Goal: Task Accomplishment & Management: Manage account settings

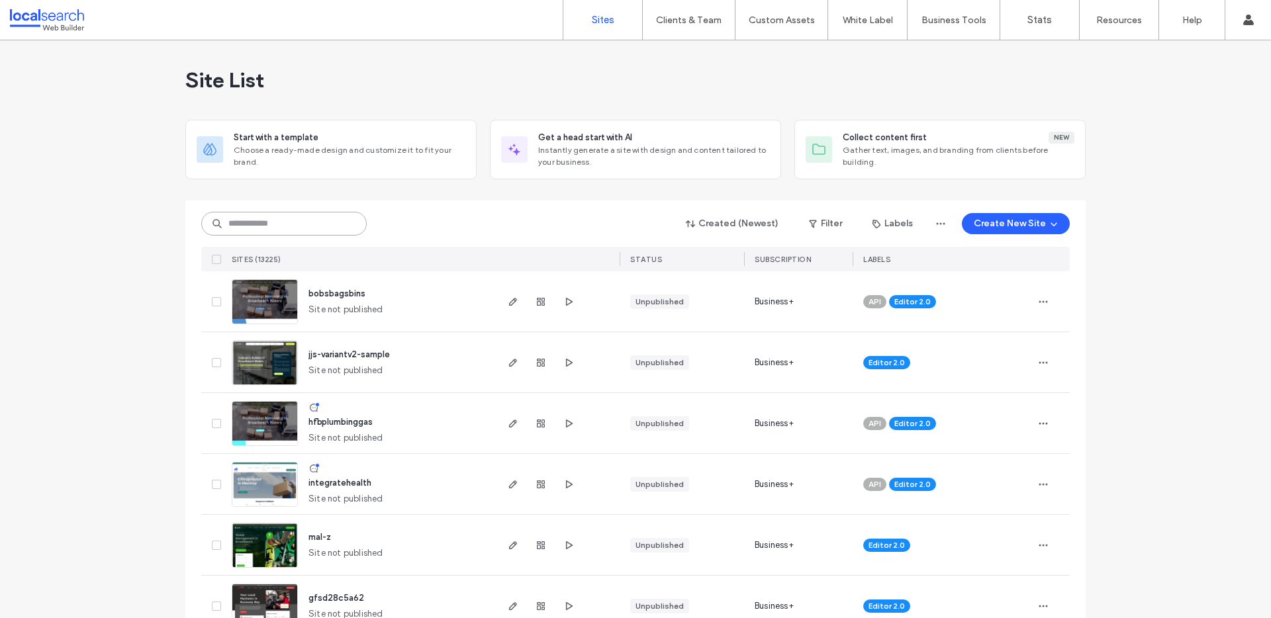
click at [283, 228] on input at bounding box center [283, 224] width 165 height 24
paste input "********"
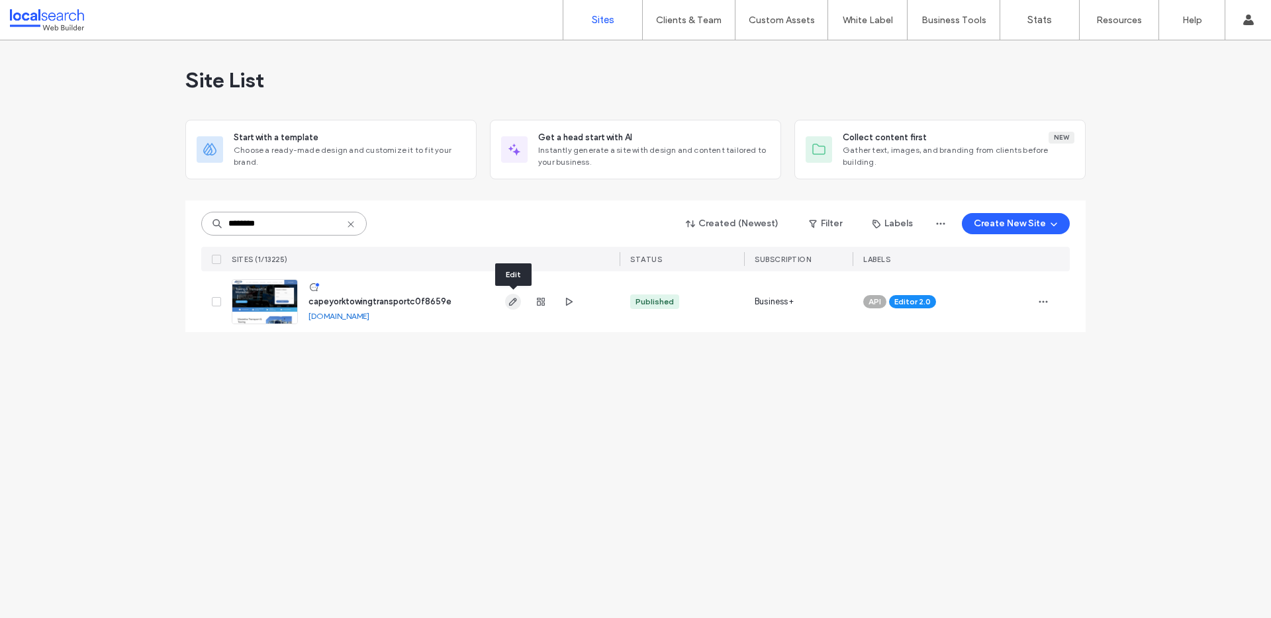
type input "********"
click at [520, 297] on span "button" at bounding box center [513, 302] width 16 height 16
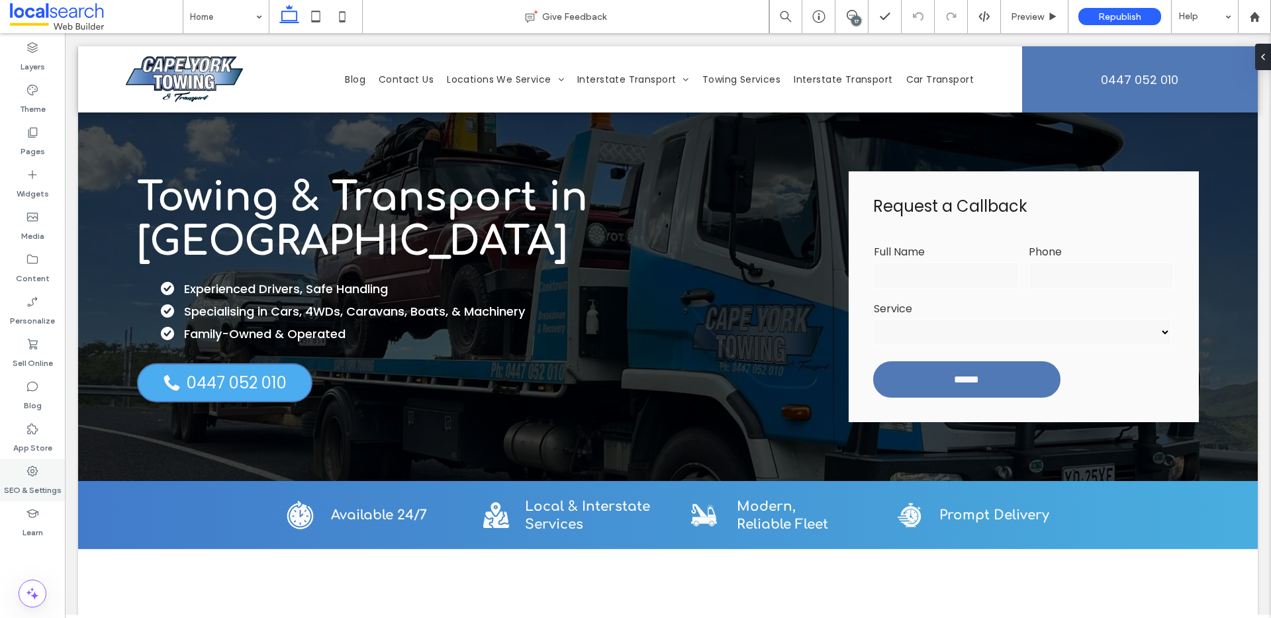
click at [34, 474] on icon at bounding box center [32, 471] width 13 height 13
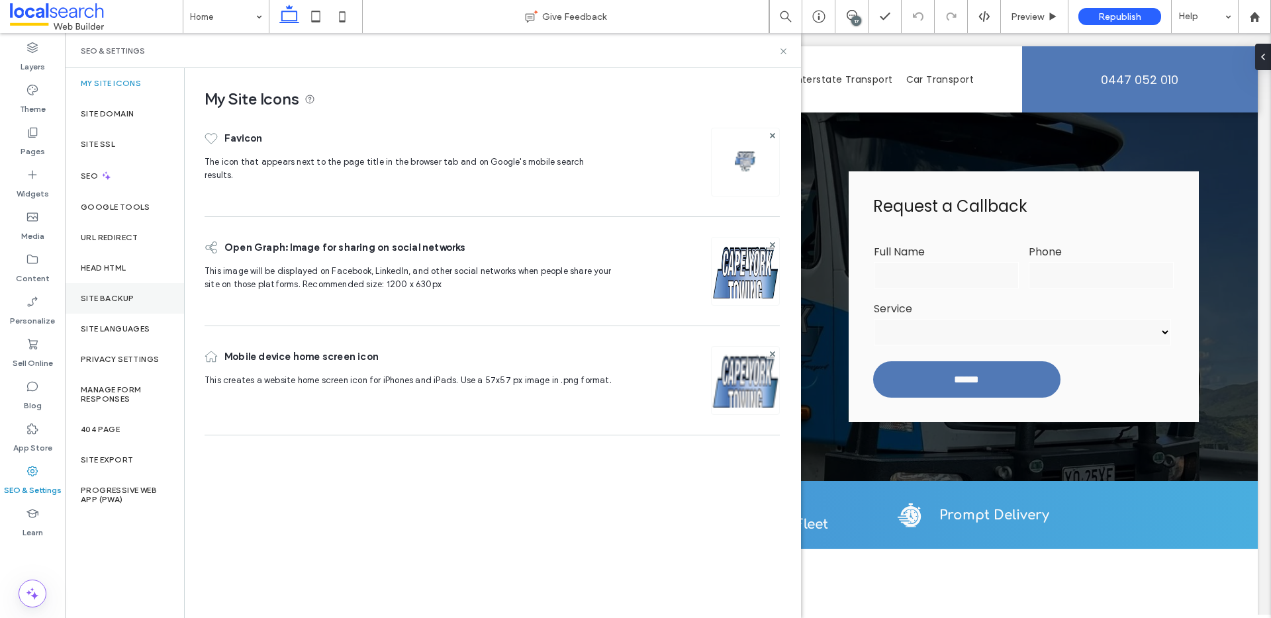
click at [126, 296] on label "Site Backup" at bounding box center [107, 298] width 53 height 9
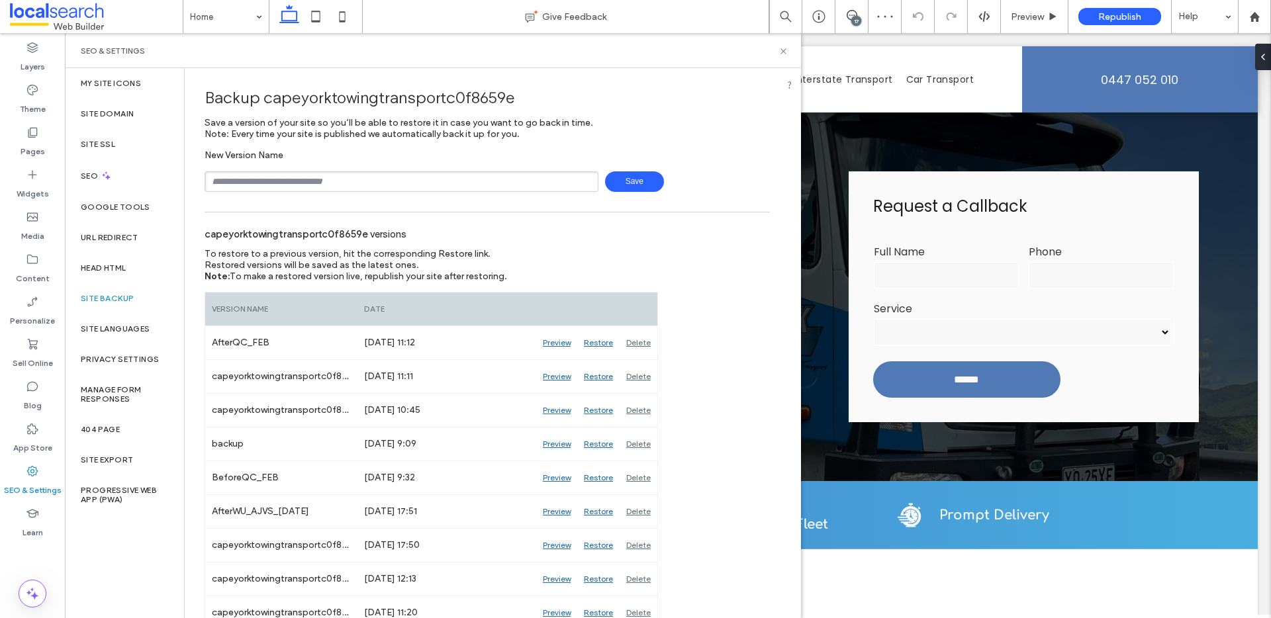
click at [292, 186] on input "text" at bounding box center [402, 181] width 394 height 21
type input "**********"
drag, startPoint x: 255, startPoint y: 178, endPoint x: 289, endPoint y: 185, distance: 34.5
click at [289, 185] on input "**********" at bounding box center [402, 181] width 394 height 21
click at [626, 185] on span "Save" at bounding box center [634, 181] width 59 height 21
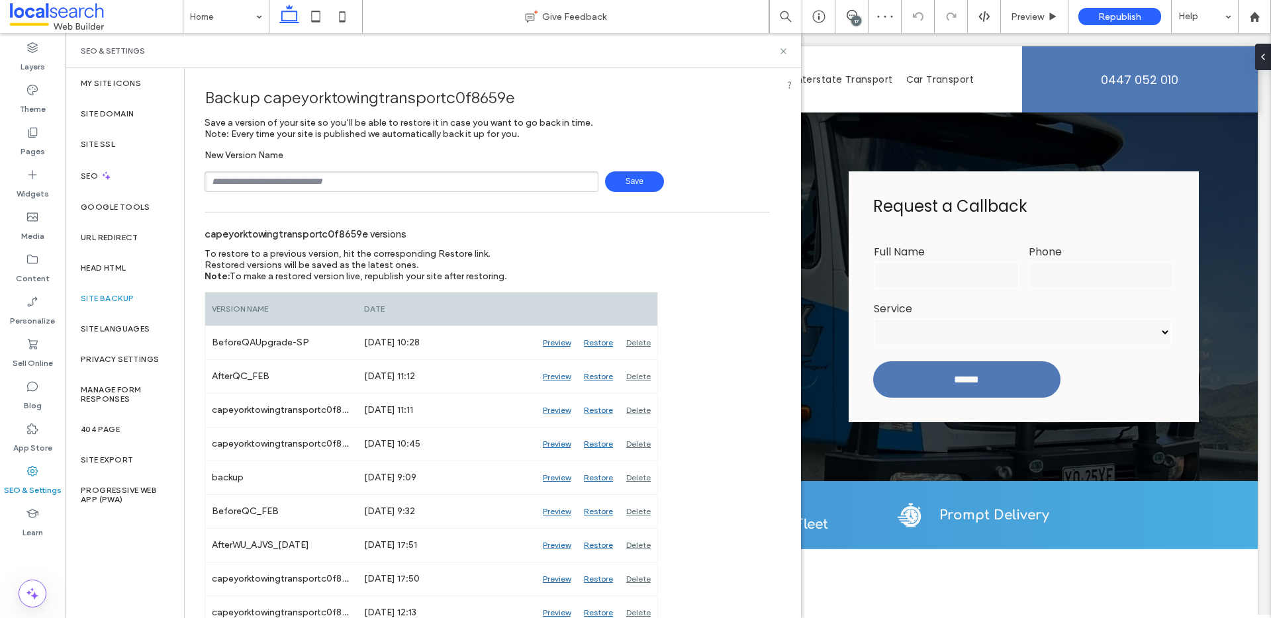
drag, startPoint x: 783, startPoint y: 51, endPoint x: 476, endPoint y: 2, distance: 311.0
click at [783, 51] on use at bounding box center [782, 50] width 5 height 5
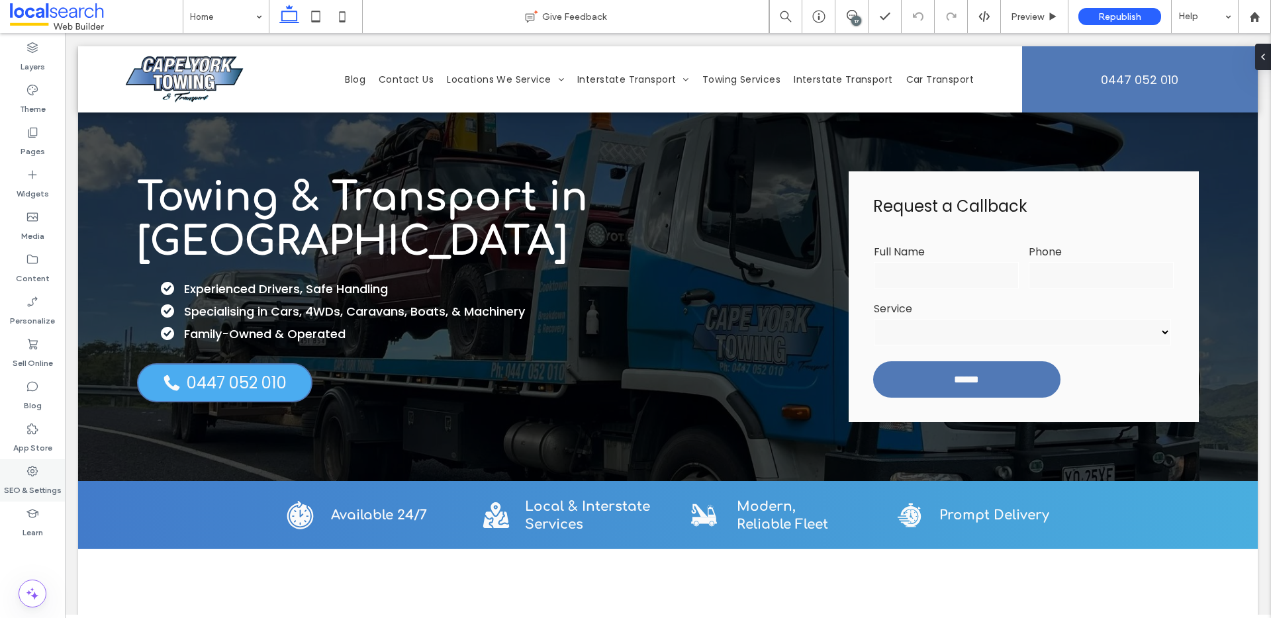
click at [22, 473] on div "SEO & Settings" at bounding box center [32, 480] width 65 height 42
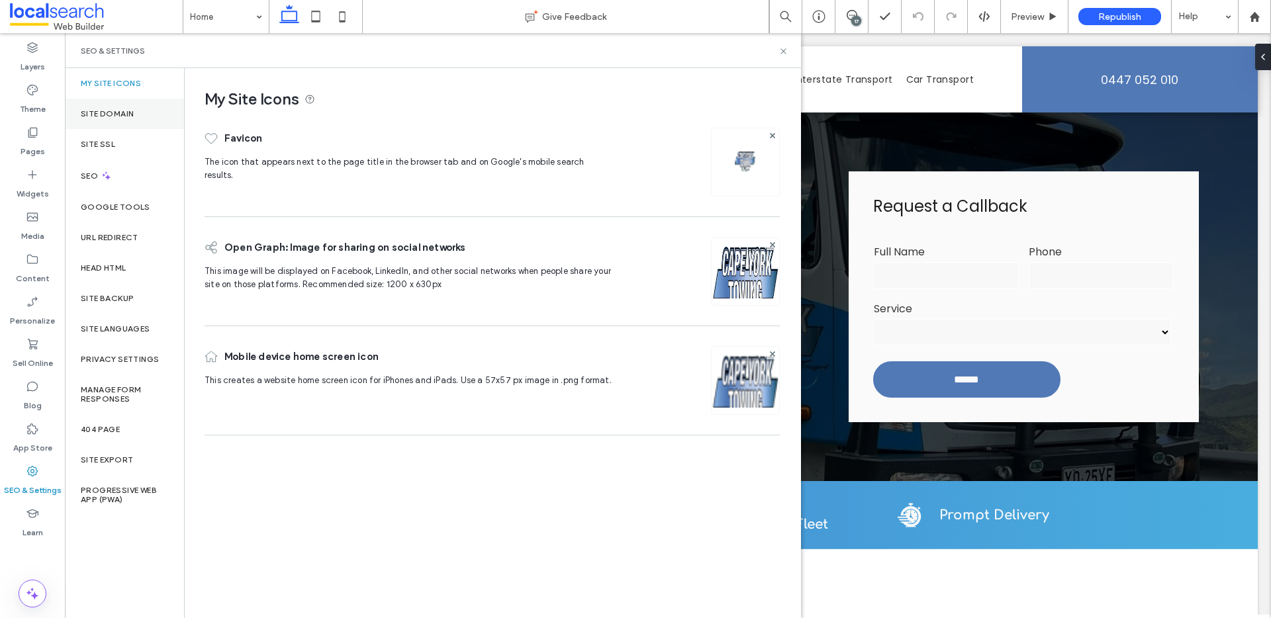
click at [136, 113] on div "Site Domain" at bounding box center [124, 114] width 119 height 30
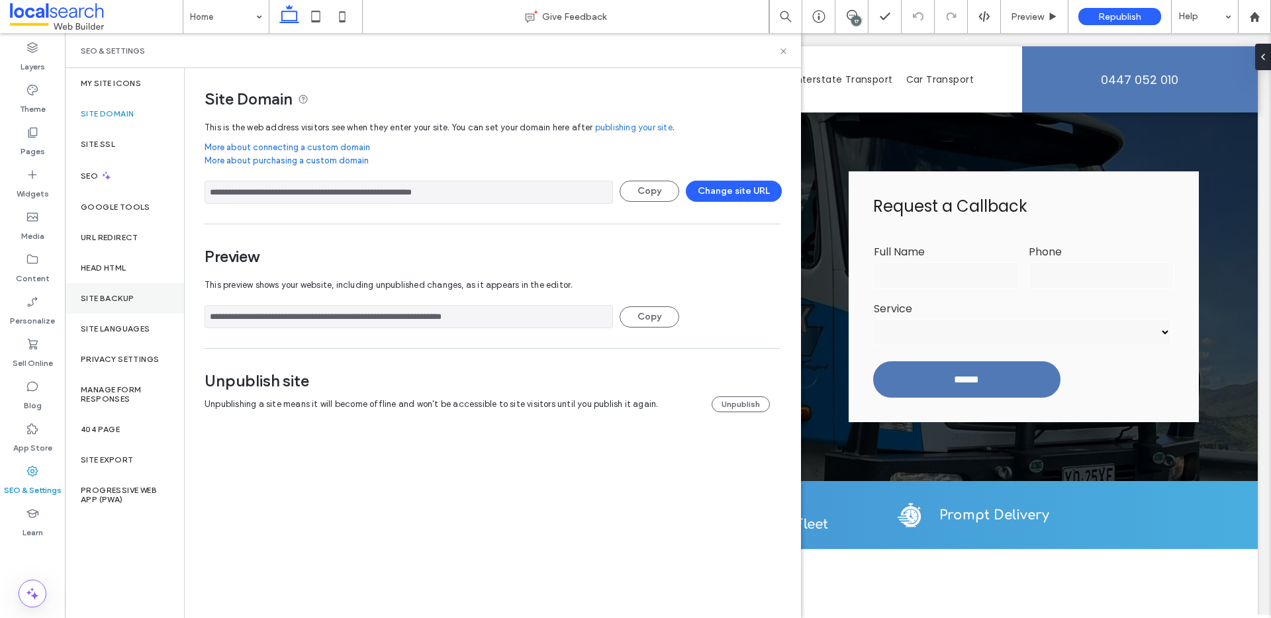
click at [102, 294] on label "Site Backup" at bounding box center [107, 298] width 53 height 9
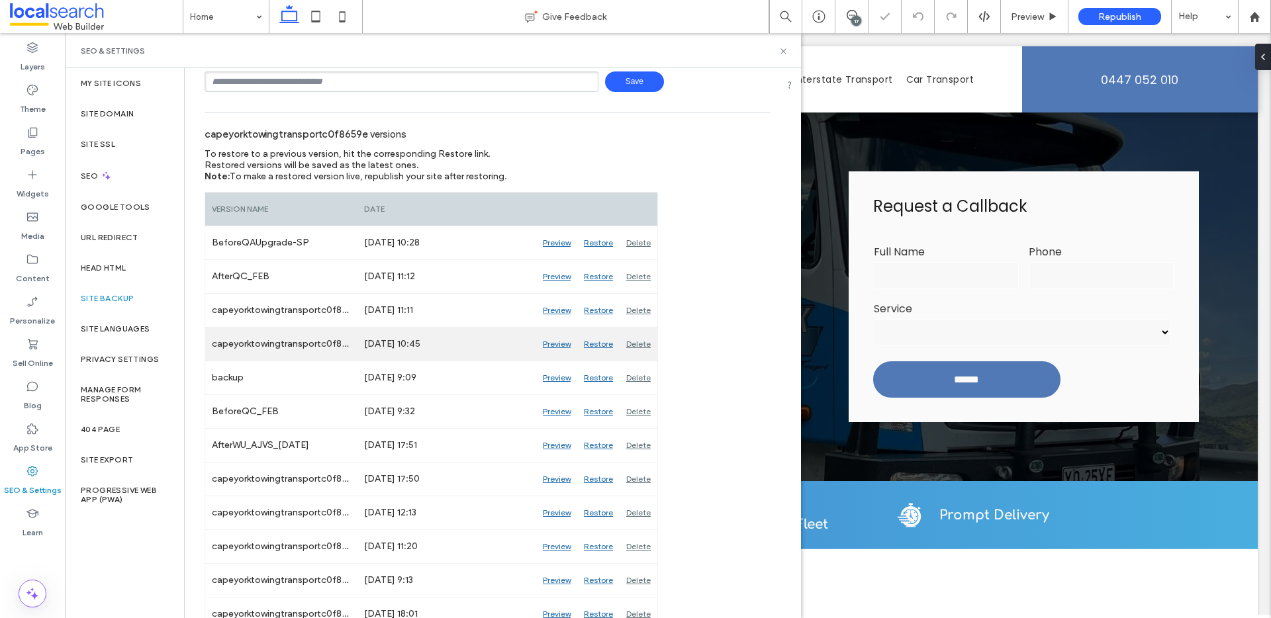
scroll to position [107, 0]
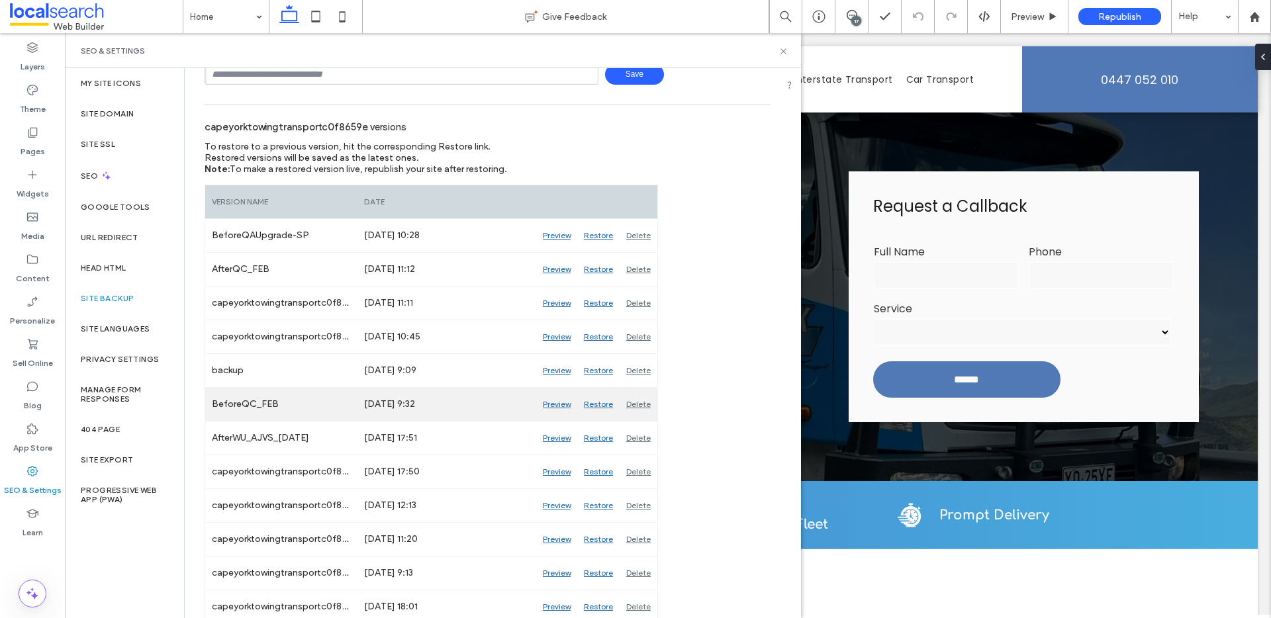
click at [555, 404] on div "Preview" at bounding box center [556, 404] width 41 height 33
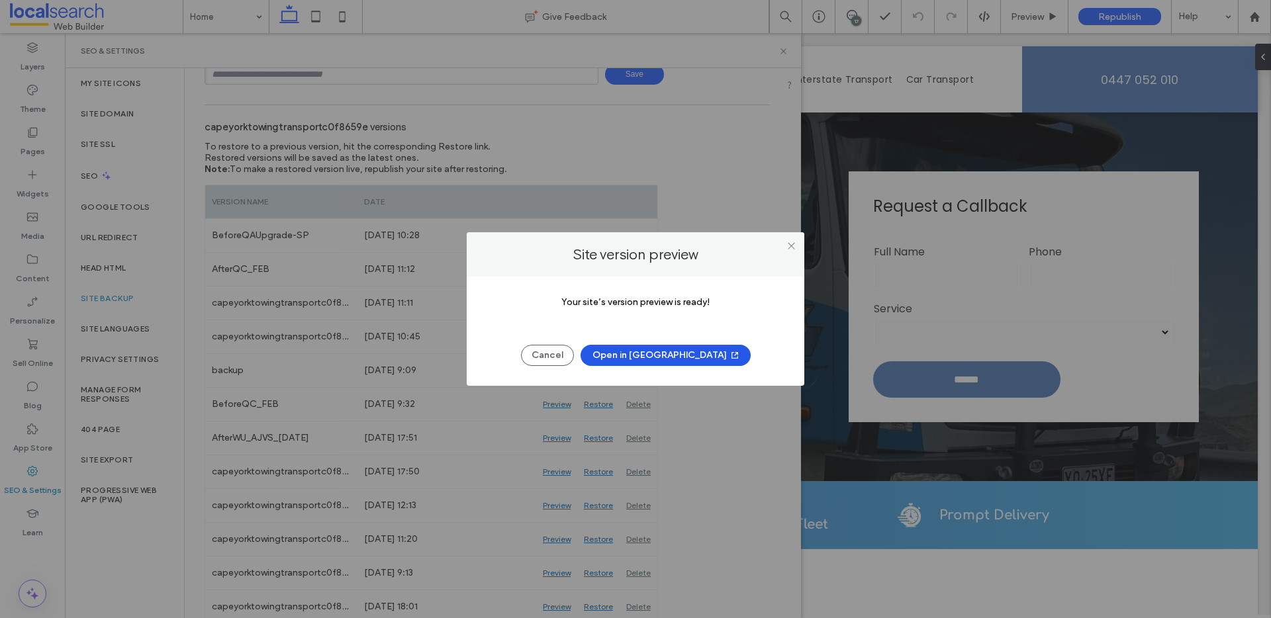
click at [681, 356] on button "Open in New Tab" at bounding box center [665, 355] width 170 height 21
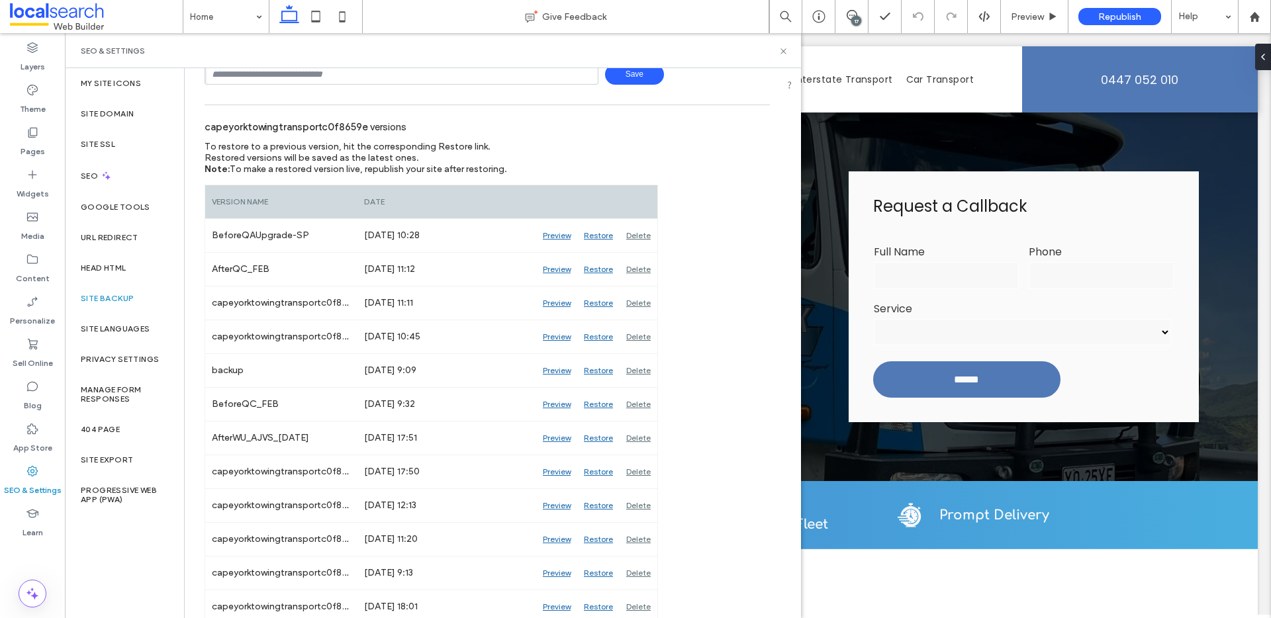
click at [789, 49] on div "SEO & Settings" at bounding box center [433, 50] width 736 height 35
click at [786, 49] on icon at bounding box center [783, 51] width 10 height 10
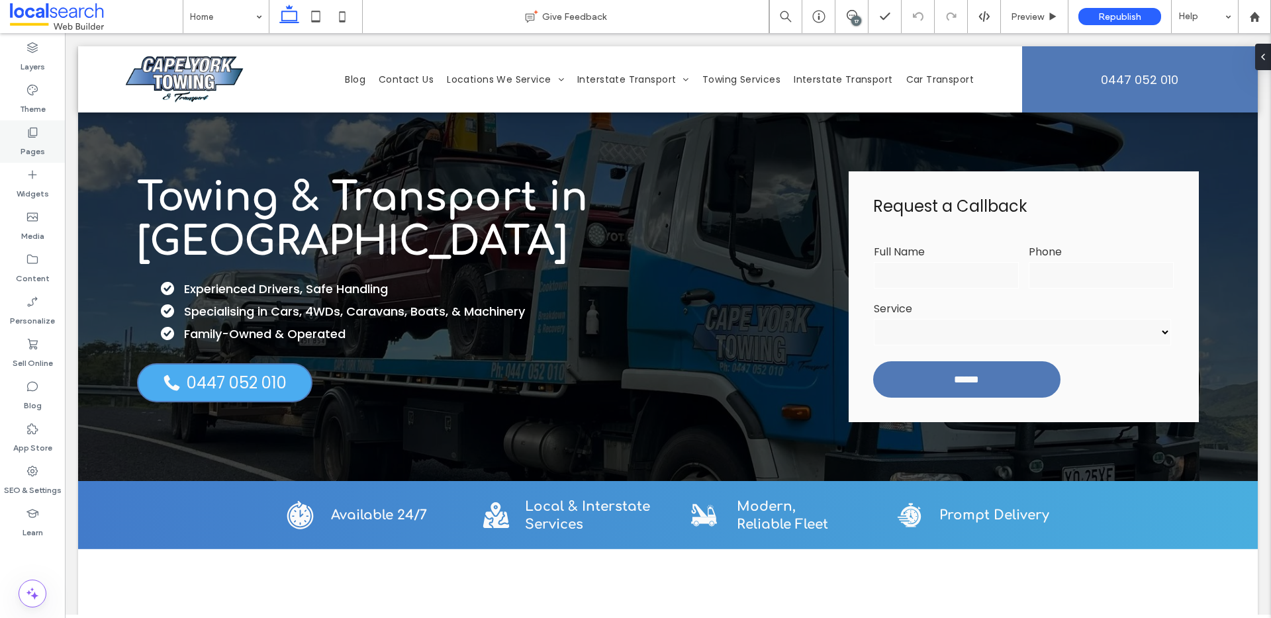
click at [40, 129] on div "Pages" at bounding box center [32, 141] width 65 height 42
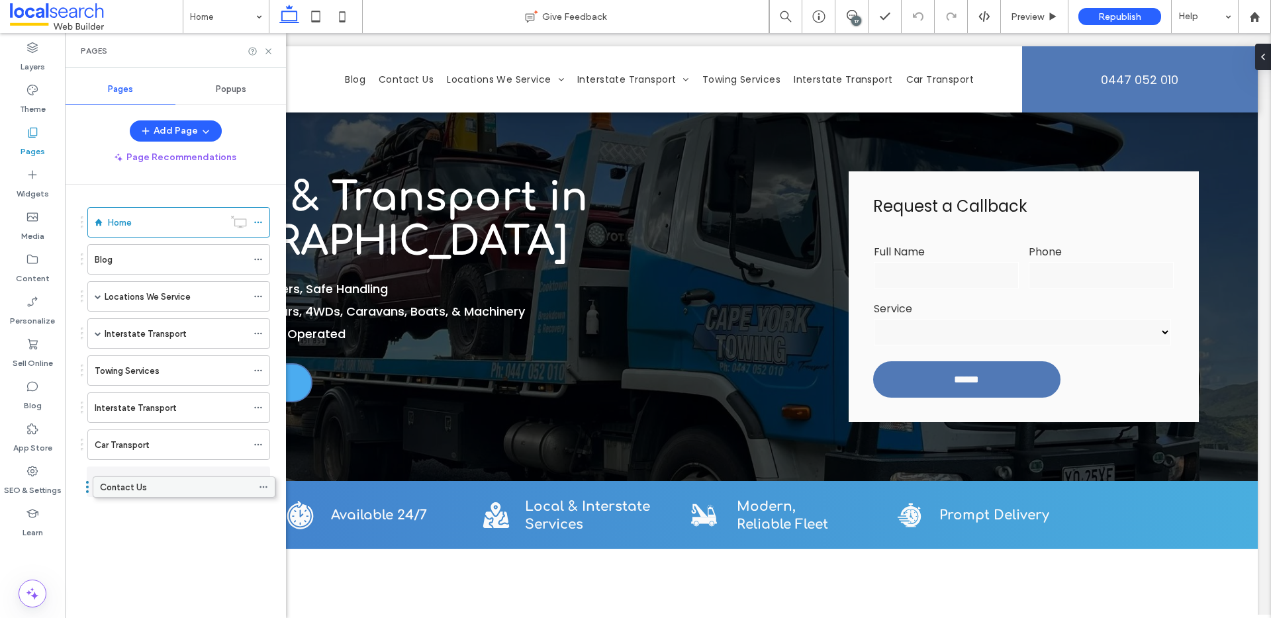
drag, startPoint x: 182, startPoint y: 297, endPoint x: 187, endPoint y: 492, distance: 195.3
click at [26, 465] on icon at bounding box center [32, 471] width 13 height 13
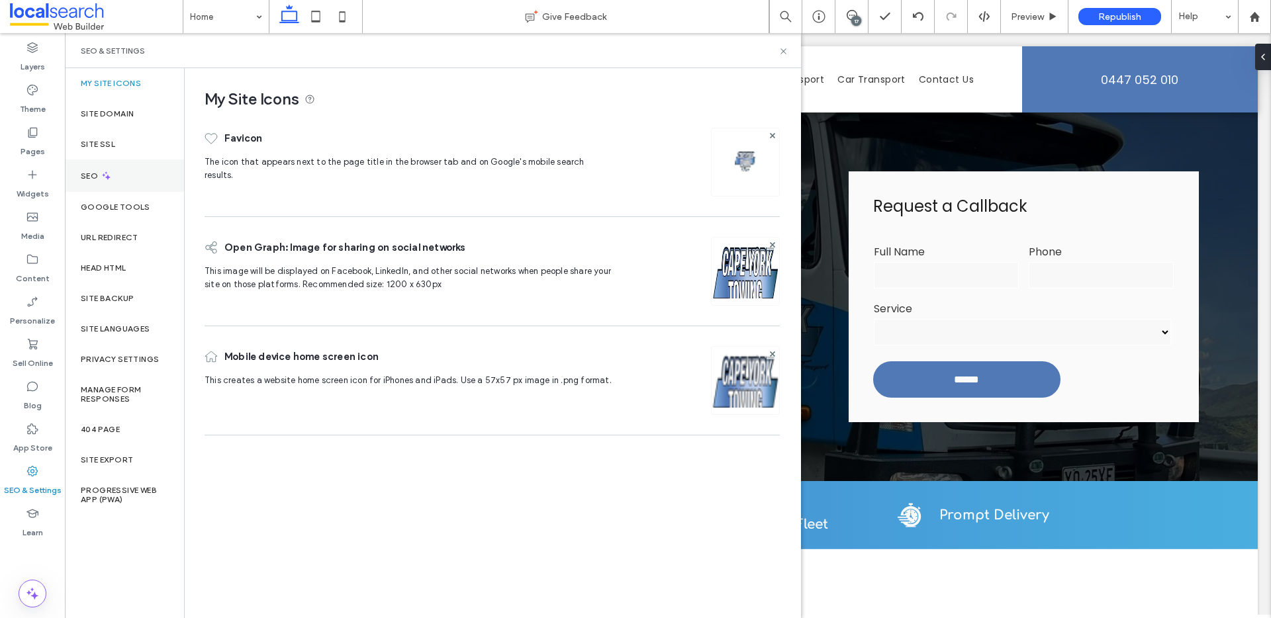
click at [130, 176] on div "SEO" at bounding box center [124, 176] width 119 height 32
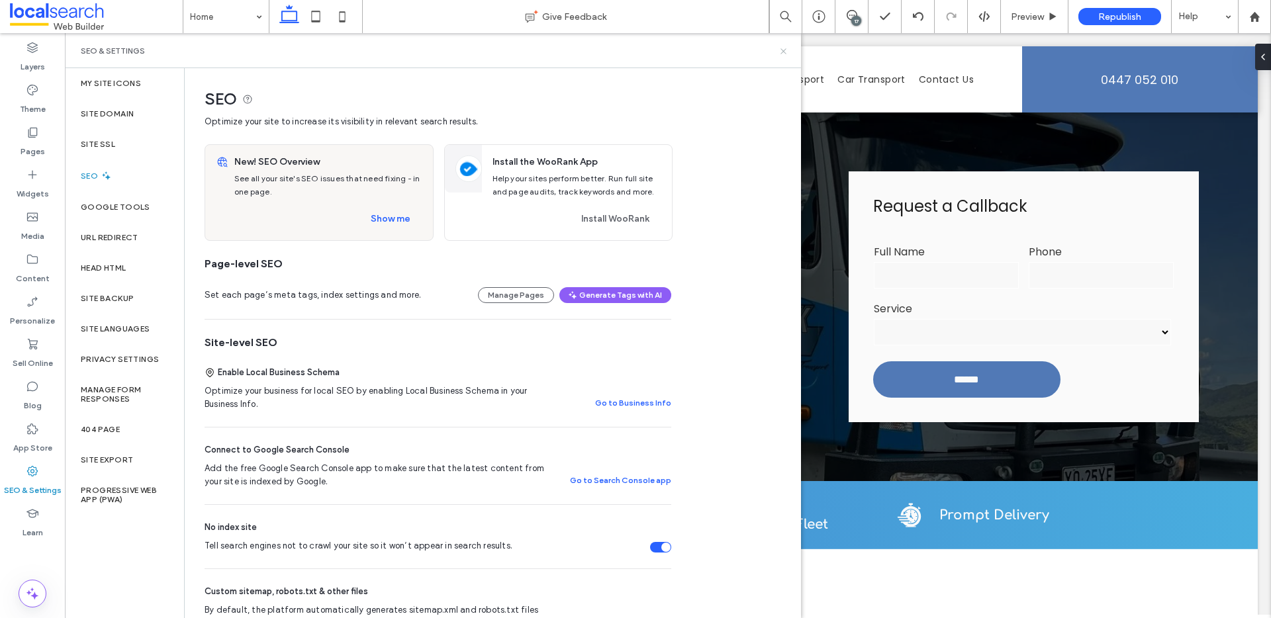
click at [782, 50] on use at bounding box center [782, 50] width 5 height 5
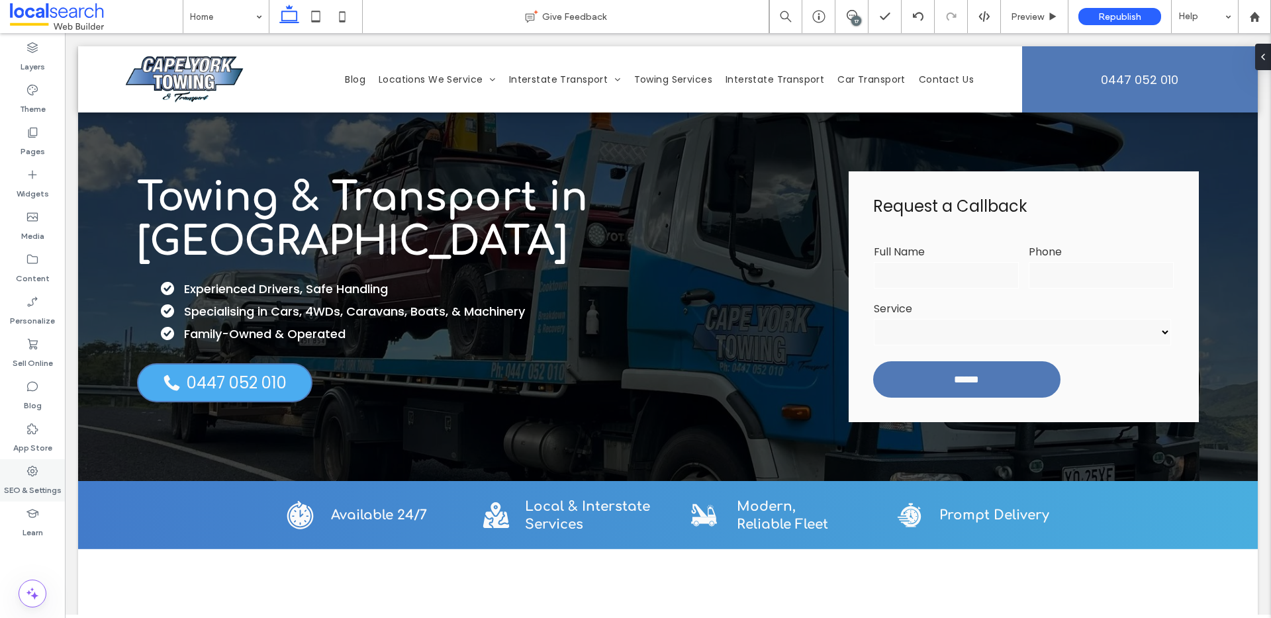
click at [32, 482] on label "SEO & Settings" at bounding box center [33, 487] width 58 height 19
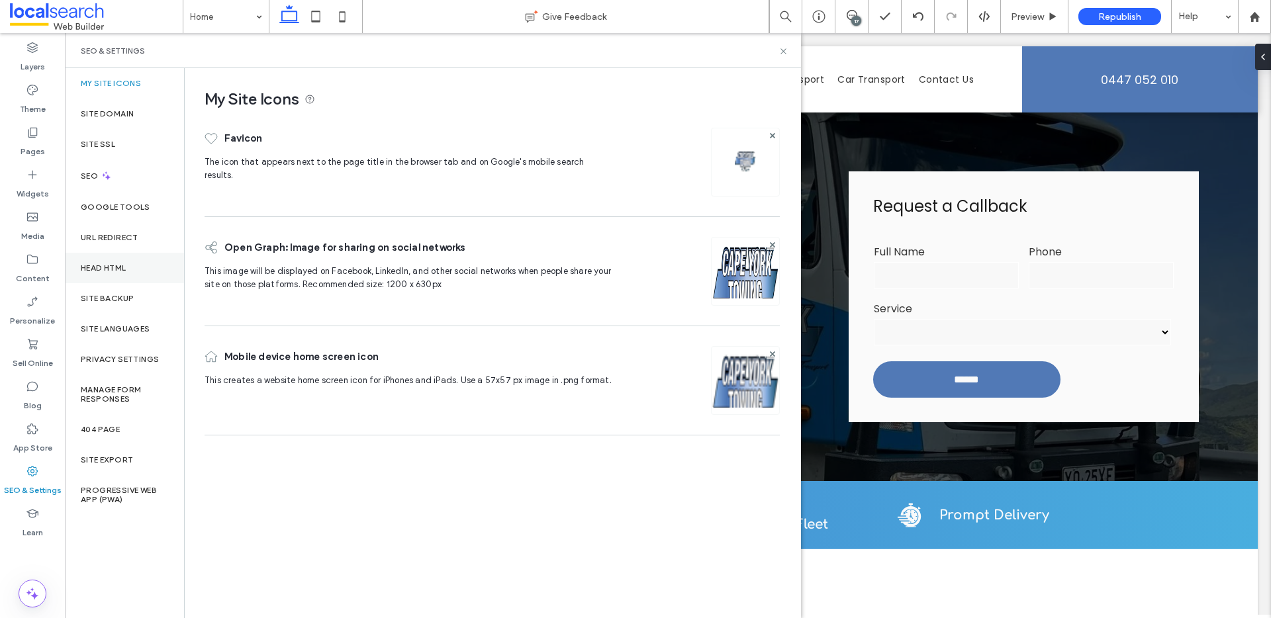
click at [119, 275] on div "Head HTML" at bounding box center [124, 268] width 119 height 30
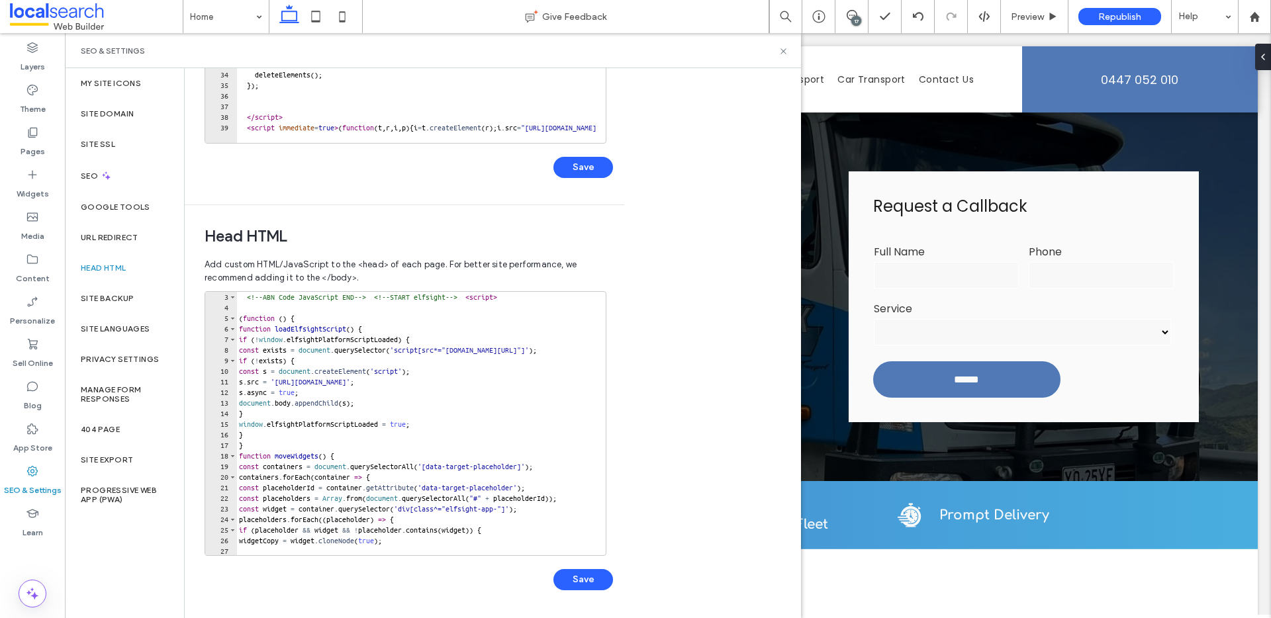
scroll to position [0, 0]
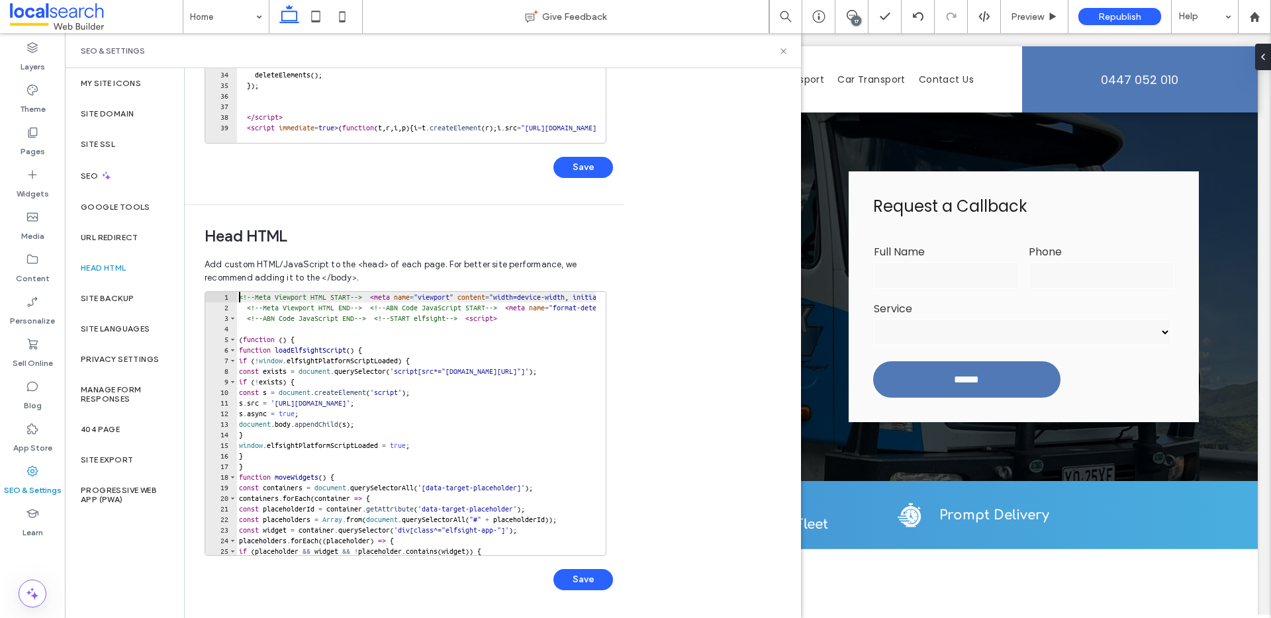
click at [238, 295] on div "<!-- Meta Viewport HTML START --> < meta name = "viewport" content = "width=dev…" at bounding box center [532, 429] width 592 height 275
paste textarea "**********"
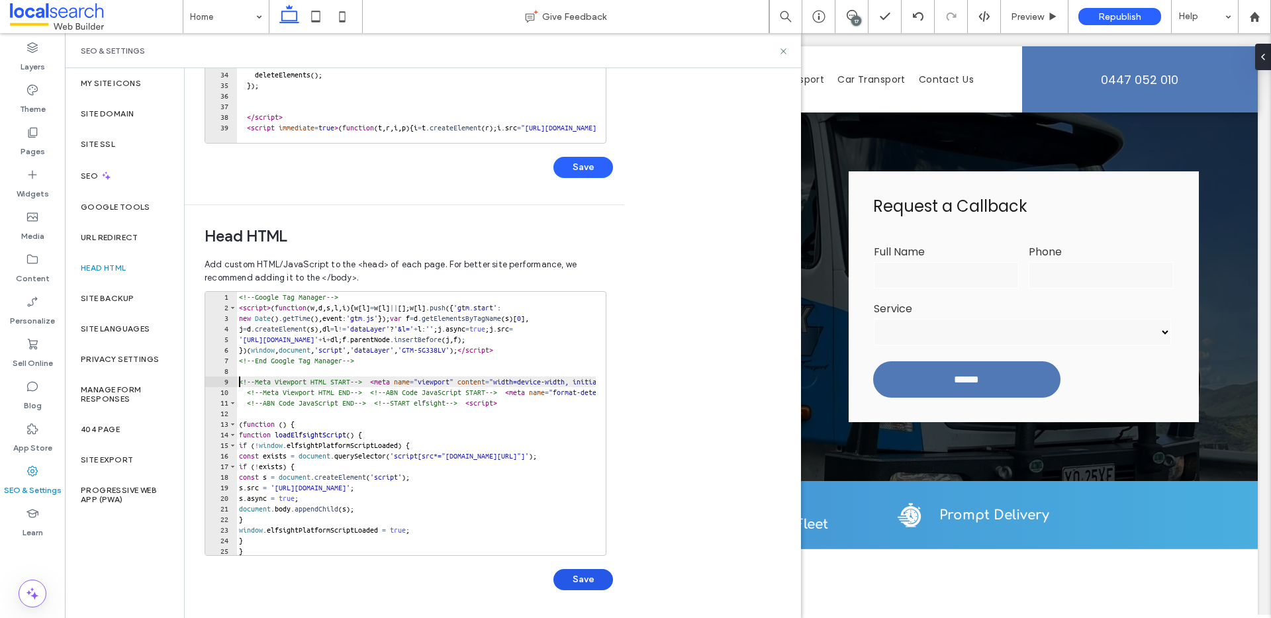
type textarea "**********"
click at [592, 576] on button "Save" at bounding box center [583, 579] width 60 height 21
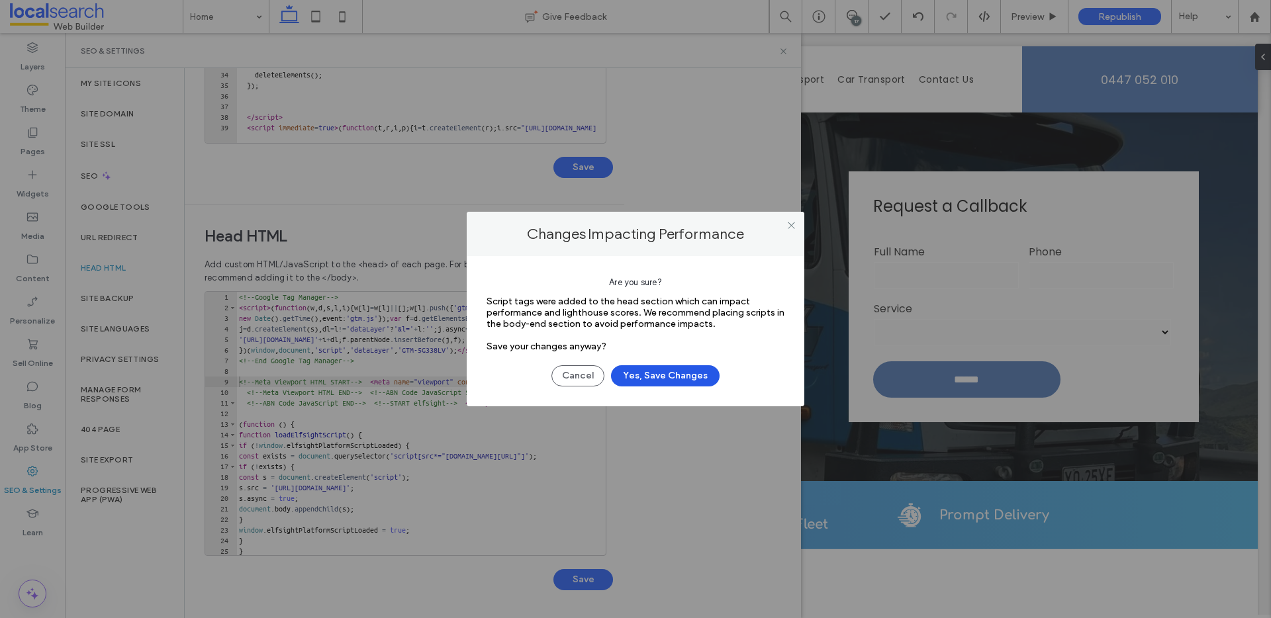
click at [678, 371] on button "Yes, Save Changes" at bounding box center [665, 375] width 109 height 21
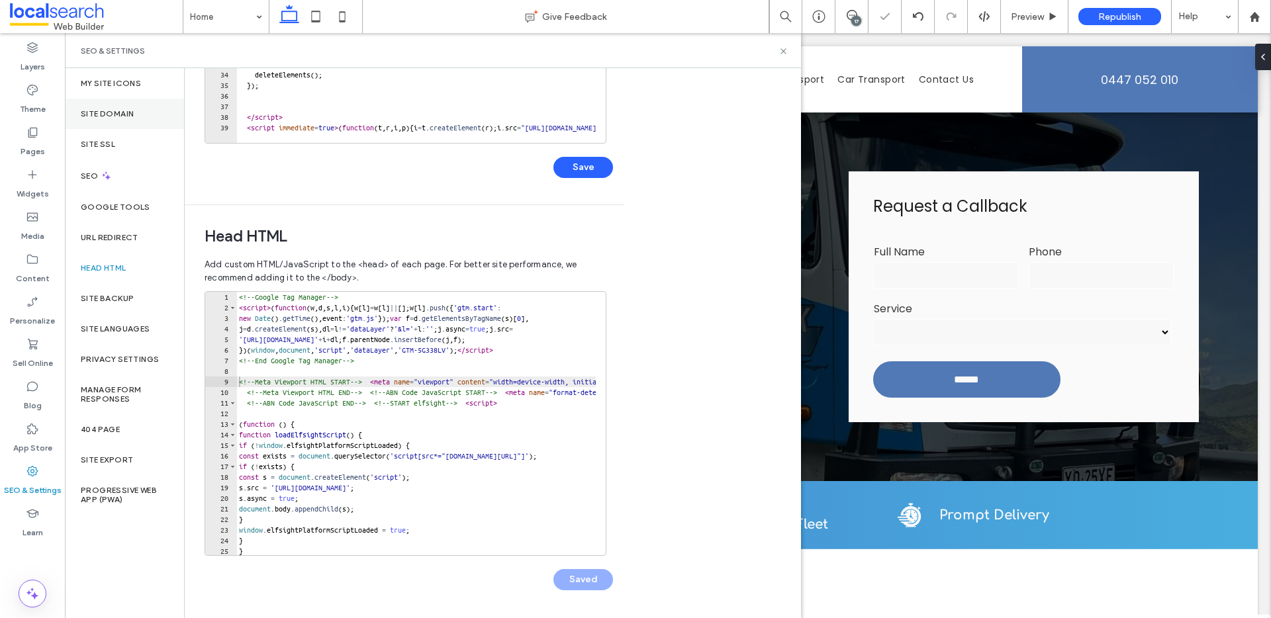
click at [111, 121] on div "Site Domain" at bounding box center [124, 114] width 119 height 30
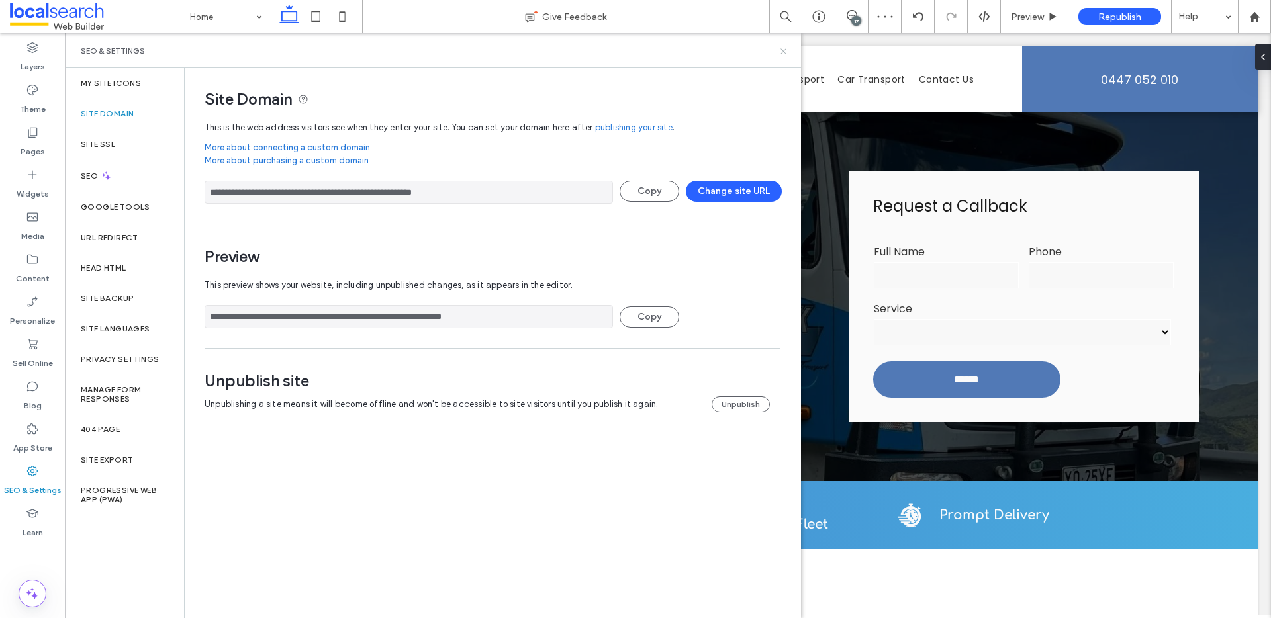
drag, startPoint x: 781, startPoint y: 50, endPoint x: 919, endPoint y: 6, distance: 145.1
click at [781, 49] on icon at bounding box center [783, 51] width 10 height 10
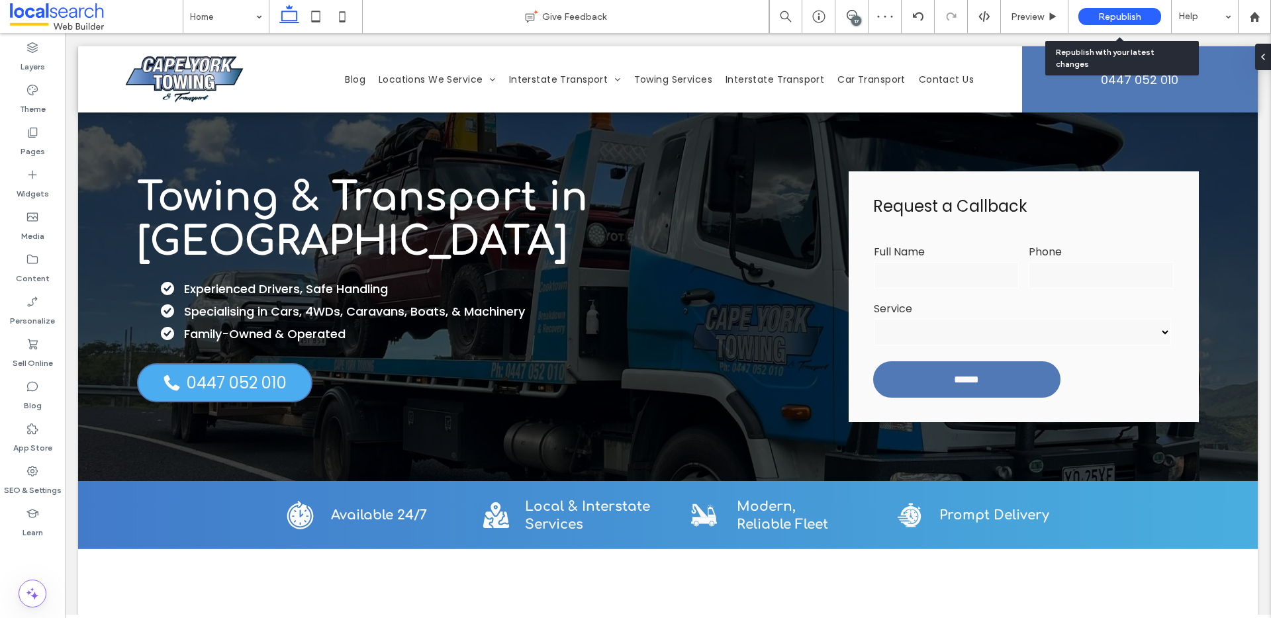
click at [1115, 12] on span "Republish" at bounding box center [1119, 16] width 43 height 11
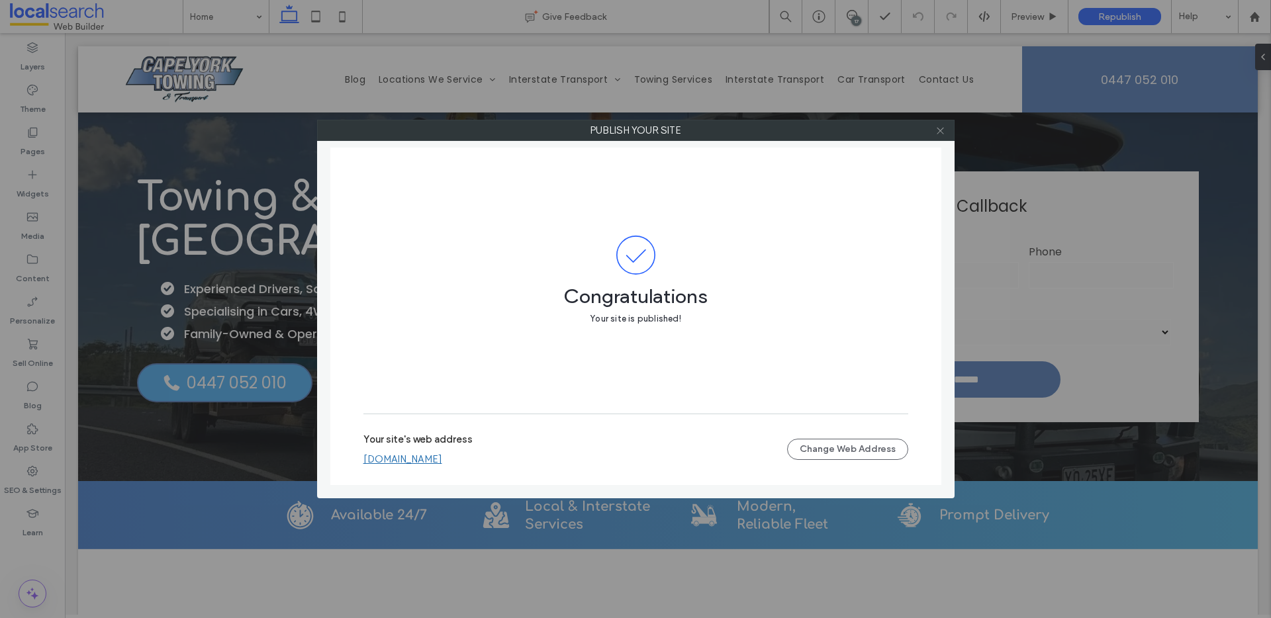
click at [941, 134] on icon at bounding box center [940, 131] width 10 height 10
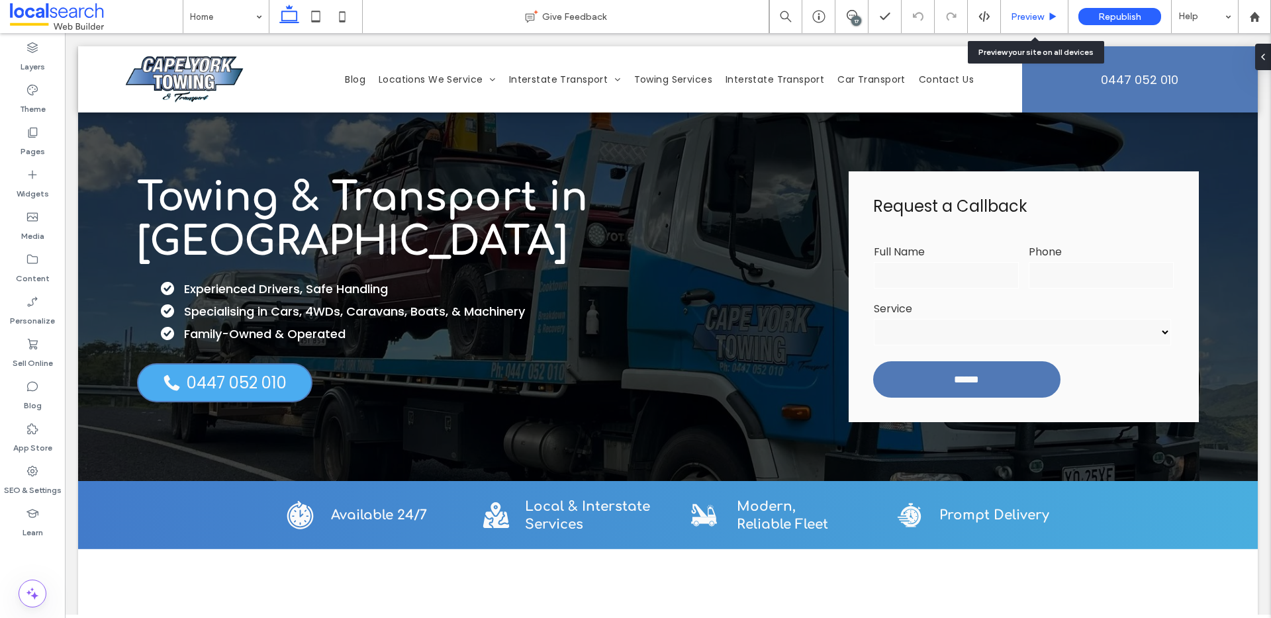
click at [1027, 8] on div "Preview" at bounding box center [1035, 16] width 68 height 33
click at [1024, 17] on span "Preview" at bounding box center [1027, 16] width 33 height 11
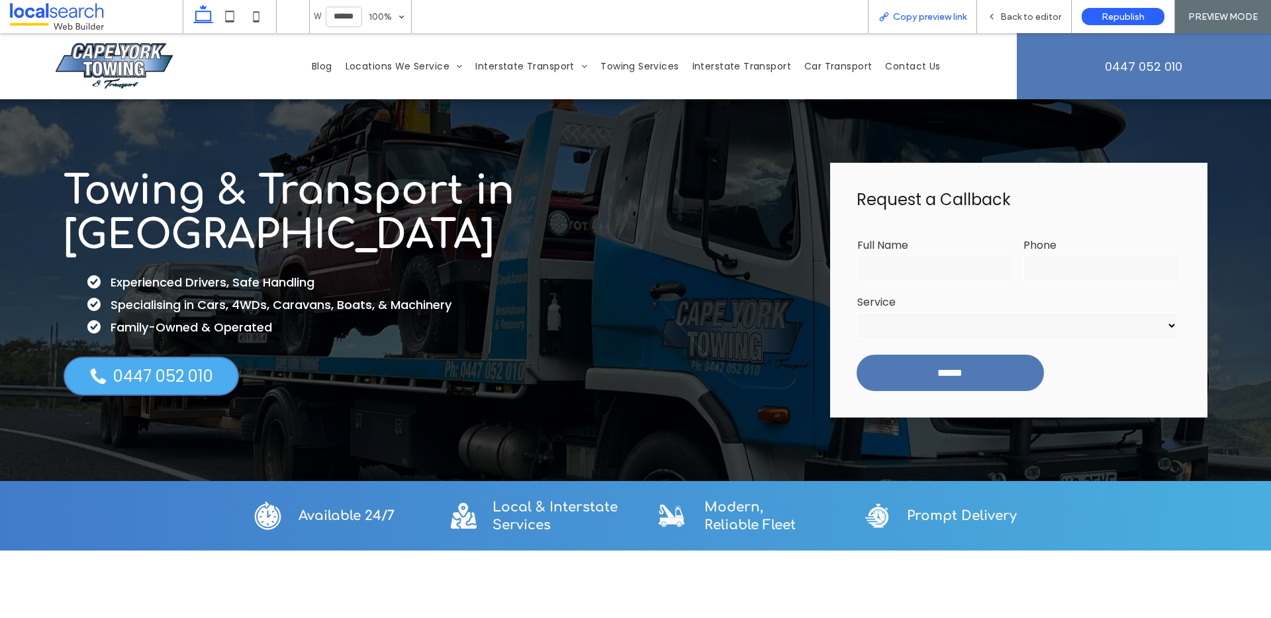
click at [926, 19] on span "Copy preview link" at bounding box center [929, 16] width 73 height 11
click at [1003, 17] on span "Back to editor" at bounding box center [1030, 16] width 61 height 11
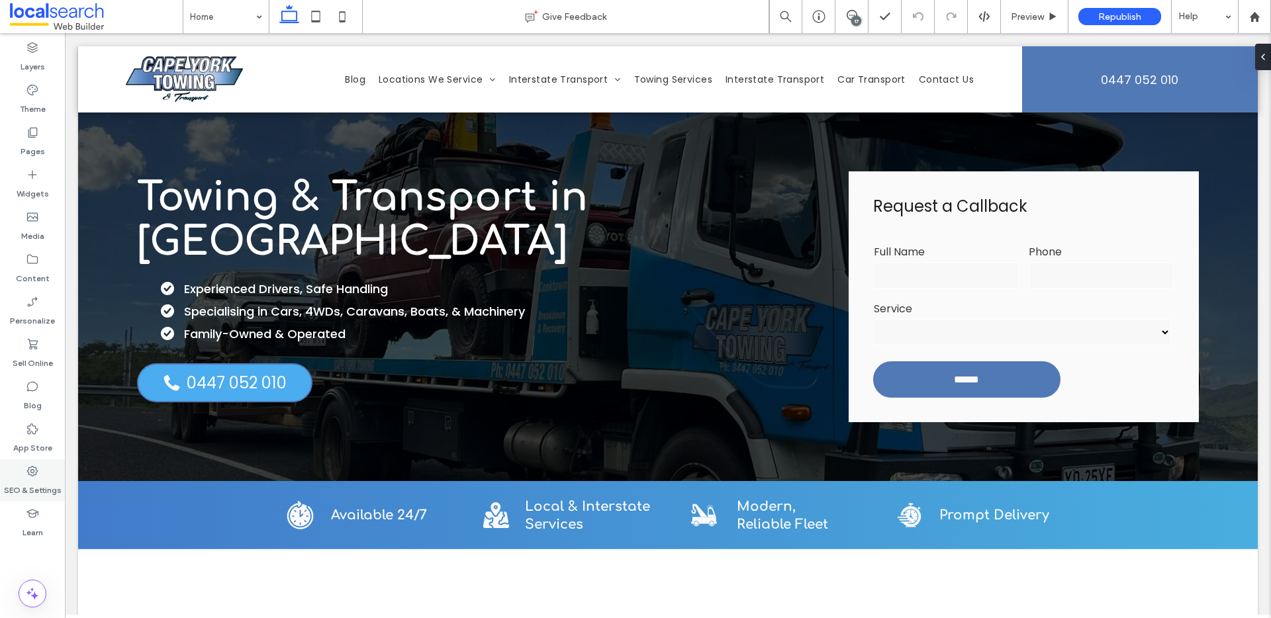
click at [17, 484] on label "SEO & Settings" at bounding box center [33, 487] width 58 height 19
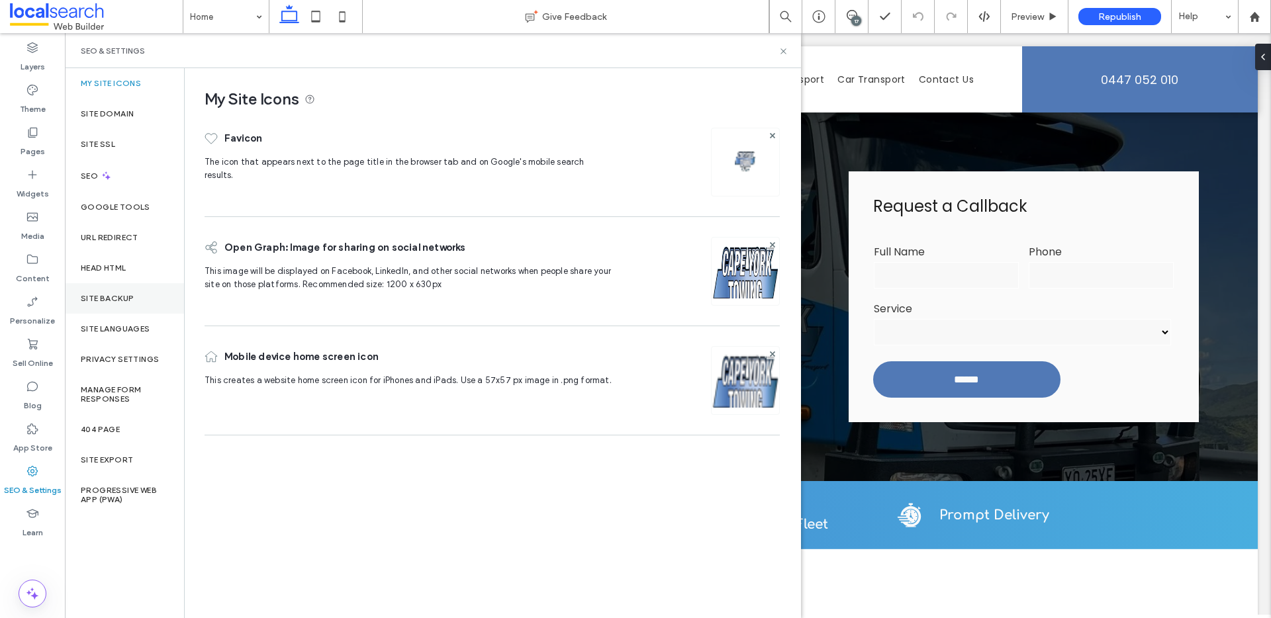
click at [109, 283] on div "Site Backup" at bounding box center [124, 298] width 119 height 30
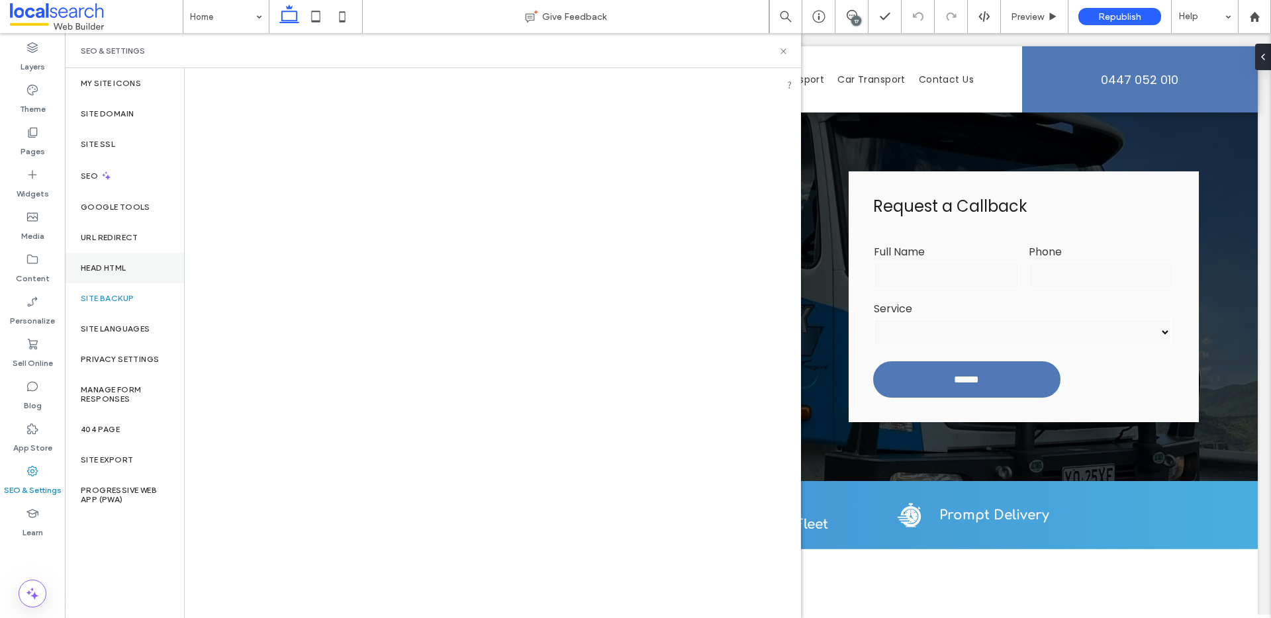
click at [120, 267] on label "Head HTML" at bounding box center [104, 267] width 46 height 9
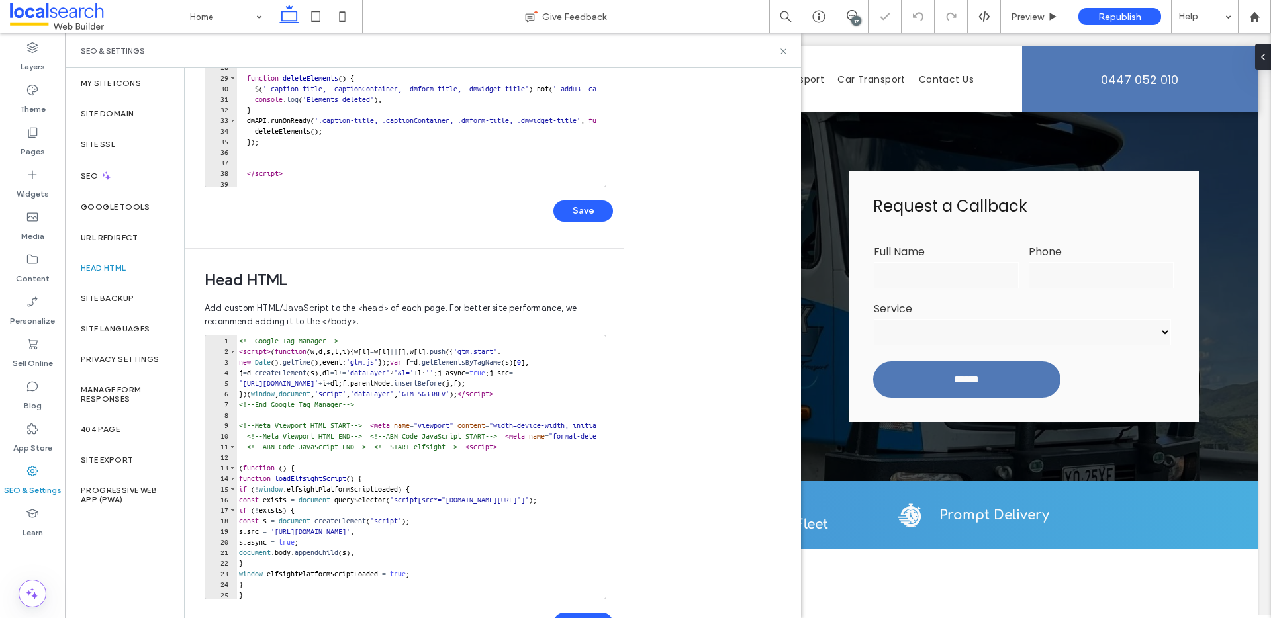
scroll to position [249, 0]
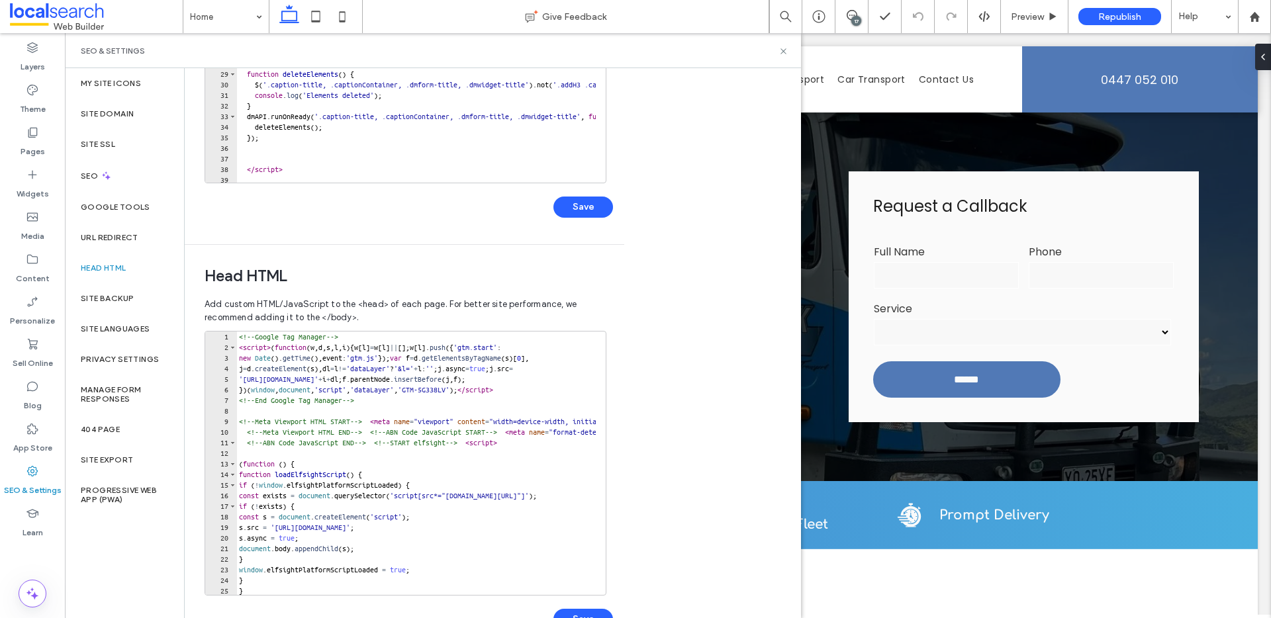
click at [777, 48] on div "SEO & Settings" at bounding box center [433, 51] width 704 height 11
click at [781, 48] on use at bounding box center [782, 50] width 5 height 5
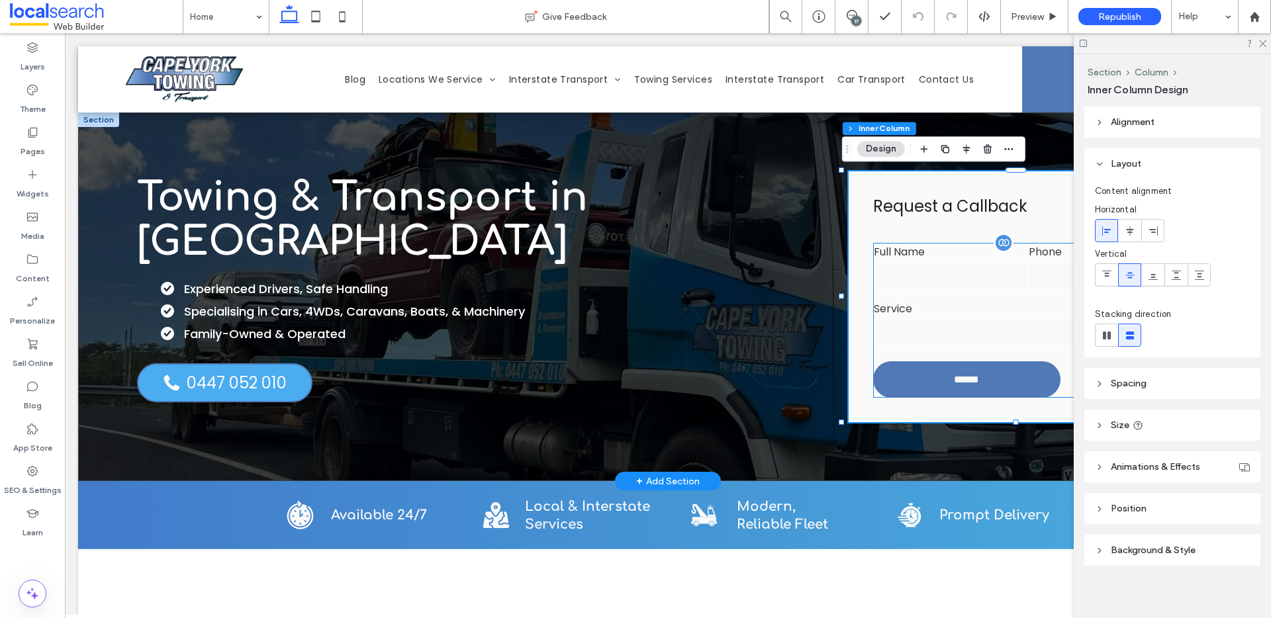
click at [981, 277] on input "text" at bounding box center [946, 275] width 145 height 26
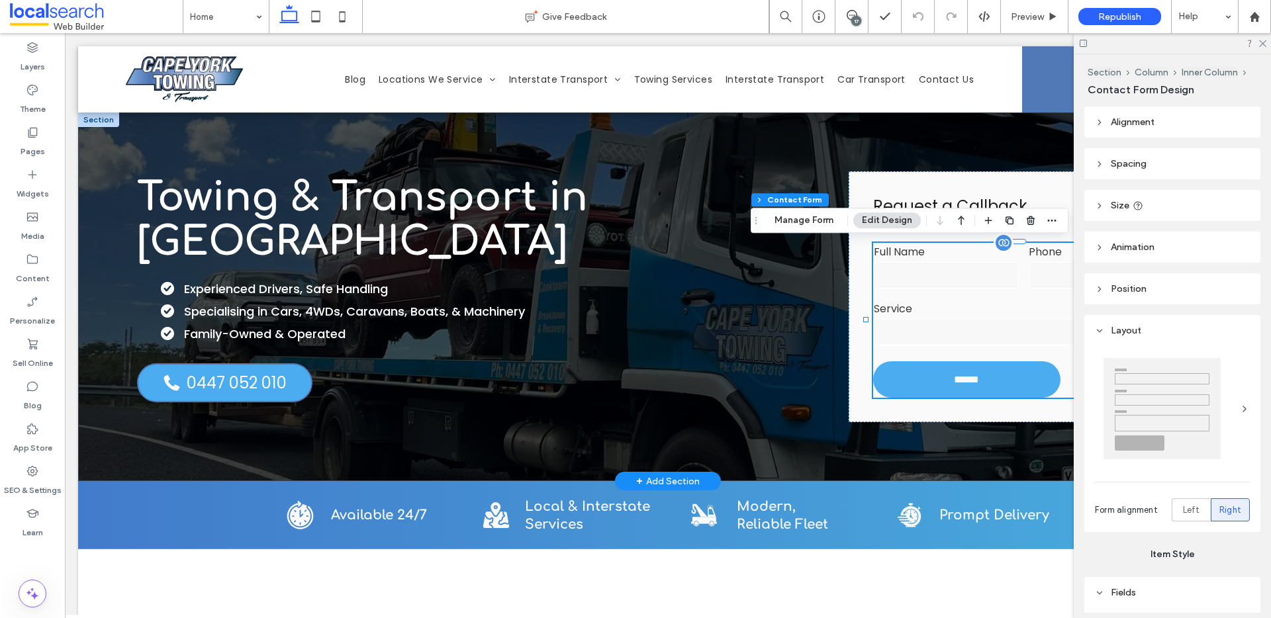
type input "*"
type input "***"
type input "*"
type input "***"
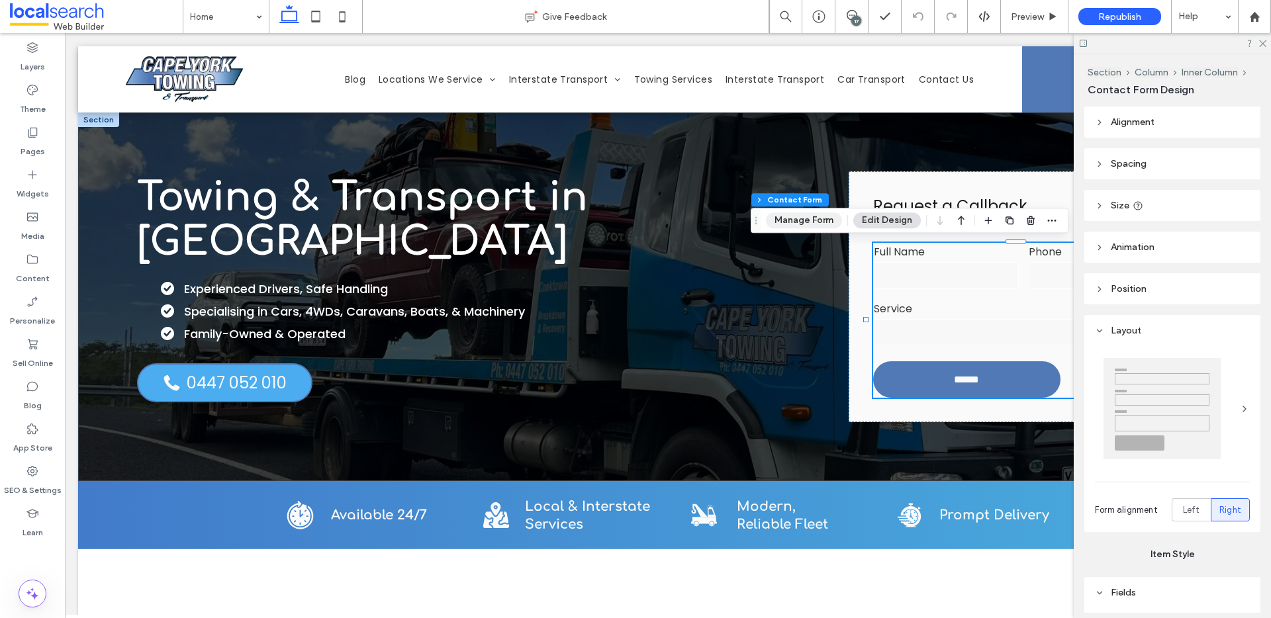
click at [786, 214] on button "Manage Form" at bounding box center [804, 220] width 76 height 16
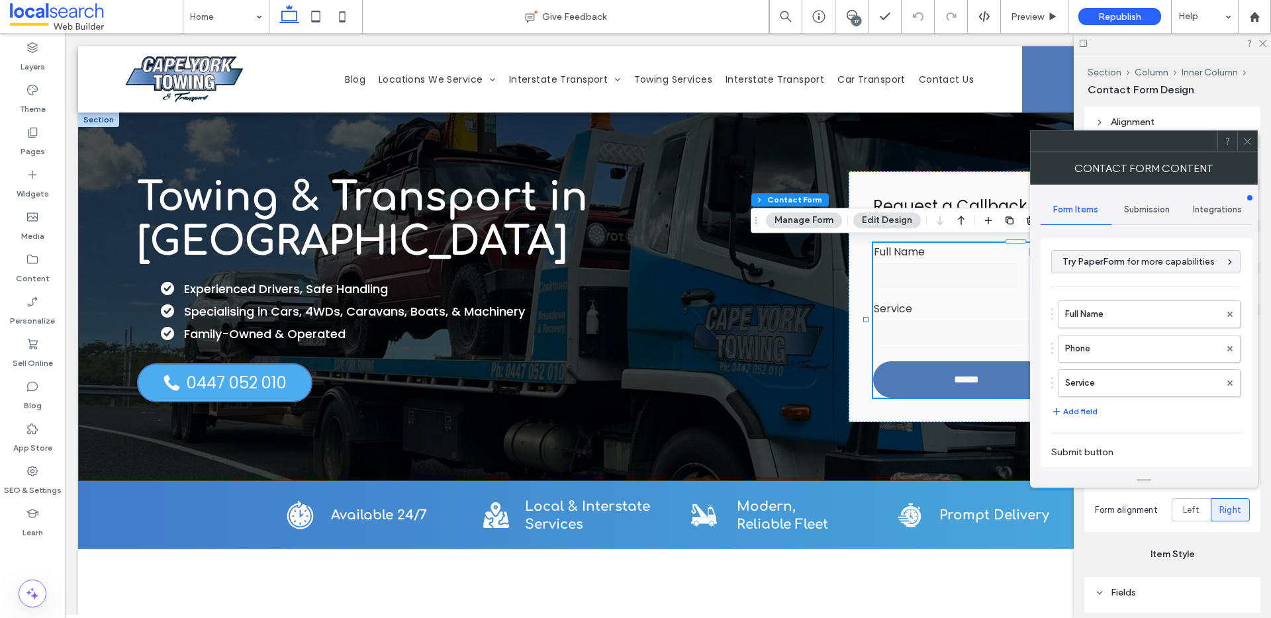
click at [1150, 211] on span "Submission" at bounding box center [1147, 210] width 46 height 11
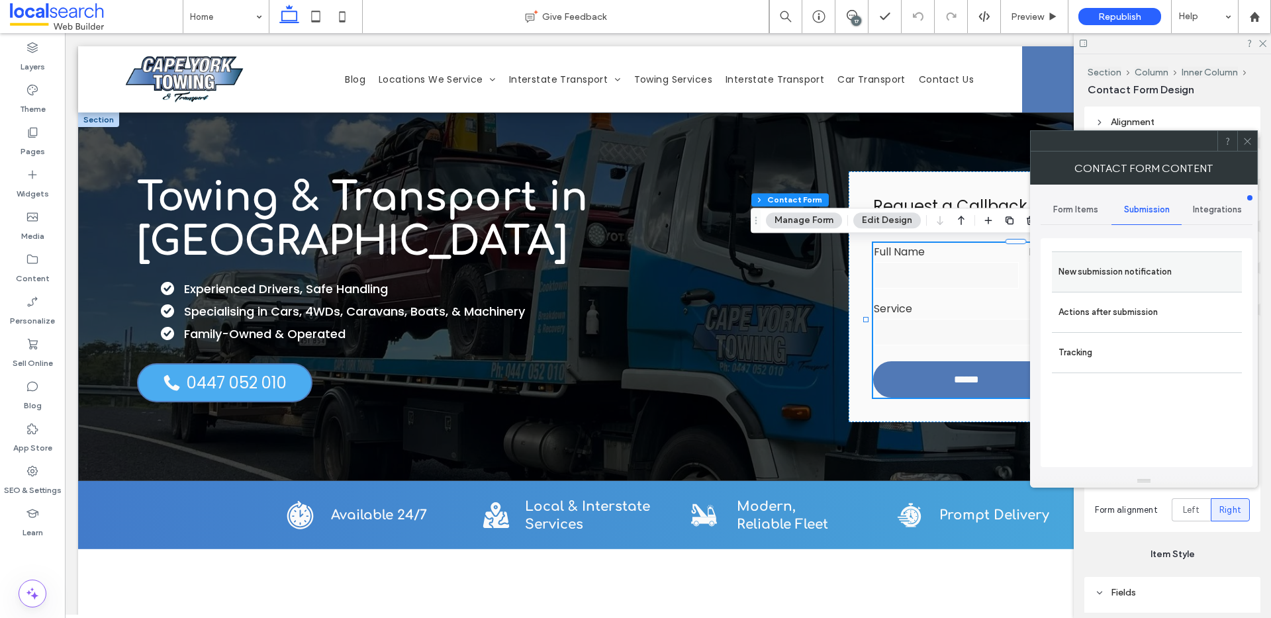
click at [1137, 273] on label "New submission notification" at bounding box center [1146, 272] width 177 height 26
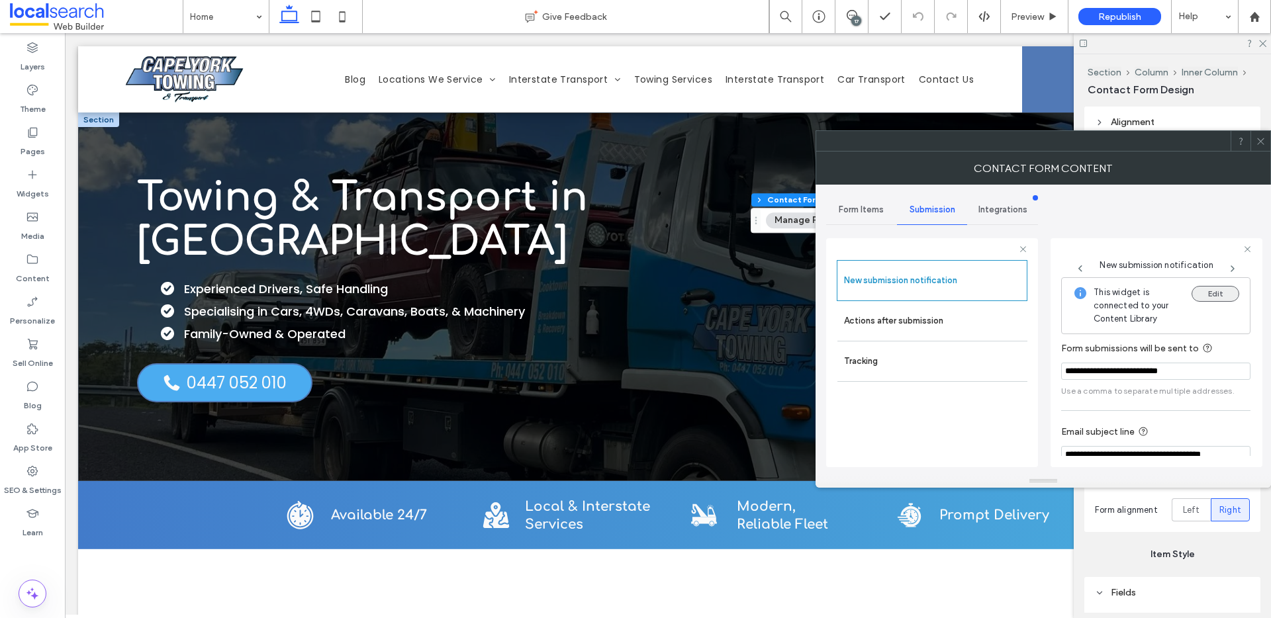
click at [1201, 294] on button "Edit" at bounding box center [1215, 294] width 48 height 16
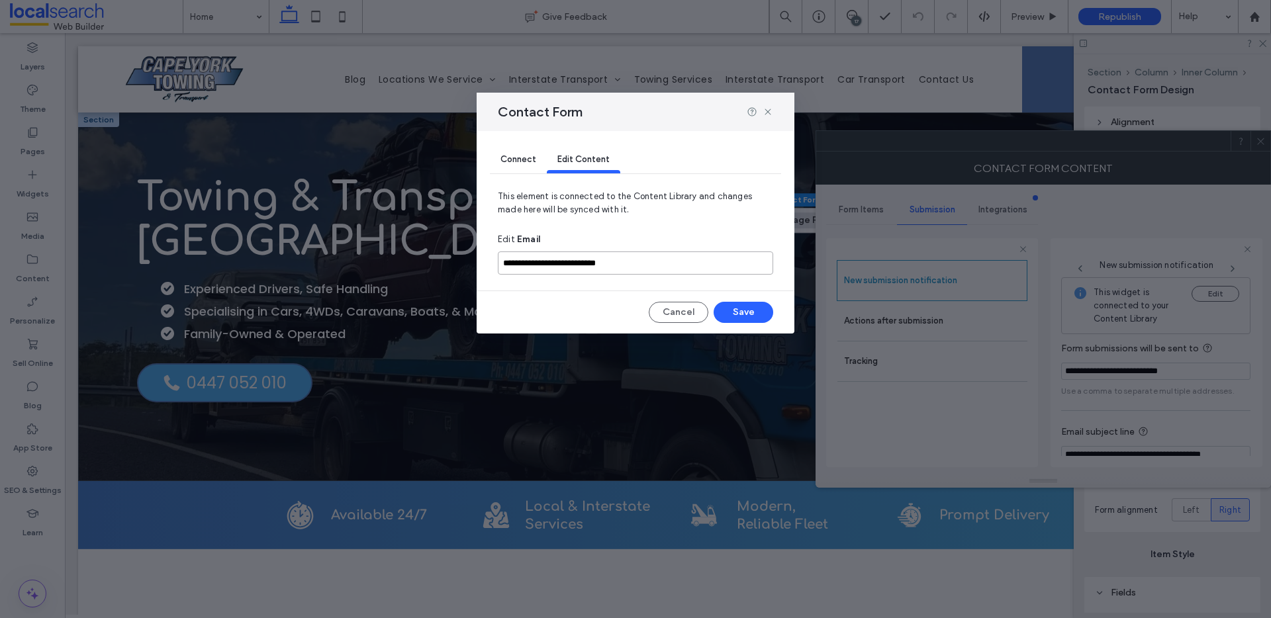
drag, startPoint x: 669, startPoint y: 261, endPoint x: 483, endPoint y: 250, distance: 187.0
click at [483, 250] on div "**********" at bounding box center [636, 232] width 318 height 203
type input "**********"
click at [735, 308] on button "Save" at bounding box center [744, 312] width 60 height 21
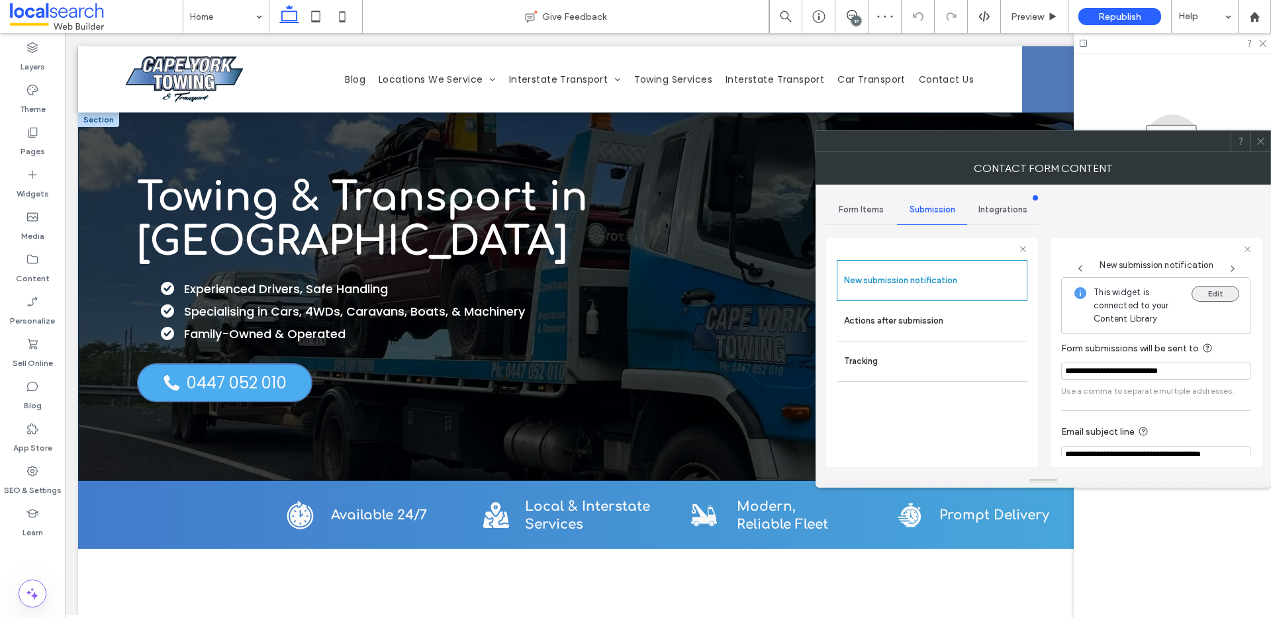
click at [1220, 295] on button "Edit" at bounding box center [1215, 294] width 48 height 16
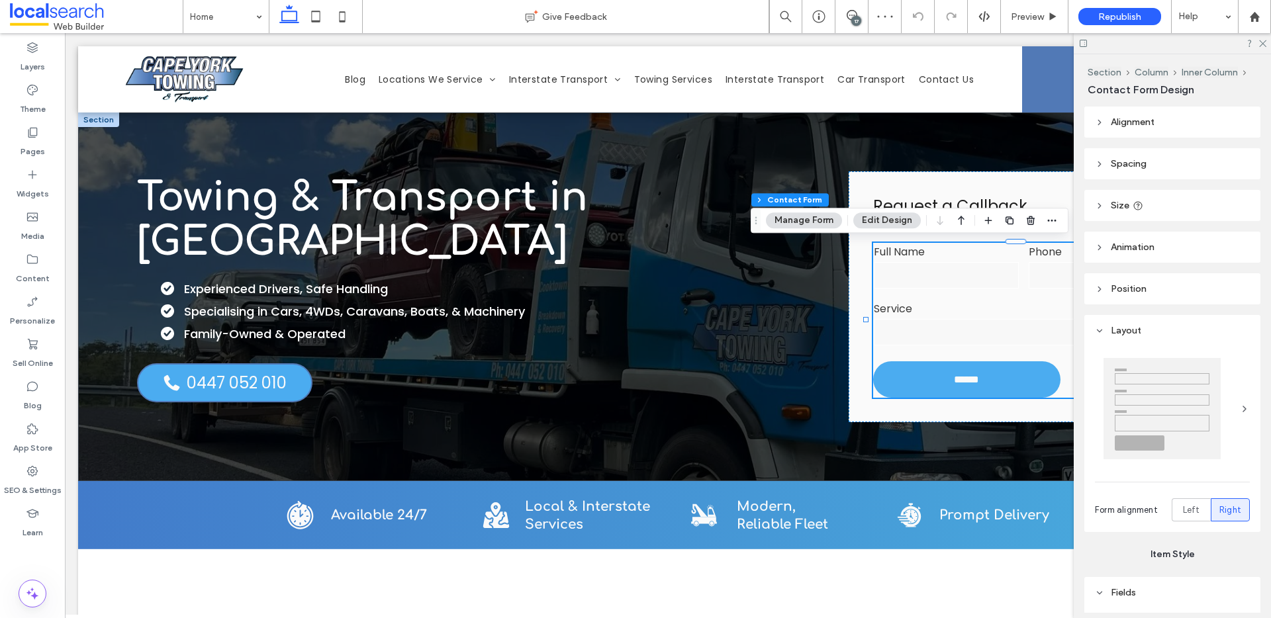
scroll to position [0, 0]
type input "*"
type input "***"
type input "*"
type input "***"
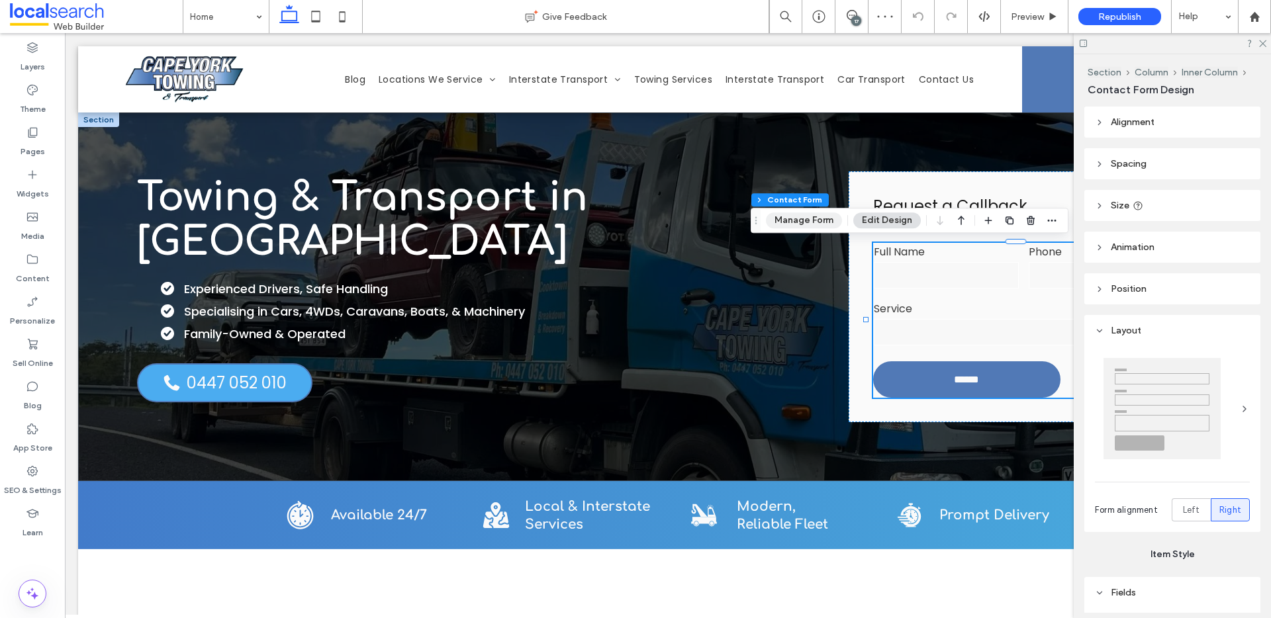
click at [800, 221] on button "Manage Form" at bounding box center [804, 220] width 76 height 16
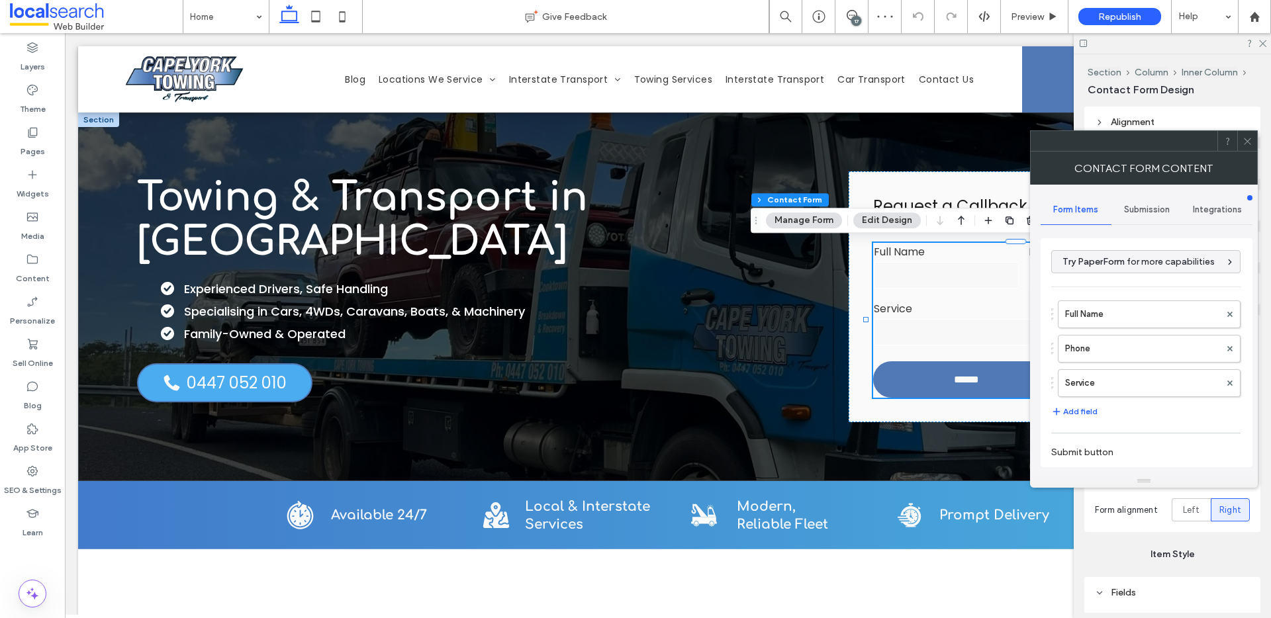
type input "******"
click at [1139, 180] on div "Contact Form Content" at bounding box center [1144, 168] width 228 height 33
click at [1149, 208] on span "Submission" at bounding box center [1147, 210] width 46 height 11
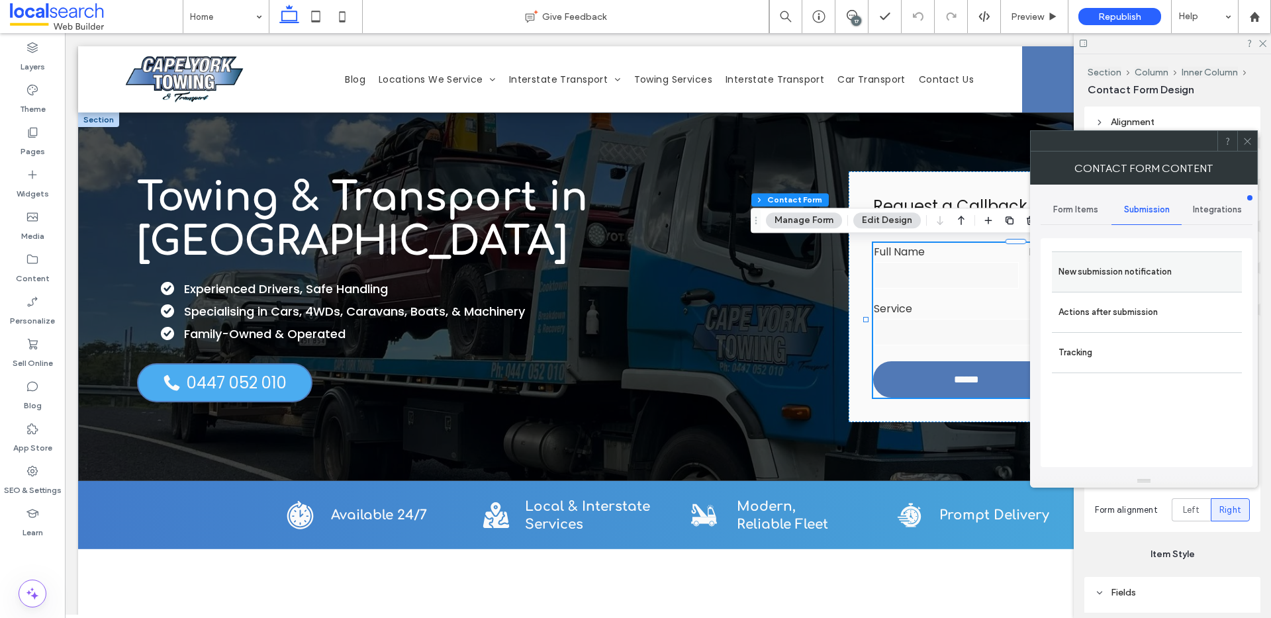
click at [1157, 254] on div "New submission notification" at bounding box center [1147, 272] width 190 height 40
click at [1192, 277] on label "New submission notification" at bounding box center [1146, 272] width 177 height 26
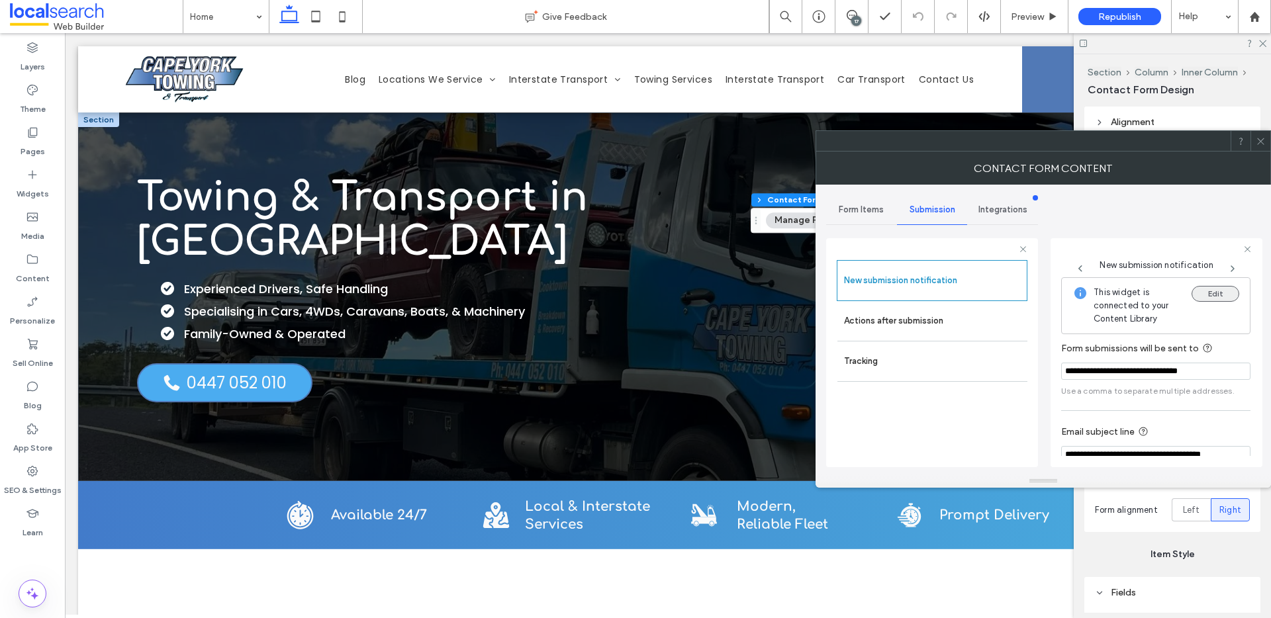
click at [1214, 293] on button "Edit" at bounding box center [1215, 294] width 48 height 16
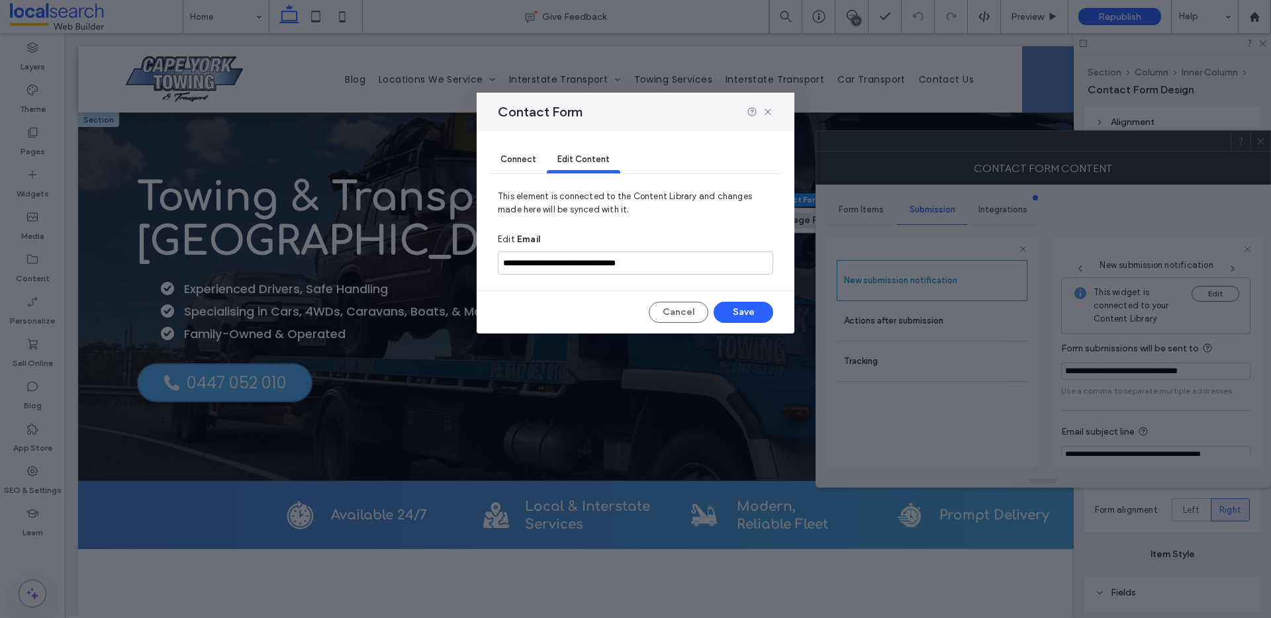
click at [760, 107] on div at bounding box center [760, 112] width 26 height 11
click at [764, 110] on icon at bounding box center [767, 112] width 11 height 11
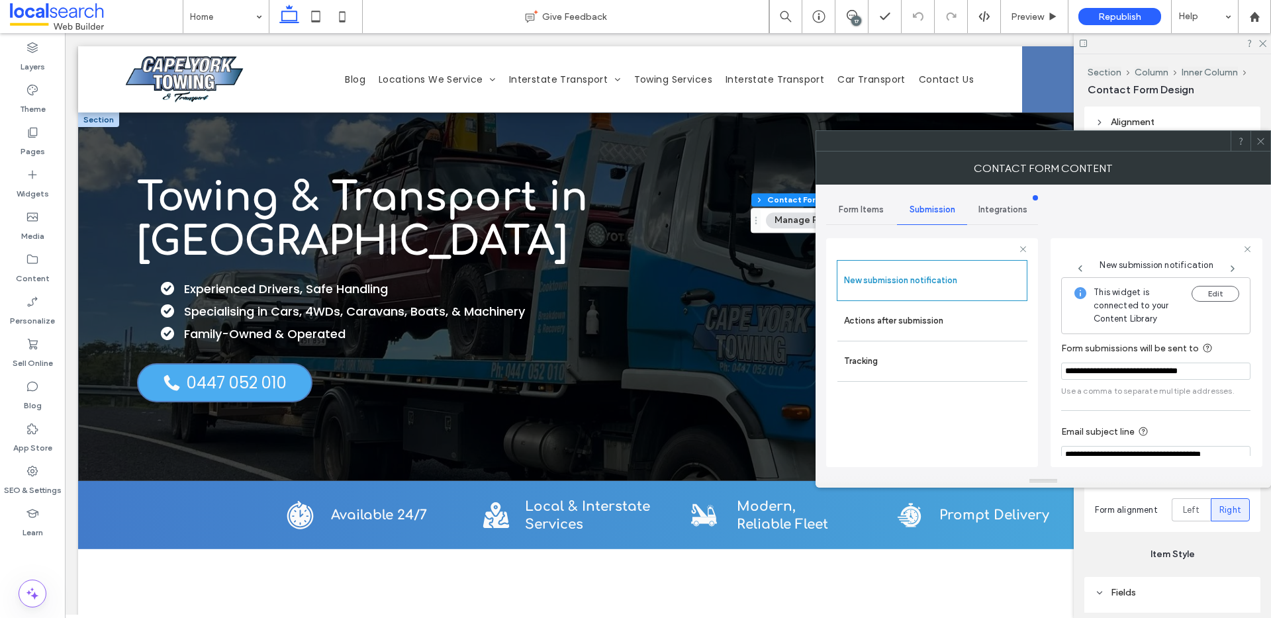
click at [1261, 145] on icon at bounding box center [1261, 141] width 10 height 10
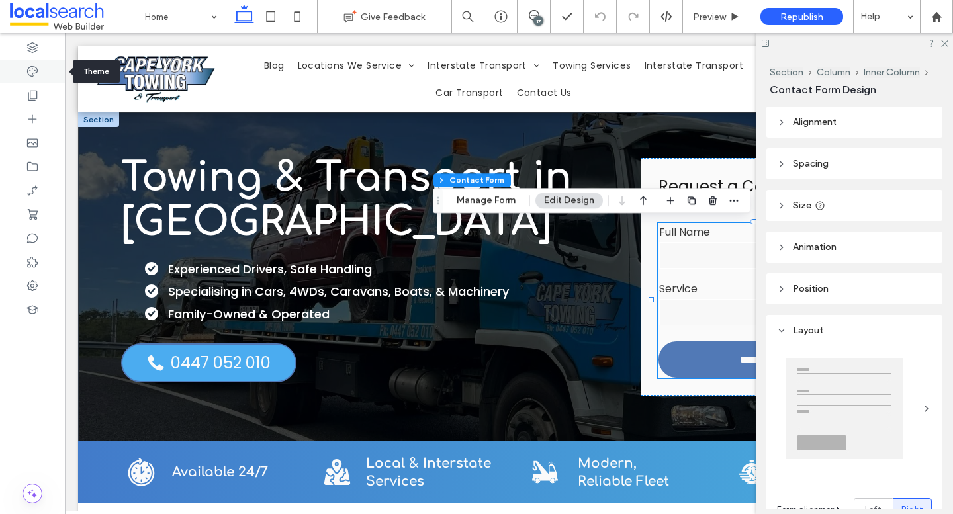
click at [32, 68] on use at bounding box center [32, 71] width 11 height 11
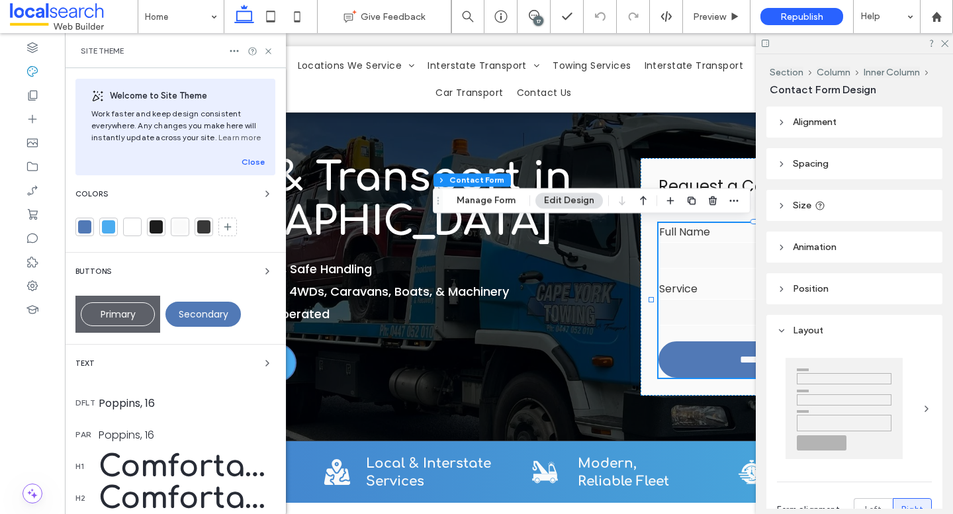
click at [83, 229] on div at bounding box center [84, 226] width 13 height 13
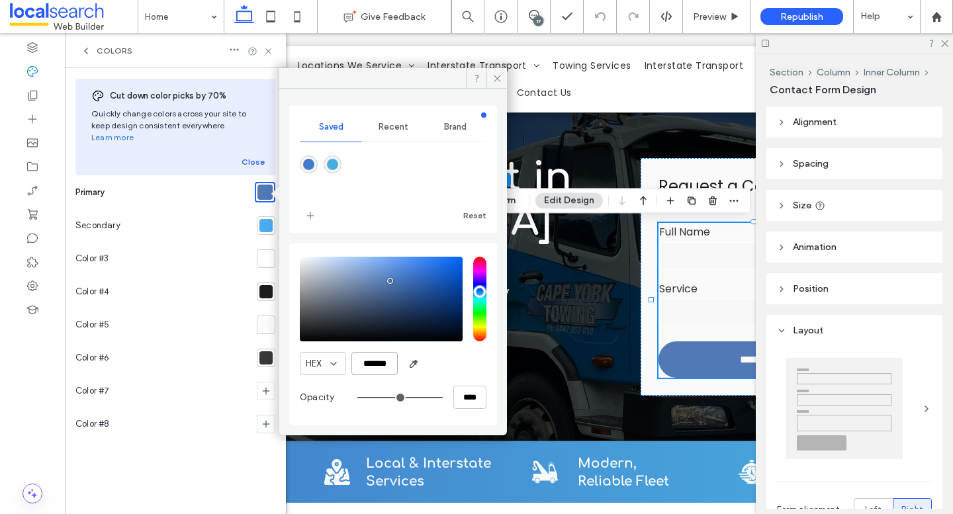
click at [379, 367] on input "*******" at bounding box center [374, 363] width 46 height 23
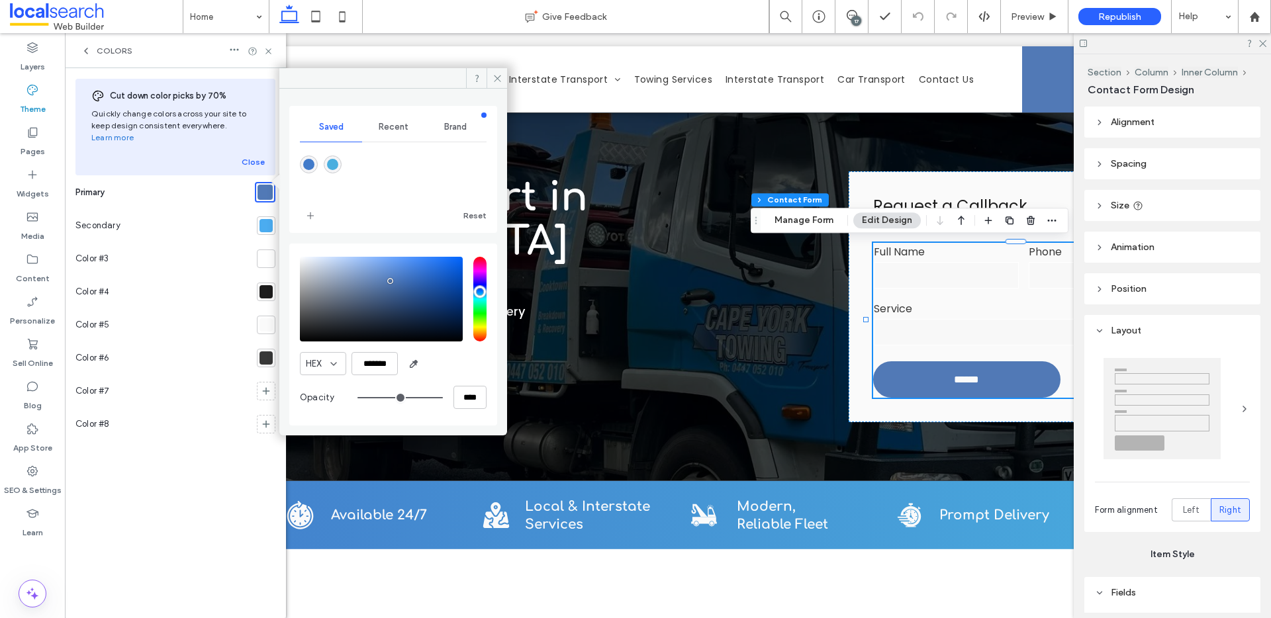
click at [266, 219] on div at bounding box center [265, 225] width 13 height 13
click at [377, 364] on input "*******" at bounding box center [374, 363] width 46 height 23
click at [501, 76] on icon at bounding box center [497, 78] width 10 height 10
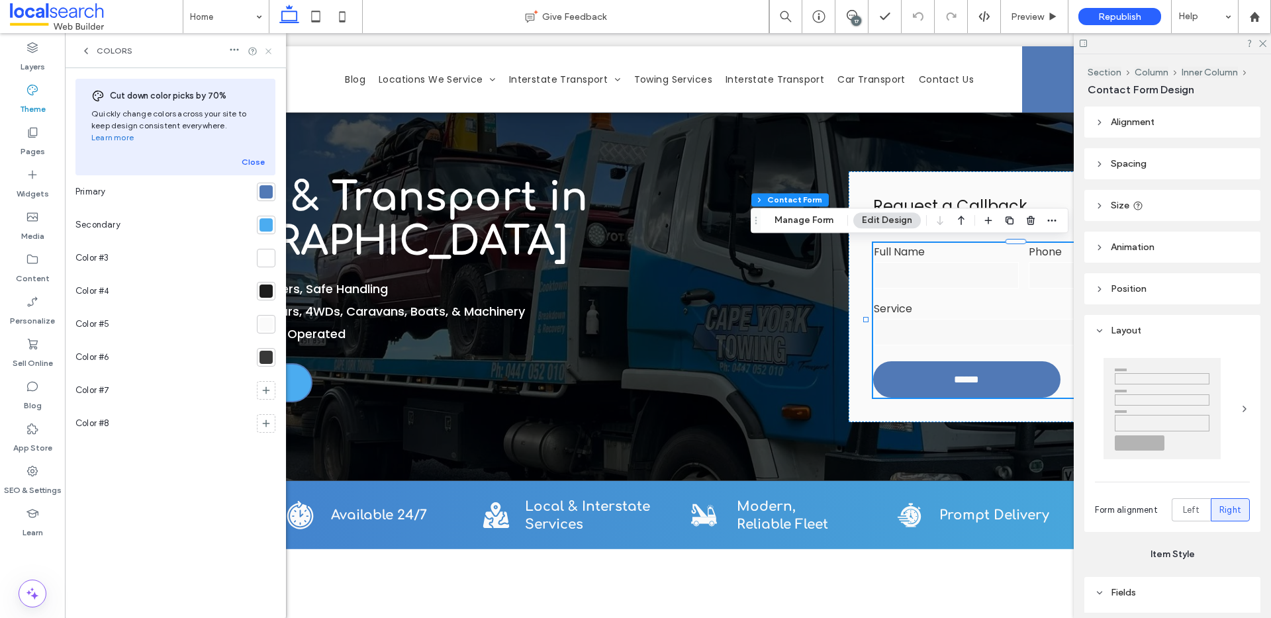
click at [270, 48] on icon at bounding box center [268, 51] width 10 height 10
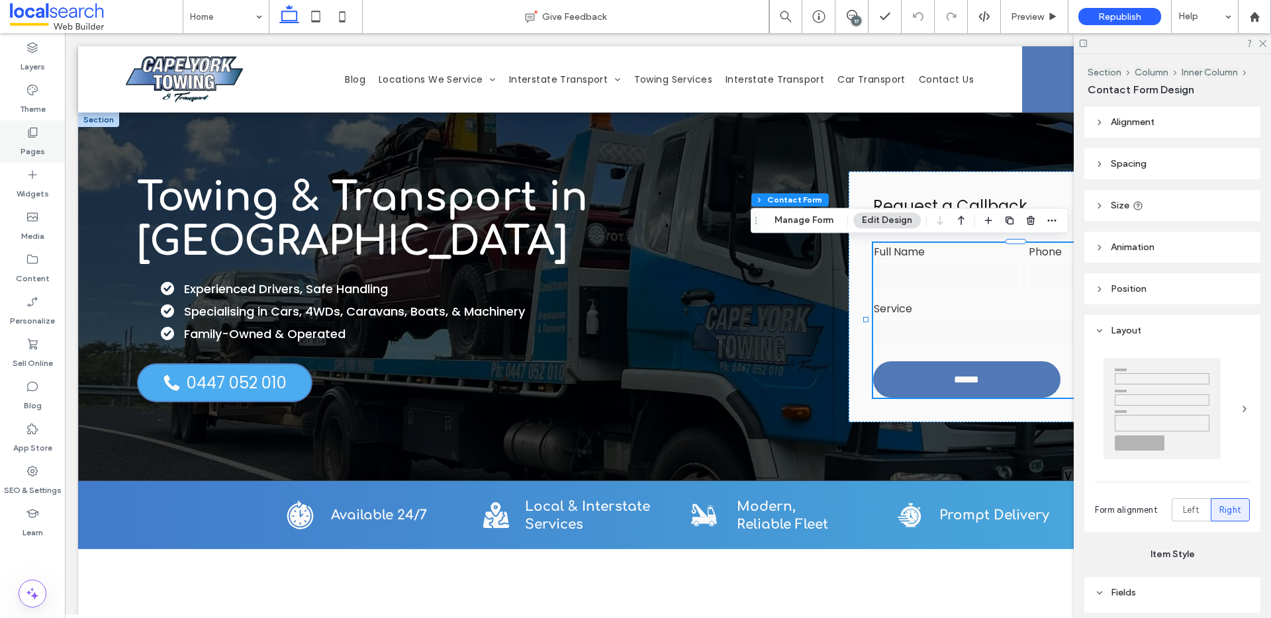
click at [24, 130] on div "Pages" at bounding box center [32, 141] width 65 height 42
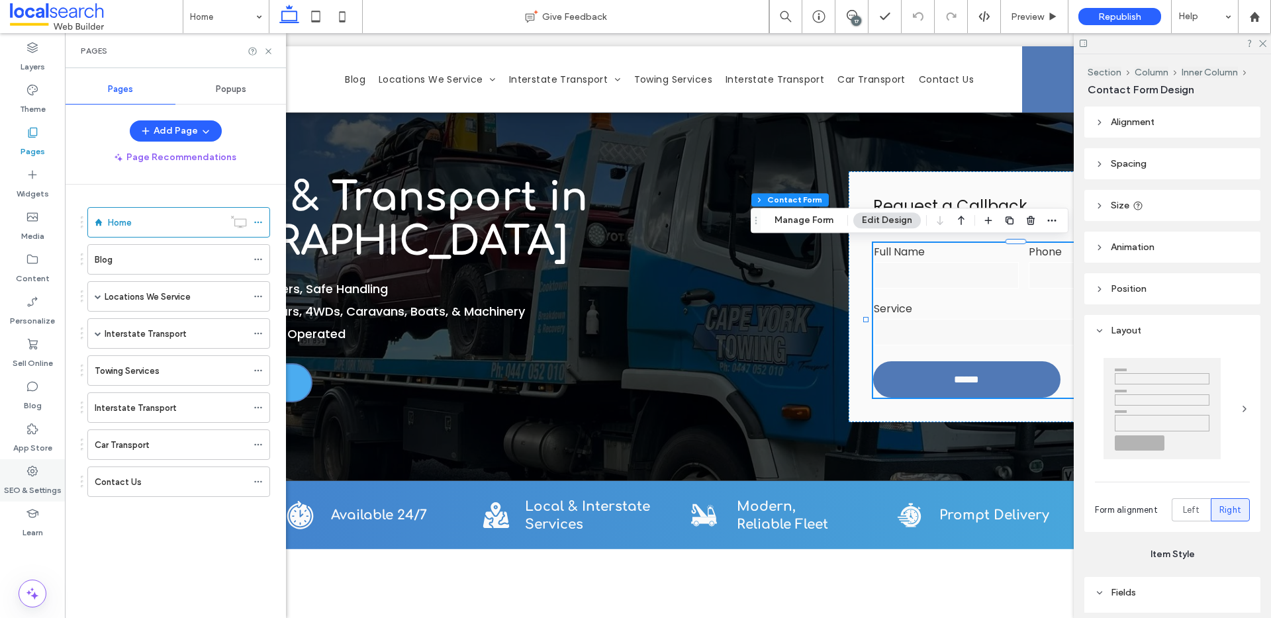
click at [32, 478] on label "SEO & Settings" at bounding box center [33, 487] width 58 height 19
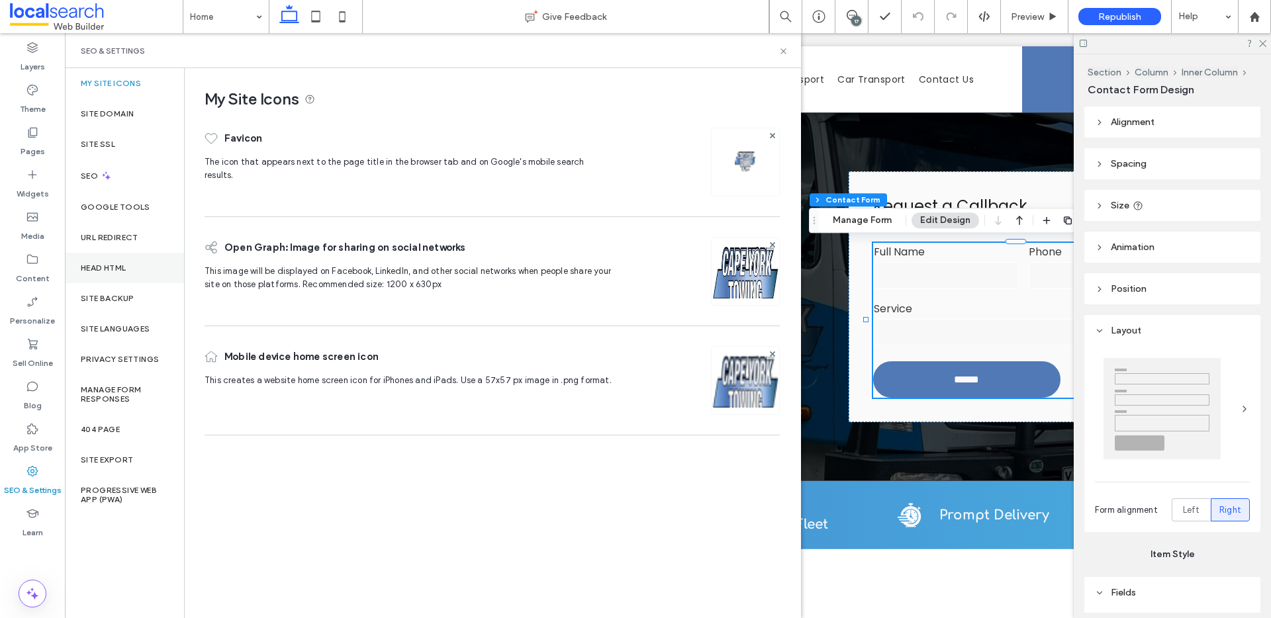
click at [115, 275] on div "Head HTML" at bounding box center [124, 268] width 119 height 30
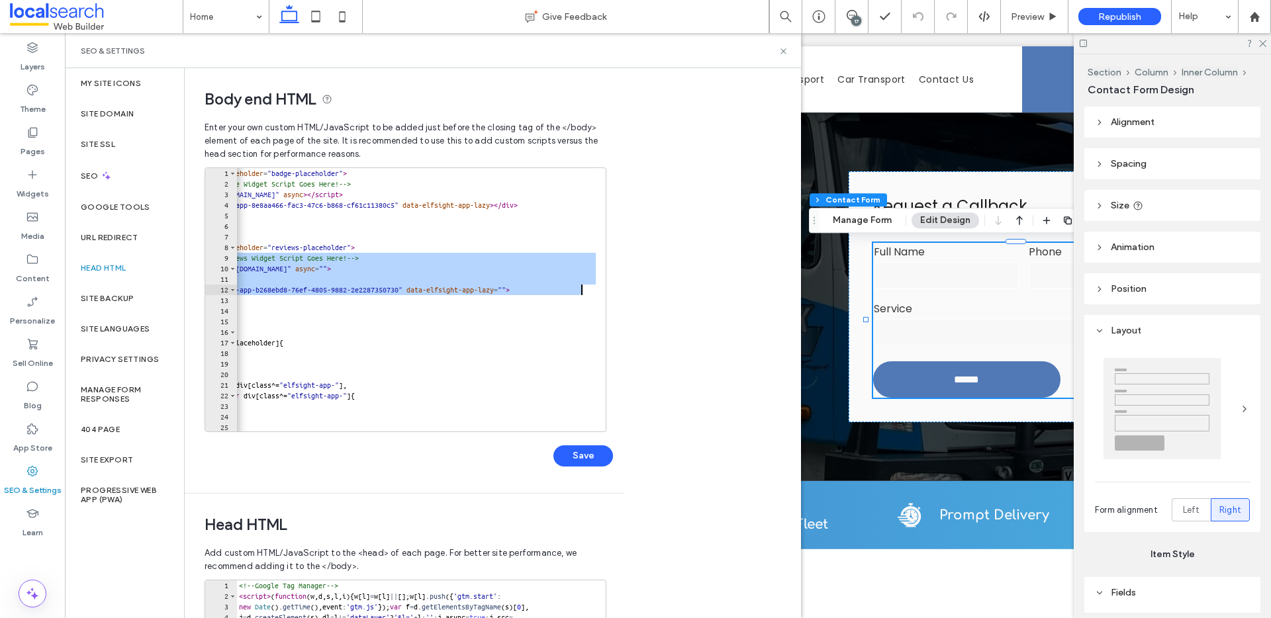
scroll to position [0, 87]
drag, startPoint x: 241, startPoint y: 254, endPoint x: 602, endPoint y: 289, distance: 363.1
click at [602, 289] on div "**********" at bounding box center [406, 299] width 402 height 265
type textarea "**********"
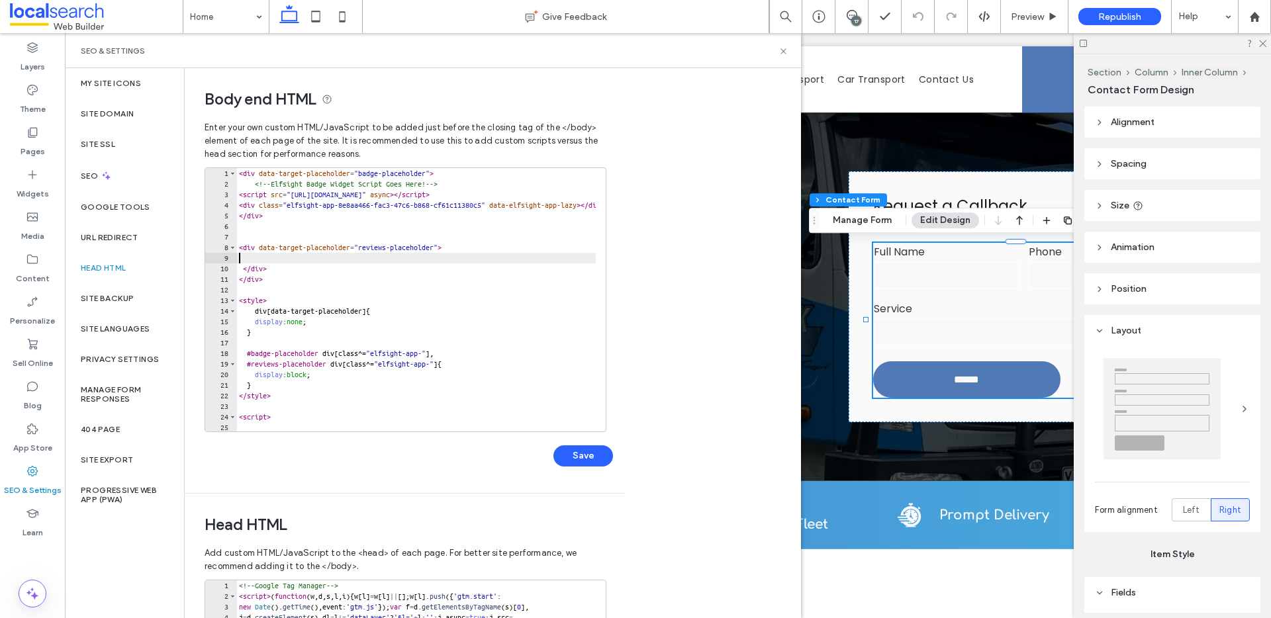
scroll to position [0, 0]
paste textarea "**********"
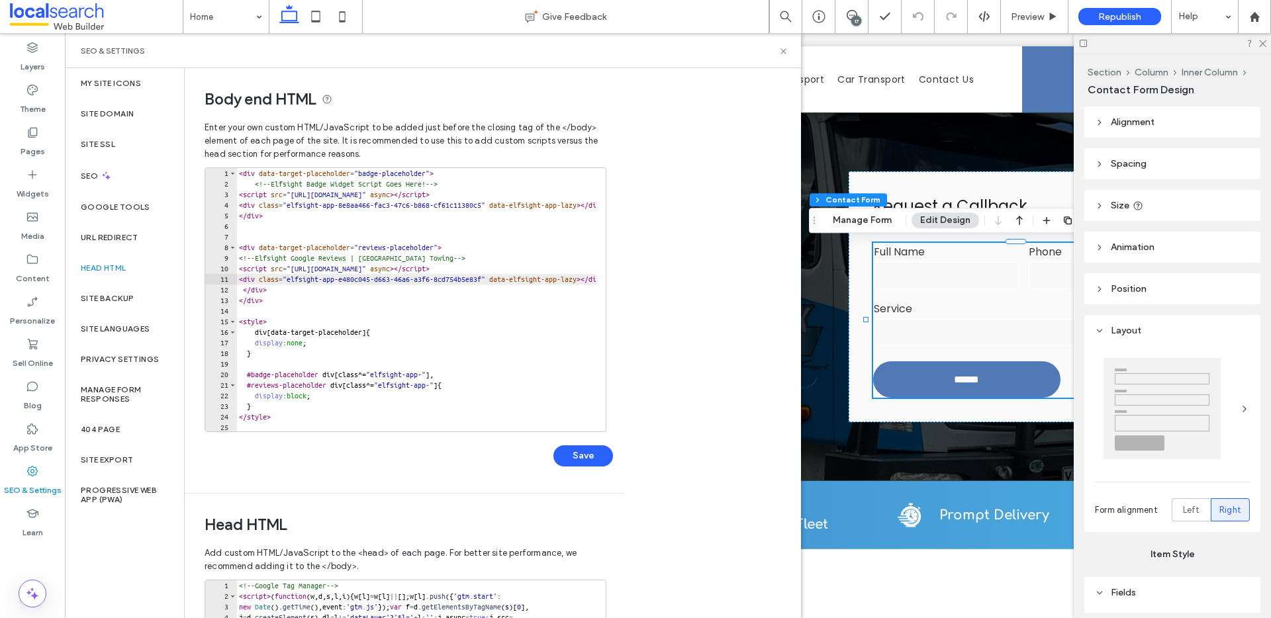
click at [302, 294] on div "< div data-target-placeholder = "badge-placeholder" > <!-- Elfsight Badge Widge…" at bounding box center [984, 305] width 1497 height 275
type textarea "*"
type textarea "**********"
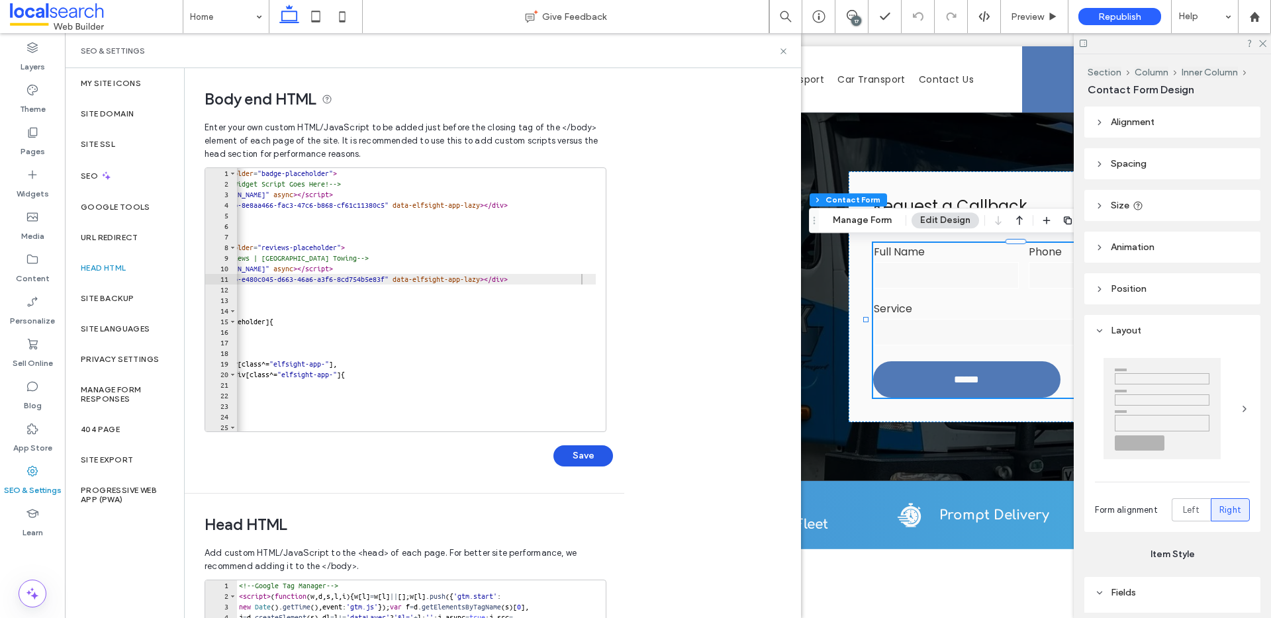
click at [585, 451] on button "Save" at bounding box center [583, 455] width 60 height 21
click at [785, 47] on icon at bounding box center [783, 51] width 10 height 10
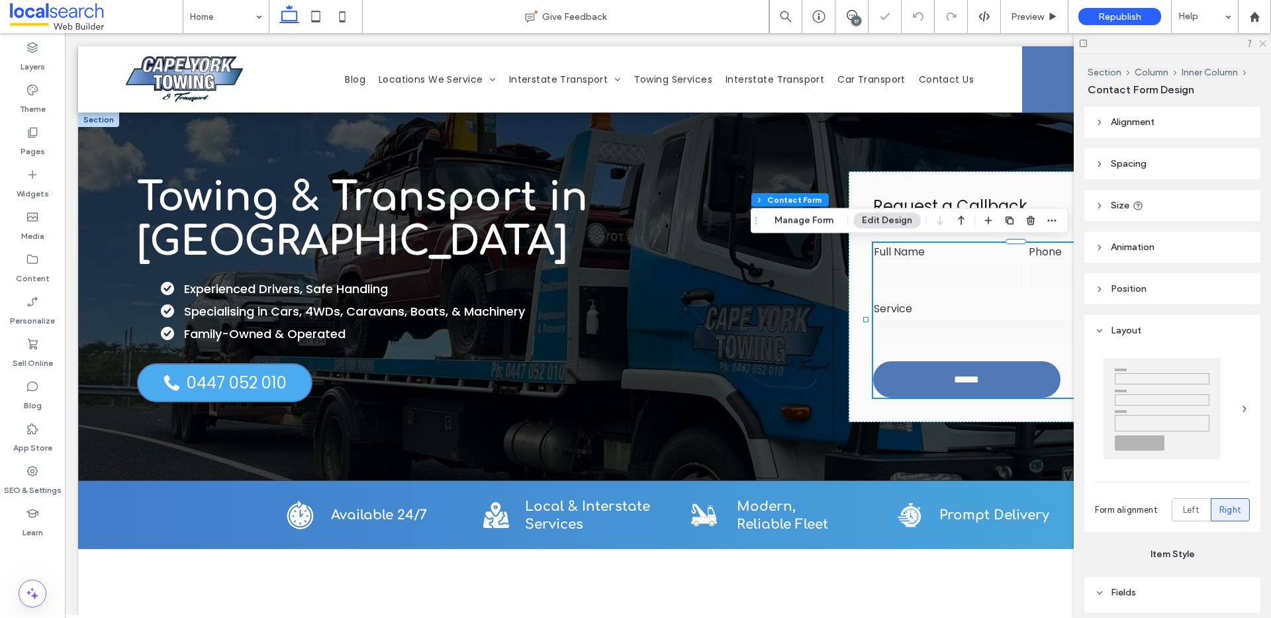
click at [1262, 42] on icon at bounding box center [1262, 42] width 9 height 9
type input "*"
type input "***"
type input "*"
type input "***"
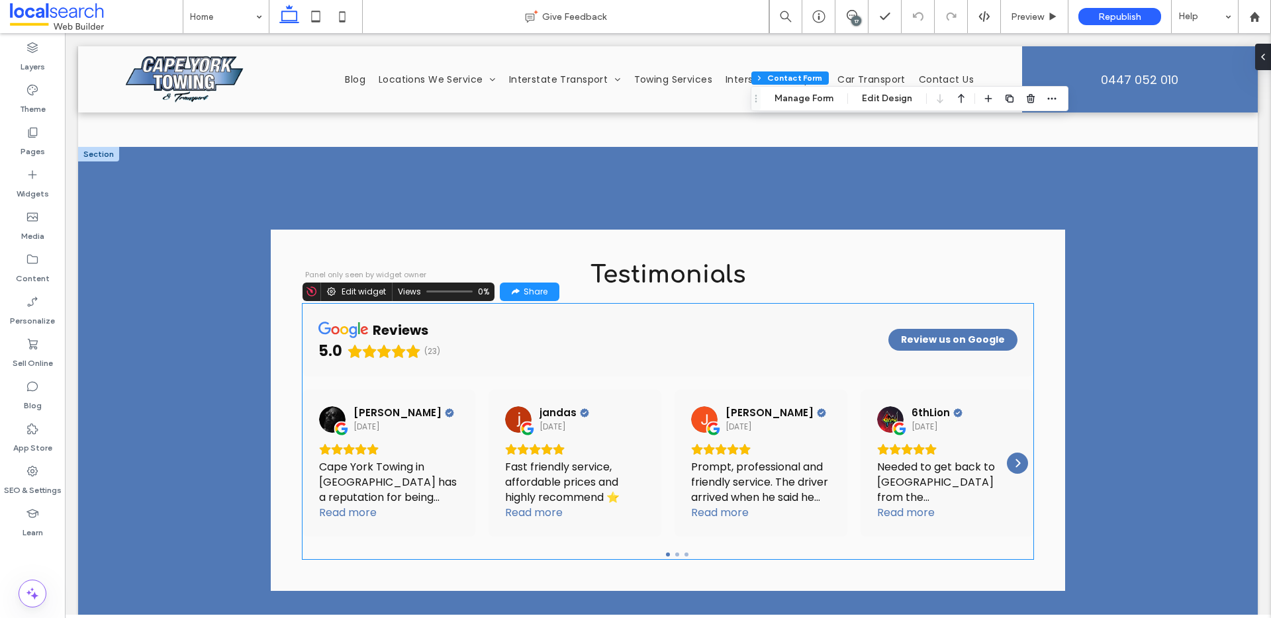
scroll to position [3184, 0]
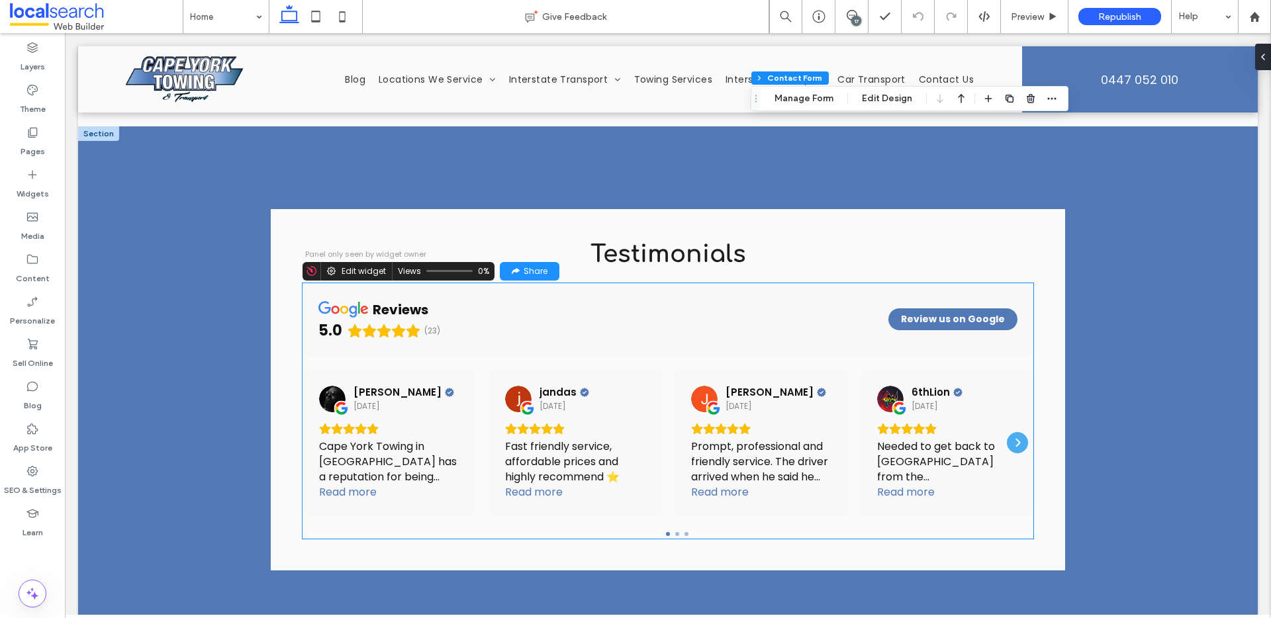
click at [1017, 432] on div "Next" at bounding box center [1017, 442] width 21 height 21
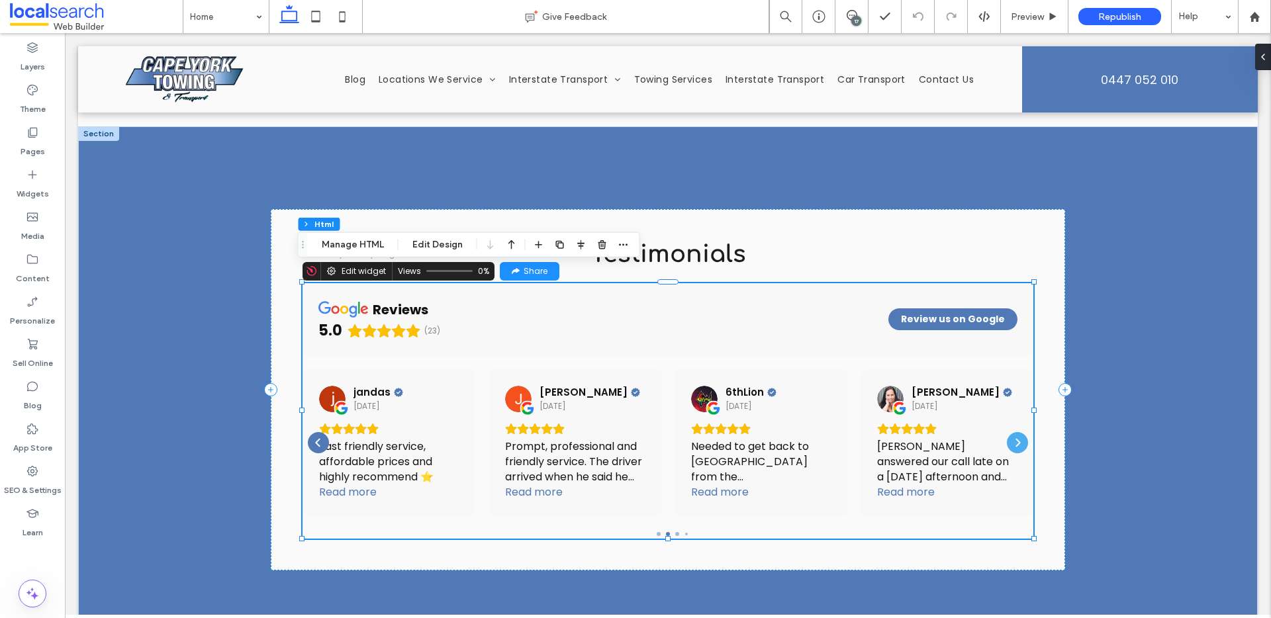
click at [1017, 432] on div "Next" at bounding box center [1017, 442] width 21 height 21
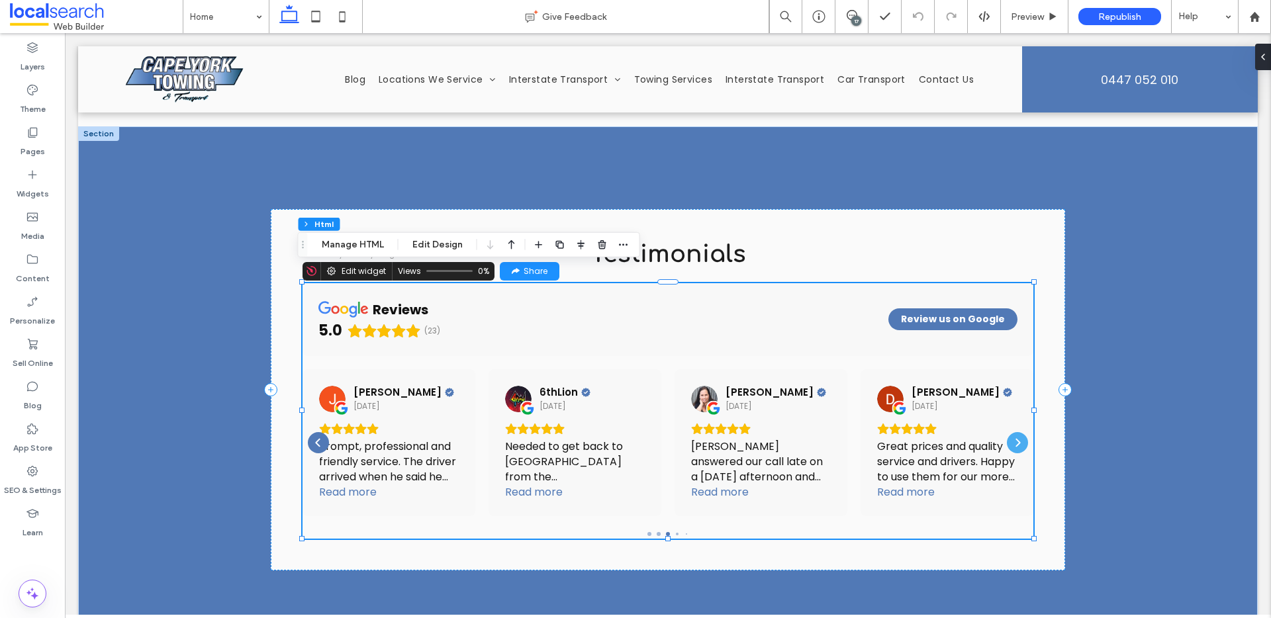
click at [1017, 432] on div "Next" at bounding box center [1017, 442] width 21 height 21
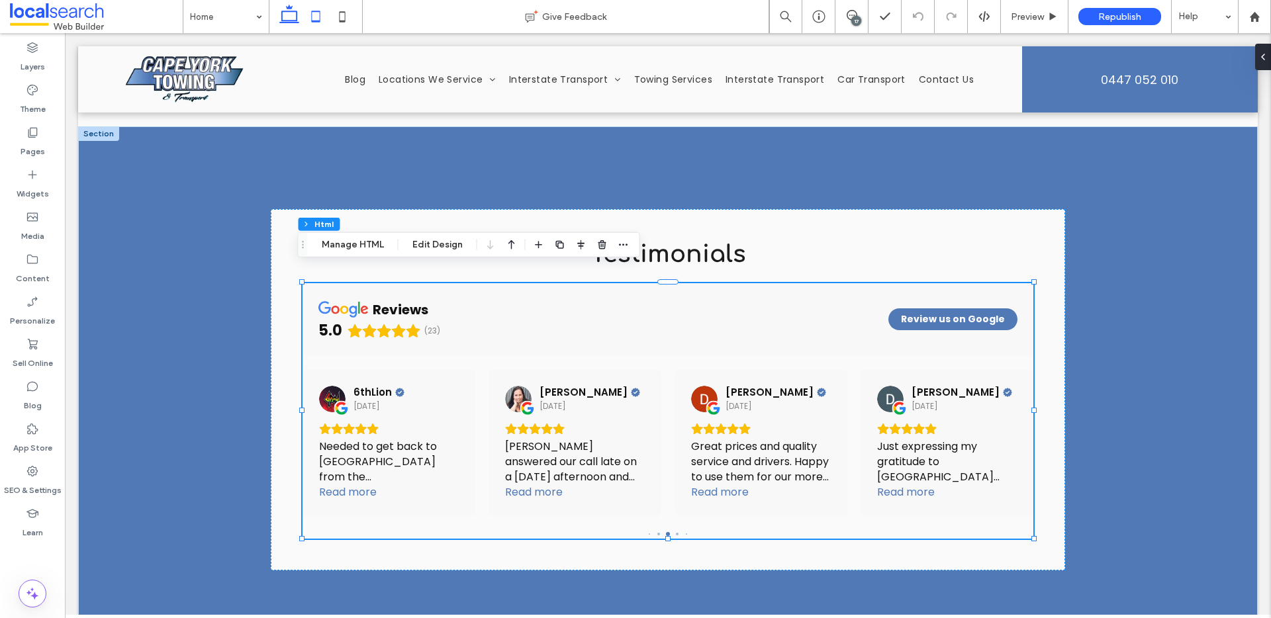
click at [319, 18] on icon at bounding box center [315, 16] width 26 height 26
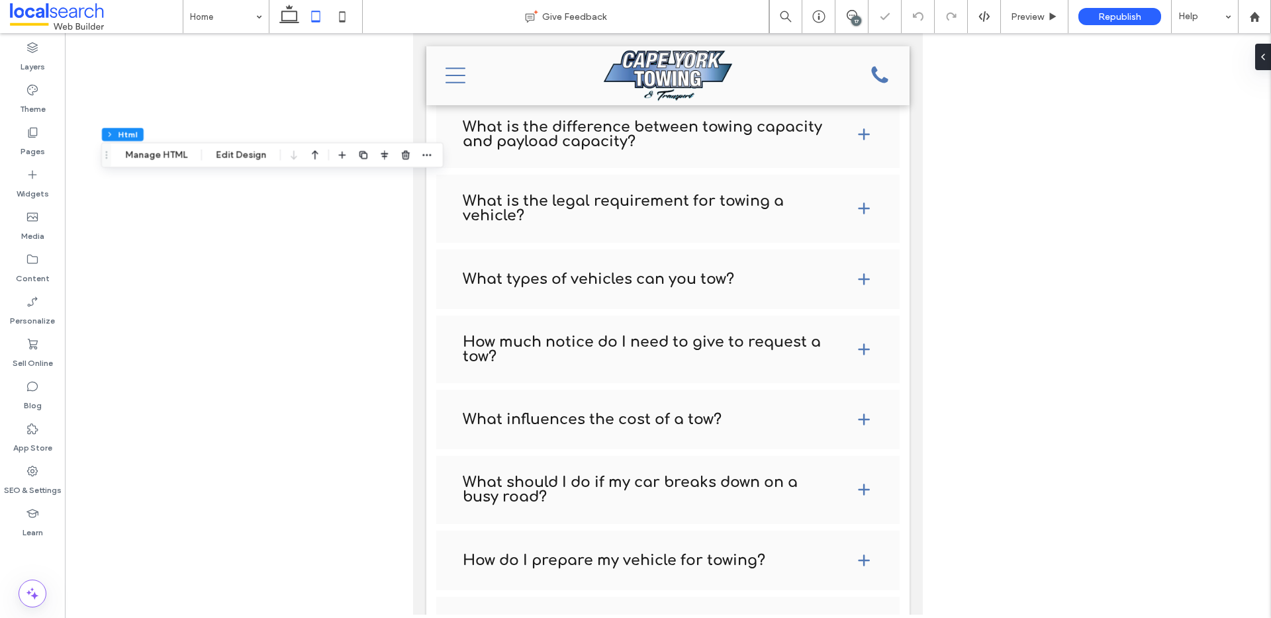
scroll to position [2597, 0]
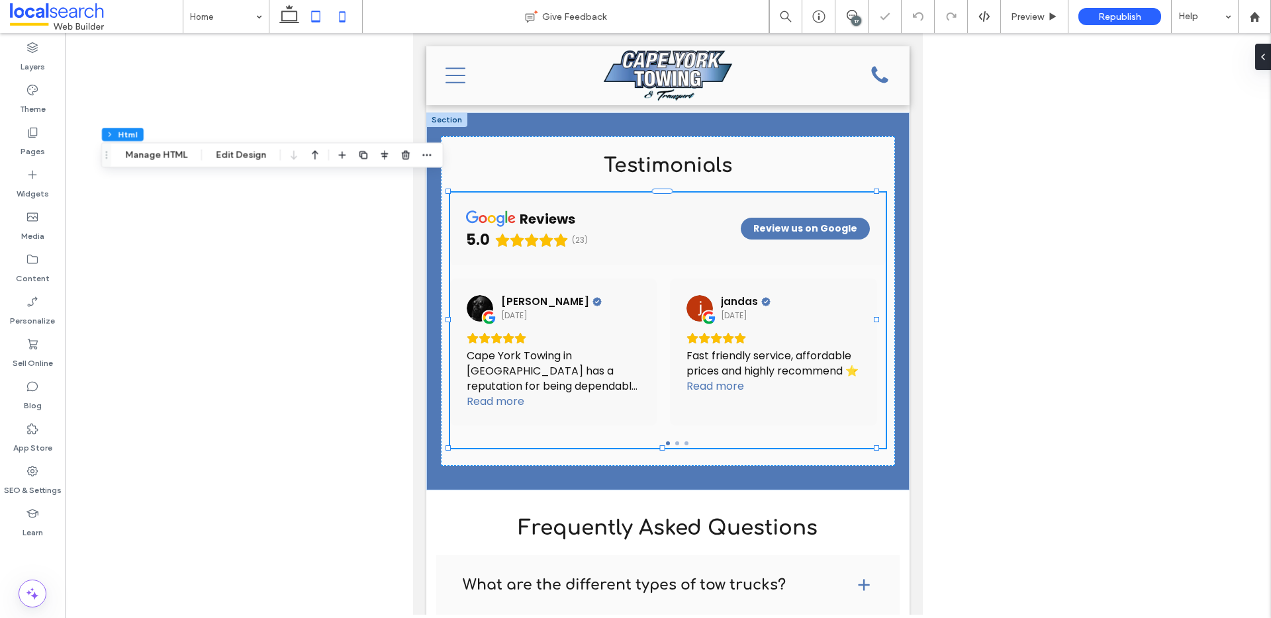
click at [347, 21] on icon at bounding box center [342, 16] width 26 height 26
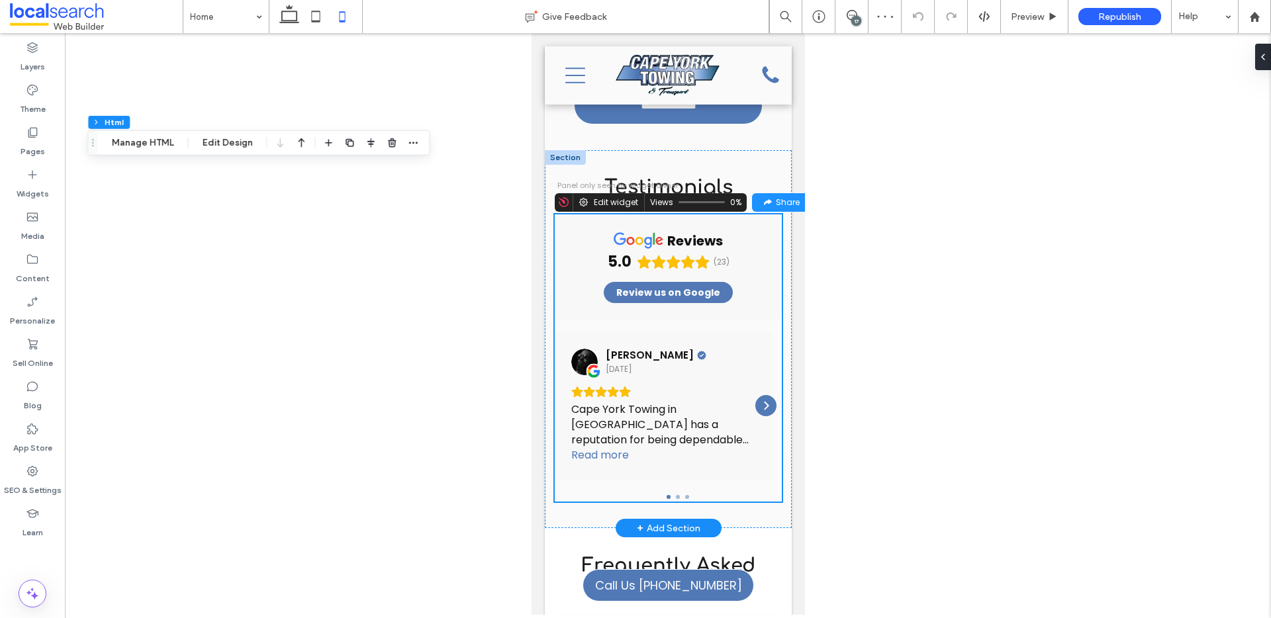
scroll to position [3432, 0]
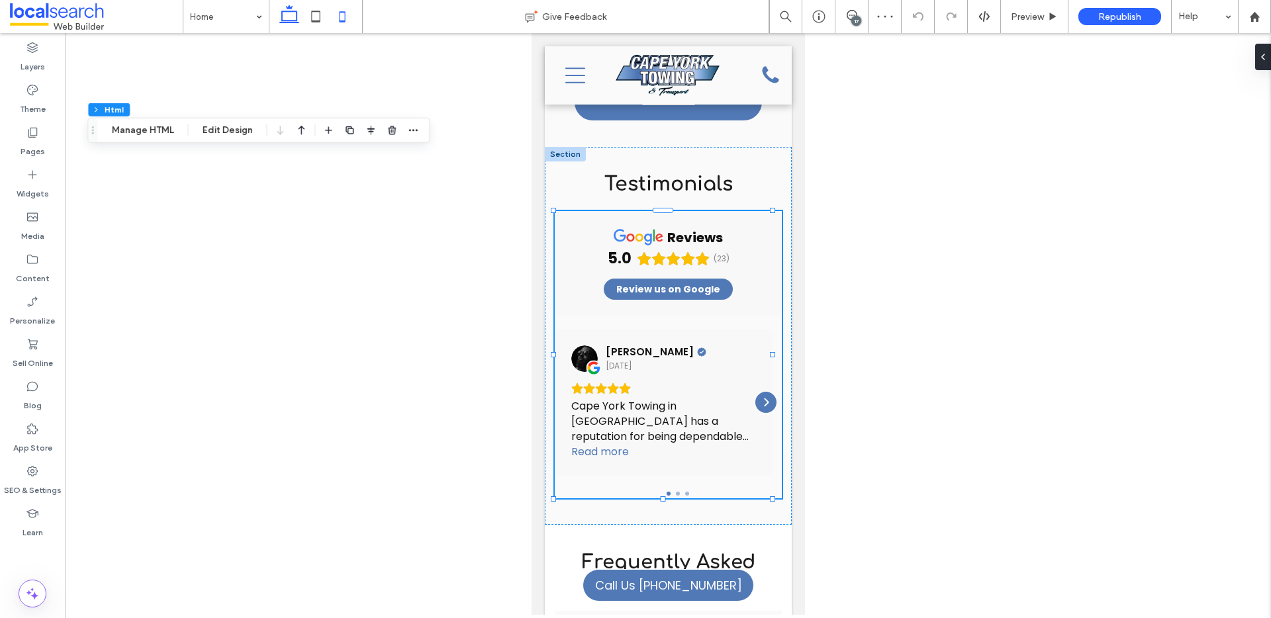
click at [280, 14] on icon at bounding box center [289, 16] width 26 height 26
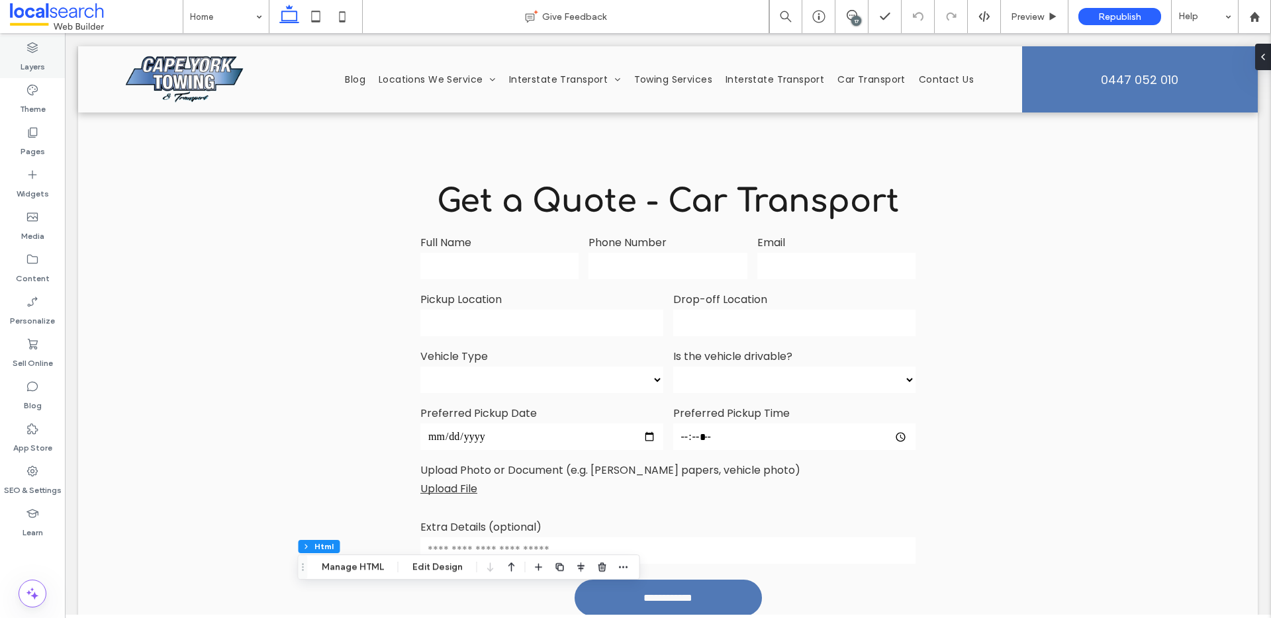
scroll to position [2610, 0]
click at [553, 350] on div "Vehicle Type ***** *** *** *** *** ***** *****" at bounding box center [542, 372] width 253 height 57
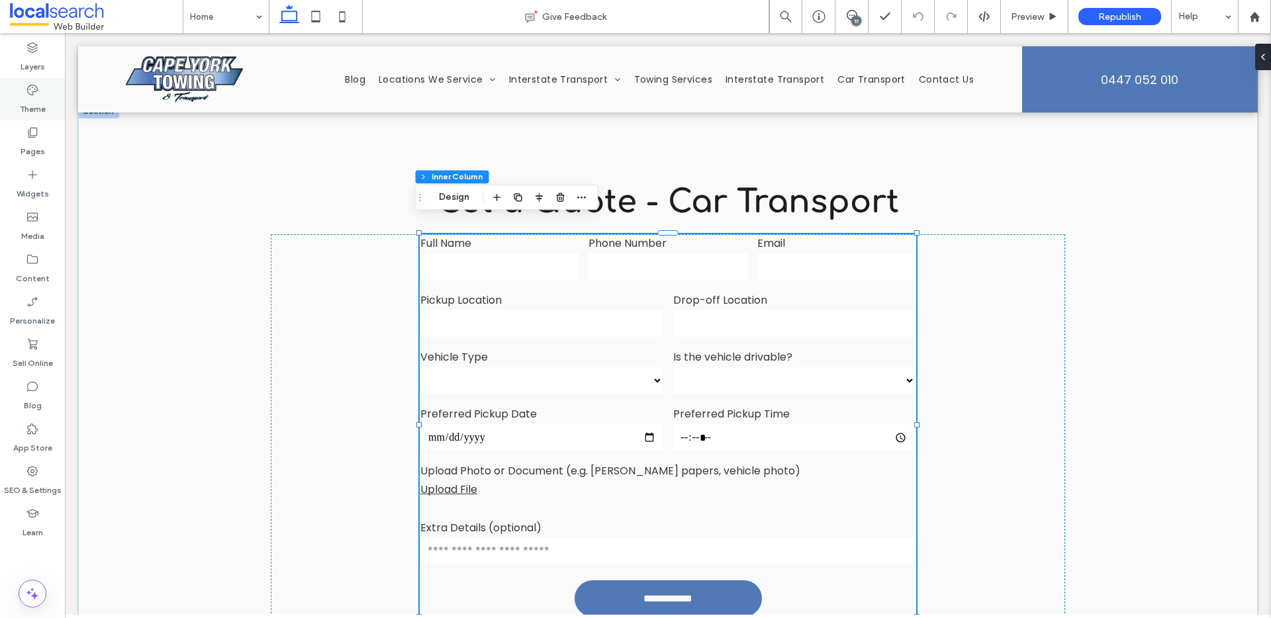
click at [11, 105] on div "Theme" at bounding box center [32, 99] width 65 height 42
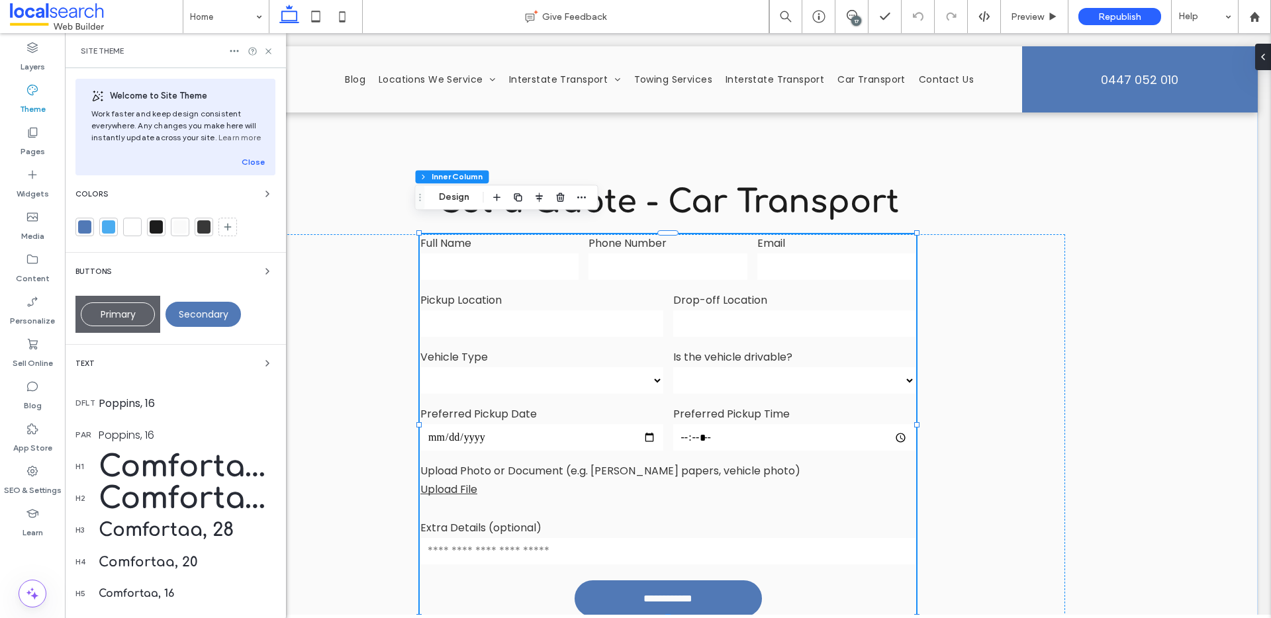
click at [184, 377] on div "Text dflt Poppins, 16 par Poppins, 16 h1 Comfortaa, 60 h2 Comfortaa, 48 h3 Comf…" at bounding box center [175, 498] width 200 height 286
click at [243, 362] on div "Text" at bounding box center [175, 363] width 200 height 16
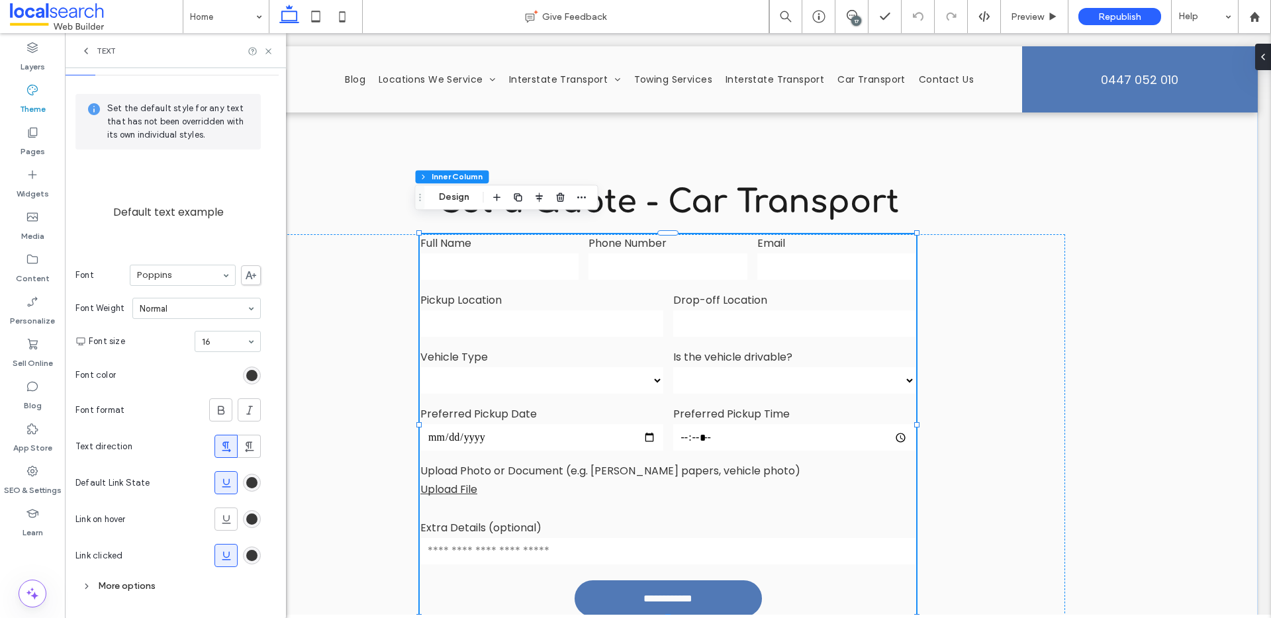
scroll to position [40, 0]
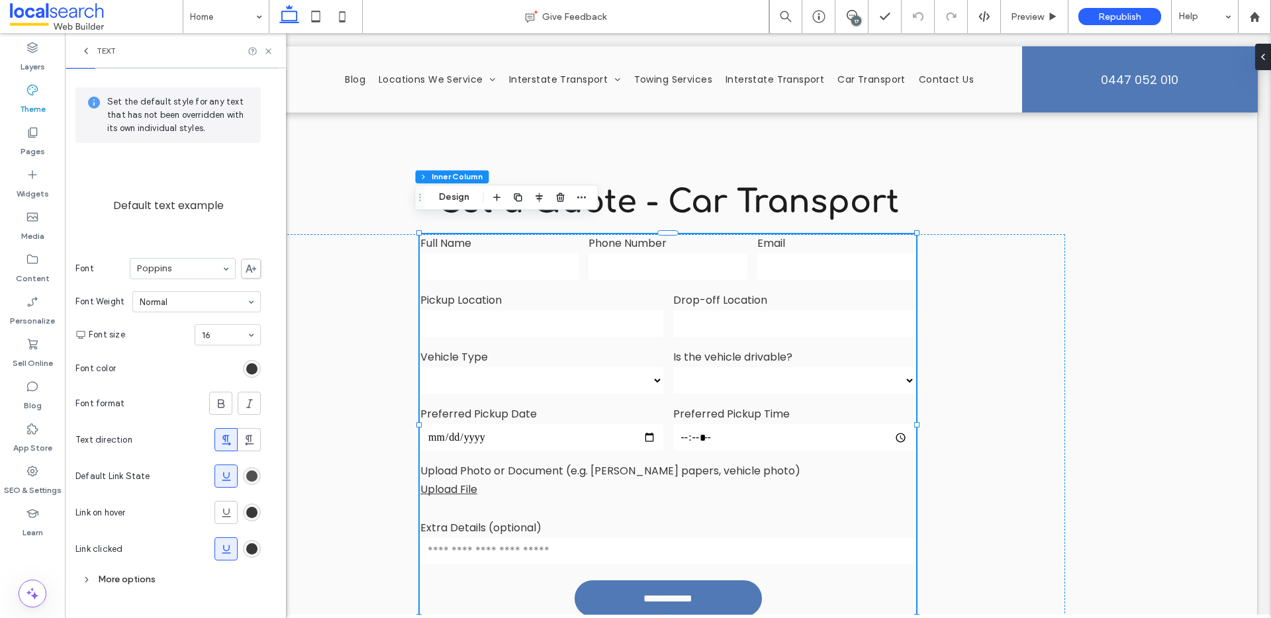
click at [254, 473] on div "rgb(56, 56, 56)" at bounding box center [251, 476] width 11 height 11
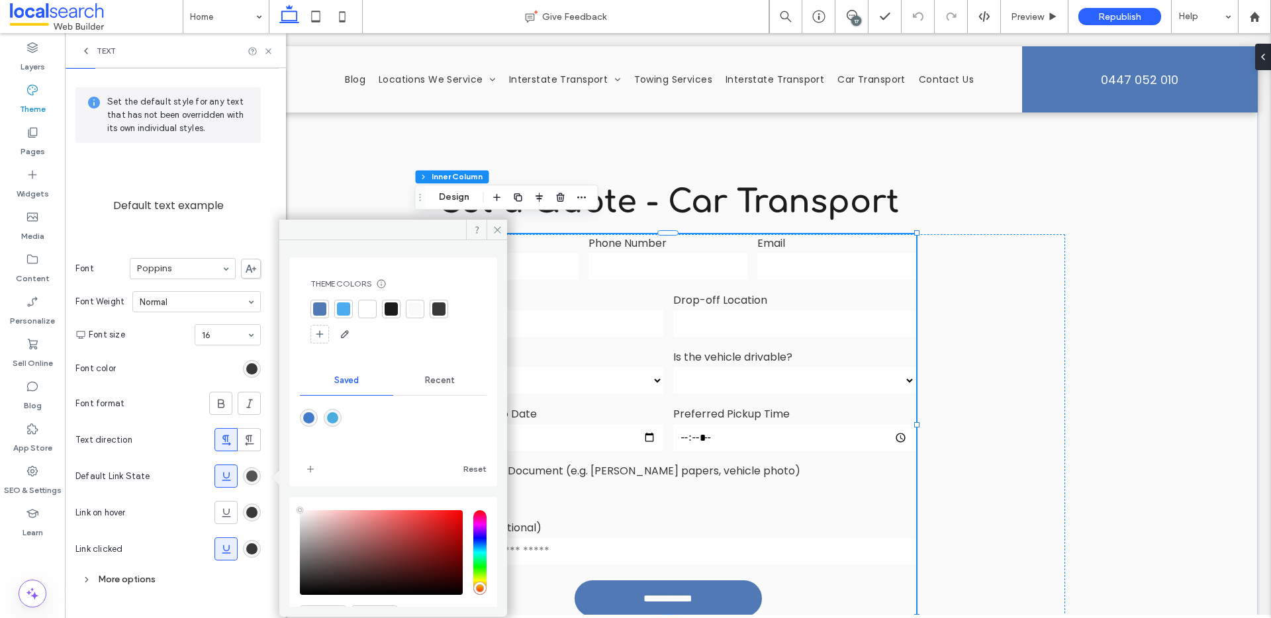
type input "****"
click at [320, 304] on div at bounding box center [319, 310] width 13 height 13
click at [249, 514] on div "rgb(56, 56, 56)" at bounding box center [251, 512] width 11 height 11
click at [320, 302] on div at bounding box center [319, 310] width 19 height 19
click at [320, 308] on div at bounding box center [319, 308] width 13 height 13
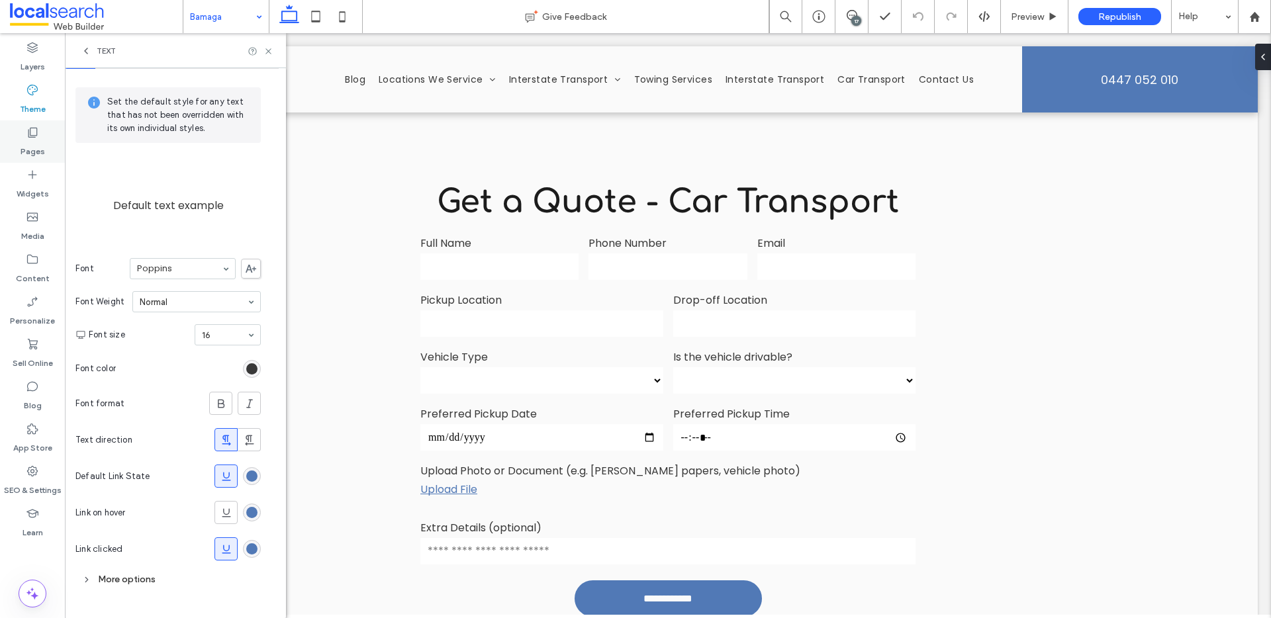
click at [38, 144] on label "Pages" at bounding box center [33, 148] width 24 height 19
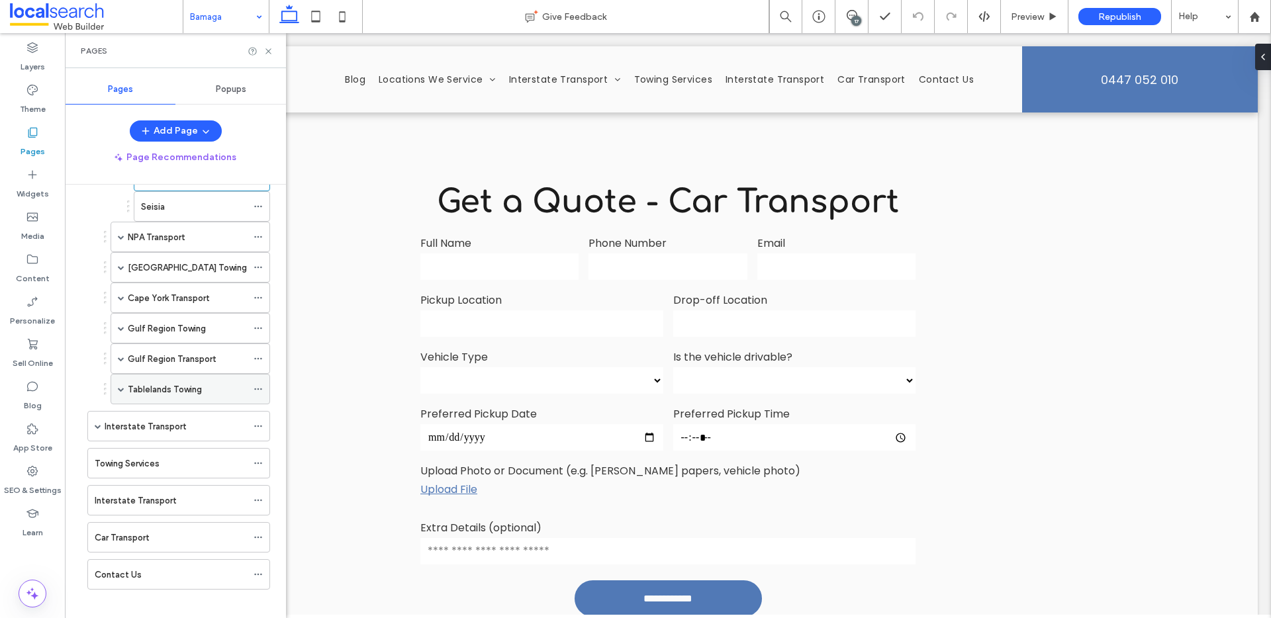
scroll to position [193, 0]
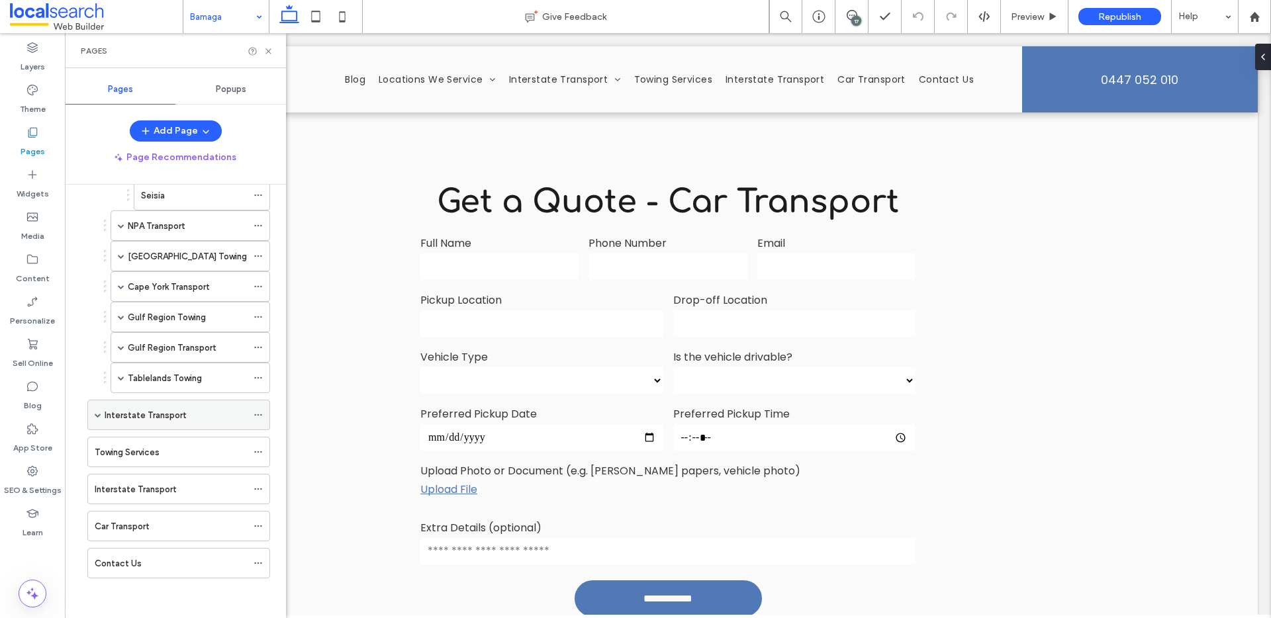
click at [263, 414] on div at bounding box center [262, 415] width 16 height 20
click at [255, 416] on icon at bounding box center [258, 414] width 9 height 9
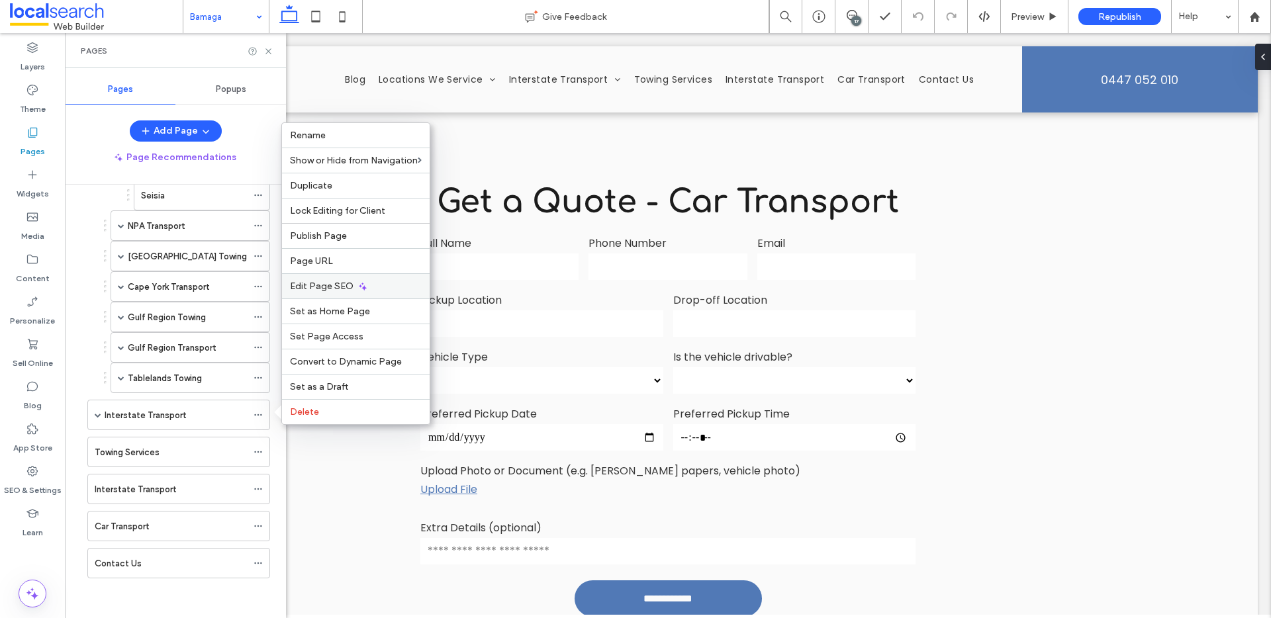
click at [340, 278] on div "Edit Page SEO" at bounding box center [356, 285] width 148 height 25
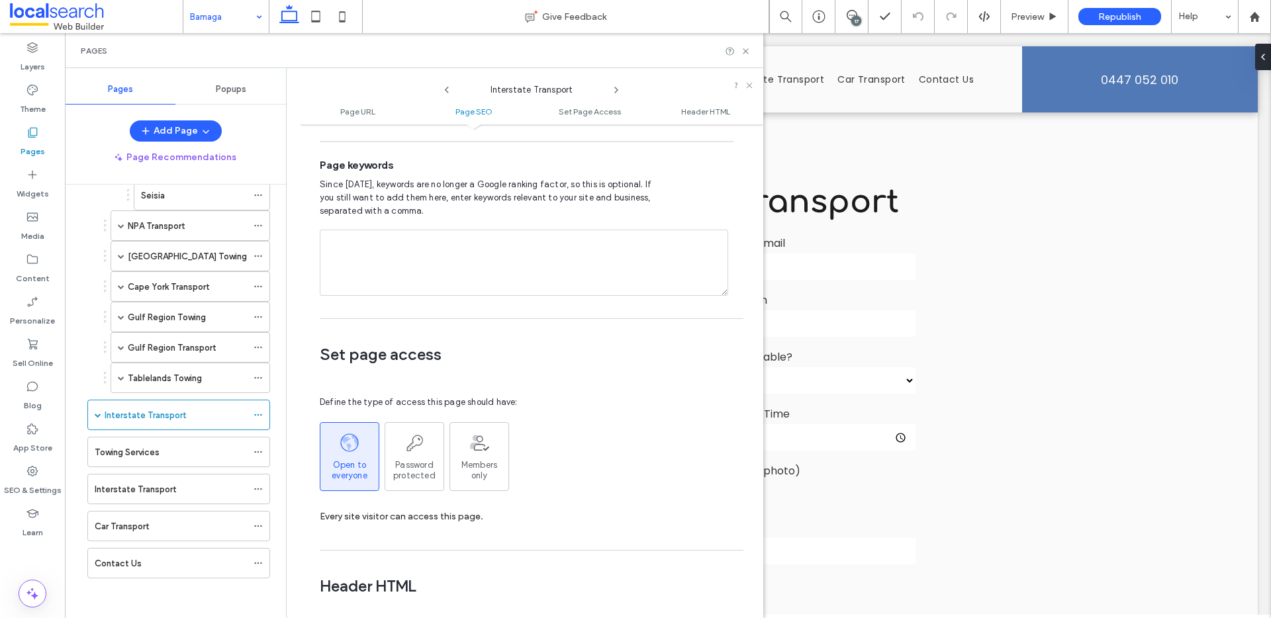
scroll to position [854, 0]
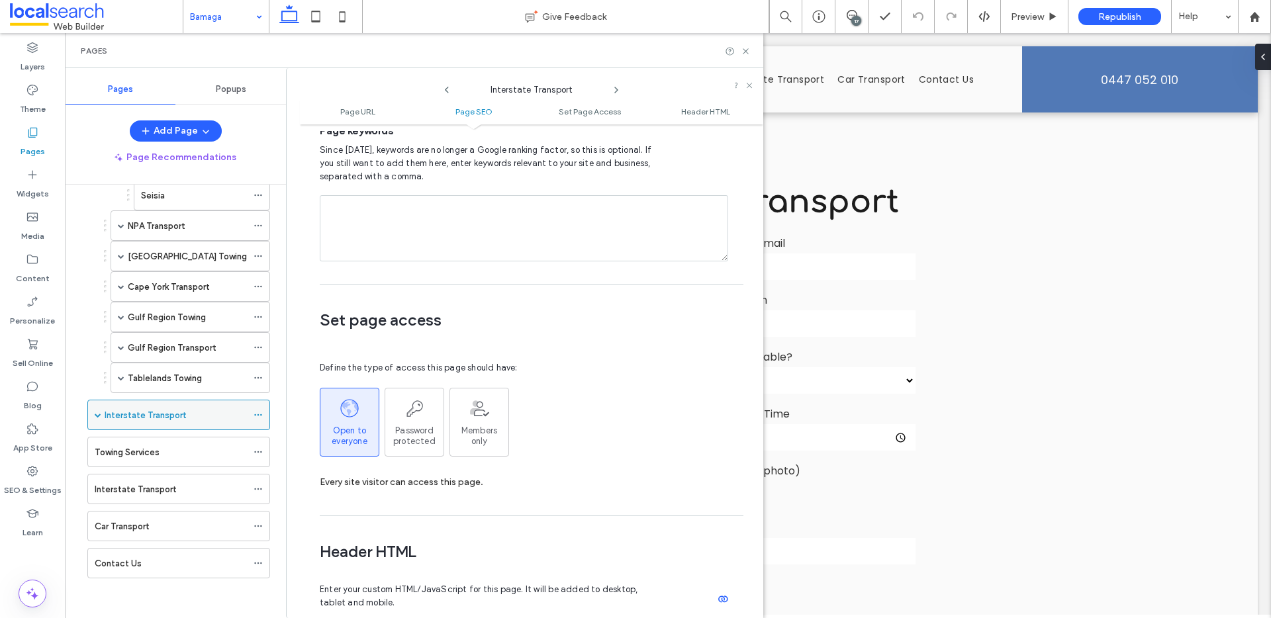
click at [101, 412] on span at bounding box center [98, 415] width 7 height 7
click at [256, 443] on icon at bounding box center [258, 445] width 9 height 9
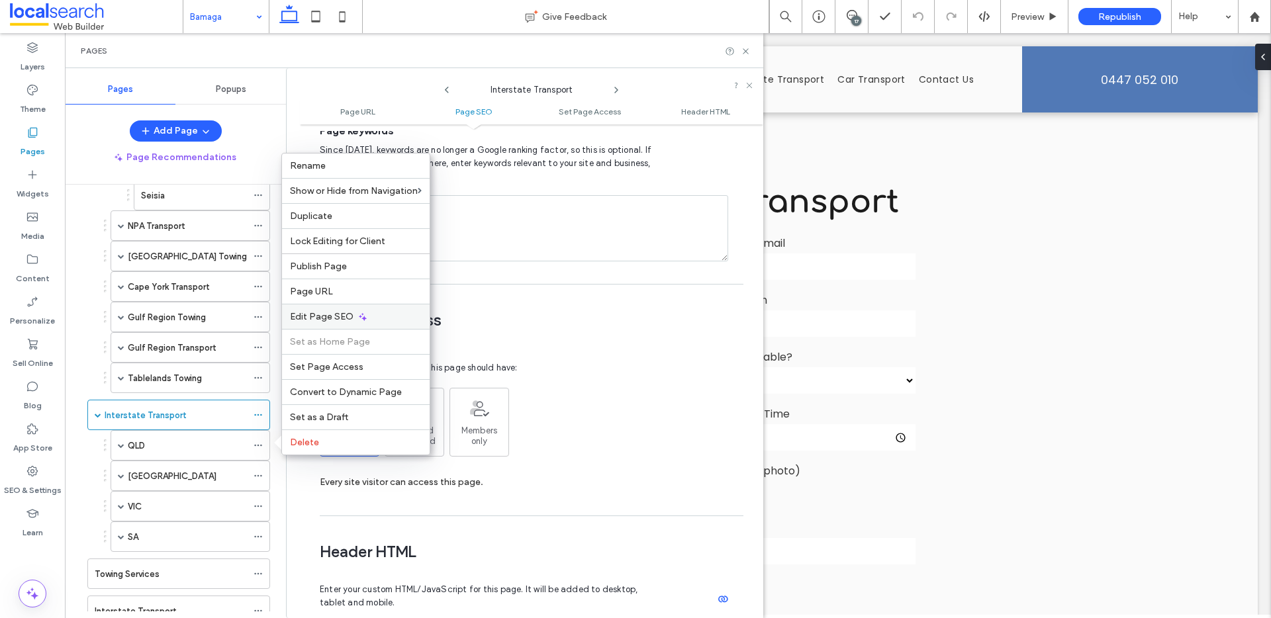
click at [363, 314] on icon at bounding box center [362, 317] width 11 height 11
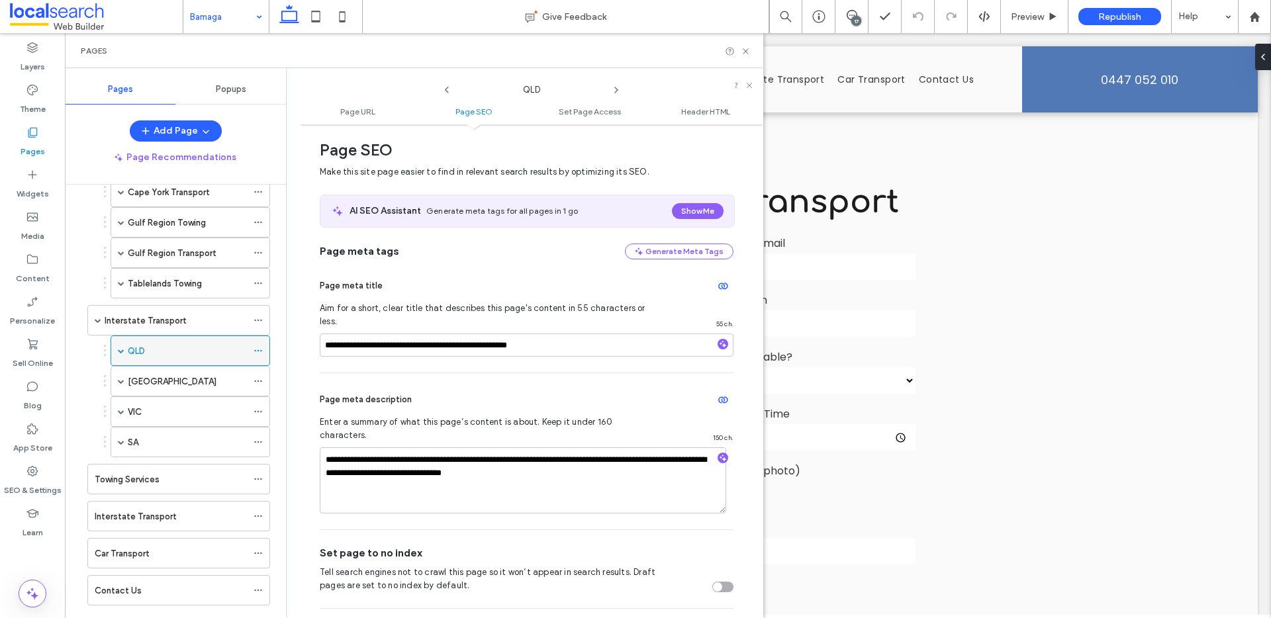
scroll to position [314, 0]
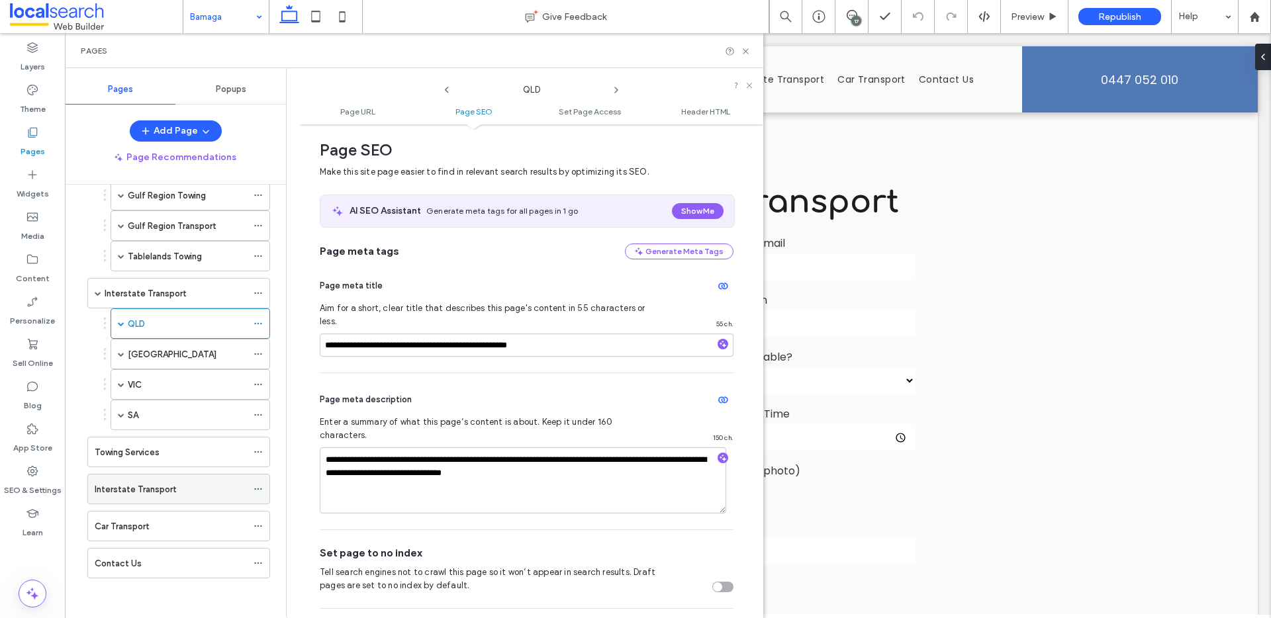
click at [259, 486] on icon at bounding box center [258, 488] width 9 height 9
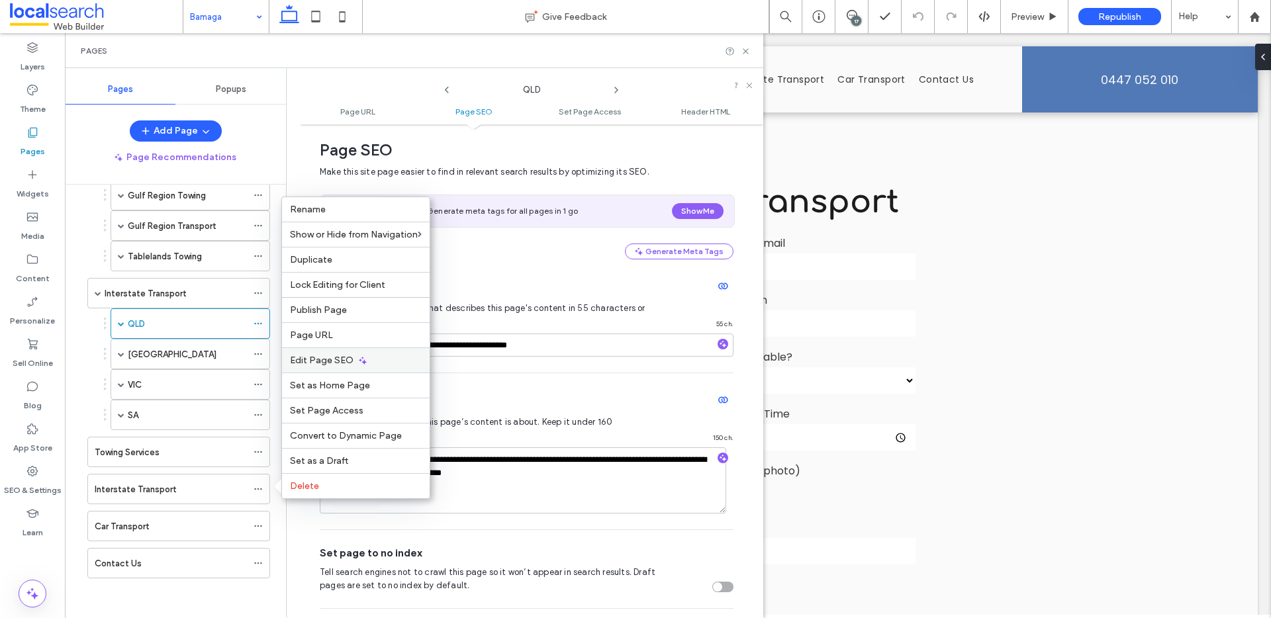
click at [344, 355] on span "Edit Page SEO" at bounding box center [322, 360] width 64 height 11
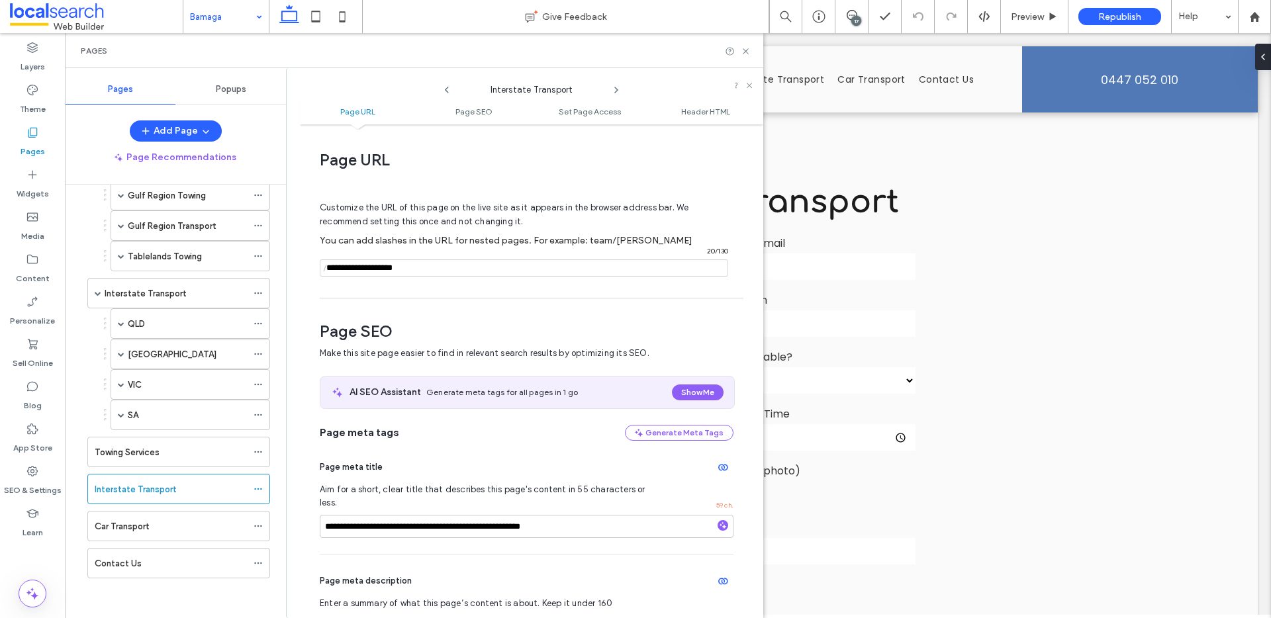
scroll to position [181, 0]
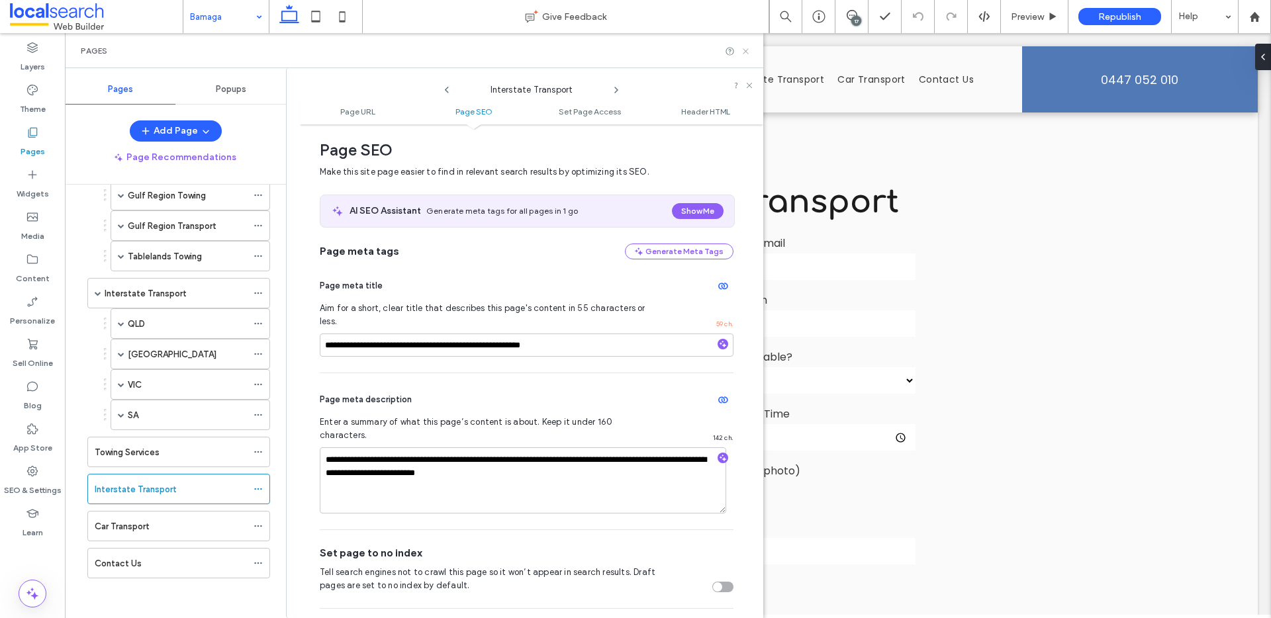
click at [746, 50] on icon at bounding box center [746, 51] width 10 height 10
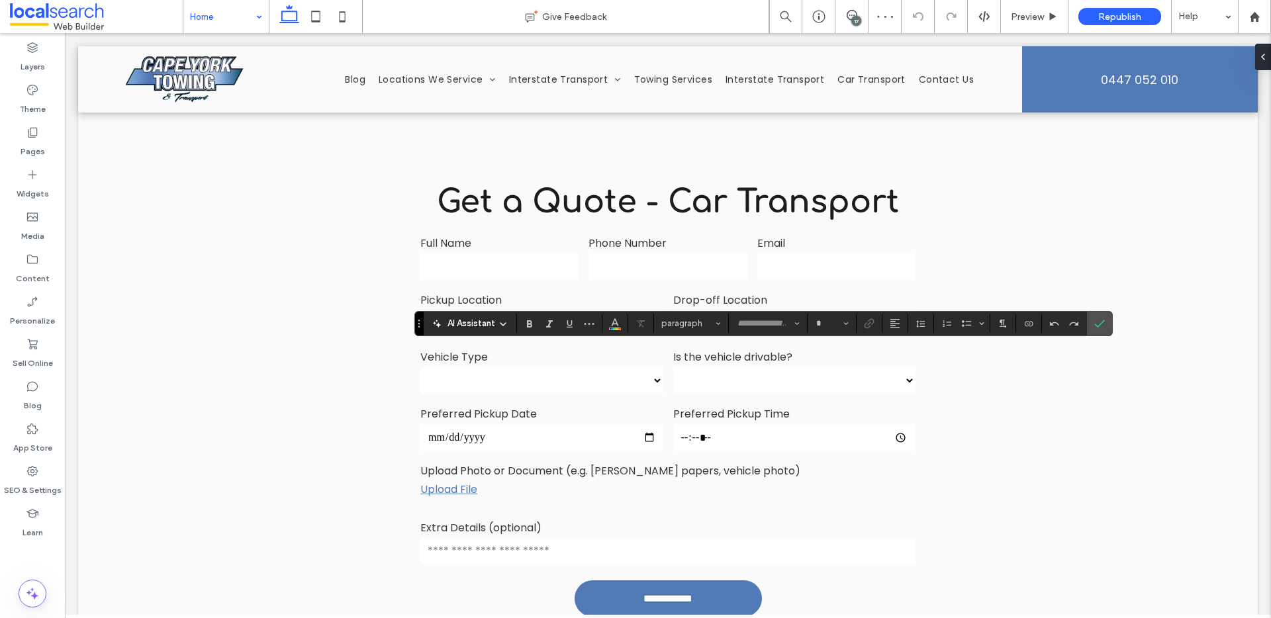
type input "*******"
type input "**"
click at [870, 324] on icon "Link" at bounding box center [869, 323] width 11 height 11
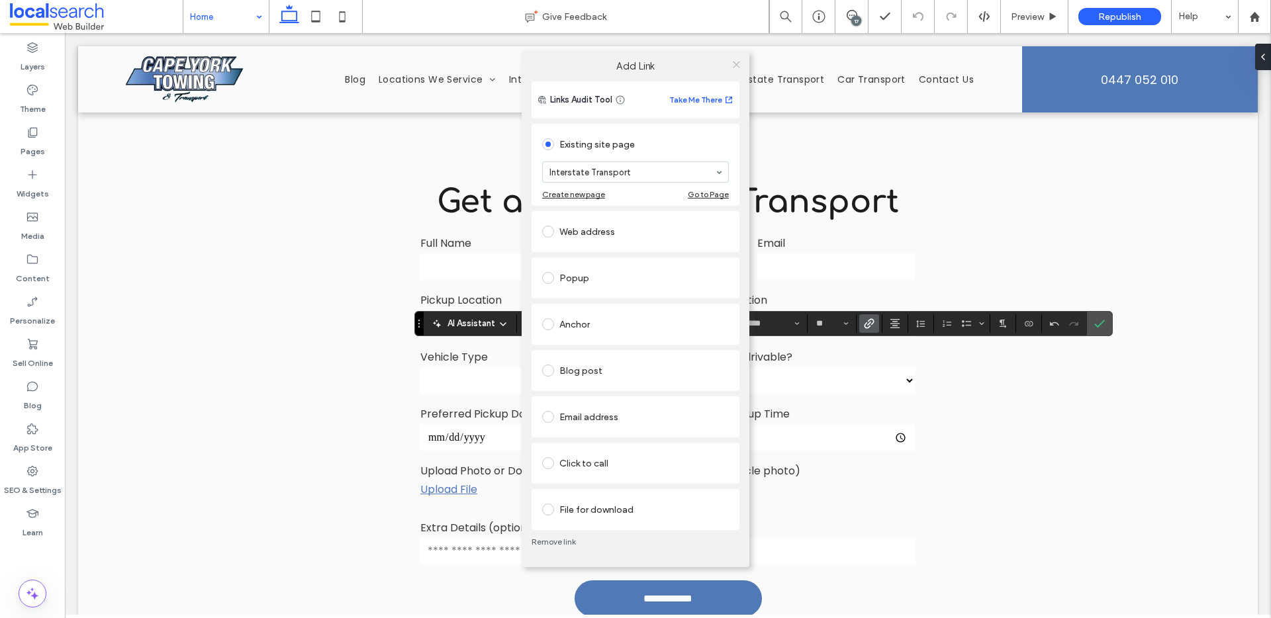
click at [737, 63] on icon at bounding box center [736, 65] width 10 height 10
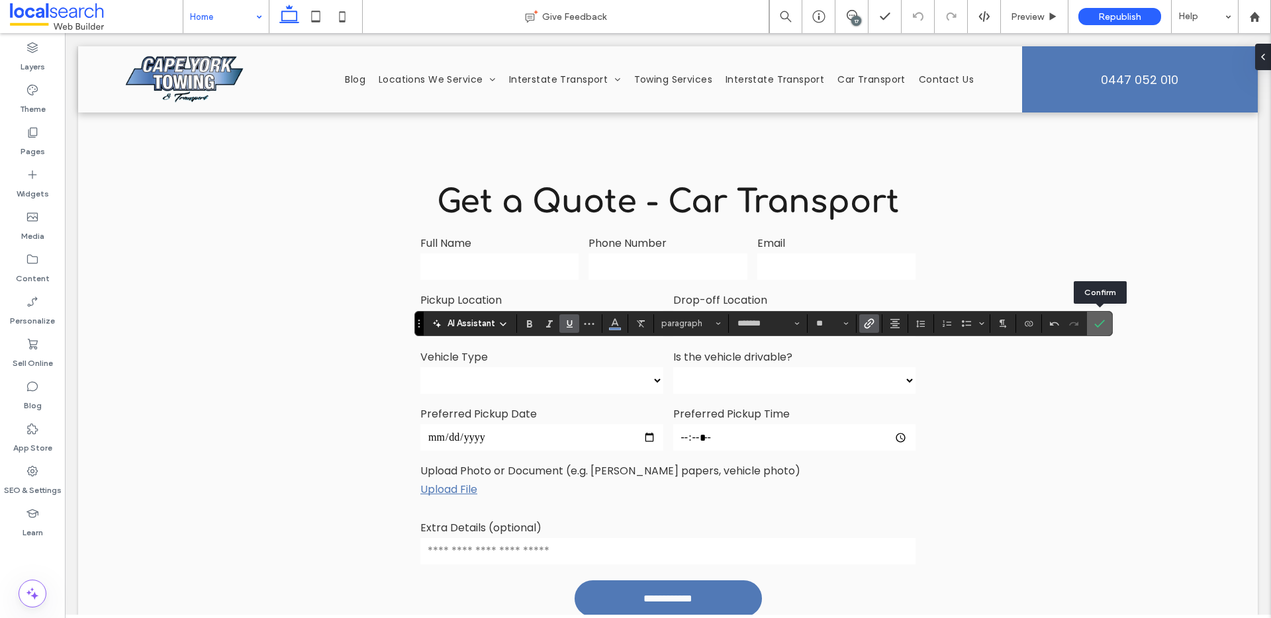
click at [1109, 325] on label "Confirm" at bounding box center [1099, 324] width 20 height 24
click at [1101, 322] on use "Confirm" at bounding box center [1099, 324] width 11 height 8
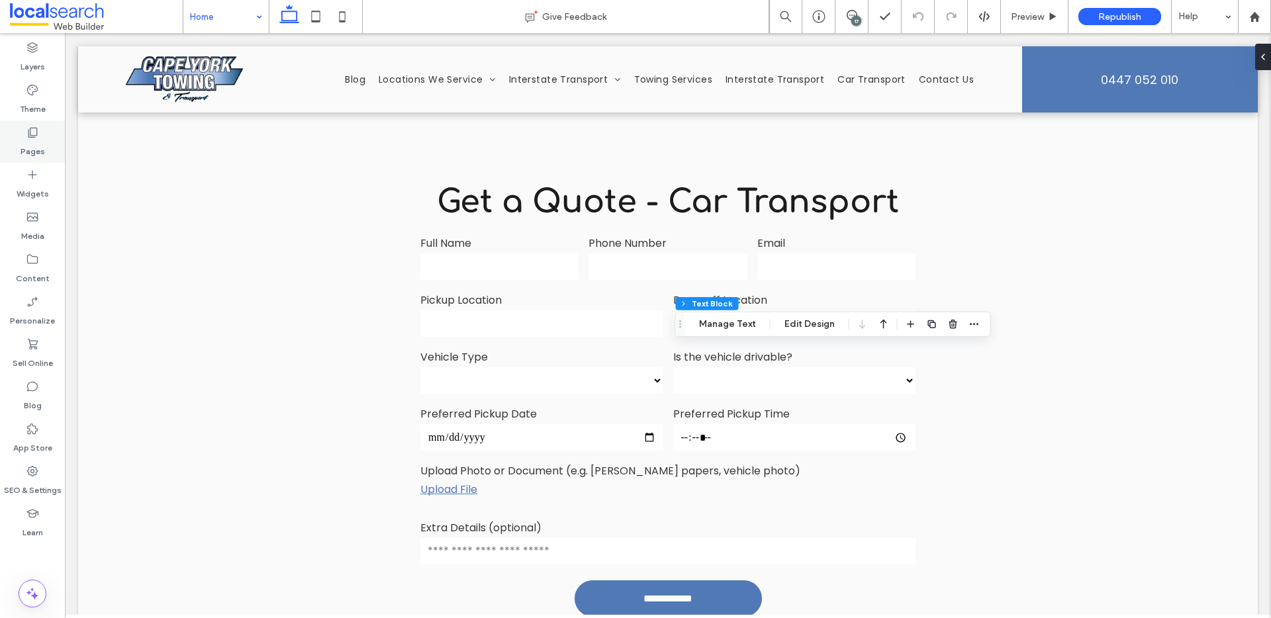
click at [50, 136] on div "Pages" at bounding box center [32, 141] width 65 height 42
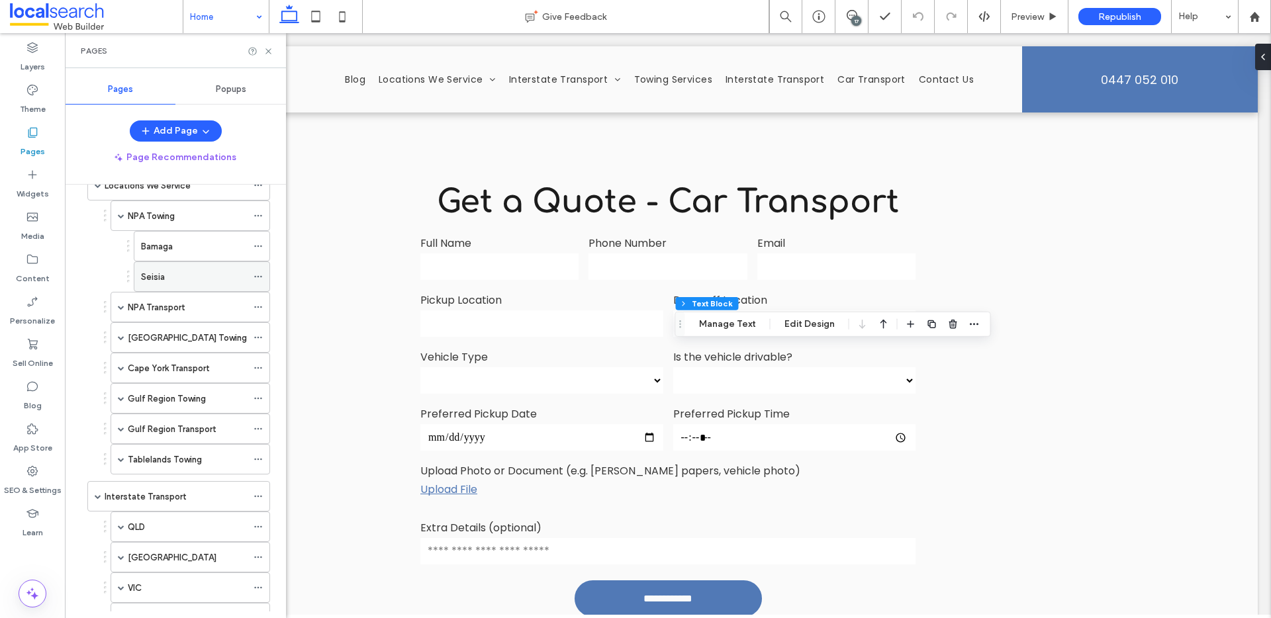
scroll to position [195, 0]
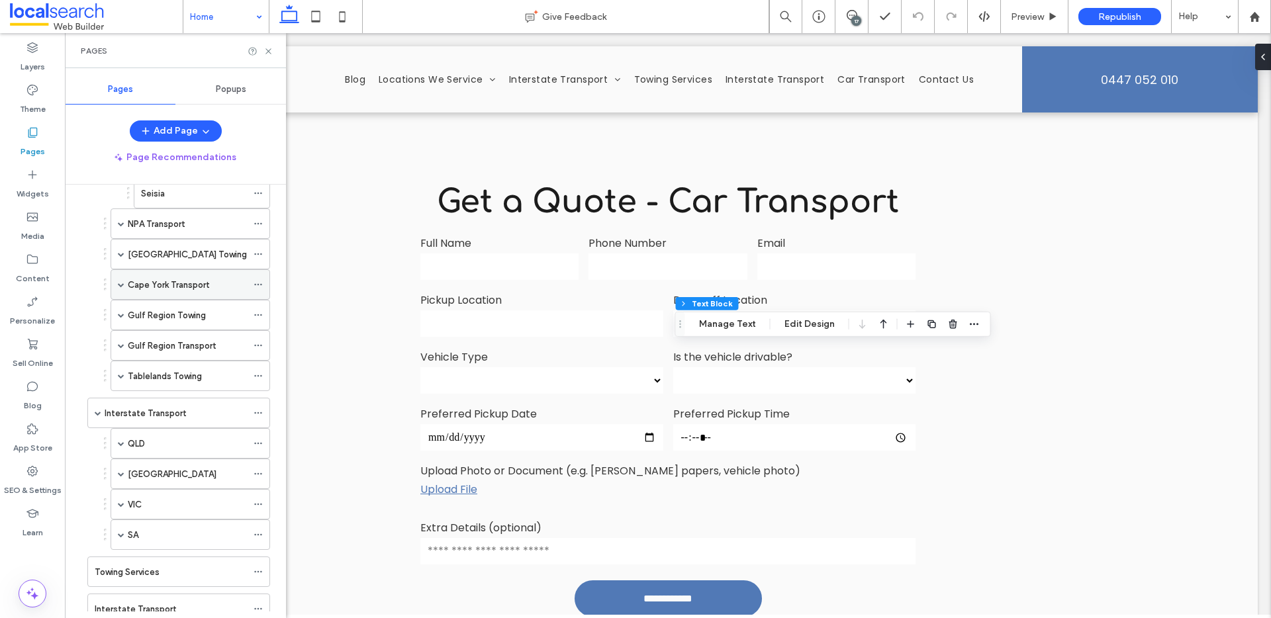
click at [120, 287] on span at bounding box center [121, 284] width 7 height 7
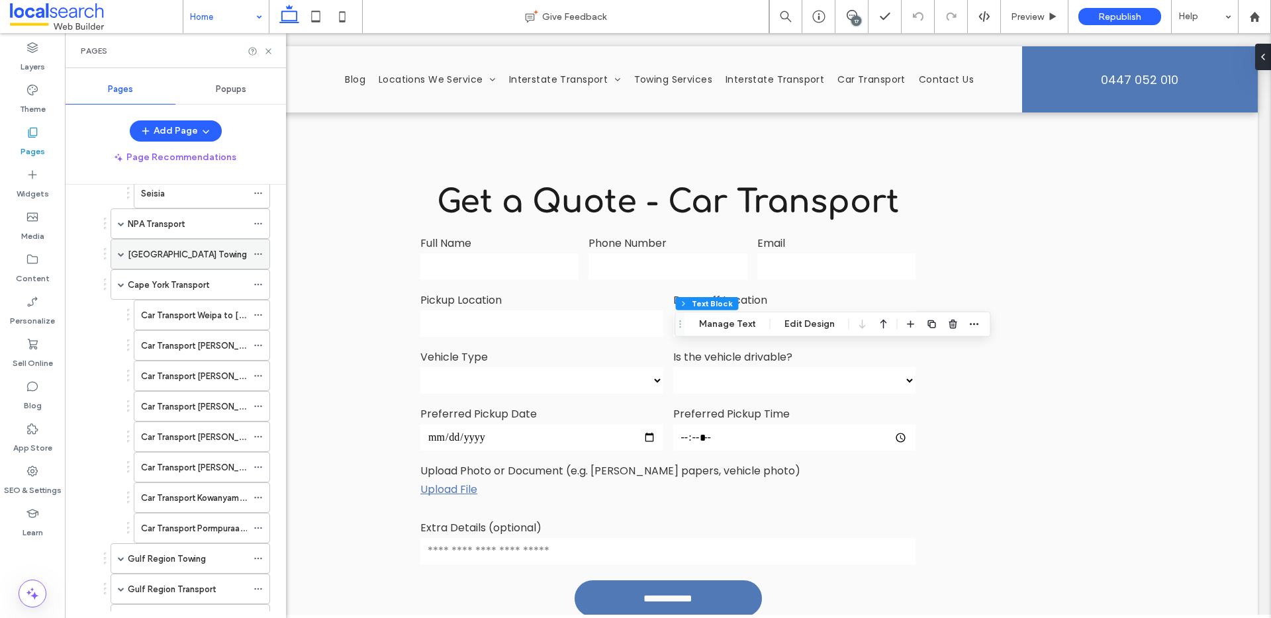
click at [122, 251] on span at bounding box center [121, 254] width 7 height 7
click at [187, 469] on label "Kowanyama" at bounding box center [164, 467] width 46 height 23
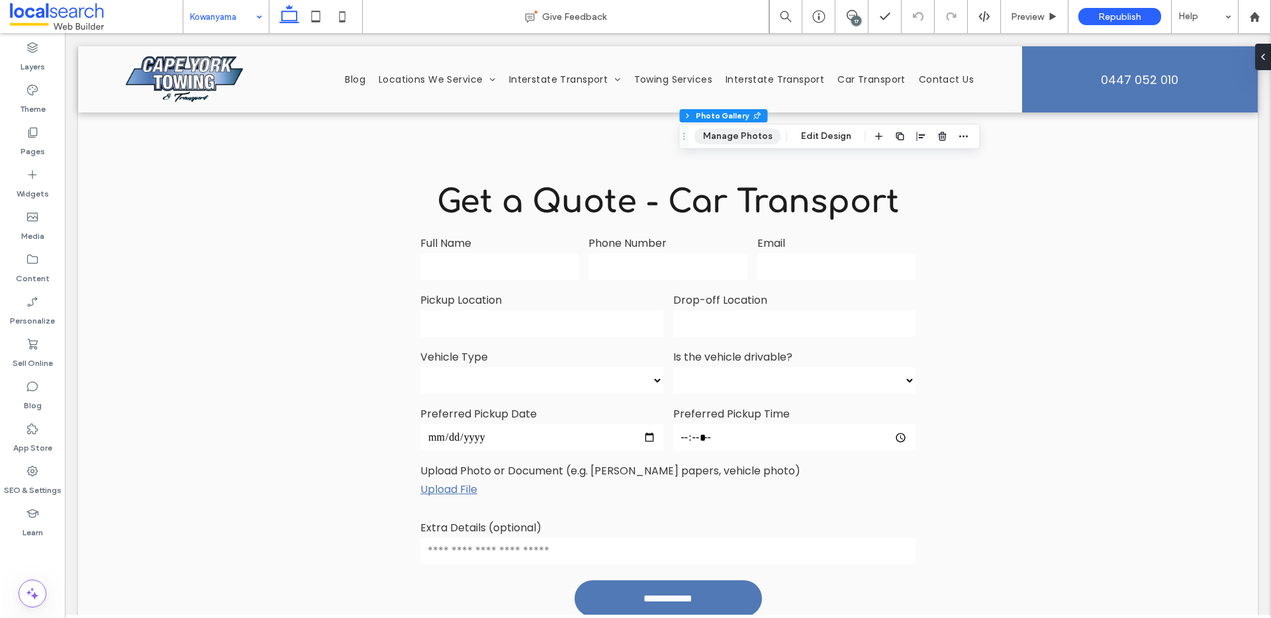
click at [747, 134] on button "Manage Photos" at bounding box center [737, 136] width 87 height 16
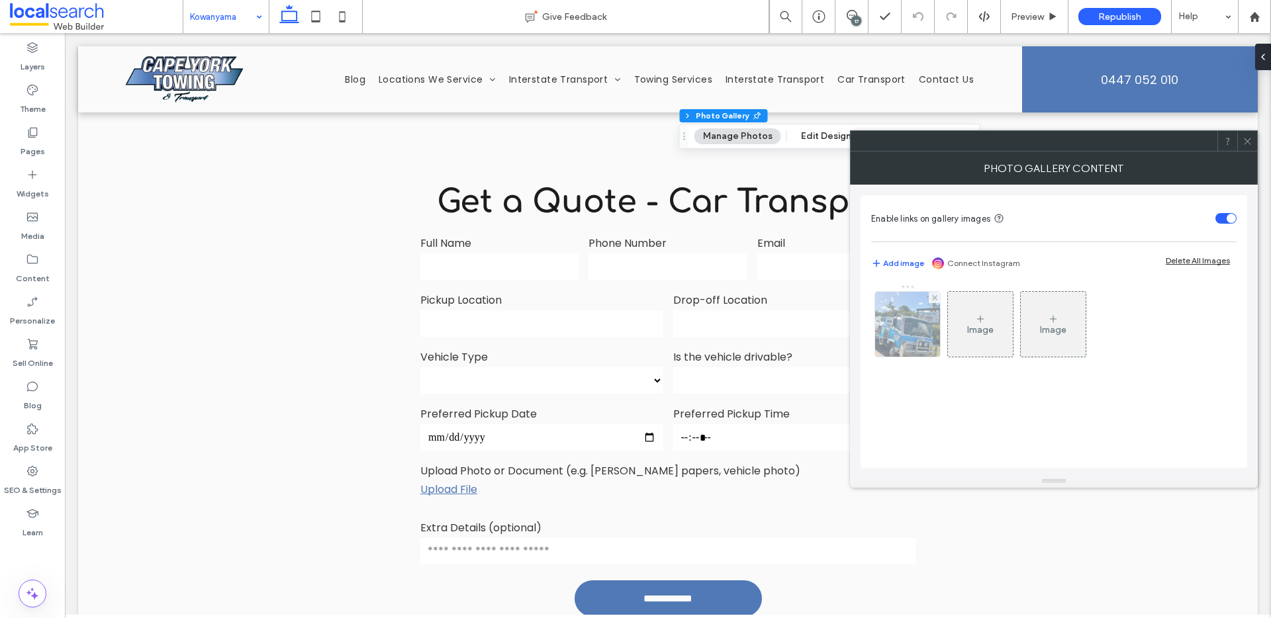
click at [921, 334] on div at bounding box center [907, 324] width 65 height 65
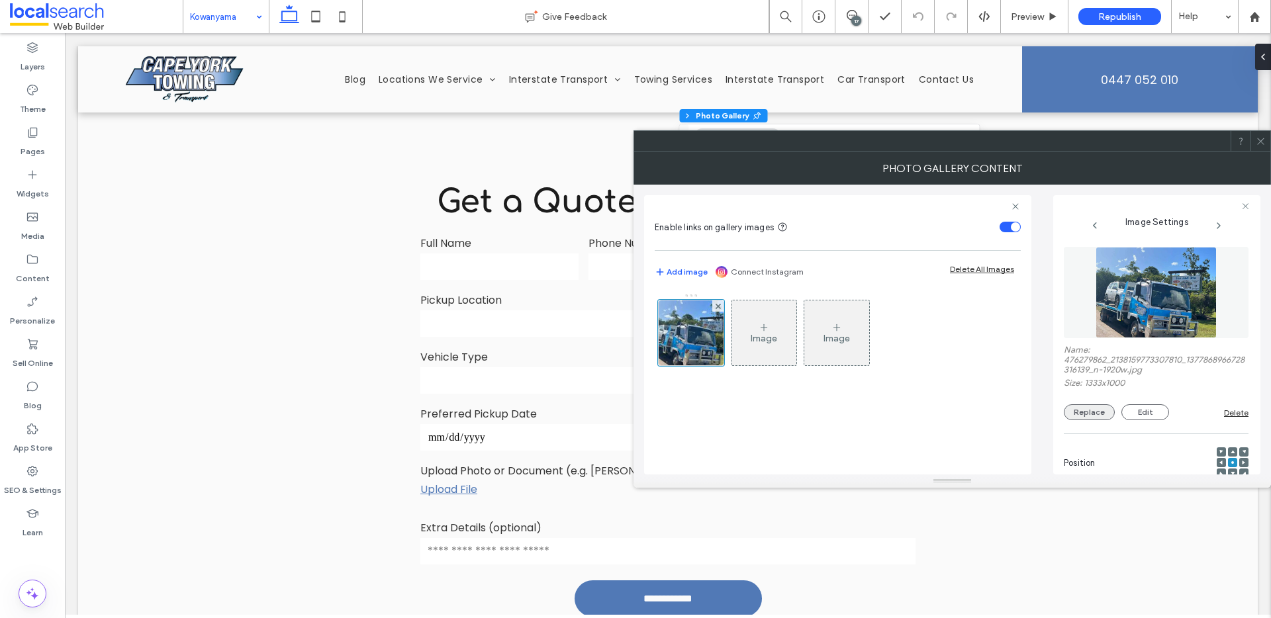
click at [1092, 406] on button "Replace" at bounding box center [1089, 412] width 51 height 16
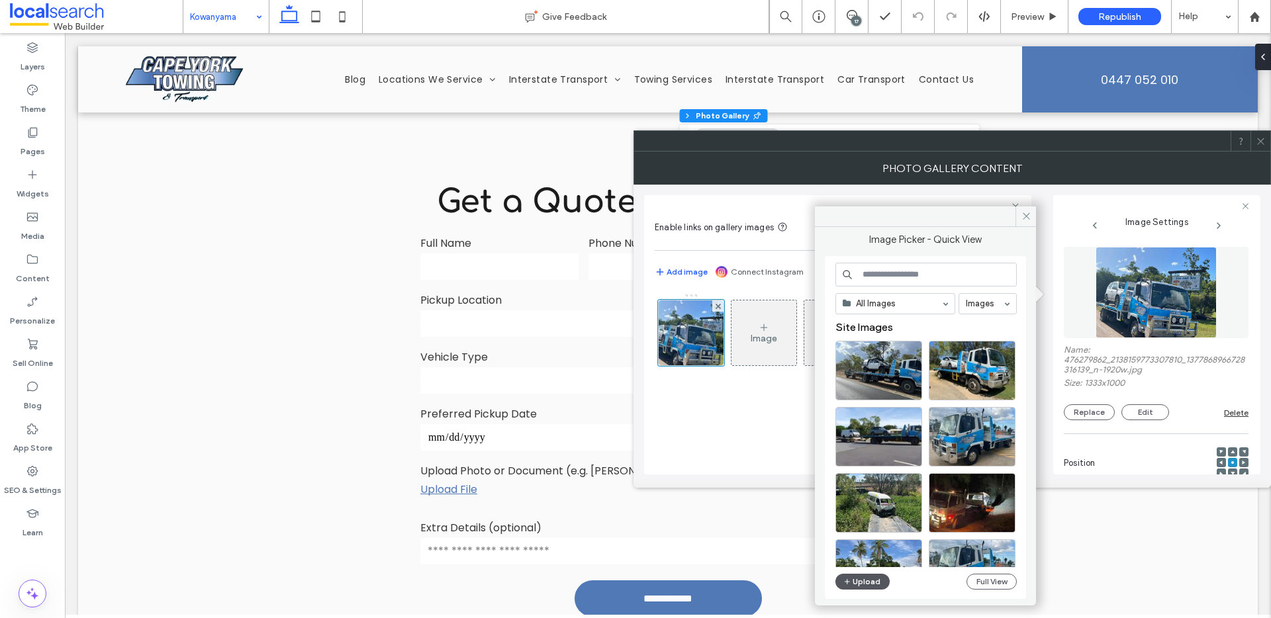
click at [869, 584] on button "Upload" at bounding box center [862, 582] width 54 height 16
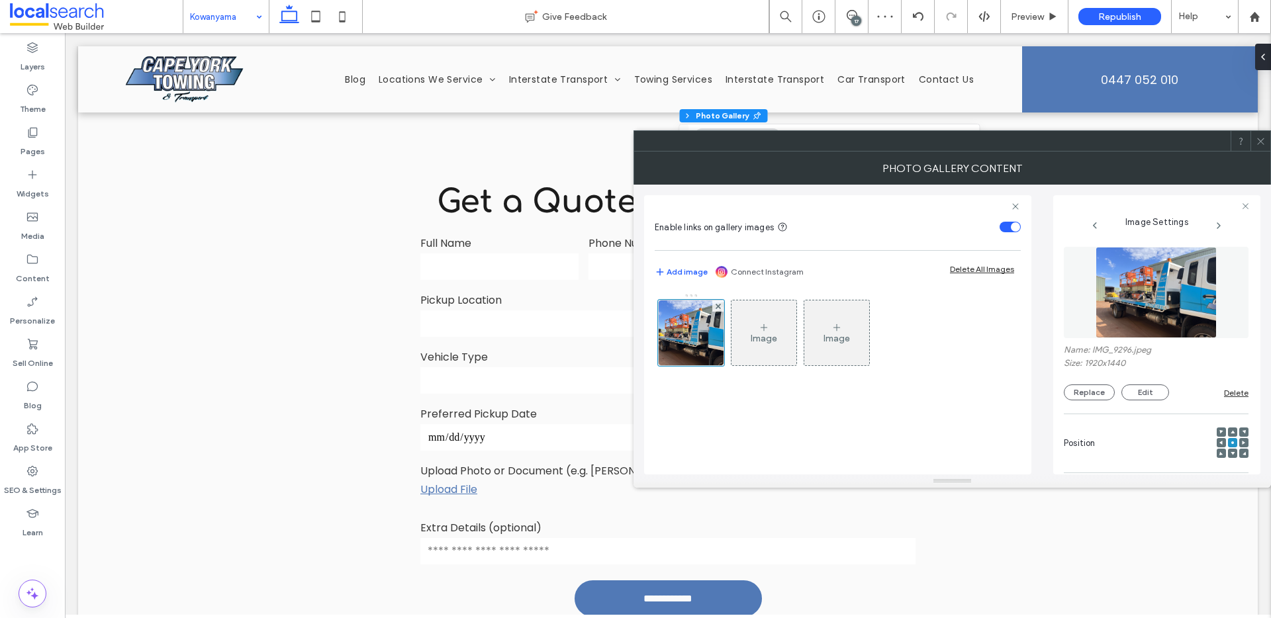
click at [1258, 140] on icon at bounding box center [1261, 141] width 10 height 10
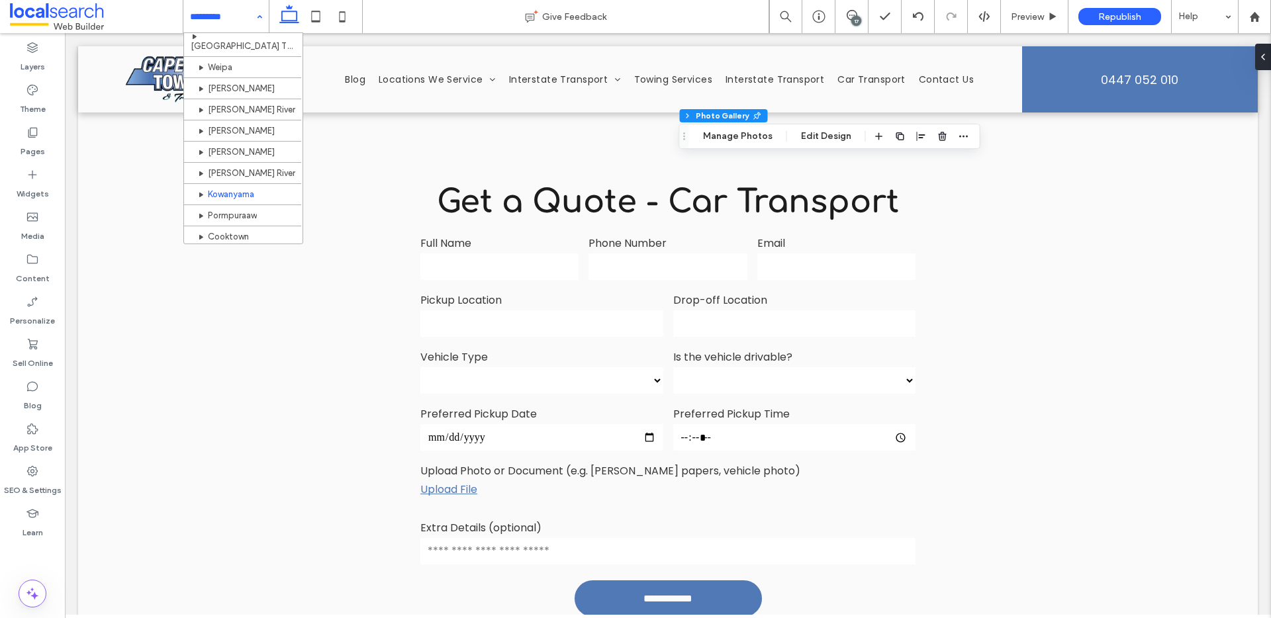
scroll to position [453, 0]
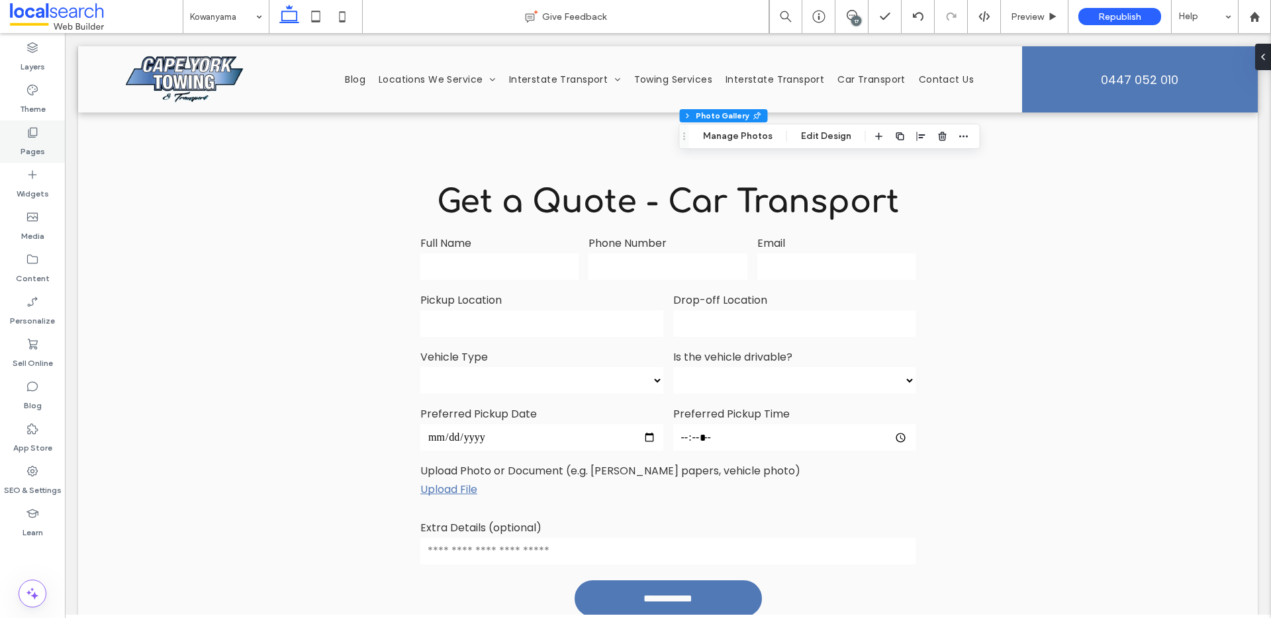
click at [32, 135] on icon at bounding box center [32, 132] width 13 height 13
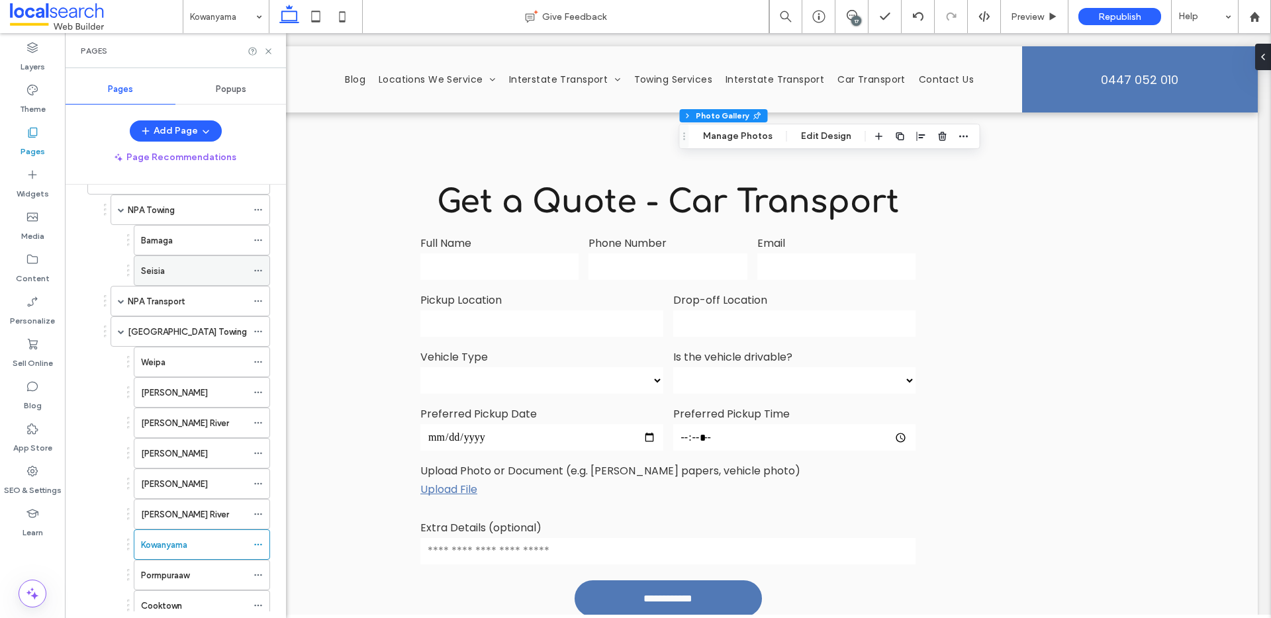
scroll to position [273, 0]
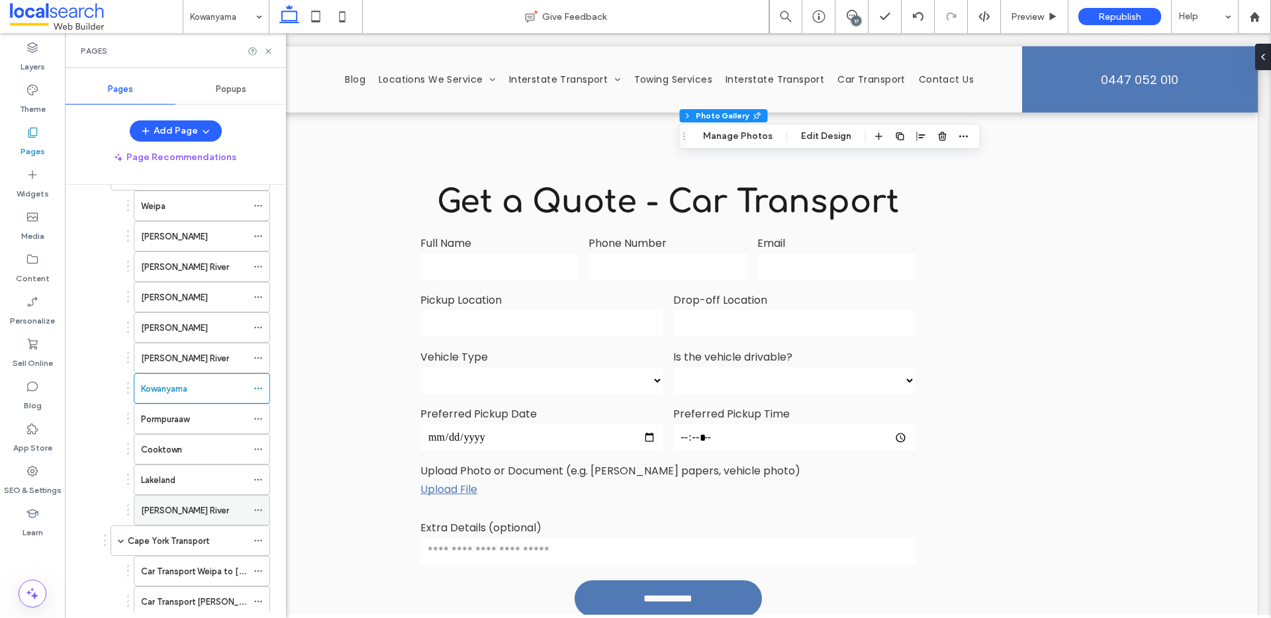
click at [171, 508] on label "[PERSON_NAME] River" at bounding box center [185, 510] width 88 height 23
click at [268, 50] on icon at bounding box center [268, 51] width 10 height 10
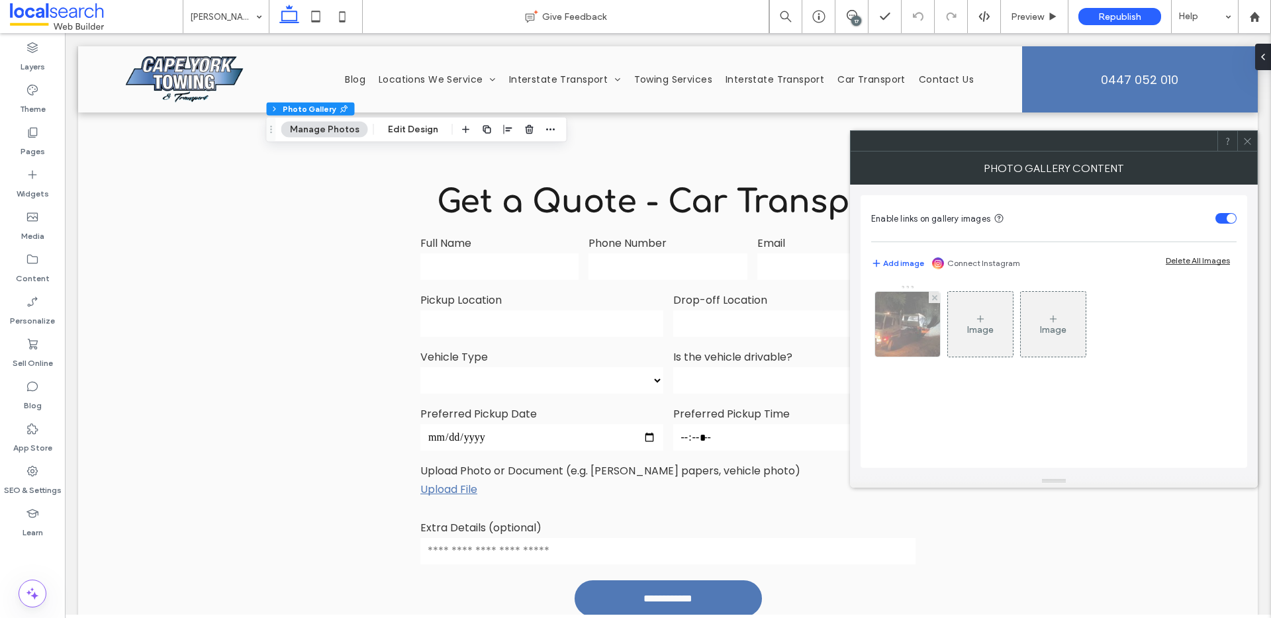
click at [896, 330] on div at bounding box center [907, 324] width 65 height 65
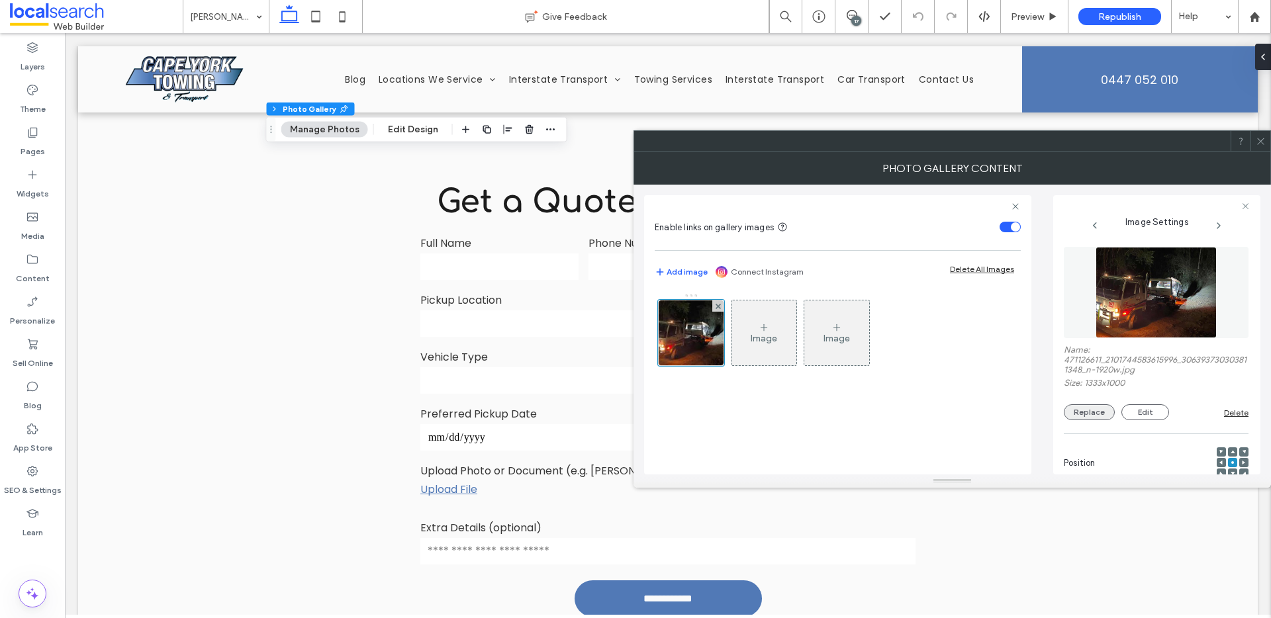
click at [1108, 415] on button "Replace" at bounding box center [1089, 412] width 51 height 16
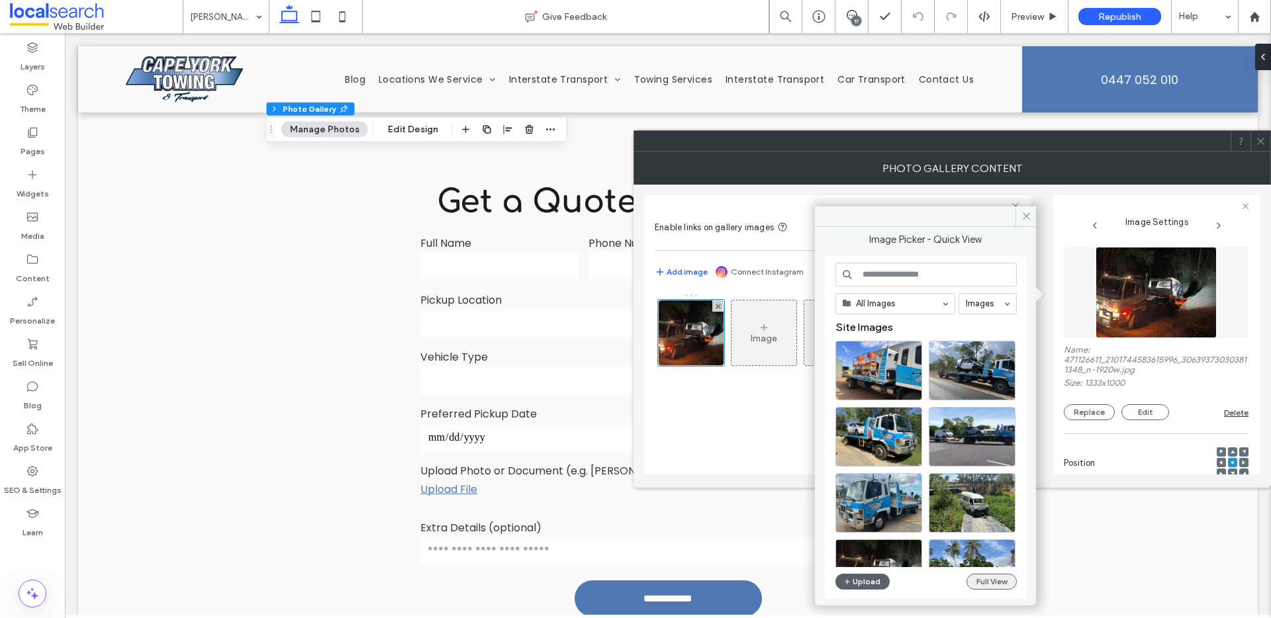
click at [986, 582] on button "Full View" at bounding box center [991, 582] width 50 height 16
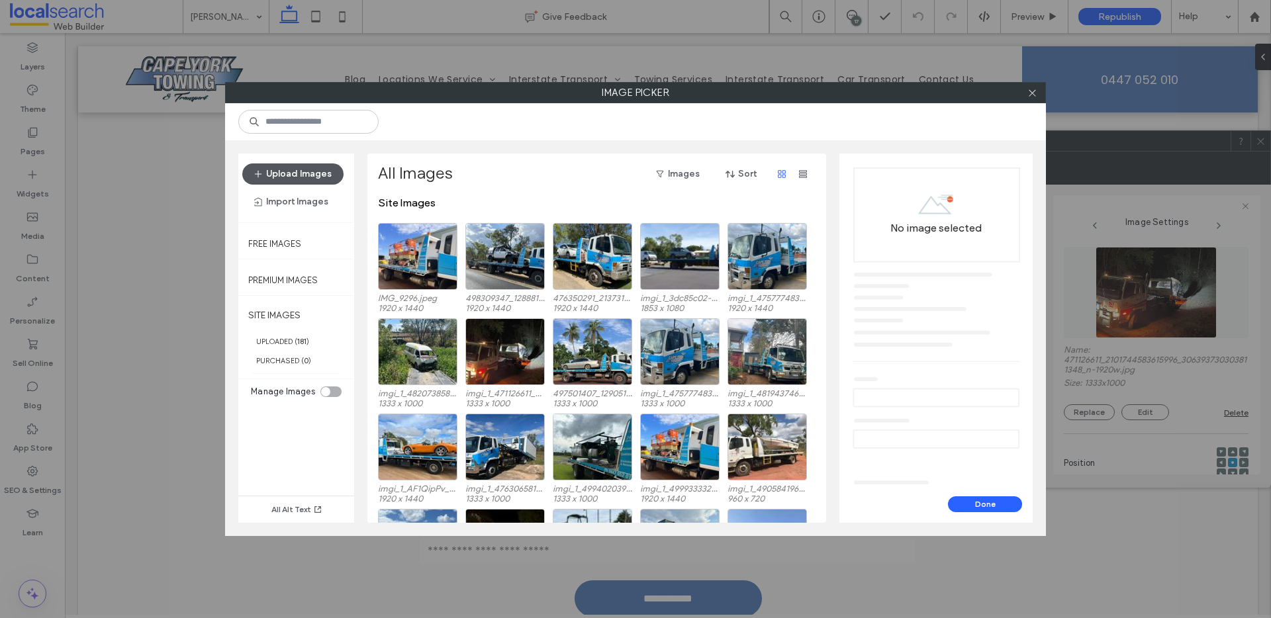
click at [302, 174] on button "Upload Images" at bounding box center [292, 173] width 101 height 21
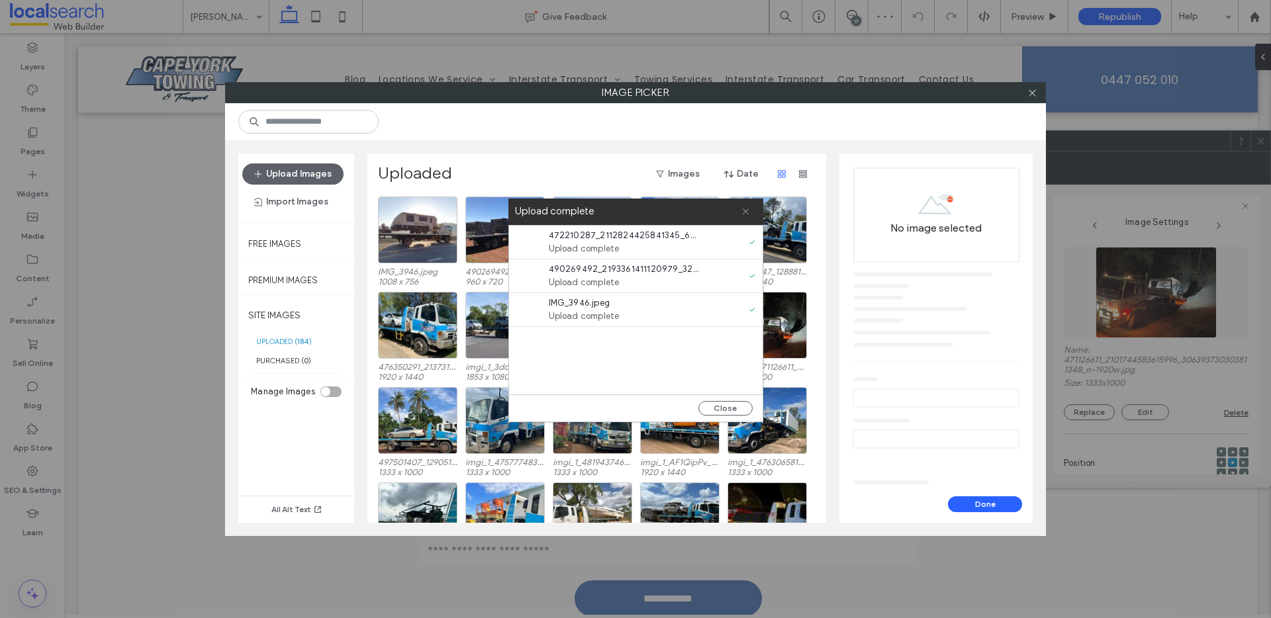
click at [745, 205] on span at bounding box center [745, 212] width 9 height 26
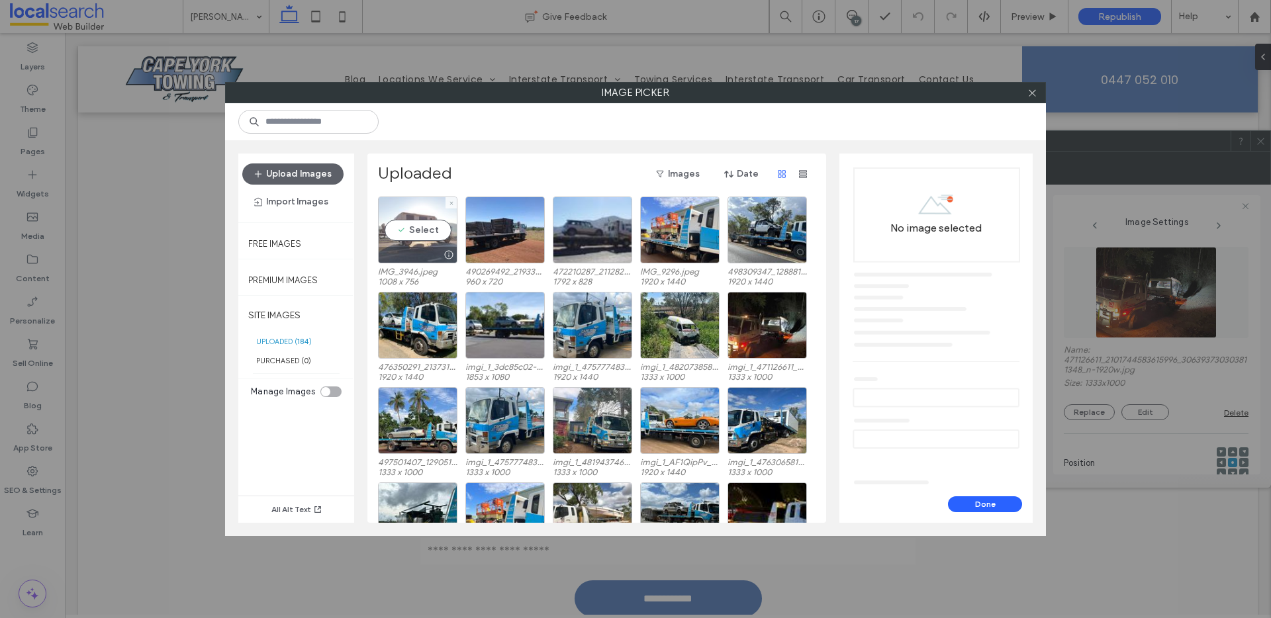
click at [424, 230] on div "Select" at bounding box center [417, 230] width 79 height 67
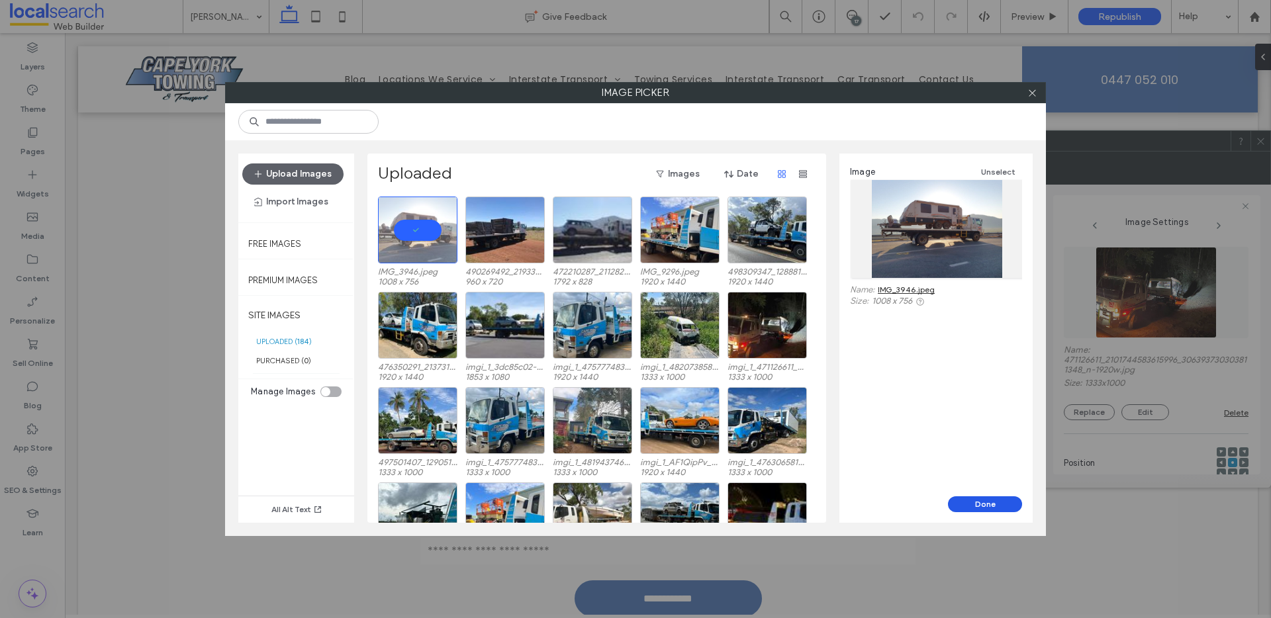
click at [990, 500] on button "Done" at bounding box center [985, 504] width 74 height 16
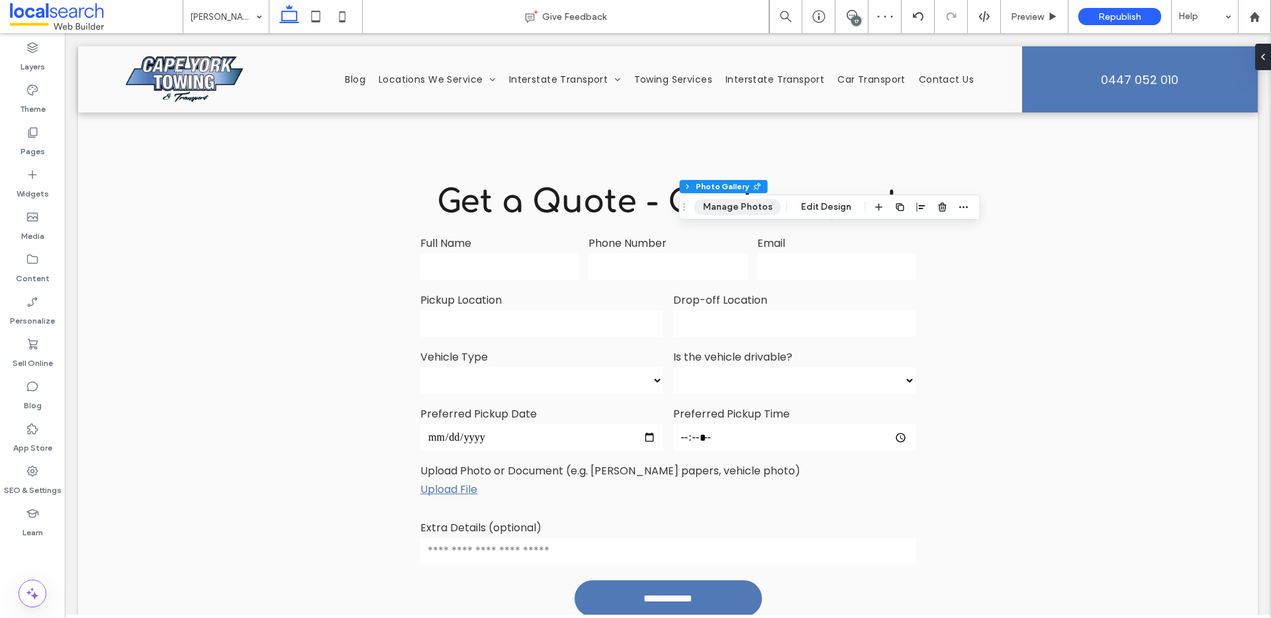
click at [748, 210] on button "Manage Photos" at bounding box center [737, 207] width 87 height 16
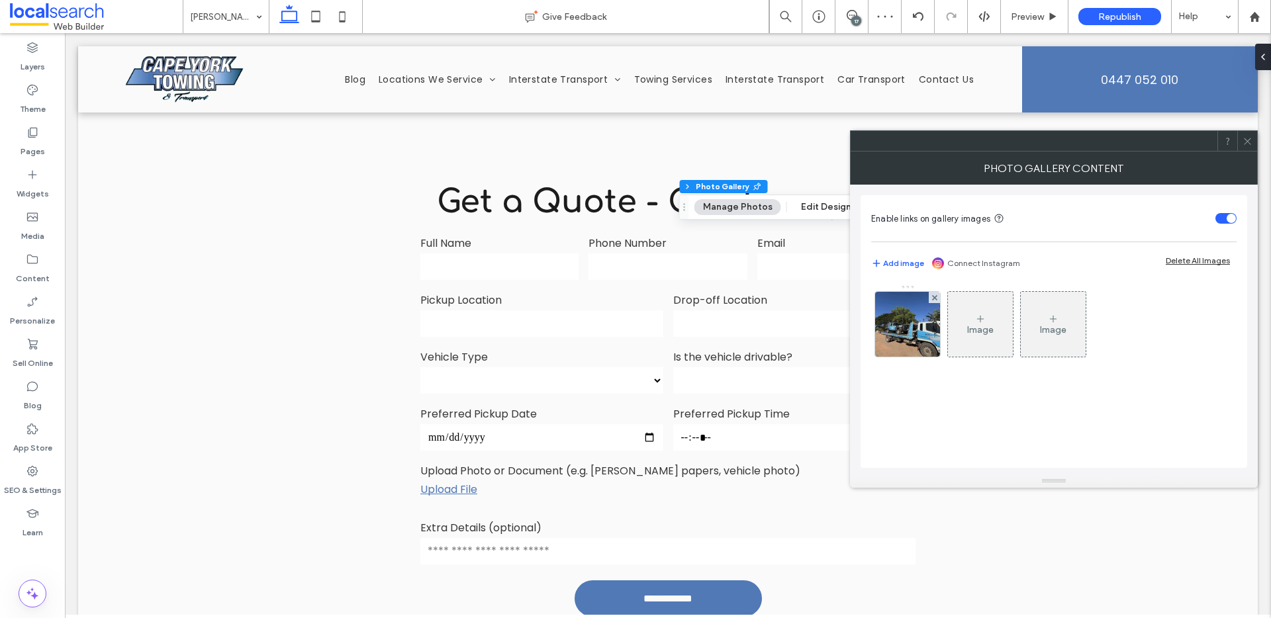
click at [915, 332] on div at bounding box center [907, 324] width 65 height 65
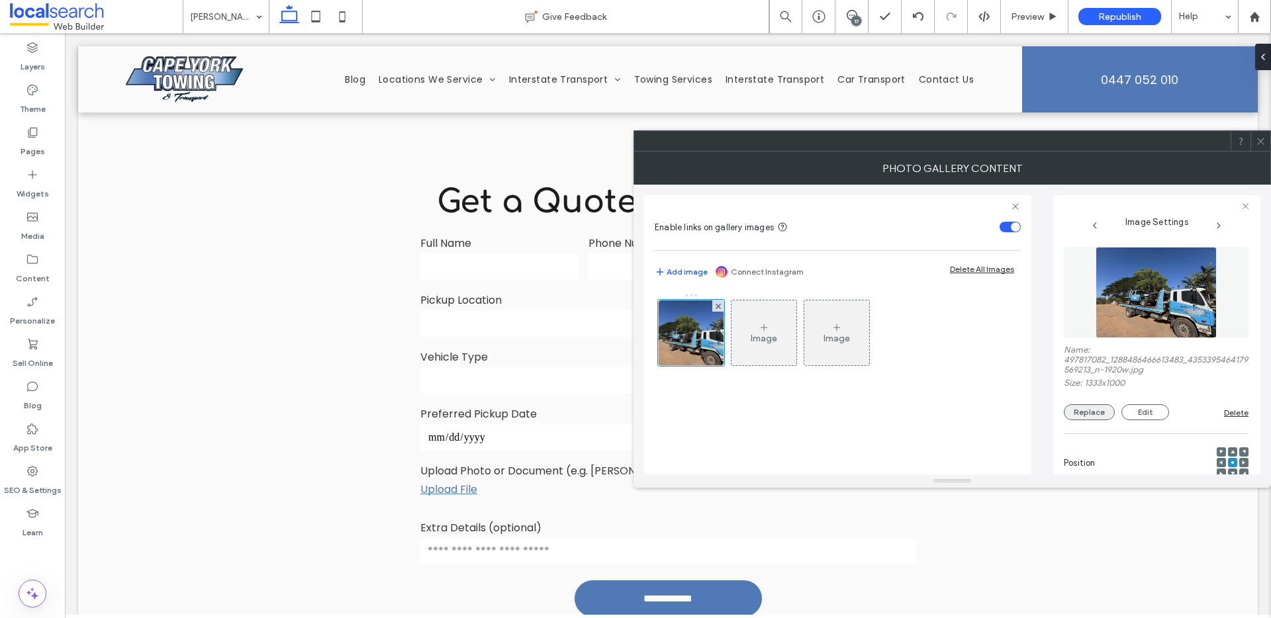
click at [1099, 410] on button "Replace" at bounding box center [1089, 412] width 51 height 16
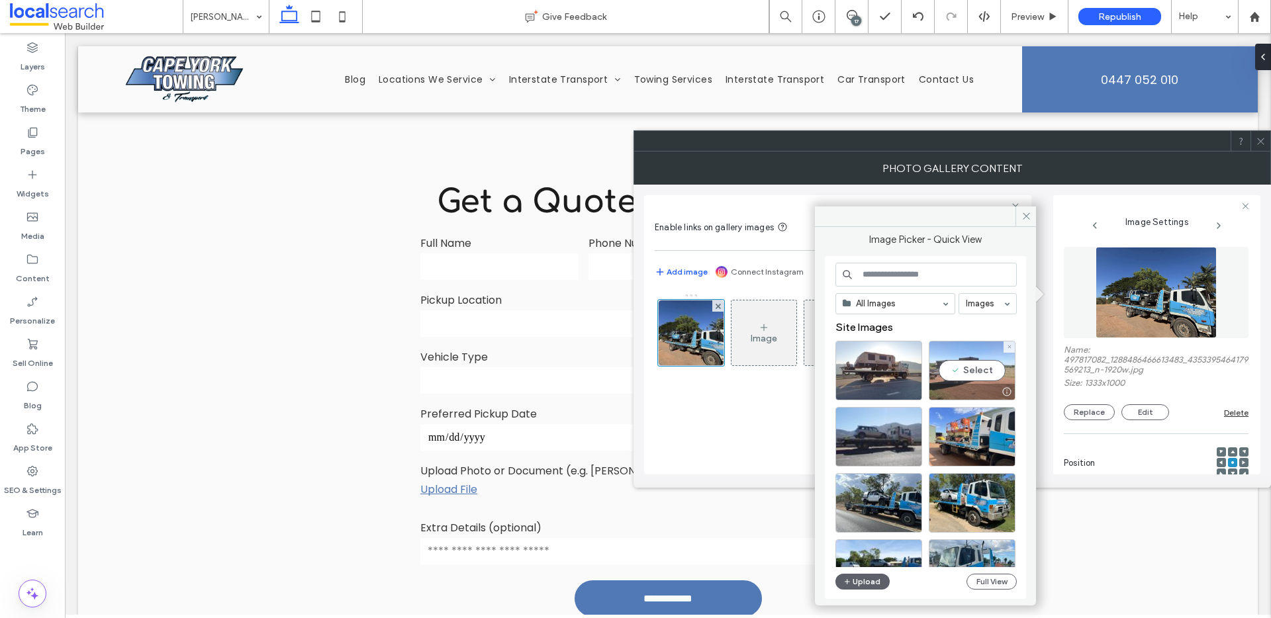
click at [961, 362] on div "Select" at bounding box center [972, 371] width 87 height 60
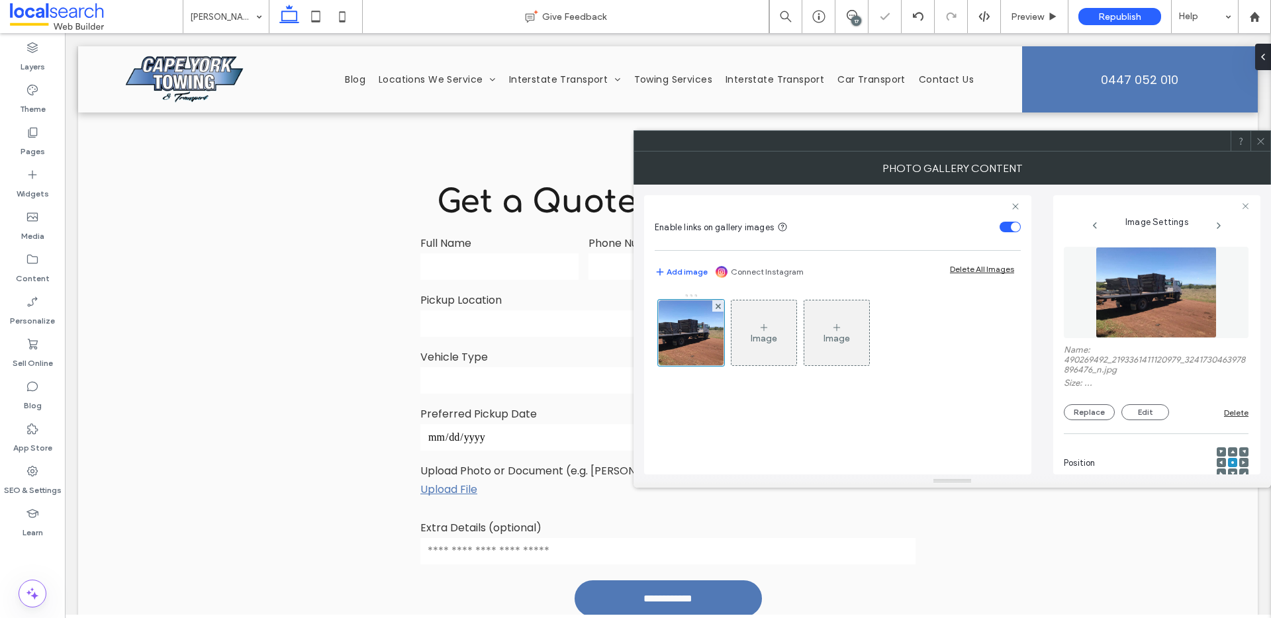
click at [1262, 139] on use at bounding box center [1260, 141] width 7 height 7
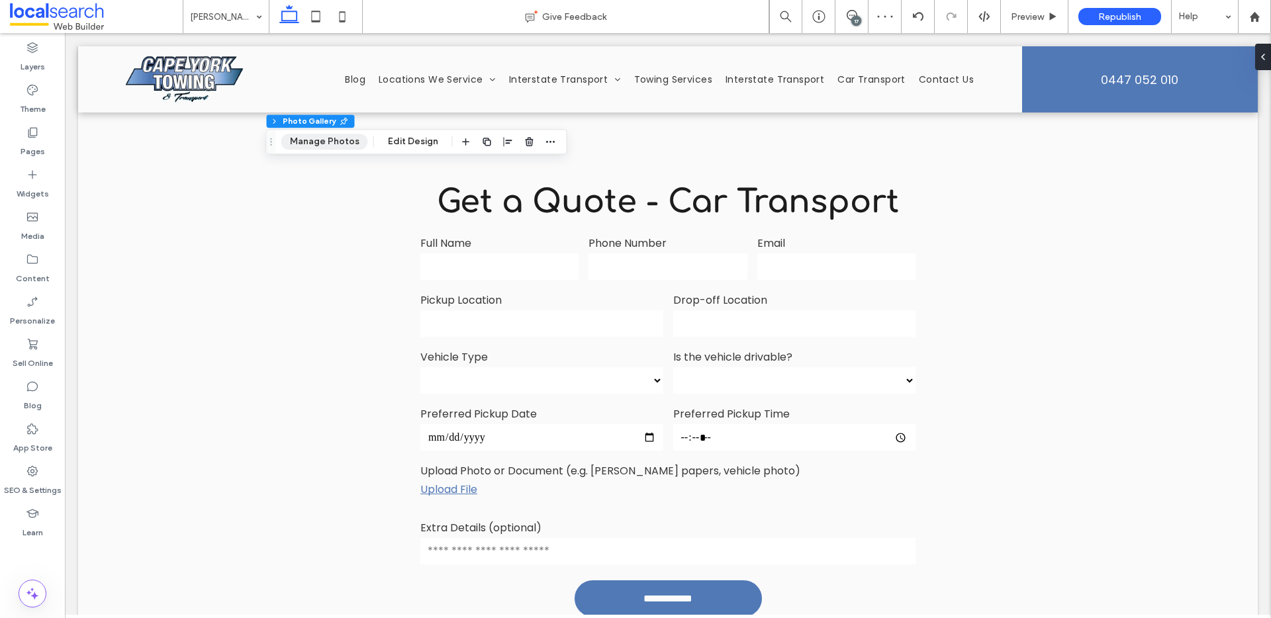
click at [331, 141] on button "Manage Photos" at bounding box center [324, 142] width 87 height 16
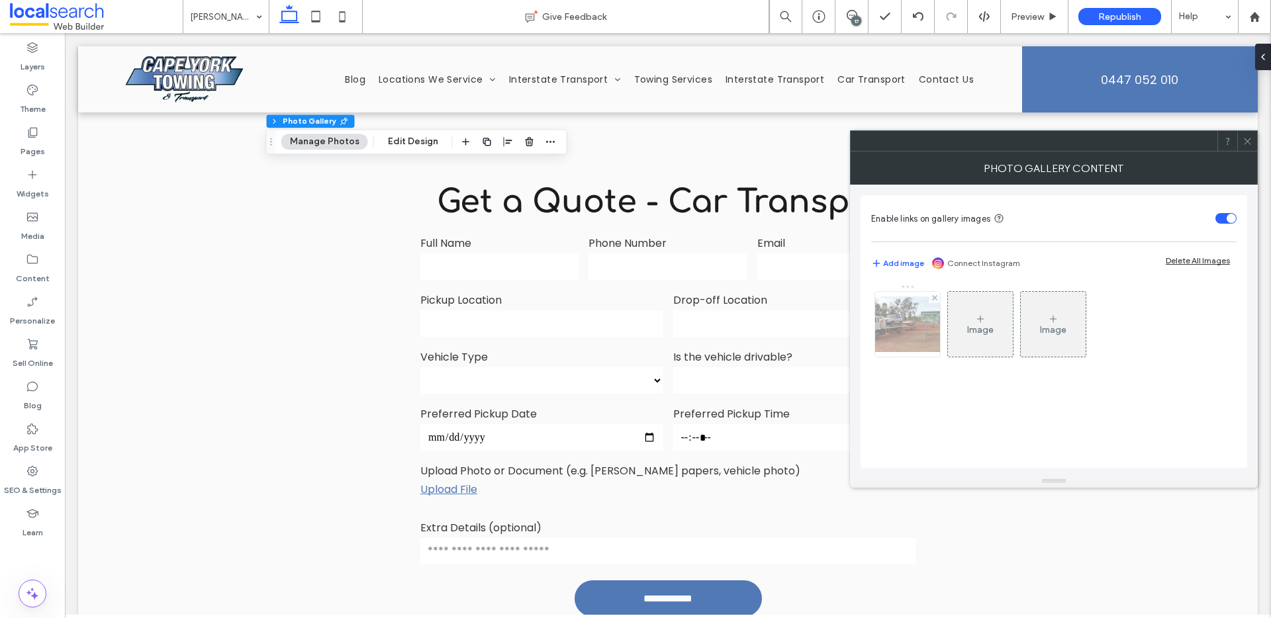
click at [898, 315] on img at bounding box center [907, 325] width 106 height 56
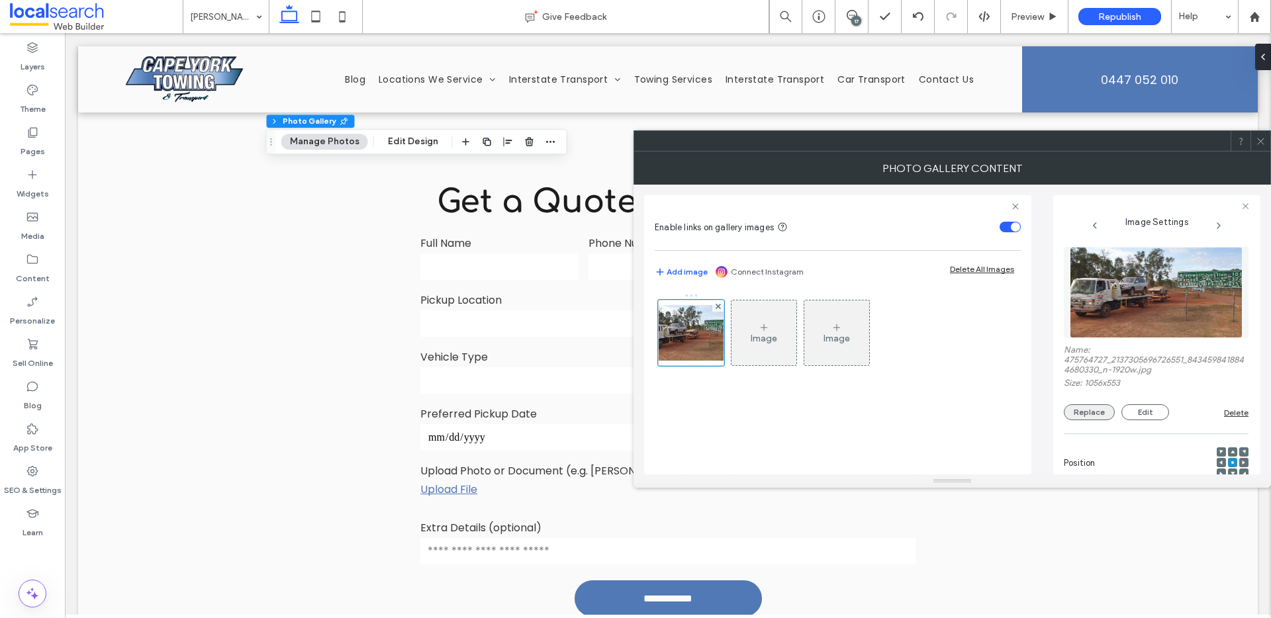
click at [1087, 406] on button "Replace" at bounding box center [1089, 412] width 51 height 16
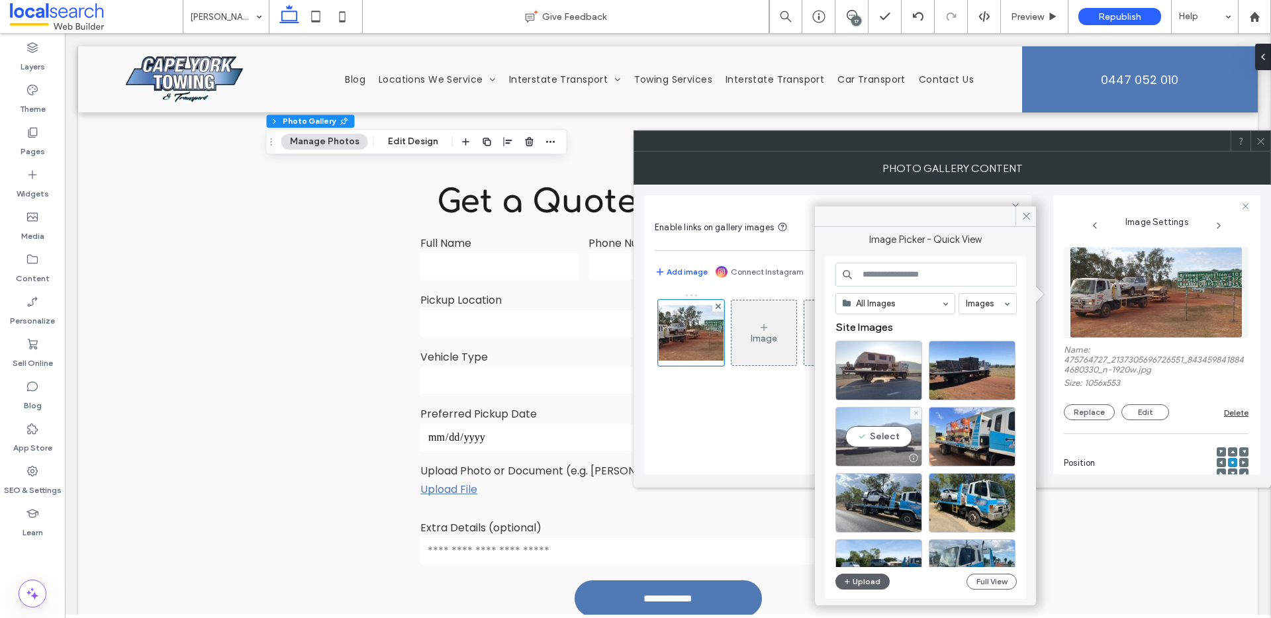
click at [855, 432] on div "Select" at bounding box center [878, 437] width 87 height 60
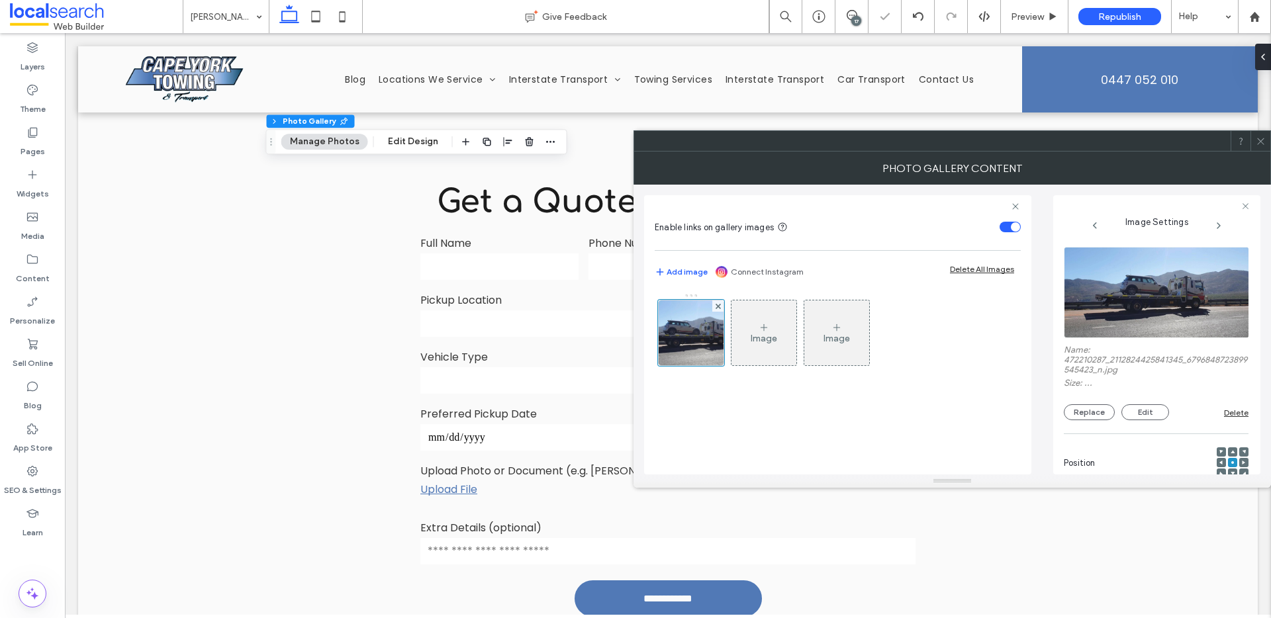
click at [1260, 142] on icon at bounding box center [1261, 141] width 10 height 10
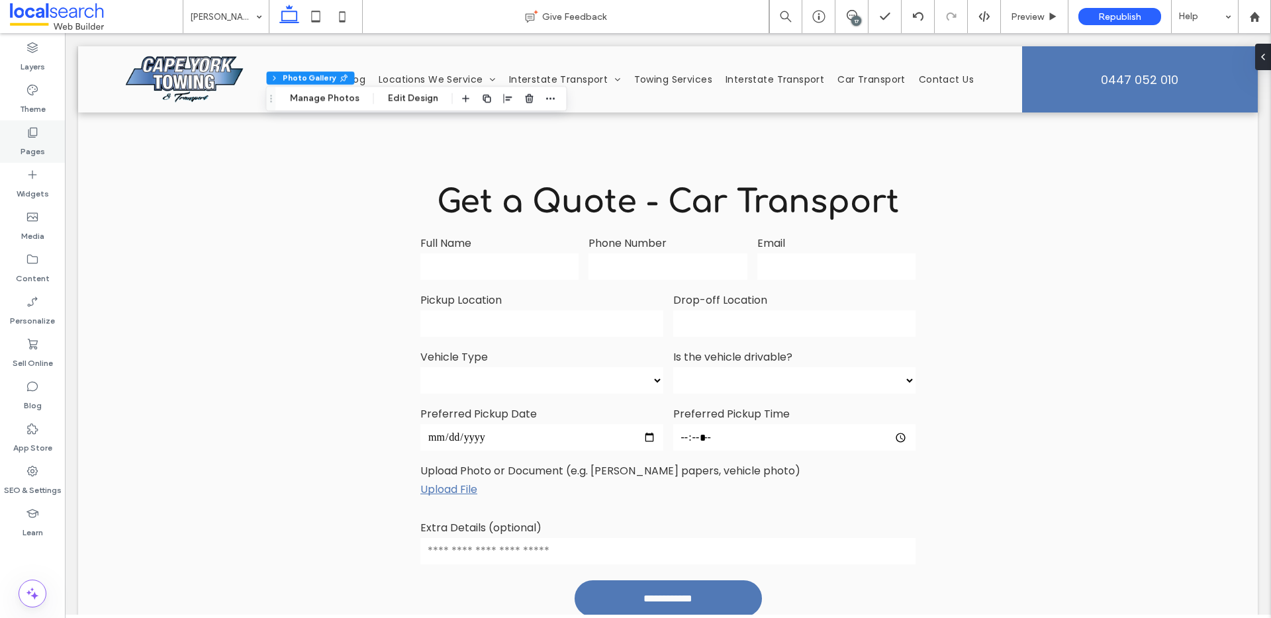
click at [29, 153] on label "Pages" at bounding box center [33, 148] width 24 height 19
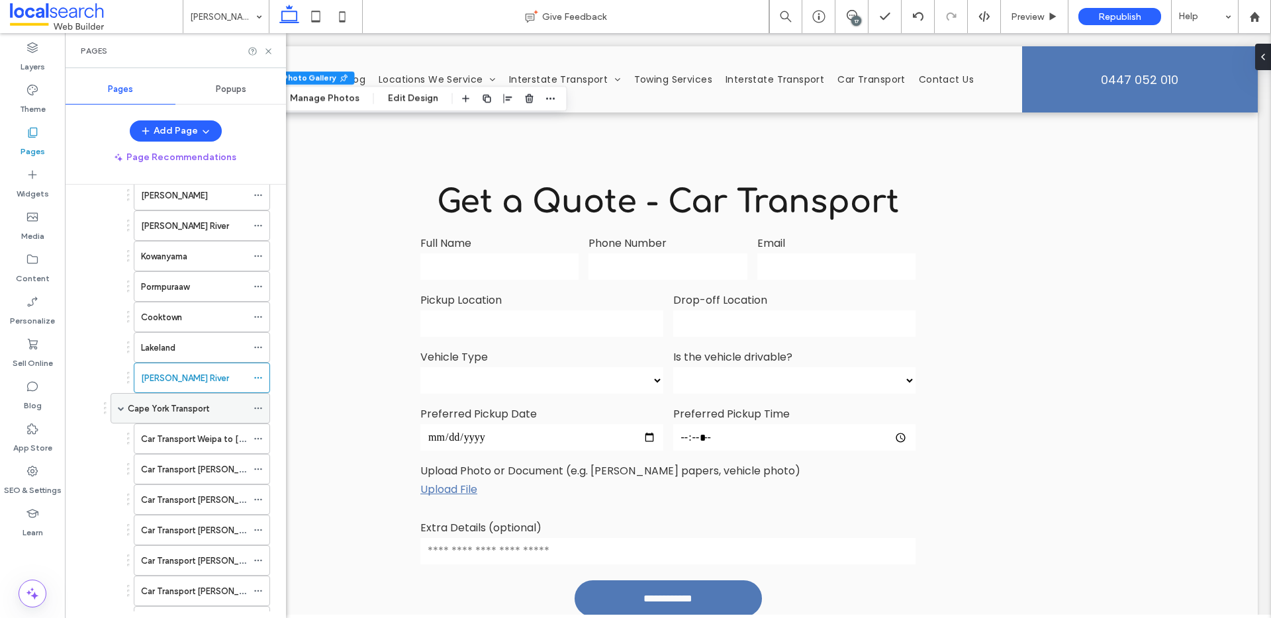
scroll to position [424, 0]
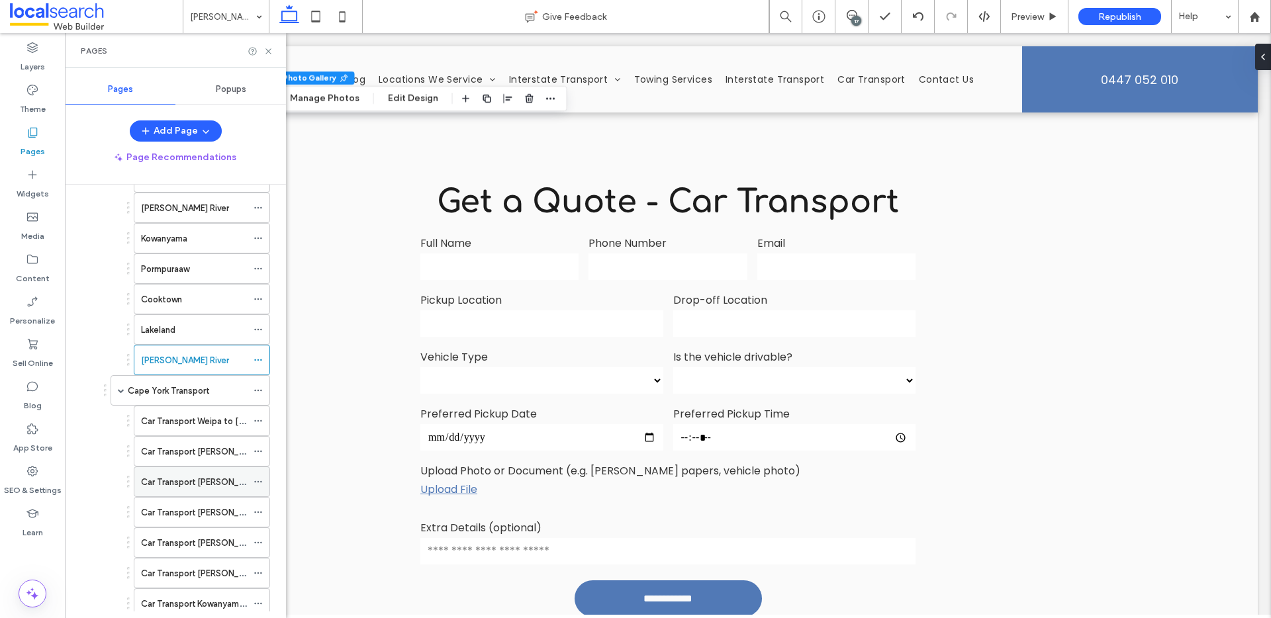
click at [177, 485] on label "Car Transport [PERSON_NAME] River to [GEOGRAPHIC_DATA]" at bounding box center [264, 482] width 246 height 23
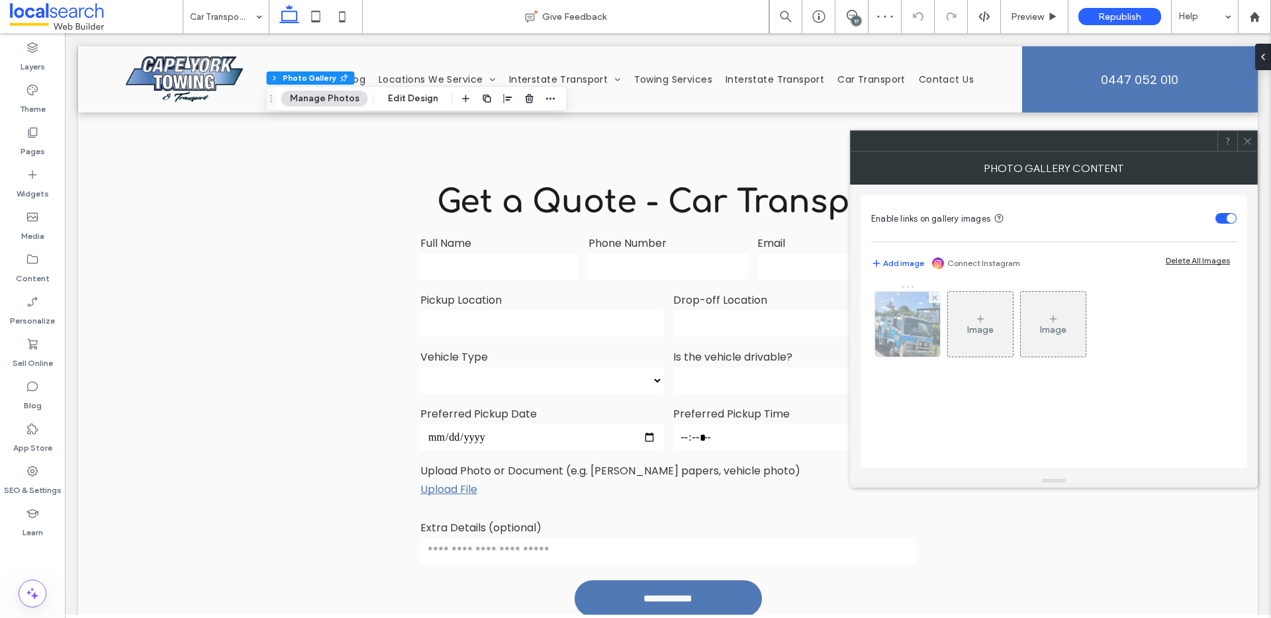
click at [927, 313] on img at bounding box center [907, 324] width 87 height 65
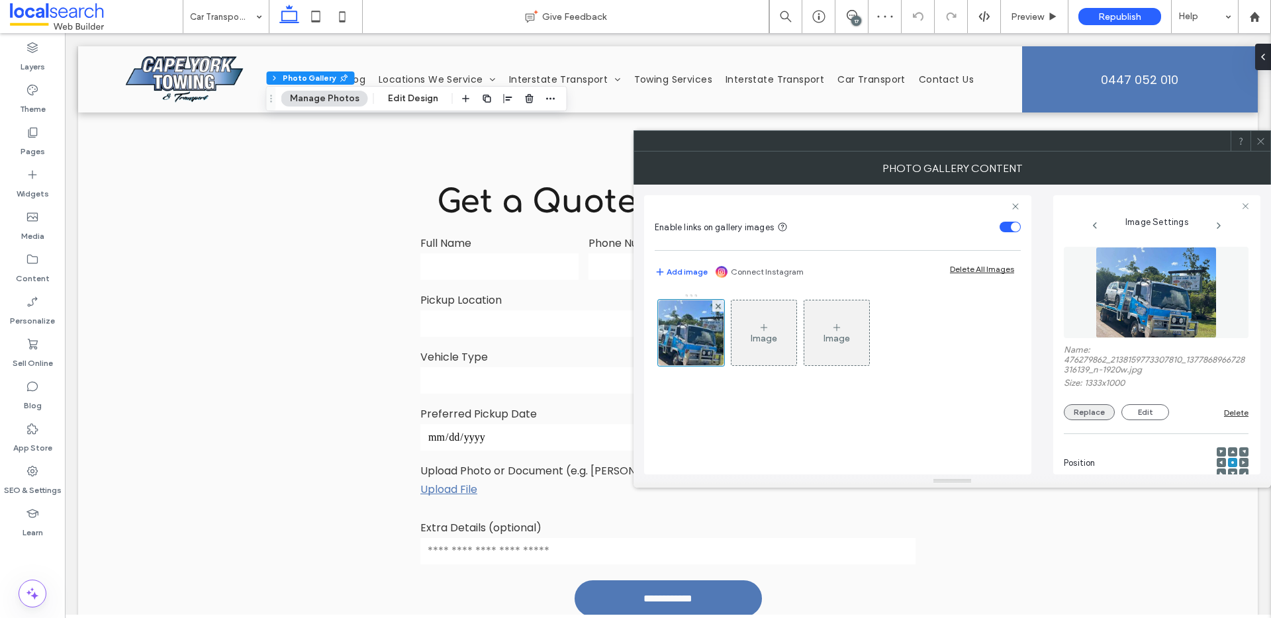
click at [1105, 415] on button "Replace" at bounding box center [1089, 412] width 51 height 16
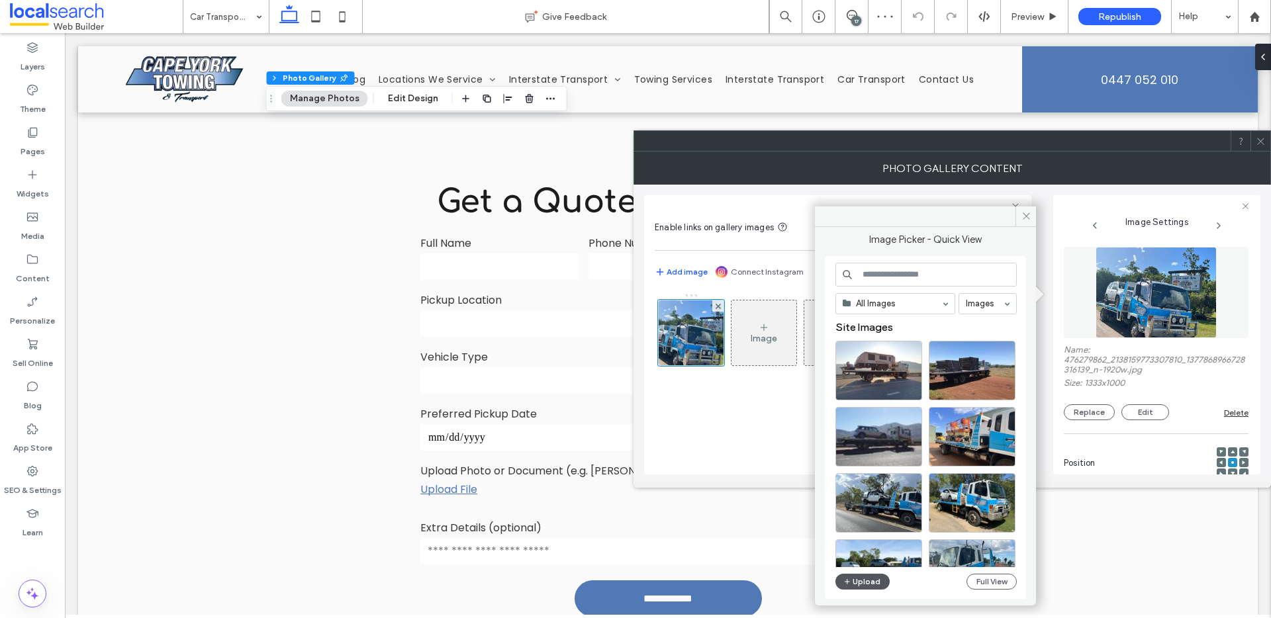
click at [865, 581] on button "Upload" at bounding box center [862, 582] width 54 height 16
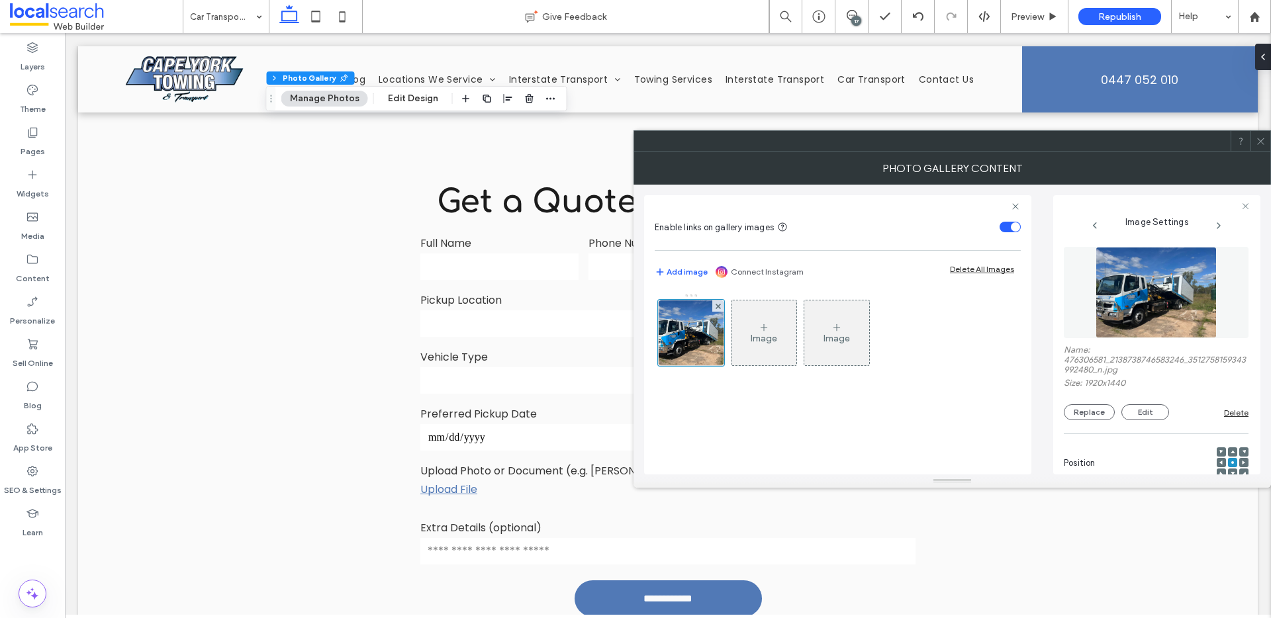
click at [1260, 147] on span at bounding box center [1261, 141] width 10 height 20
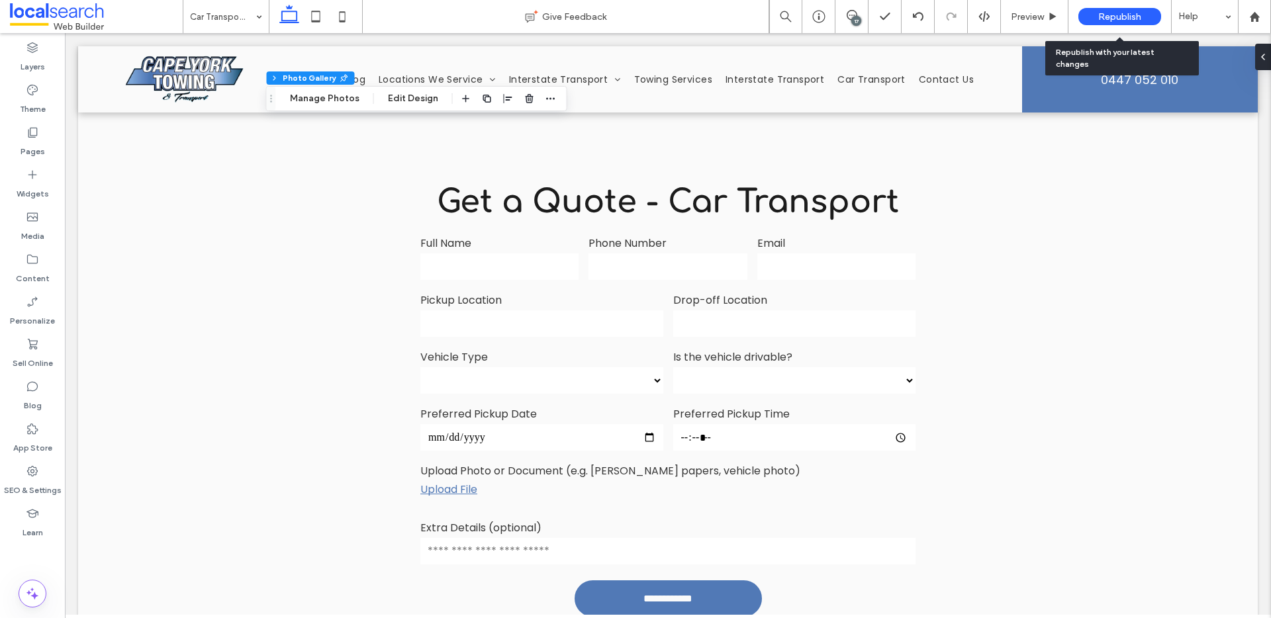
click at [1120, 9] on div "Republish" at bounding box center [1119, 16] width 83 height 17
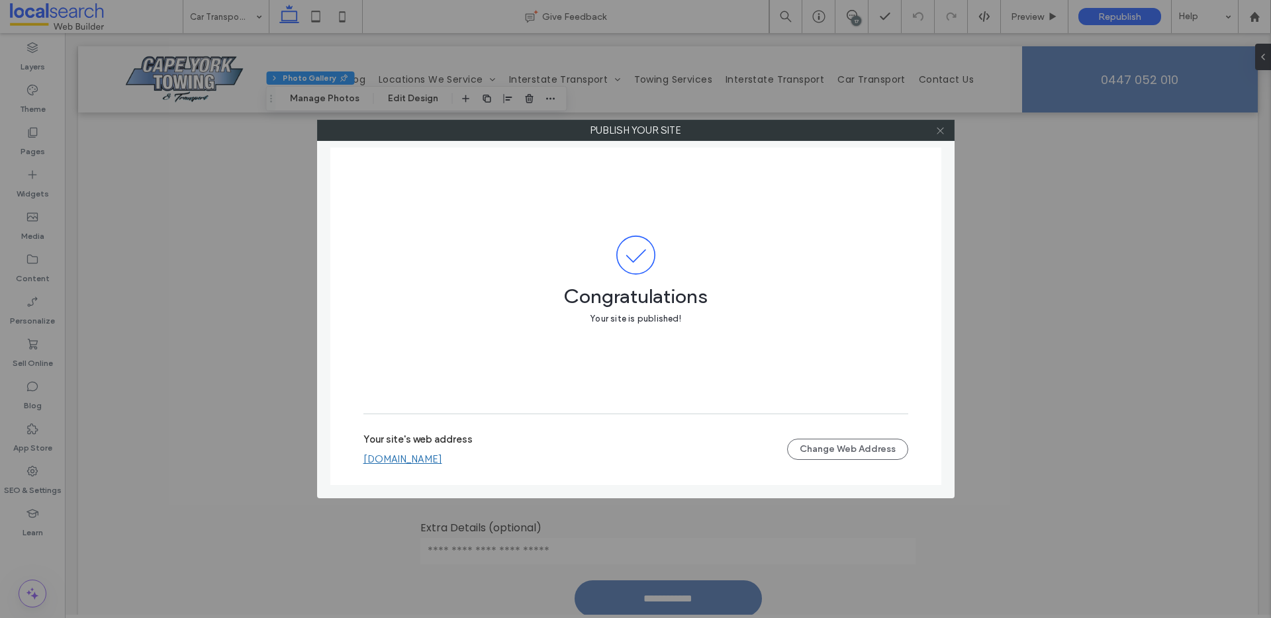
click at [937, 130] on icon at bounding box center [940, 131] width 10 height 10
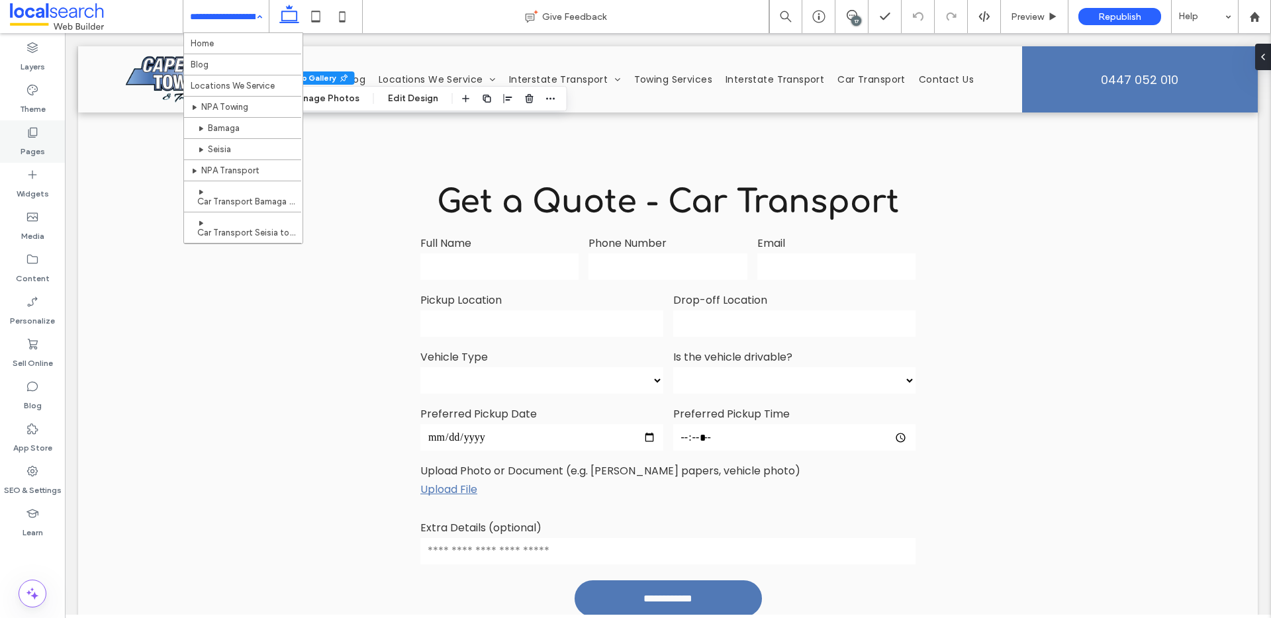
click at [40, 130] on div "Pages" at bounding box center [32, 141] width 65 height 42
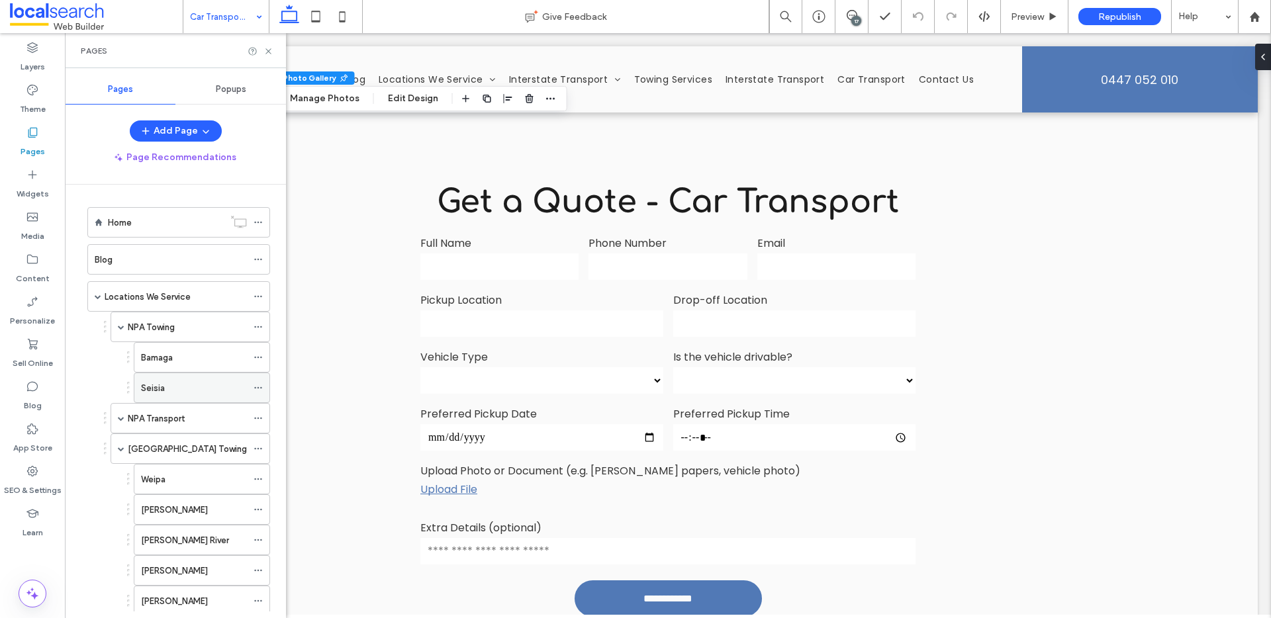
scroll to position [441, 0]
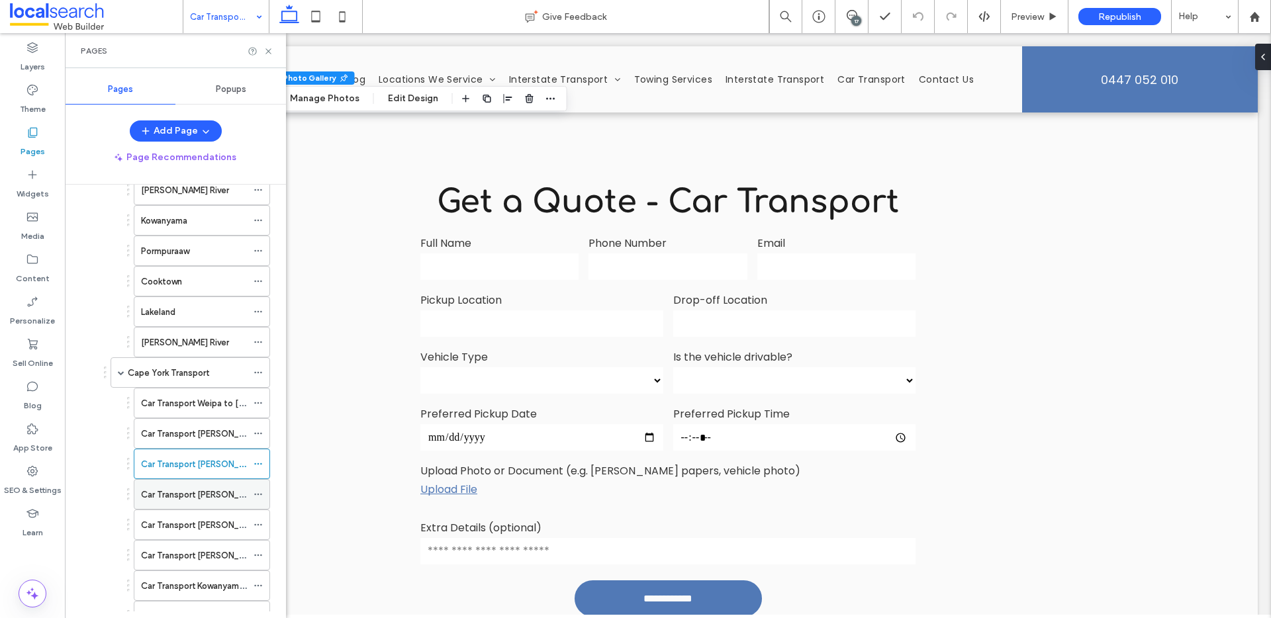
click at [189, 490] on label "Car Transport [PERSON_NAME] to [GEOGRAPHIC_DATA]" at bounding box center [253, 494] width 225 height 23
click at [197, 515] on div "Car Transport [PERSON_NAME] to [GEOGRAPHIC_DATA]" at bounding box center [194, 524] width 106 height 29
click at [262, 53] on div "Pages" at bounding box center [175, 51] width 189 height 11
click at [267, 54] on icon at bounding box center [268, 51] width 10 height 10
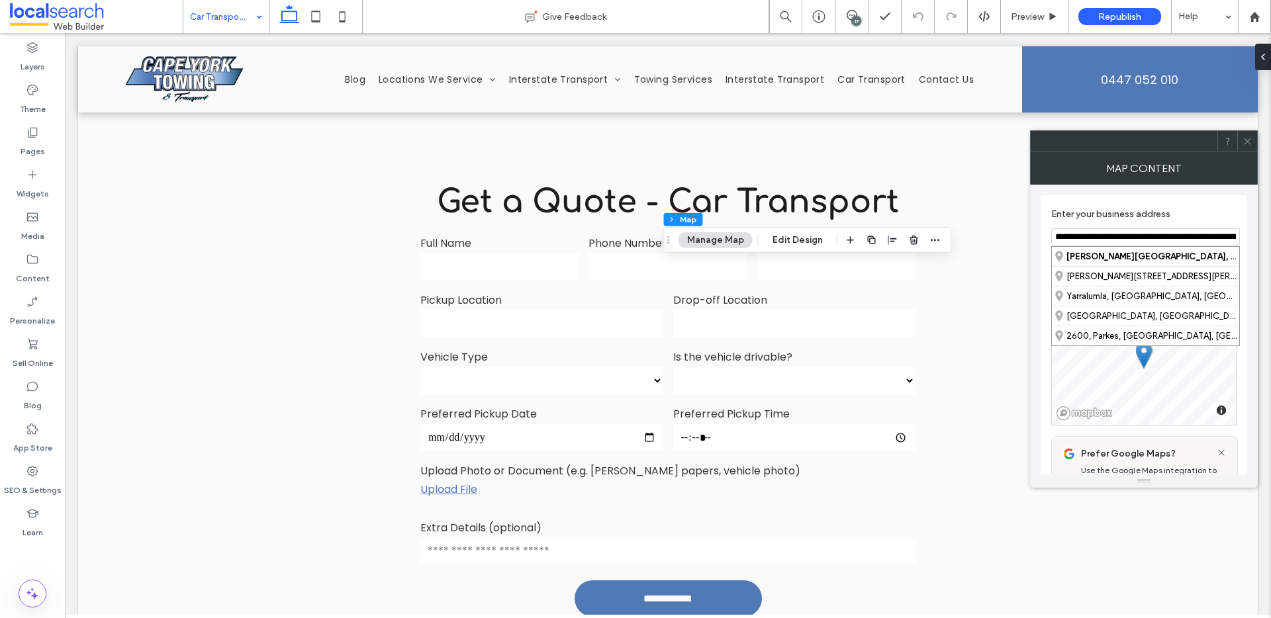
drag, startPoint x: 1094, startPoint y: 237, endPoint x: 1205, endPoint y: 244, distance: 111.4
click at [1205, 244] on input "**********" at bounding box center [1145, 236] width 189 height 17
drag, startPoint x: 1150, startPoint y: 240, endPoint x: 1052, endPoint y: 238, distance: 97.3
click at [1052, 238] on input "**********" at bounding box center [1145, 236] width 189 height 17
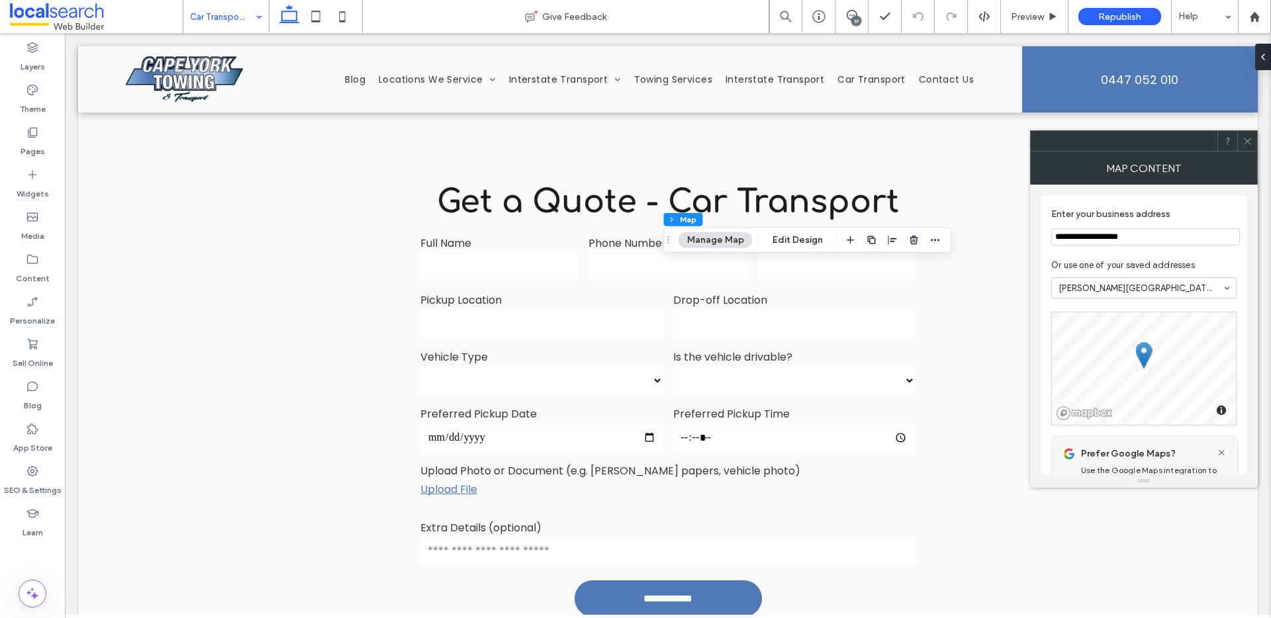
paste input
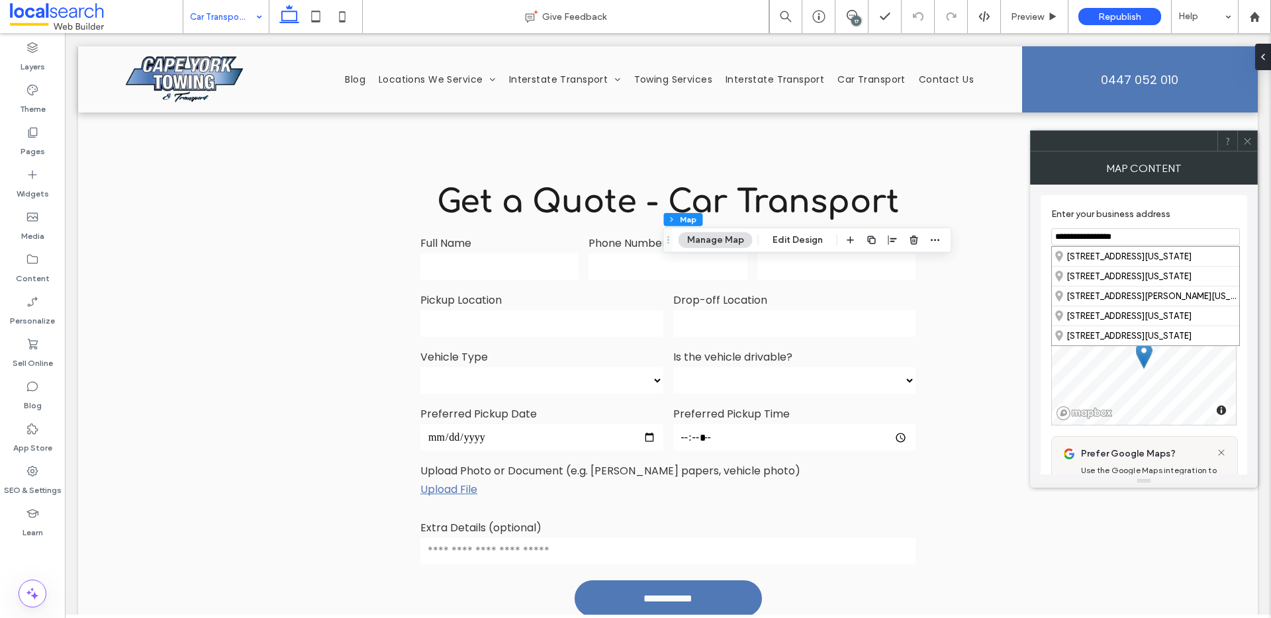
click at [1104, 234] on input "**********" at bounding box center [1145, 236] width 189 height 17
click at [1131, 250] on div "4892, Queensland, Australia" at bounding box center [1145, 256] width 187 height 19
drag, startPoint x: 1197, startPoint y: 239, endPoint x: 1051, endPoint y: 232, distance: 146.5
click at [1051, 232] on input "**********" at bounding box center [1145, 236] width 189 height 17
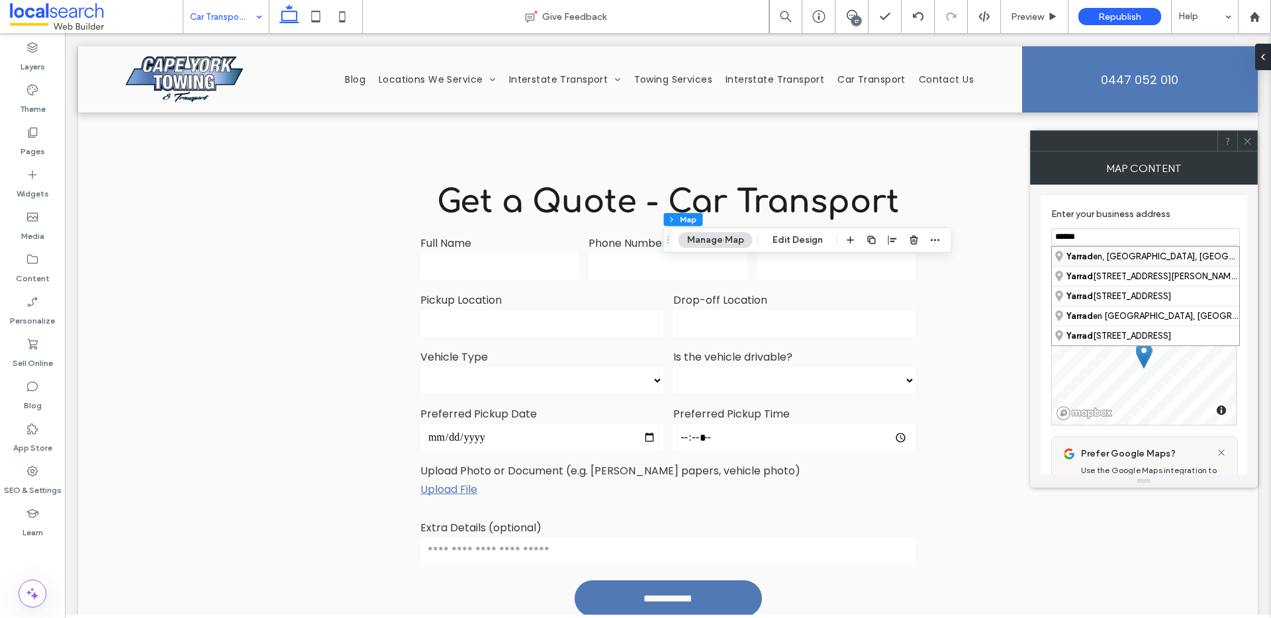
click at [1082, 249] on div "Yarrad en, Queensland, Australia" at bounding box center [1145, 256] width 187 height 19
type input "**********"
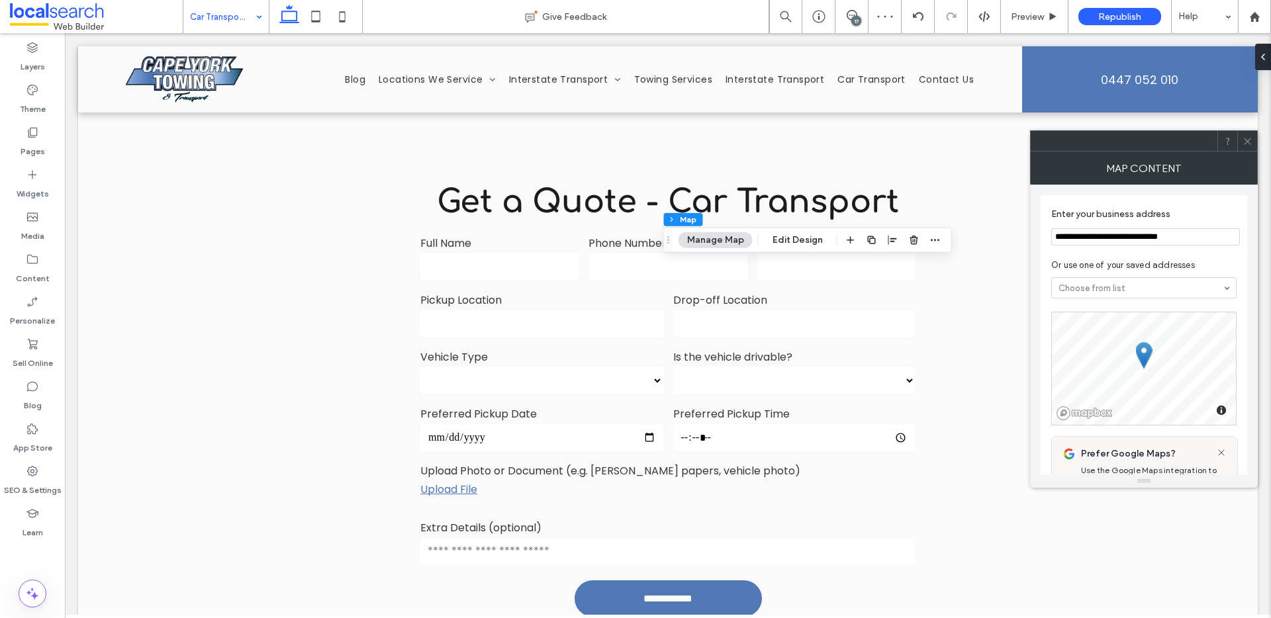
click at [1241, 140] on div at bounding box center [1247, 141] width 20 height 20
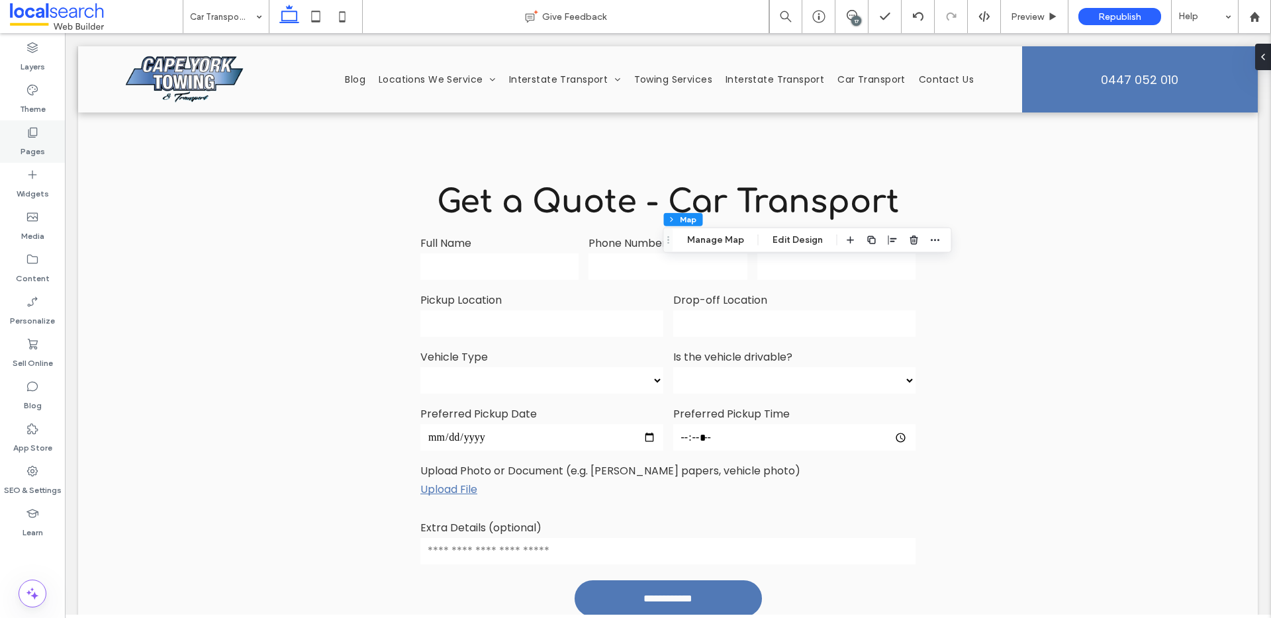
click at [19, 146] on div "Pages" at bounding box center [32, 141] width 65 height 42
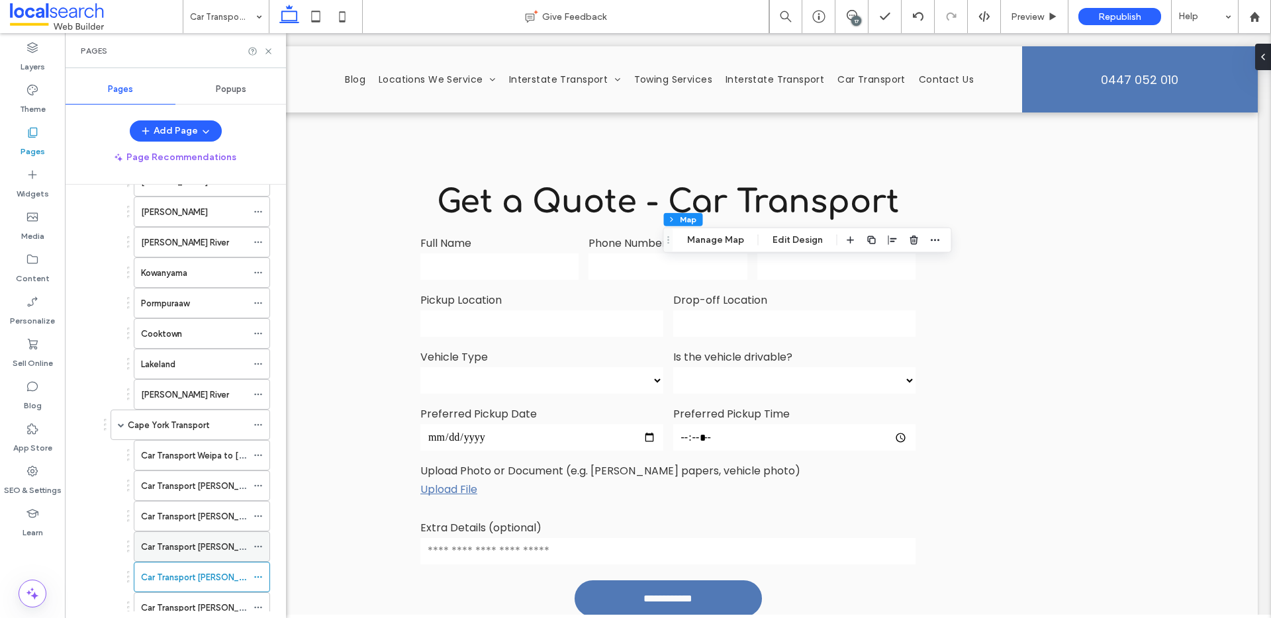
scroll to position [700, 0]
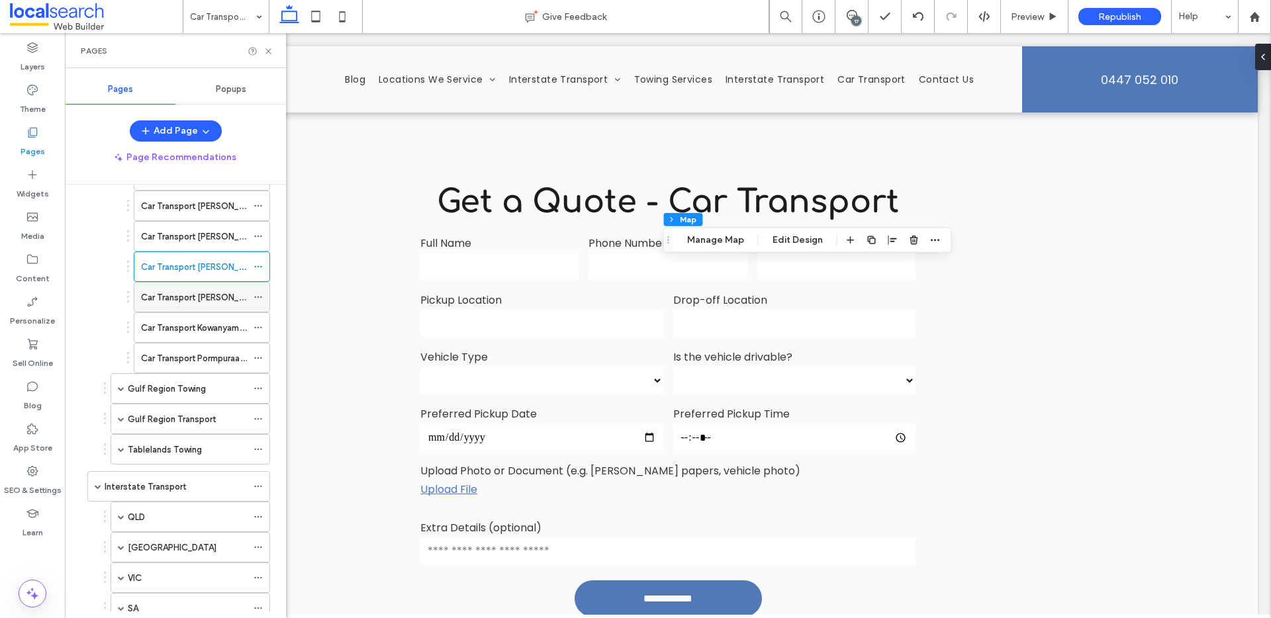
click at [219, 306] on div "Car Transport [PERSON_NAME] River to [GEOGRAPHIC_DATA]" at bounding box center [194, 297] width 106 height 29
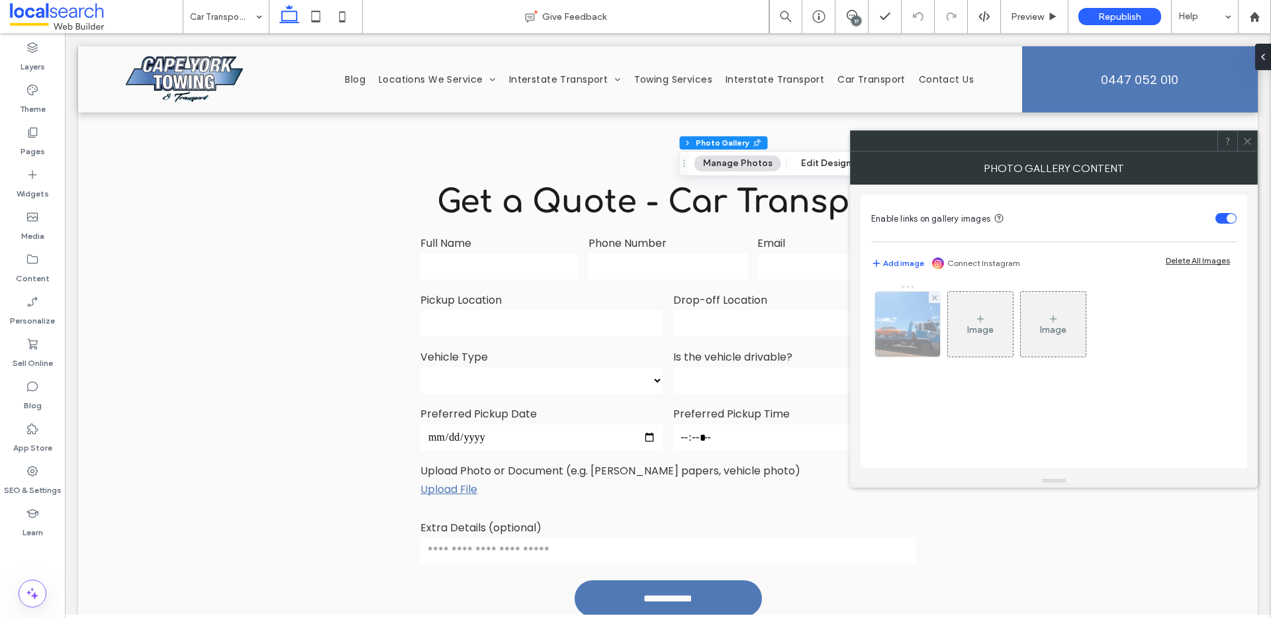
click at [889, 301] on div at bounding box center [907, 324] width 65 height 65
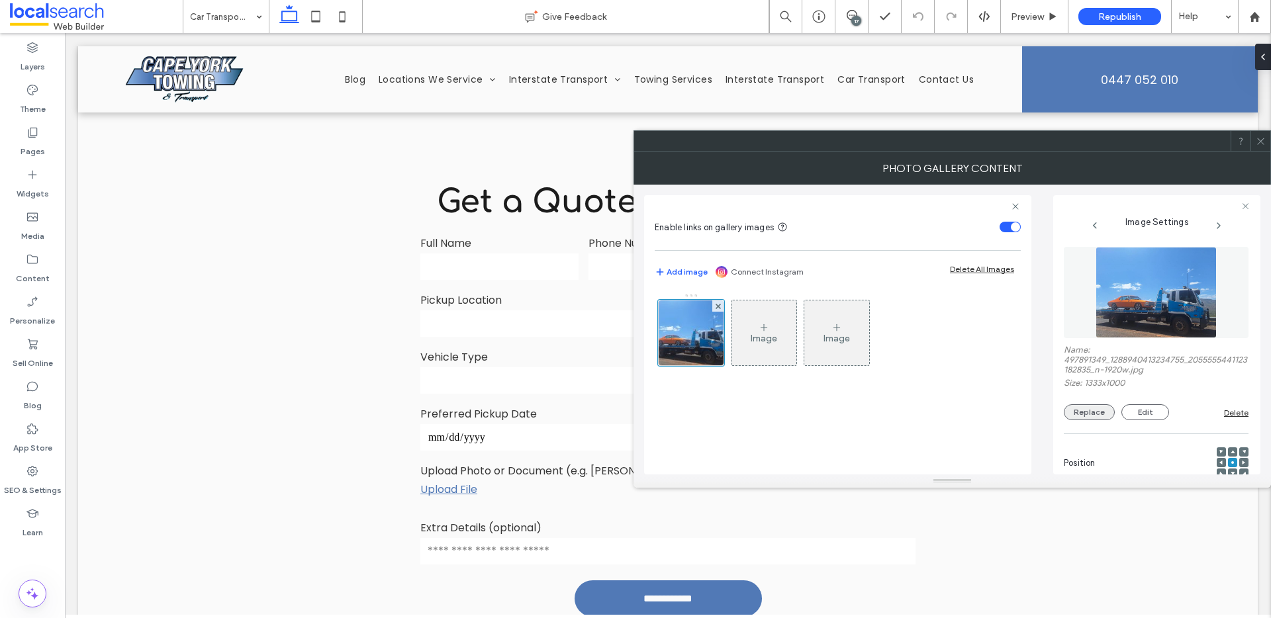
click at [1088, 408] on button "Replace" at bounding box center [1089, 412] width 51 height 16
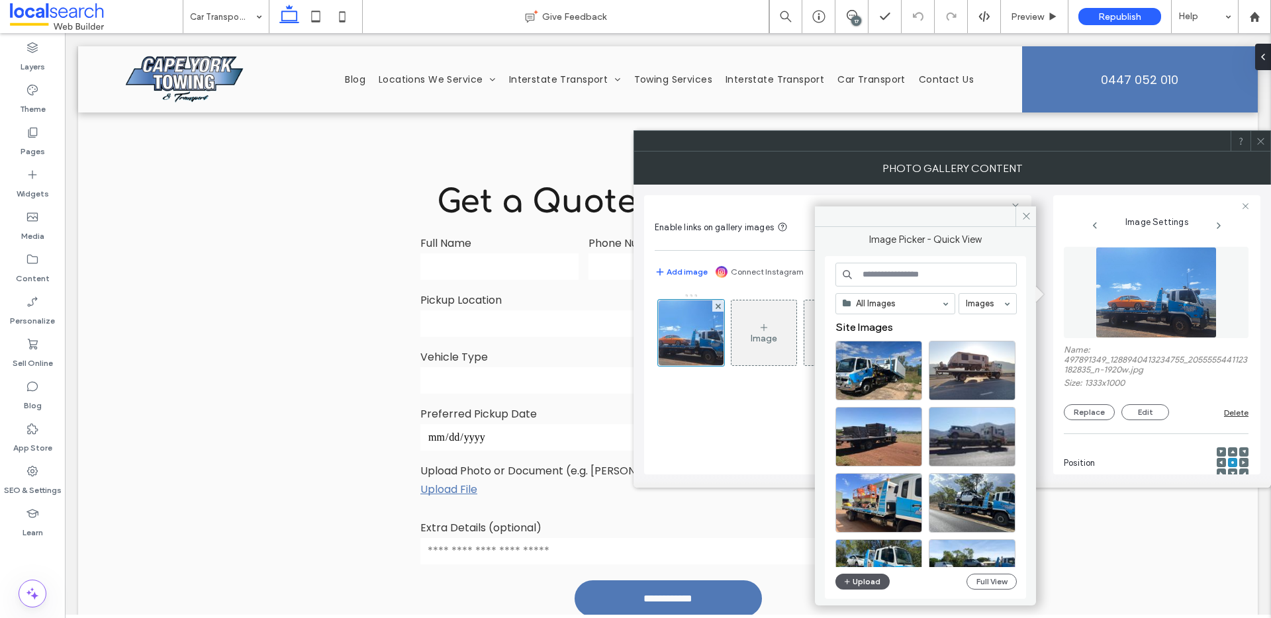
click at [849, 587] on span "button" at bounding box center [847, 582] width 9 height 15
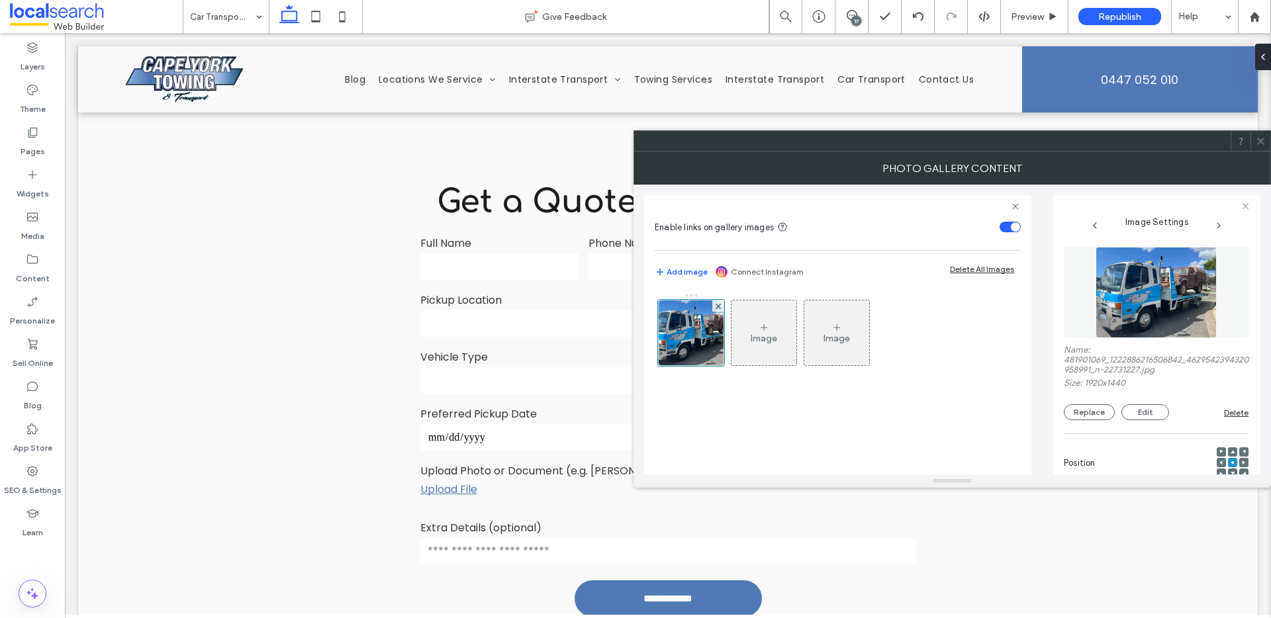
click at [1256, 146] on icon at bounding box center [1261, 141] width 10 height 10
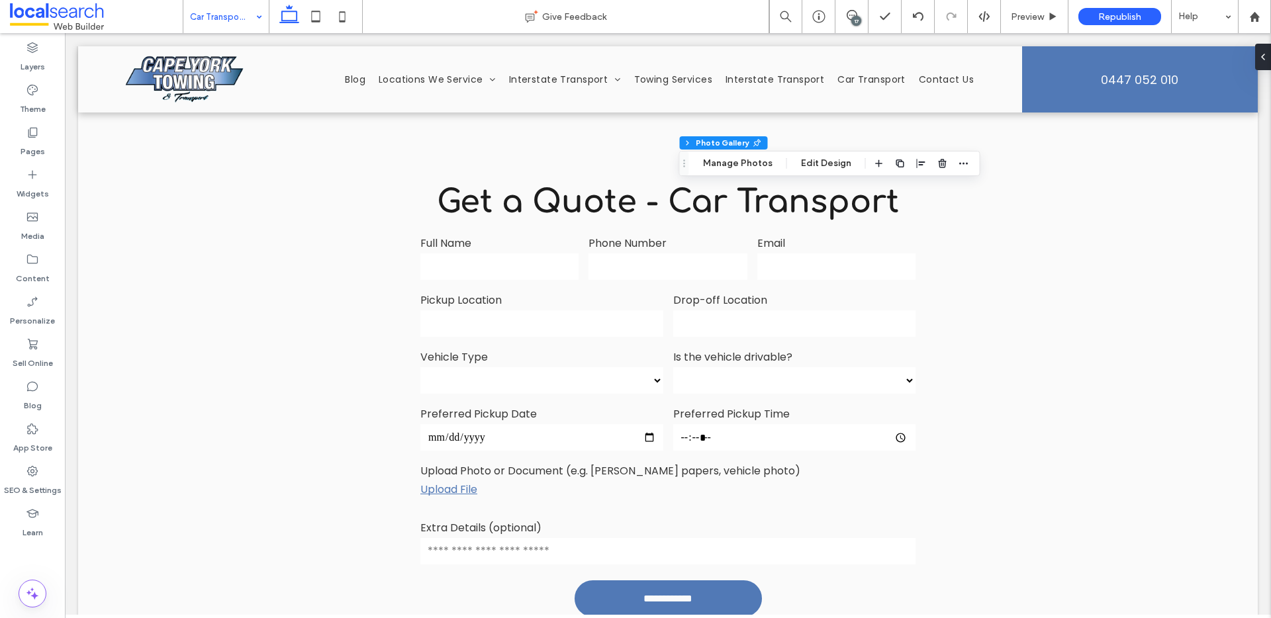
click at [219, 24] on input at bounding box center [223, 16] width 66 height 33
click at [46, 132] on div "Pages" at bounding box center [32, 141] width 65 height 42
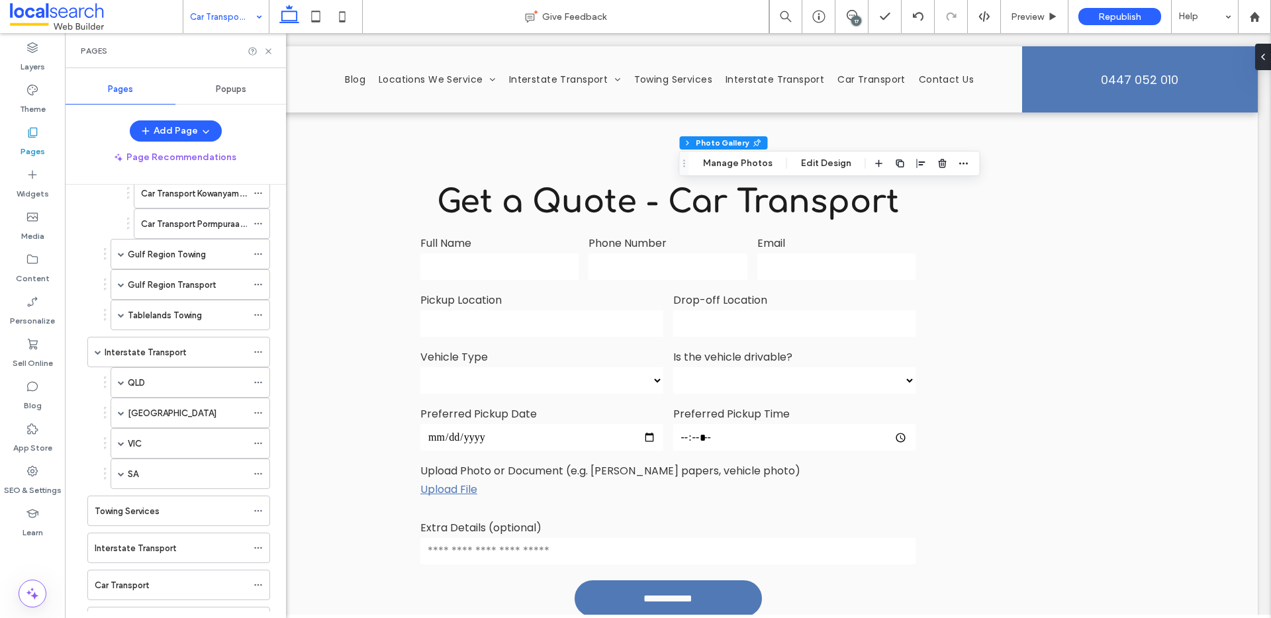
scroll to position [806, 0]
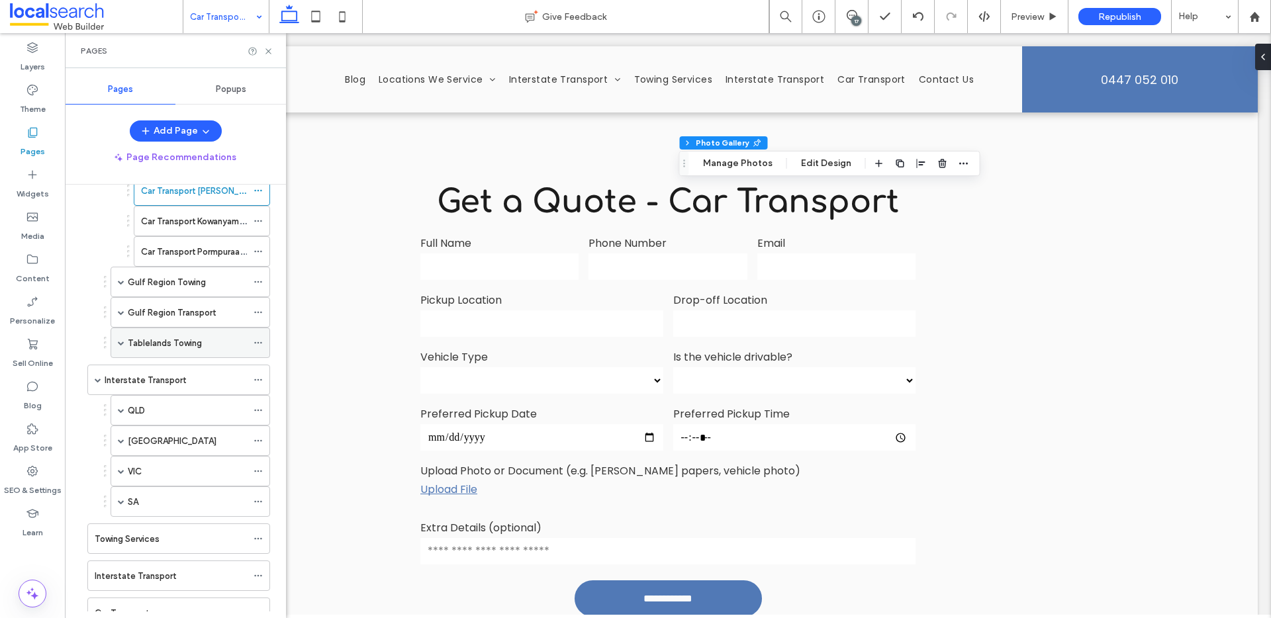
click at [122, 342] on span at bounding box center [121, 343] width 7 height 7
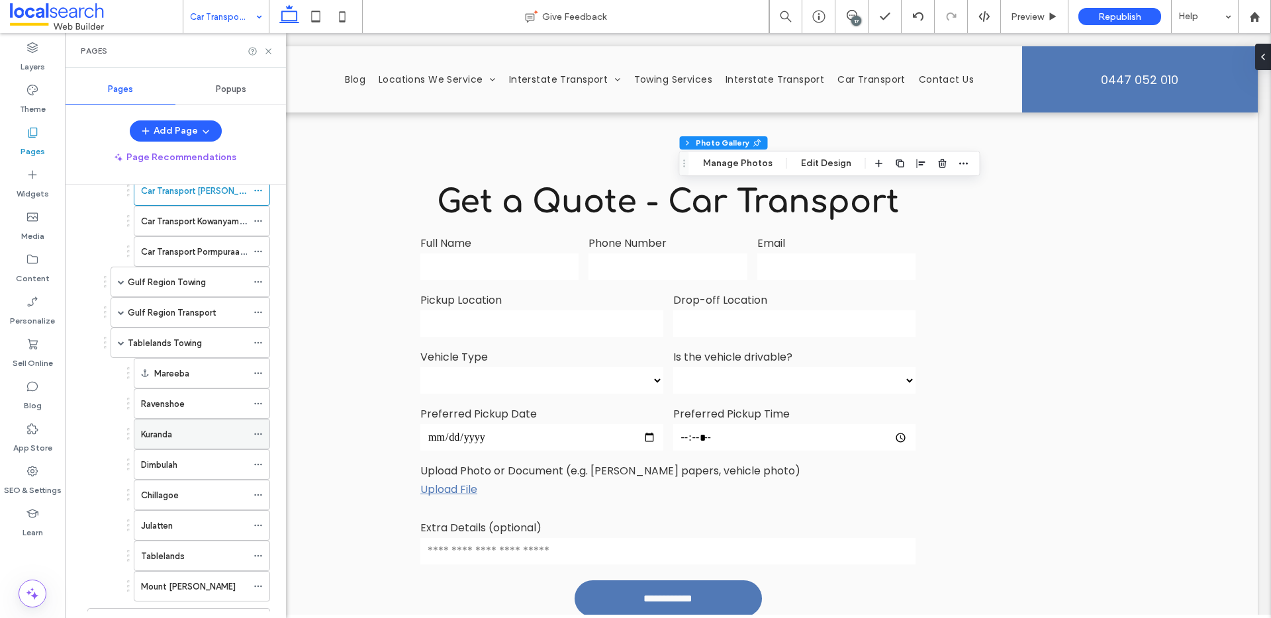
click at [160, 438] on label "Kuranda" at bounding box center [156, 434] width 31 height 23
click at [265, 55] on icon at bounding box center [268, 51] width 10 height 10
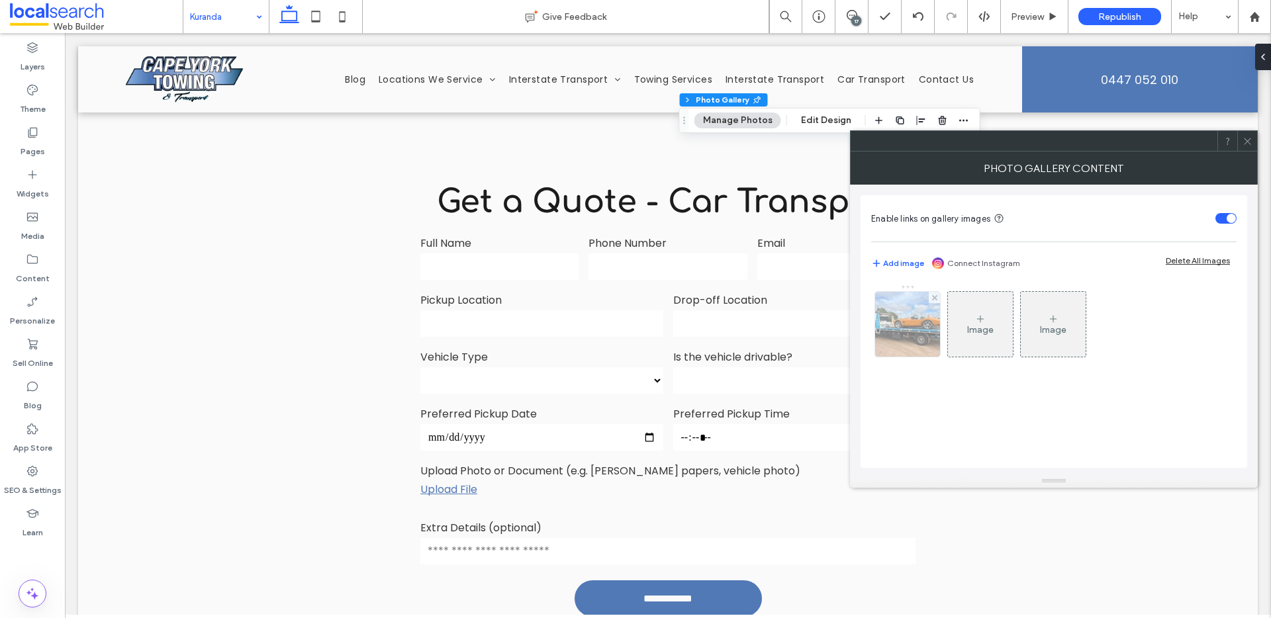
click at [905, 330] on div at bounding box center [907, 324] width 65 height 65
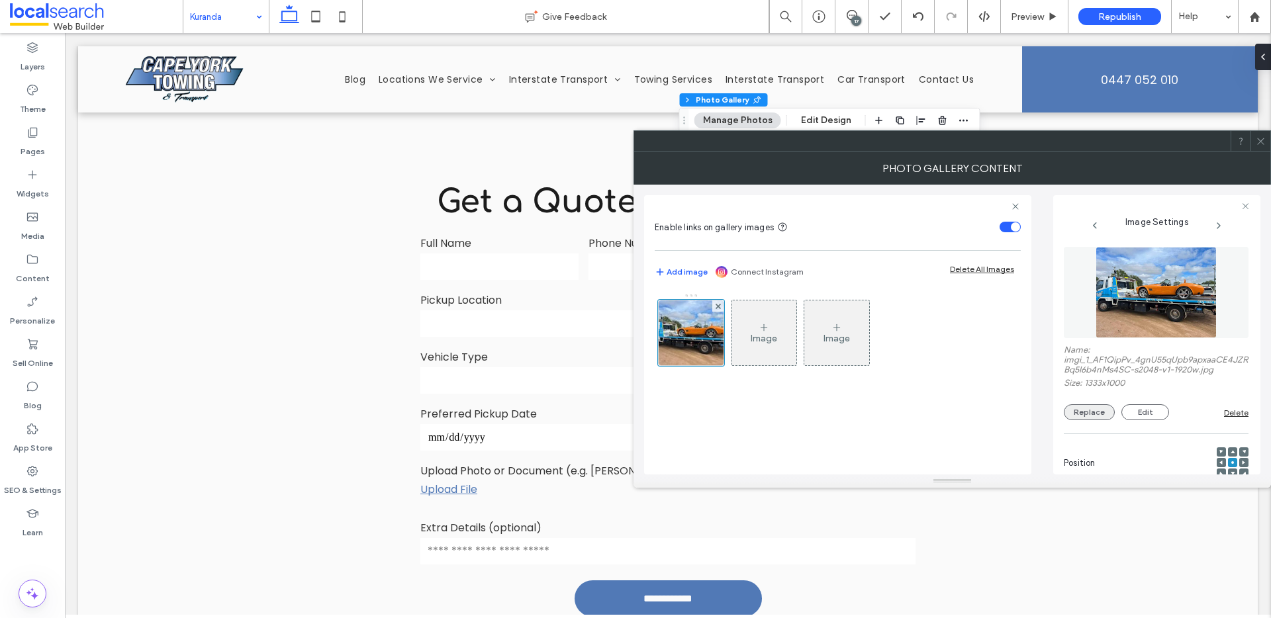
click at [1077, 409] on button "Replace" at bounding box center [1089, 412] width 51 height 16
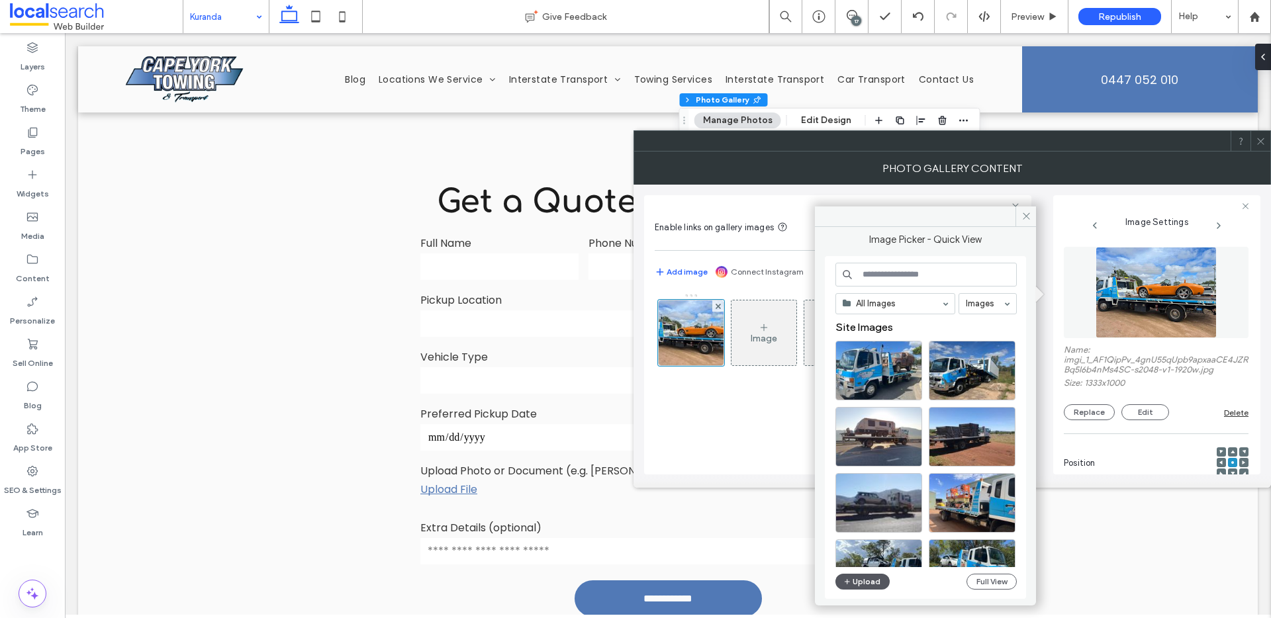
click at [852, 584] on button "Upload" at bounding box center [862, 582] width 54 height 16
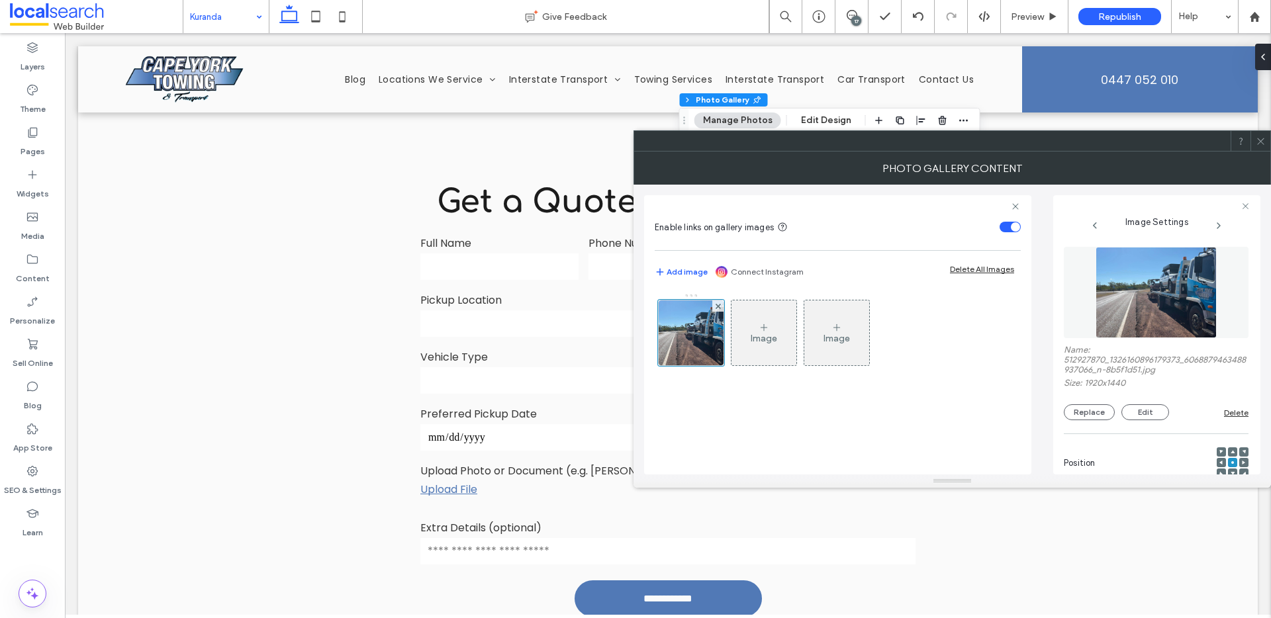
click at [1254, 142] on div at bounding box center [1260, 141] width 20 height 20
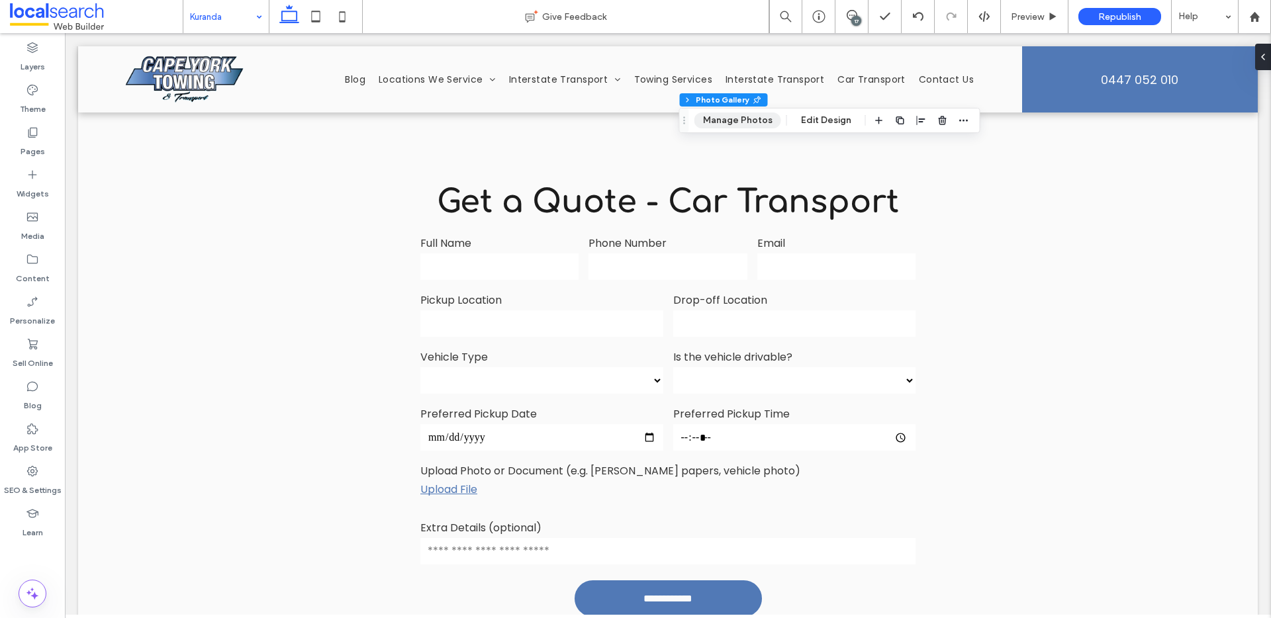
click at [751, 126] on button "Manage Photos" at bounding box center [737, 121] width 87 height 16
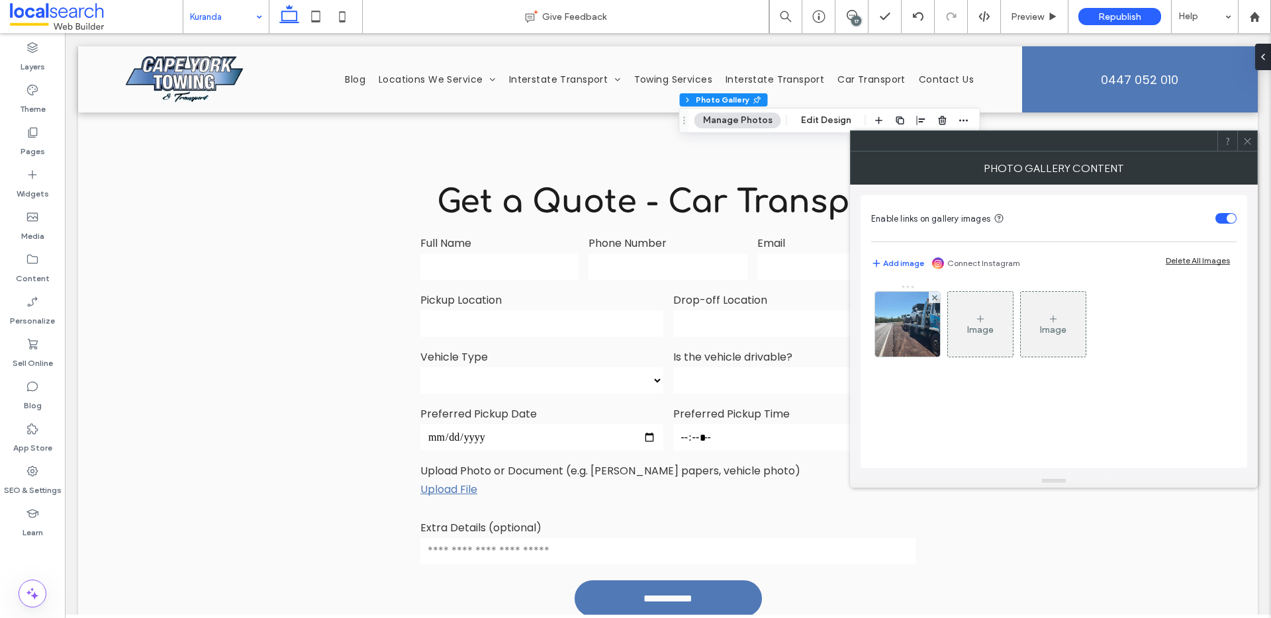
click at [925, 312] on img at bounding box center [907, 324] width 87 height 65
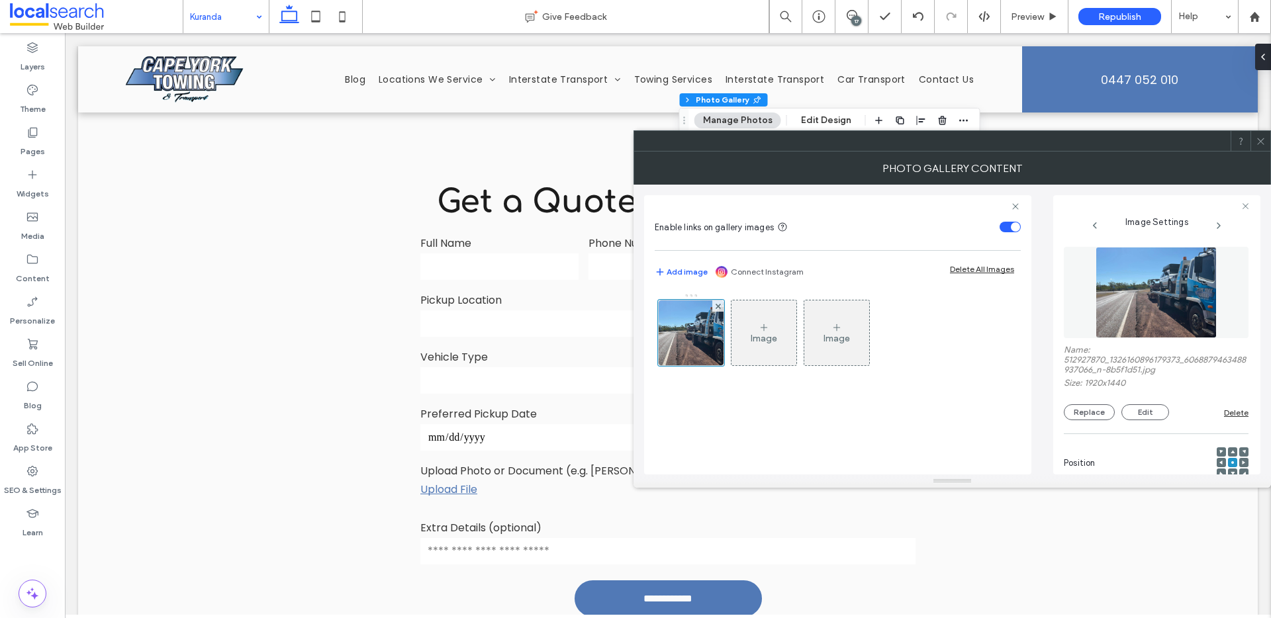
click at [1242, 461] on use at bounding box center [1243, 463] width 3 height 4
click at [1260, 142] on use at bounding box center [1260, 141] width 7 height 7
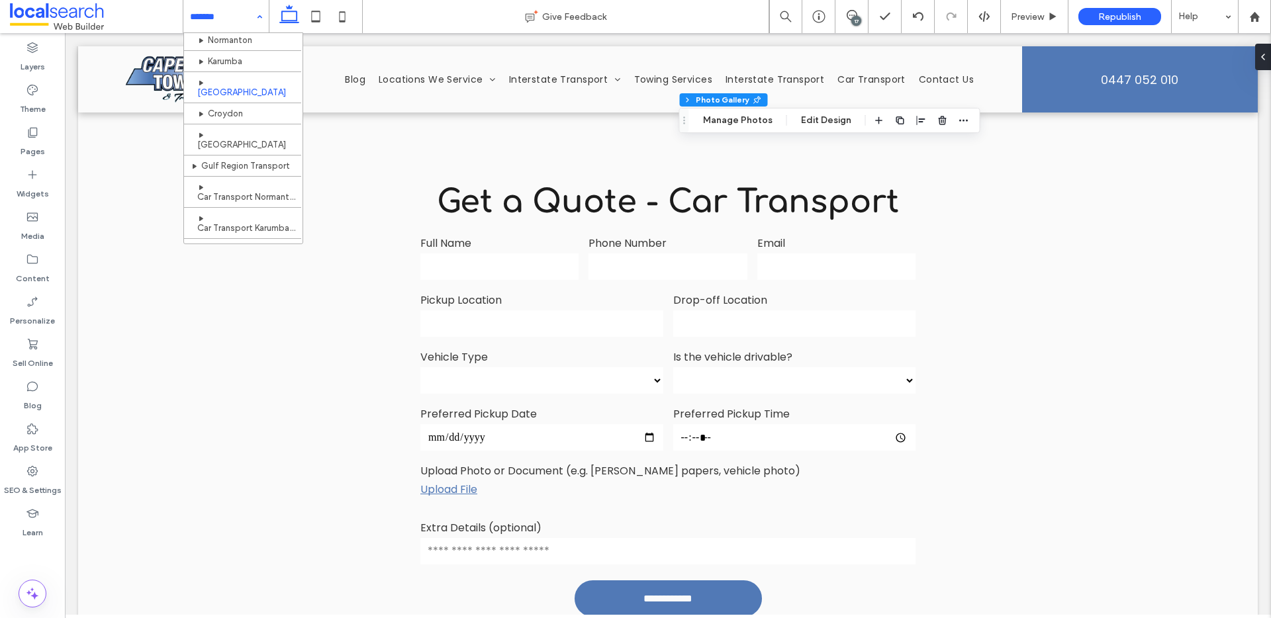
scroll to position [772, 0]
click at [38, 161] on div "Pages" at bounding box center [32, 141] width 65 height 42
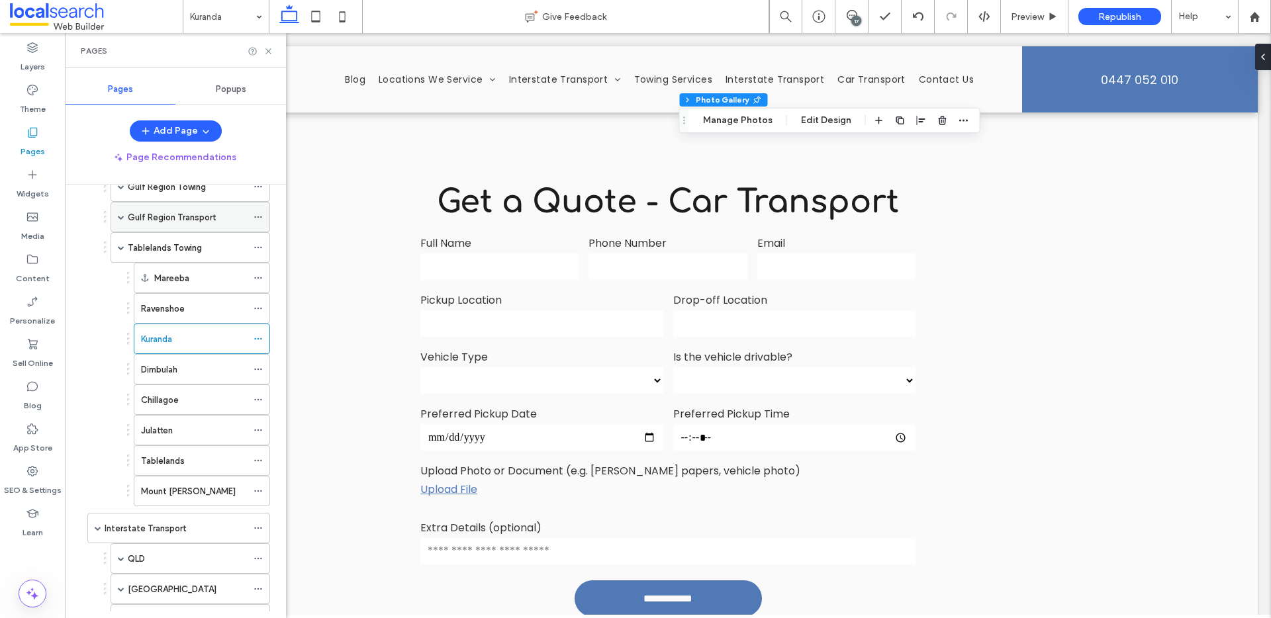
scroll to position [929, 0]
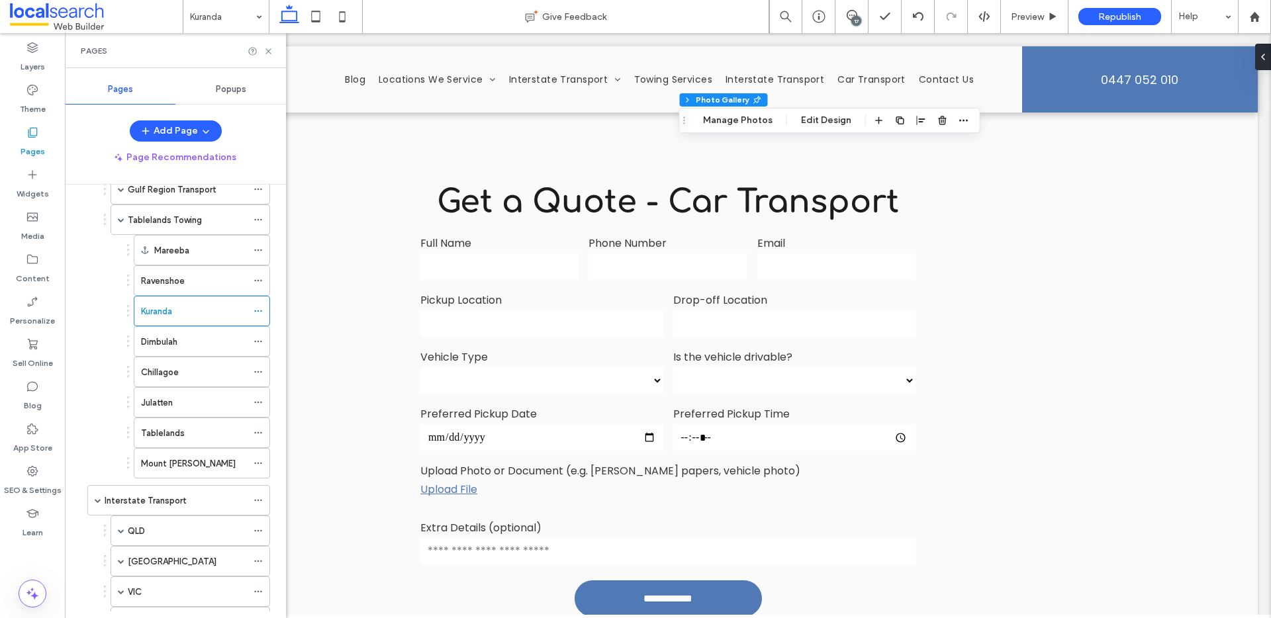
click at [179, 369] on label "Chillagoe" at bounding box center [160, 372] width 38 height 23
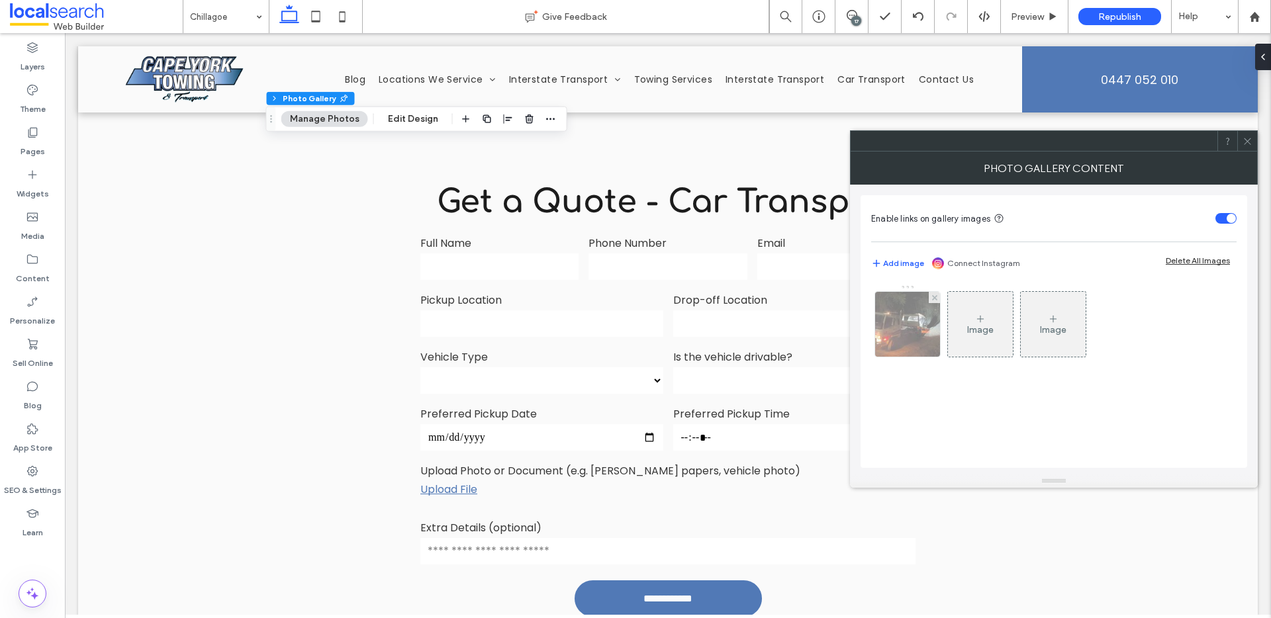
click at [892, 334] on img at bounding box center [907, 324] width 87 height 65
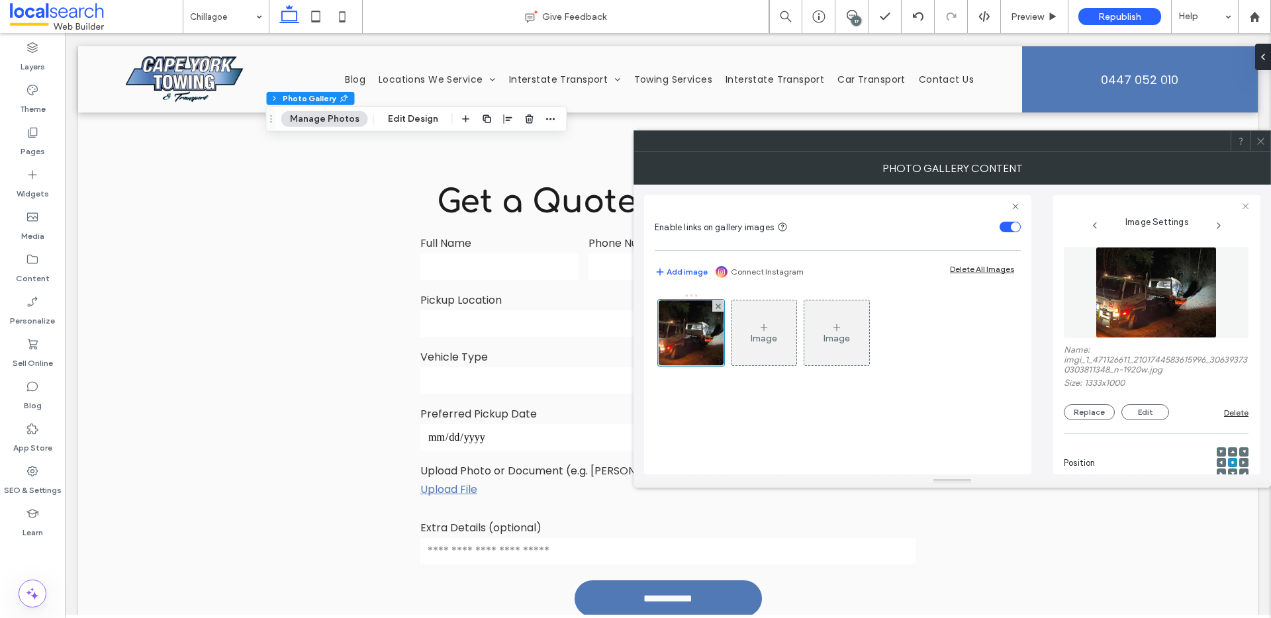
click at [1107, 402] on div "Name: imgi_1_471126611_2101744583615996_306393730303811348_n-1920w.jpg Size: 13…" at bounding box center [1156, 382] width 185 height 75
click at [1103, 408] on button "Replace" at bounding box center [1089, 412] width 51 height 16
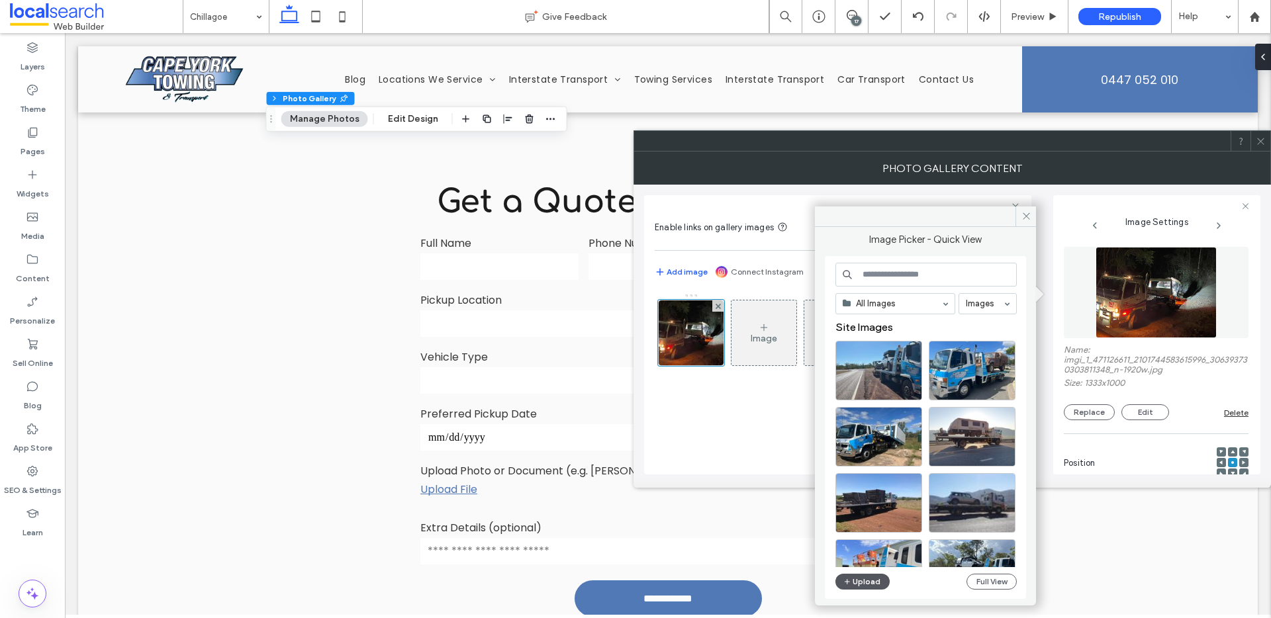
click at [867, 575] on button "Upload" at bounding box center [862, 582] width 54 height 16
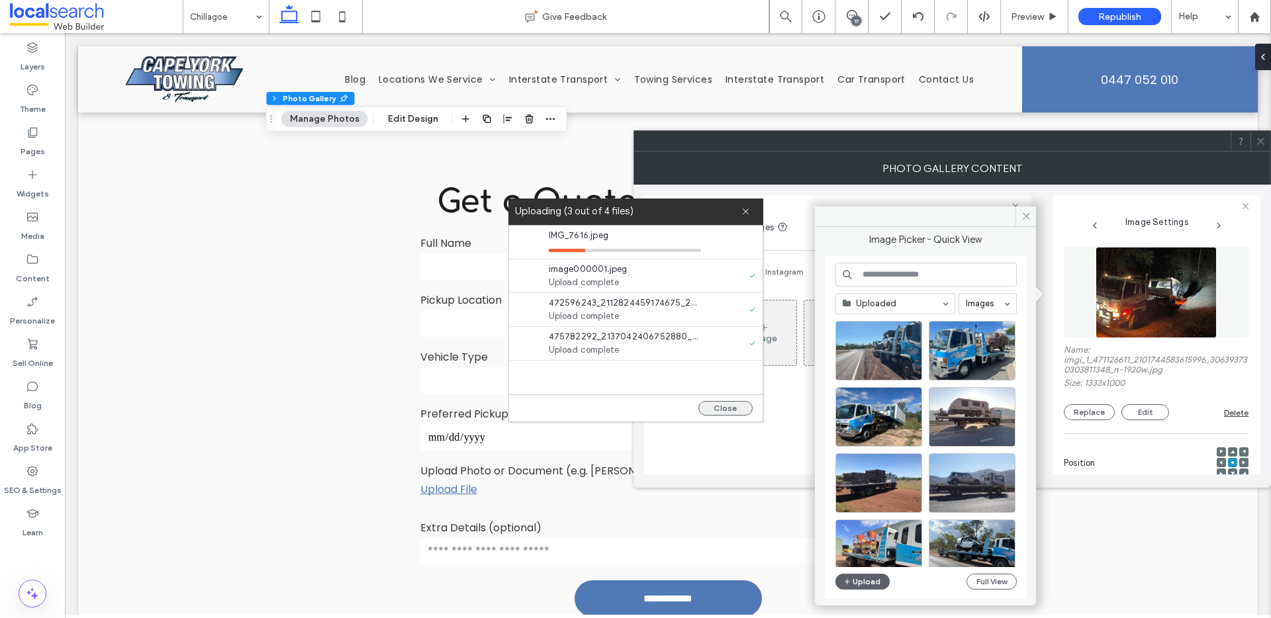
click at [714, 406] on button "Close" at bounding box center [725, 408] width 54 height 15
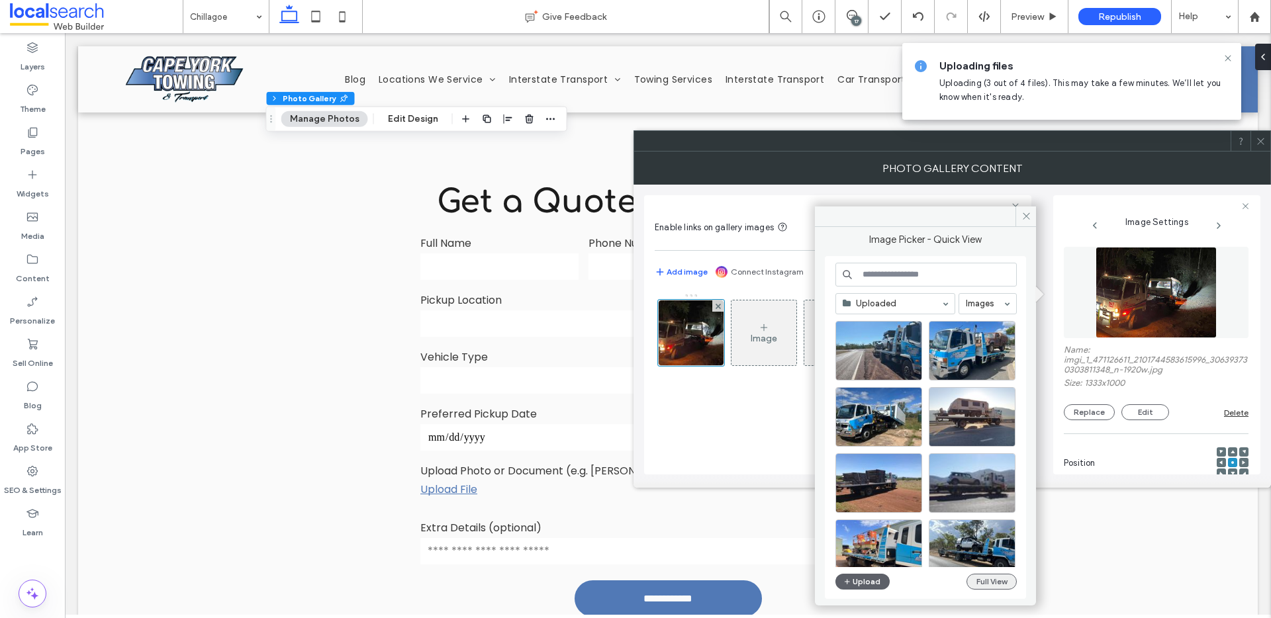
click at [1001, 582] on button "Full View" at bounding box center [991, 582] width 50 height 16
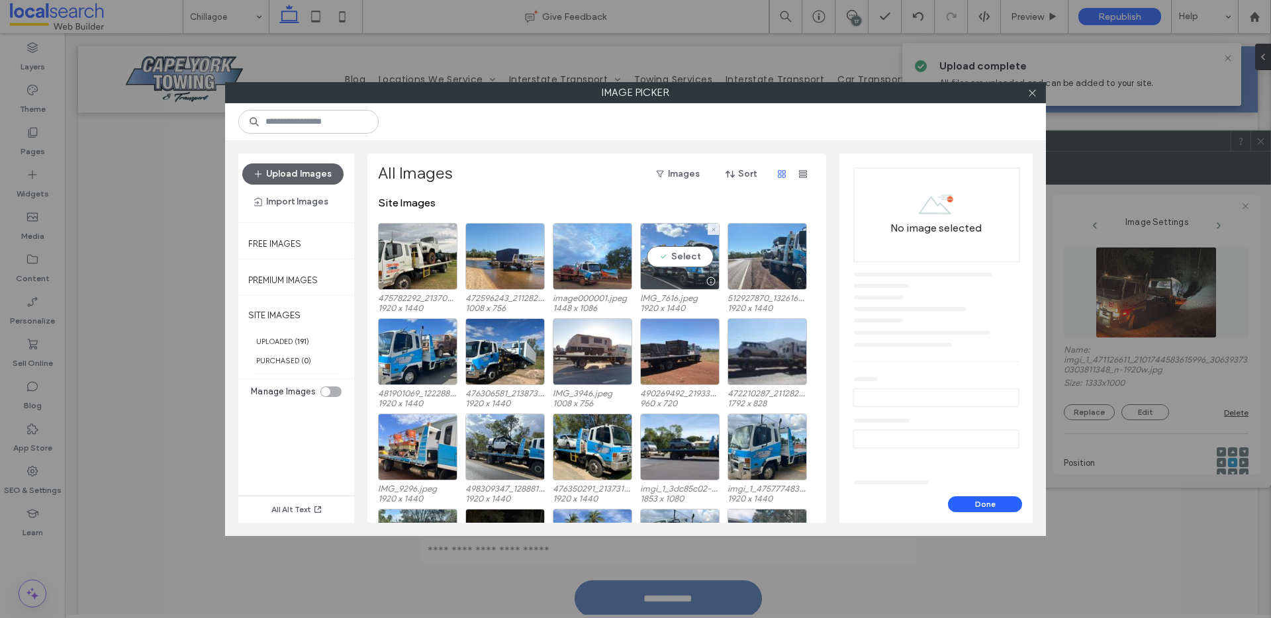
click at [668, 258] on div "Select" at bounding box center [679, 256] width 79 height 67
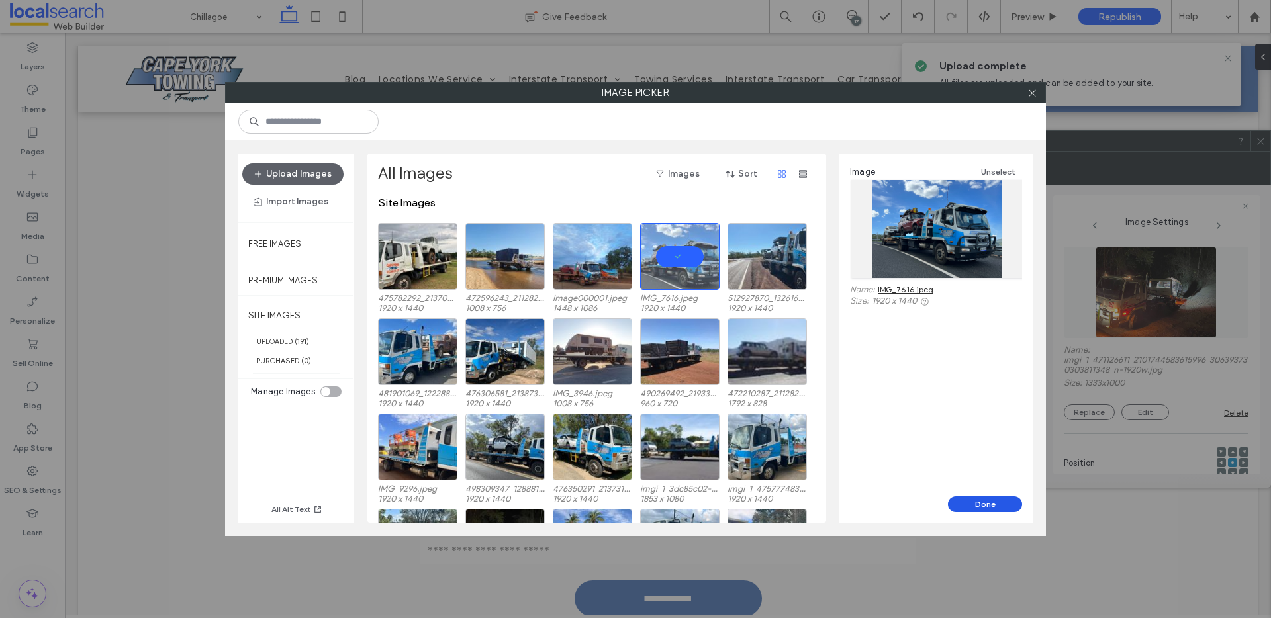
click at [1001, 507] on button "Done" at bounding box center [985, 504] width 74 height 16
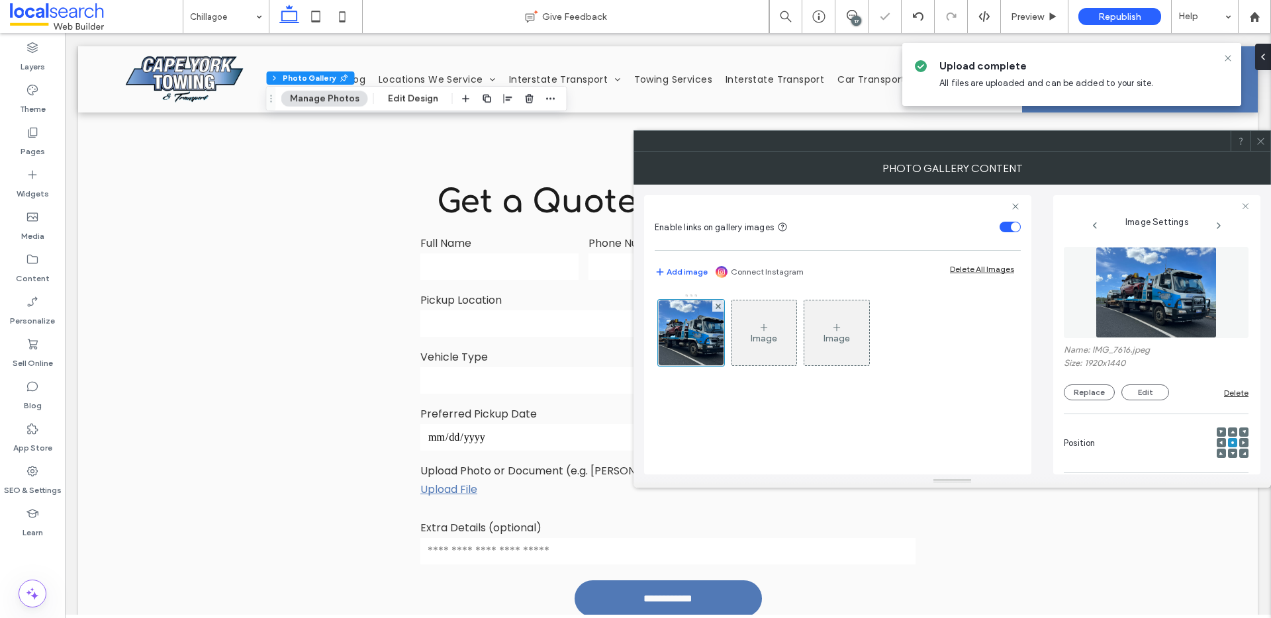
drag, startPoint x: 1259, startPoint y: 140, endPoint x: 1246, endPoint y: 164, distance: 26.9
click at [1259, 140] on icon at bounding box center [1261, 141] width 10 height 10
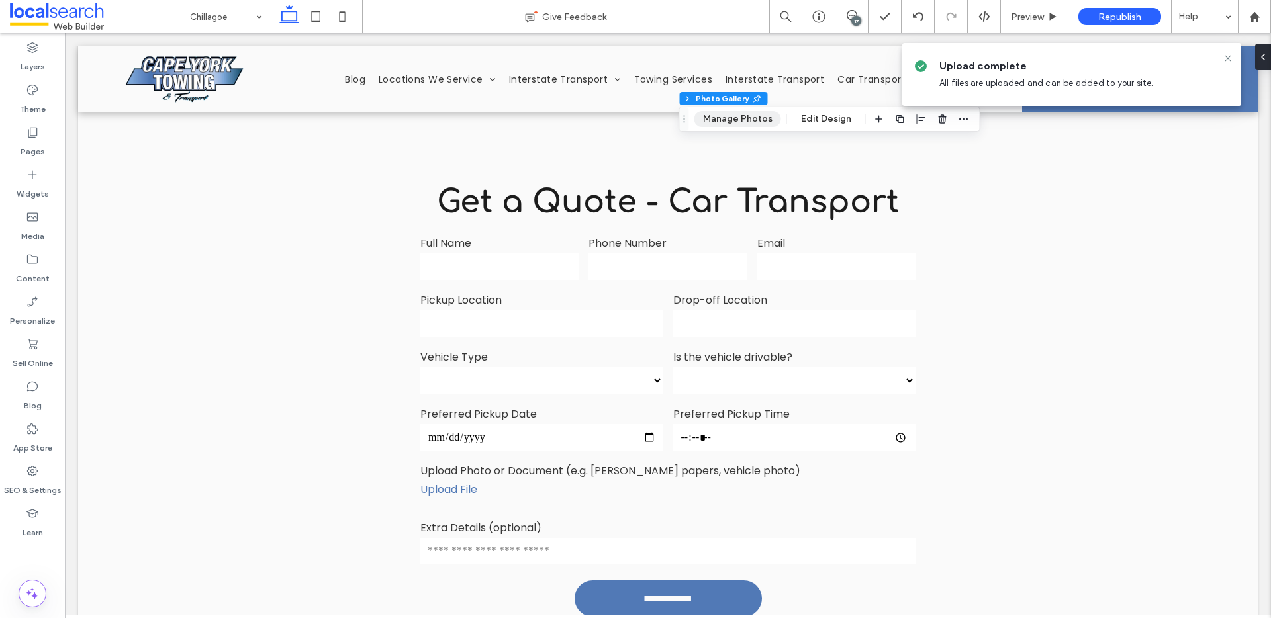
click at [757, 116] on button "Manage Photos" at bounding box center [737, 119] width 87 height 16
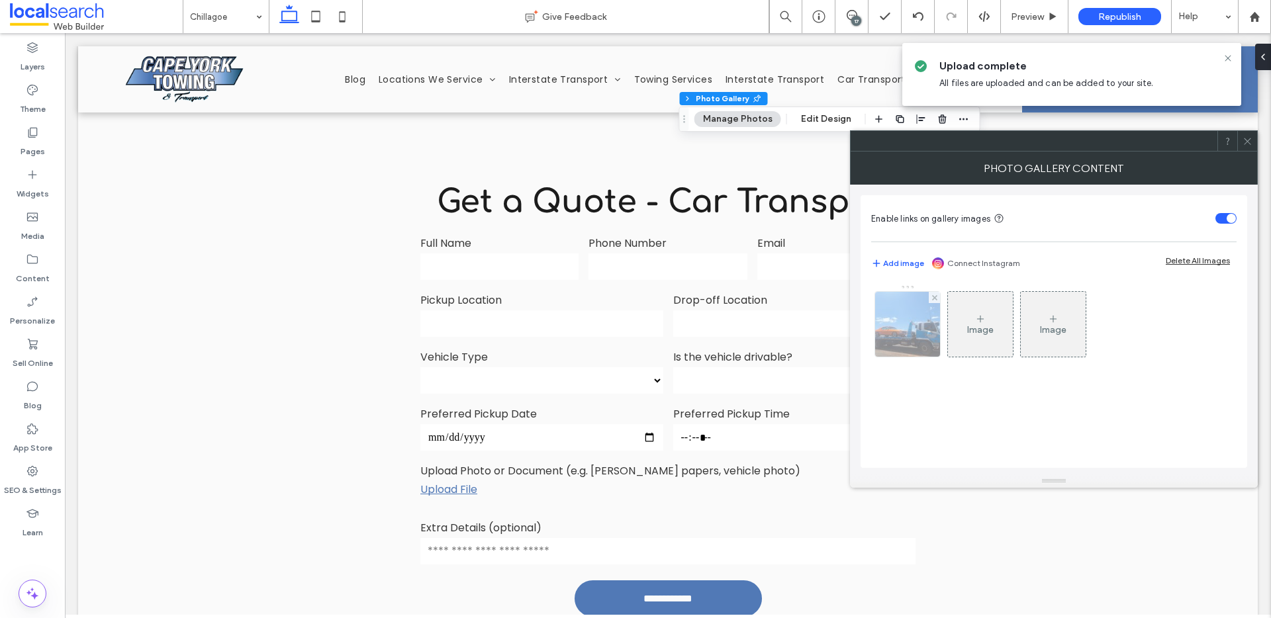
click at [933, 327] on img at bounding box center [907, 324] width 87 height 65
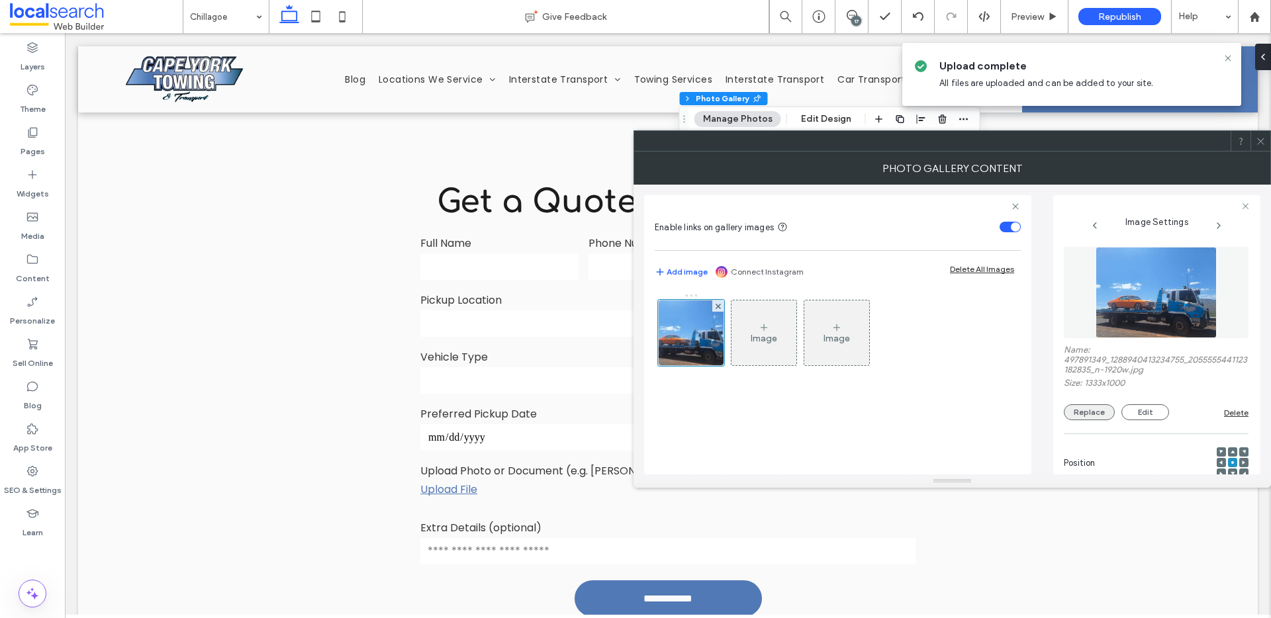
click at [1091, 416] on button "Replace" at bounding box center [1089, 412] width 51 height 16
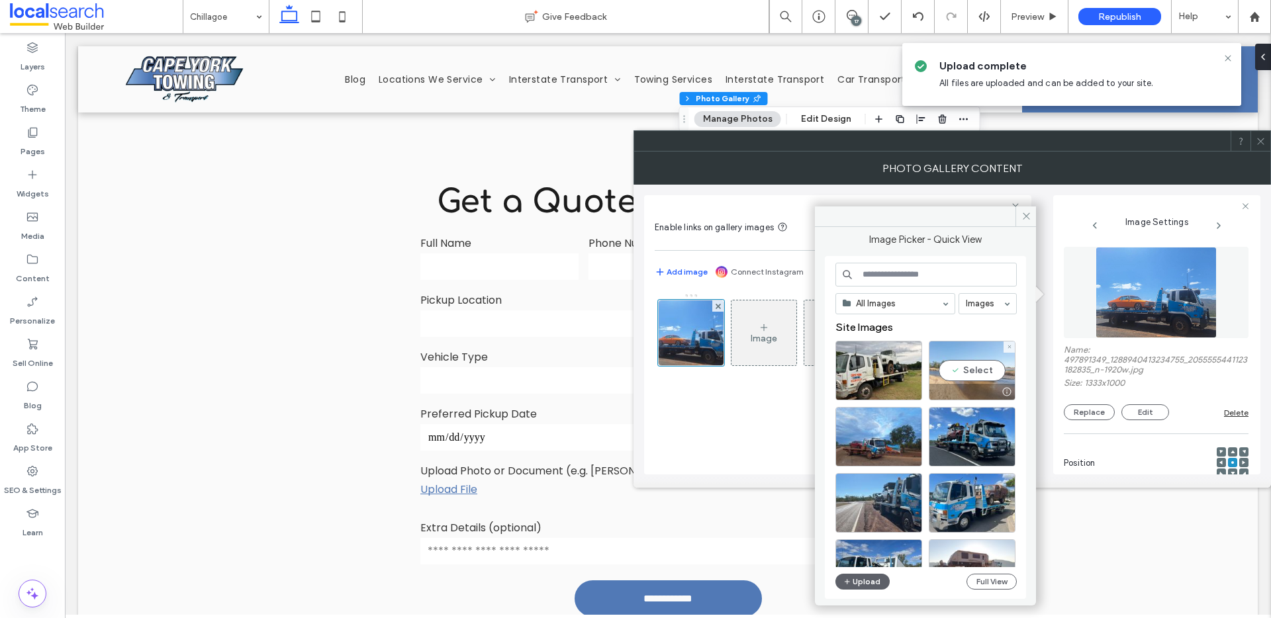
click at [973, 373] on div "Select" at bounding box center [972, 371] width 87 height 60
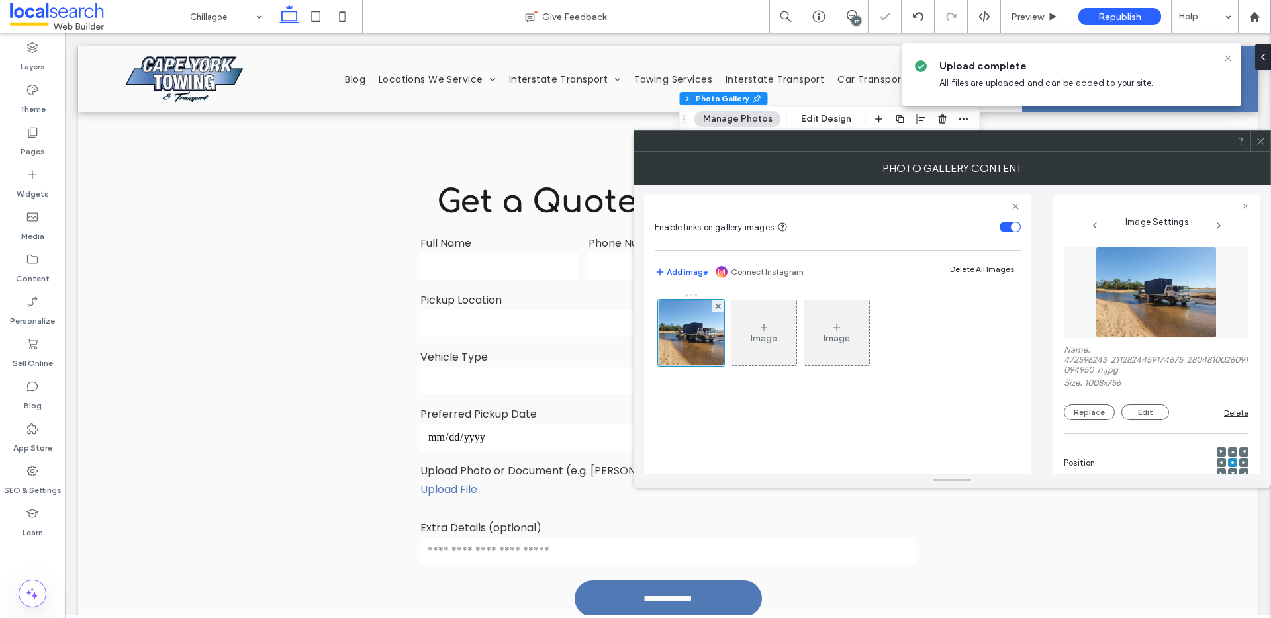
click at [1258, 145] on icon at bounding box center [1261, 141] width 10 height 10
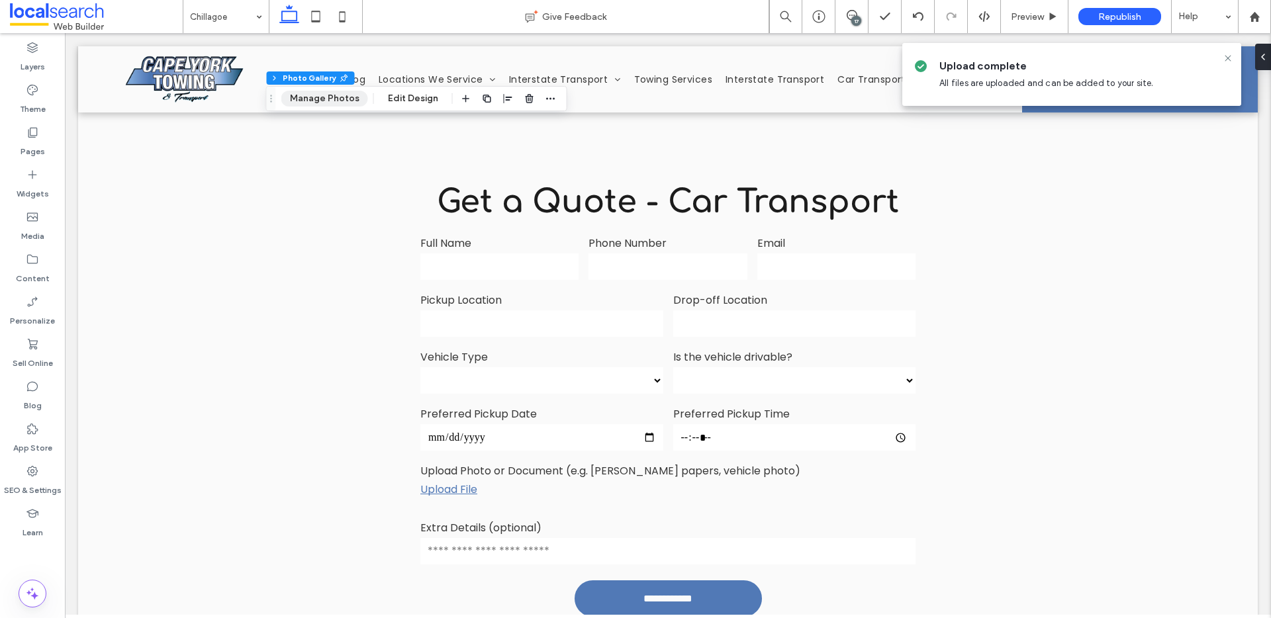
click at [330, 105] on button "Manage Photos" at bounding box center [324, 99] width 87 height 16
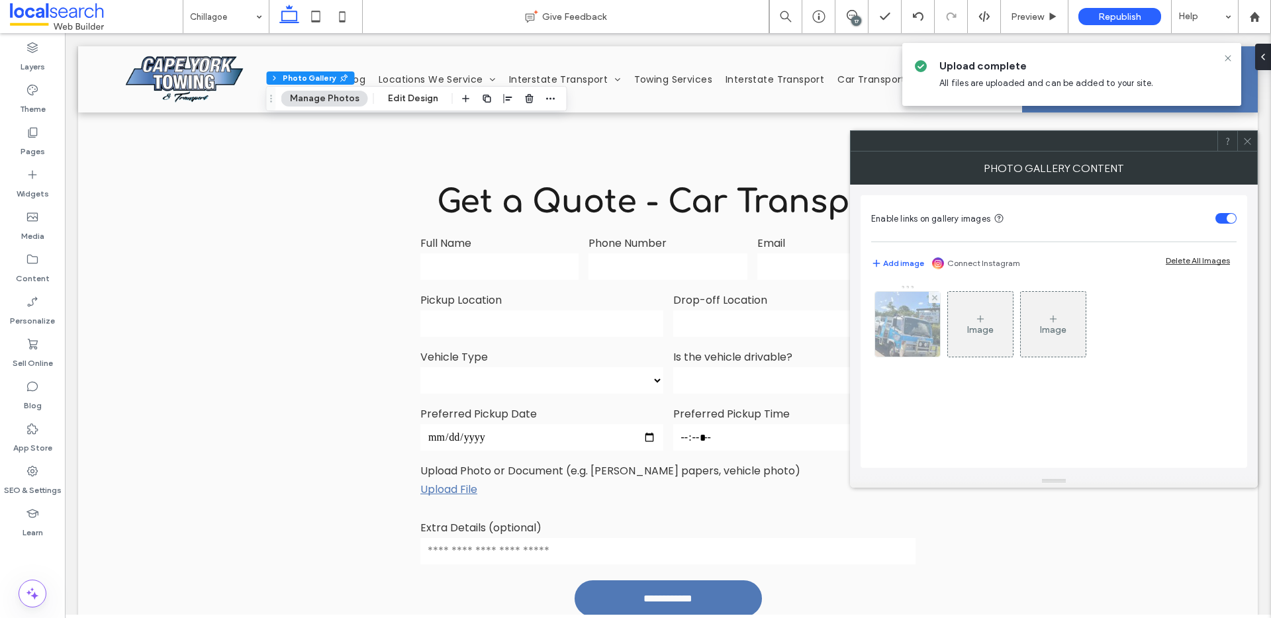
click at [892, 343] on img at bounding box center [907, 324] width 87 height 65
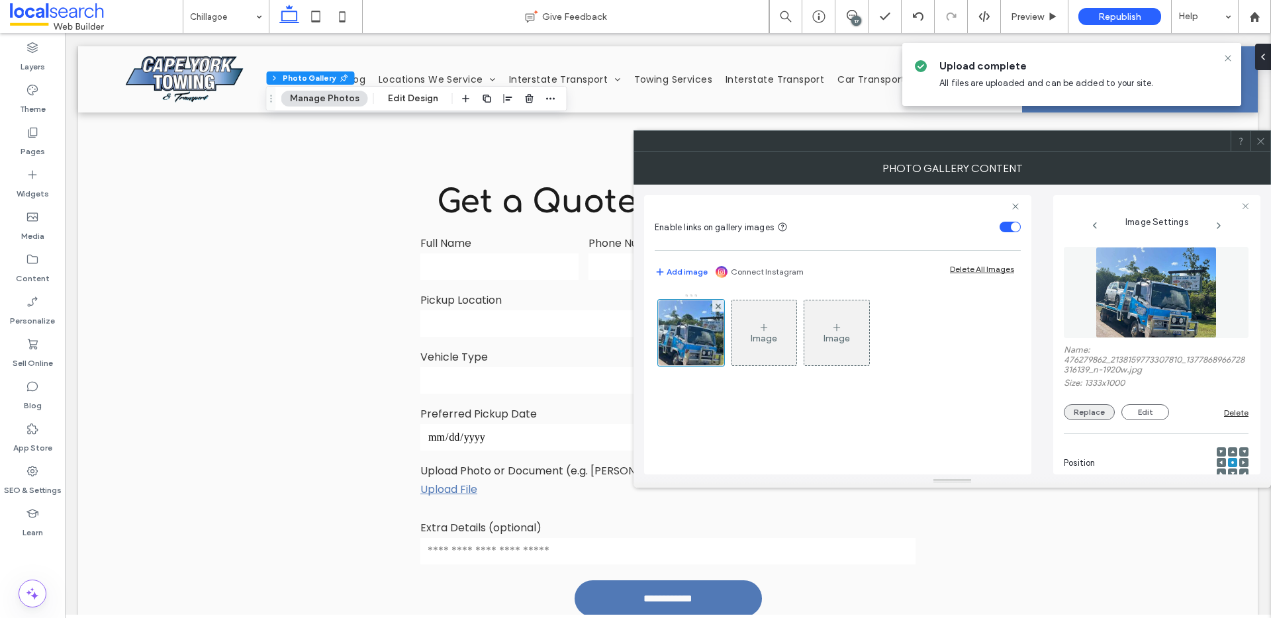
click at [1089, 414] on button "Replace" at bounding box center [1089, 412] width 51 height 16
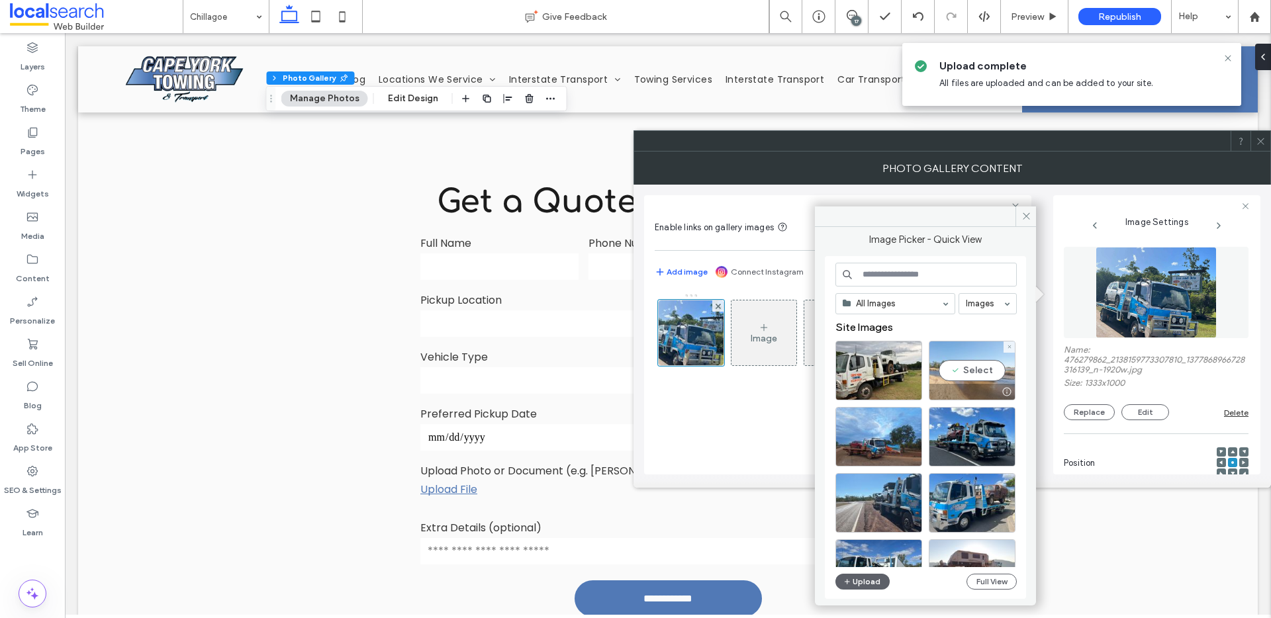
click at [989, 363] on div "Select" at bounding box center [972, 371] width 87 height 60
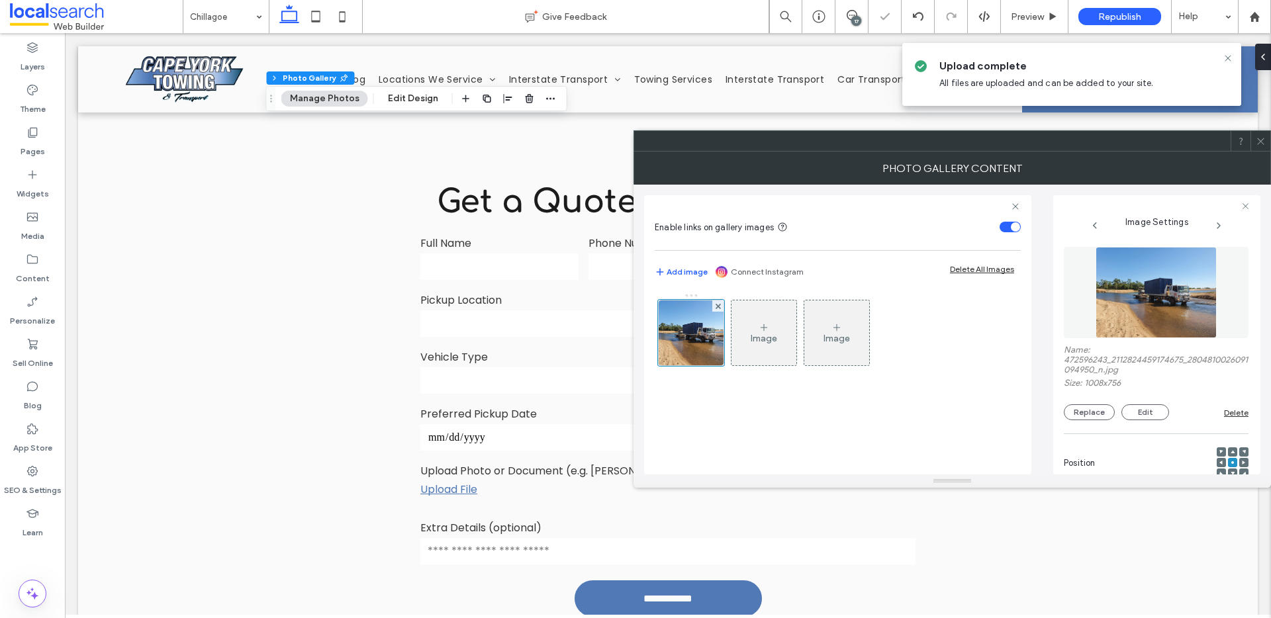
click at [1262, 148] on span at bounding box center [1261, 141] width 10 height 20
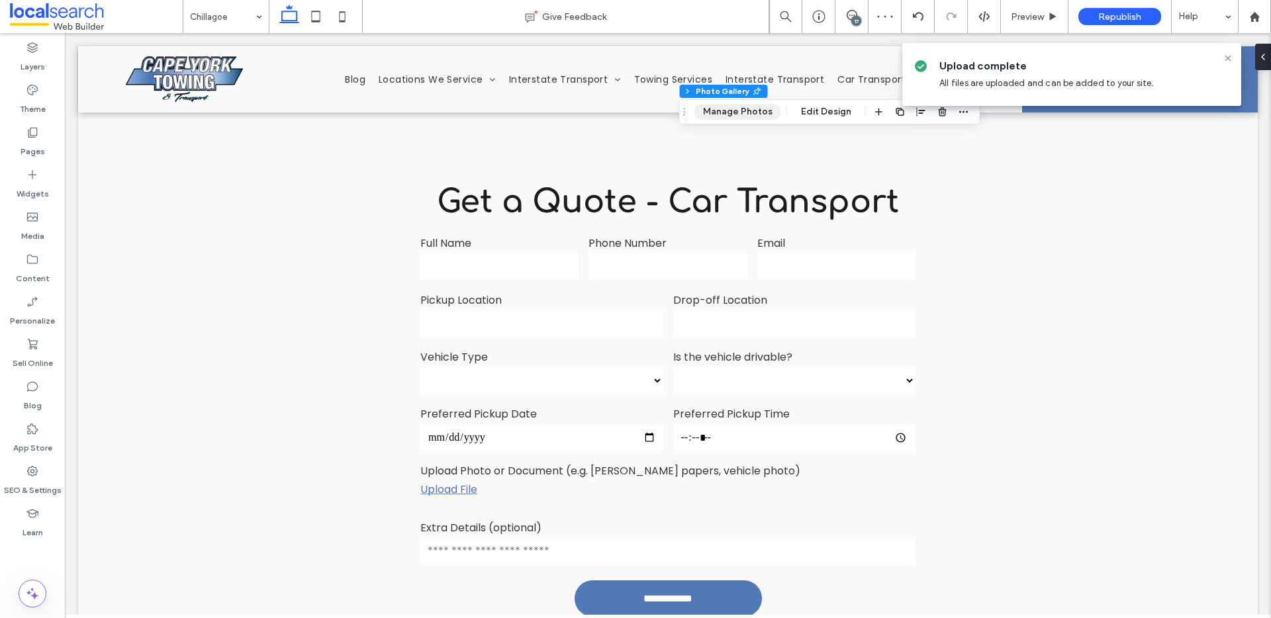
click at [706, 105] on button "Manage Photos" at bounding box center [737, 112] width 87 height 16
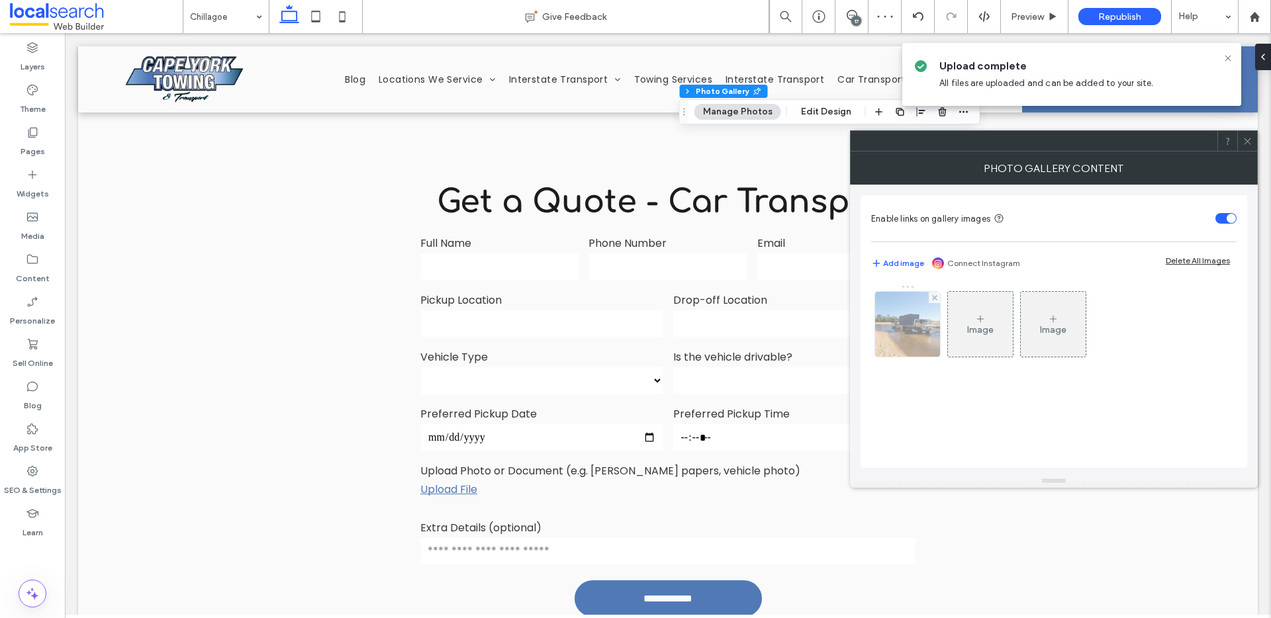
click at [919, 337] on img at bounding box center [907, 324] width 87 height 65
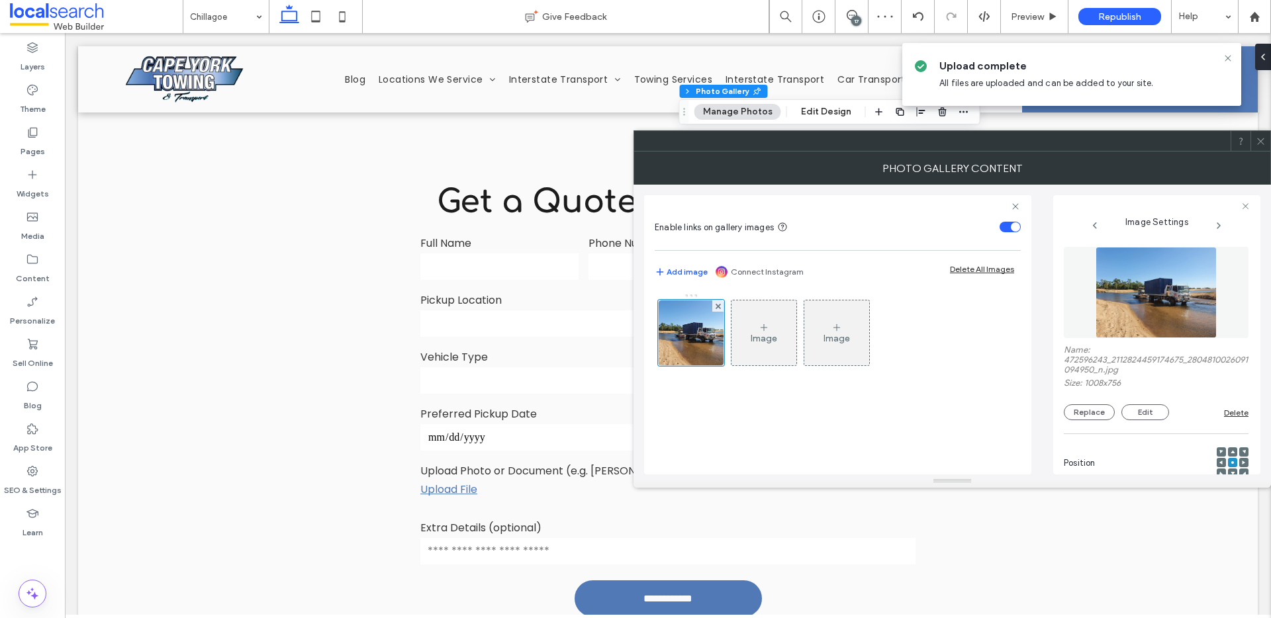
click at [1102, 402] on div "Name: 472596243_2112824459174675_2804810026091094950_n.jpg Size: 1008x756 Repla…" at bounding box center [1156, 382] width 185 height 75
click at [1101, 408] on button "Replace" at bounding box center [1089, 412] width 51 height 16
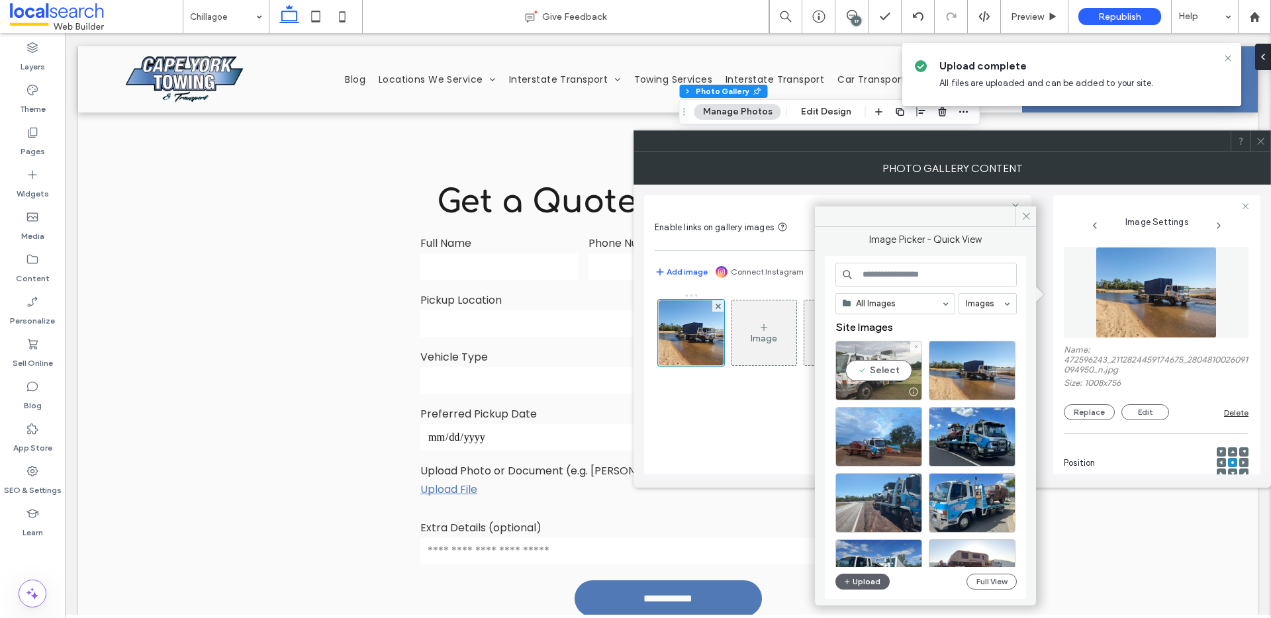
click at [886, 375] on div "Select" at bounding box center [878, 371] width 87 height 60
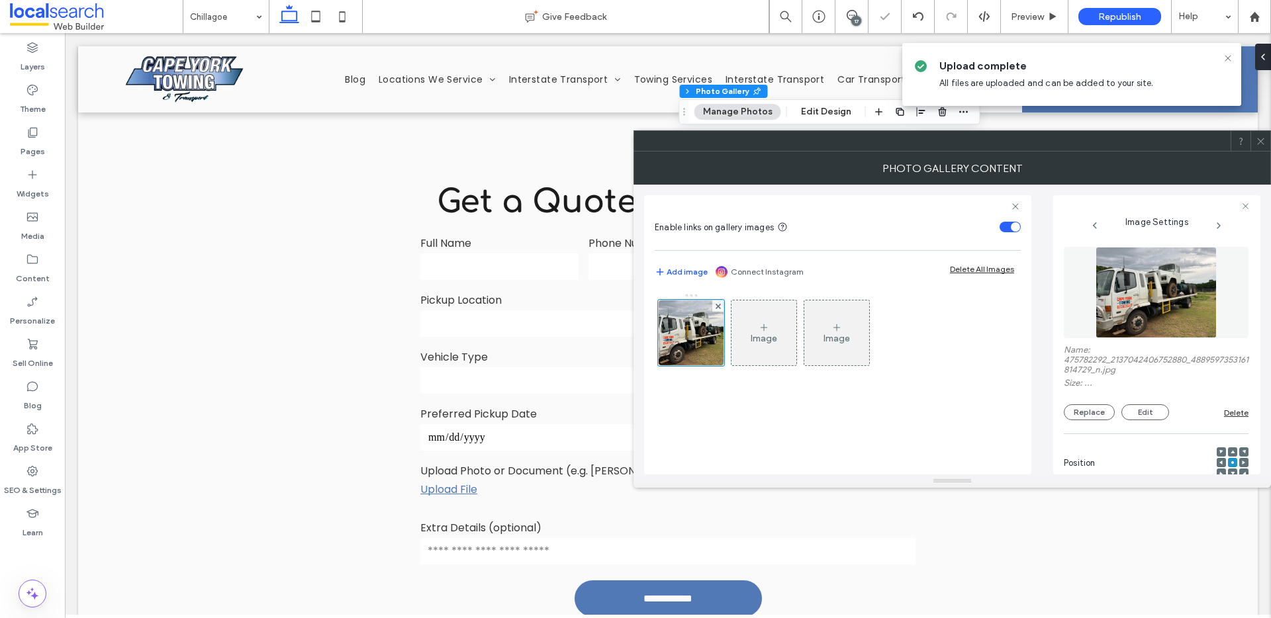
click at [1259, 134] on span at bounding box center [1261, 141] width 10 height 20
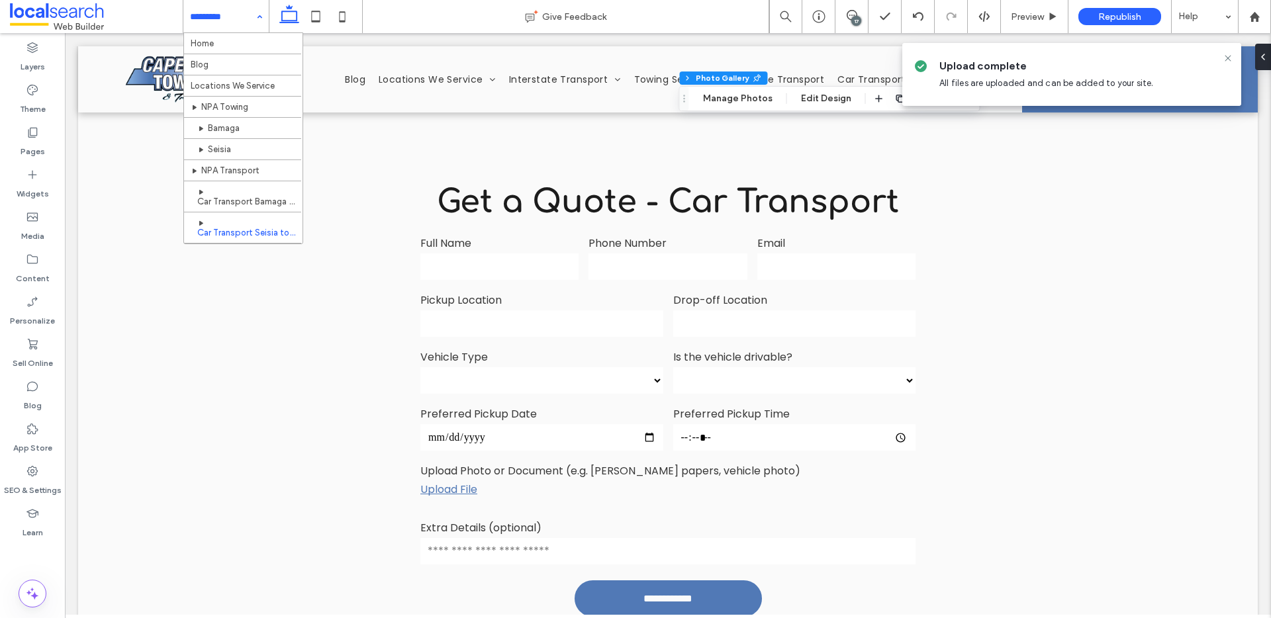
scroll to position [453, 0]
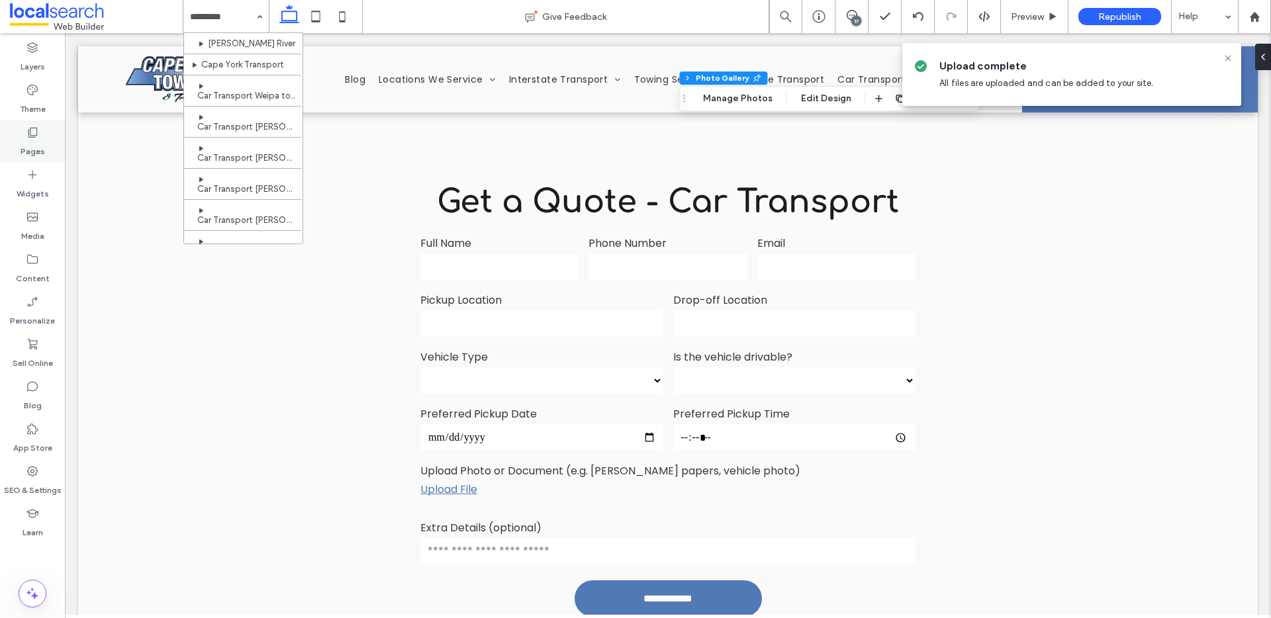
click at [24, 140] on label "Pages" at bounding box center [33, 148] width 24 height 19
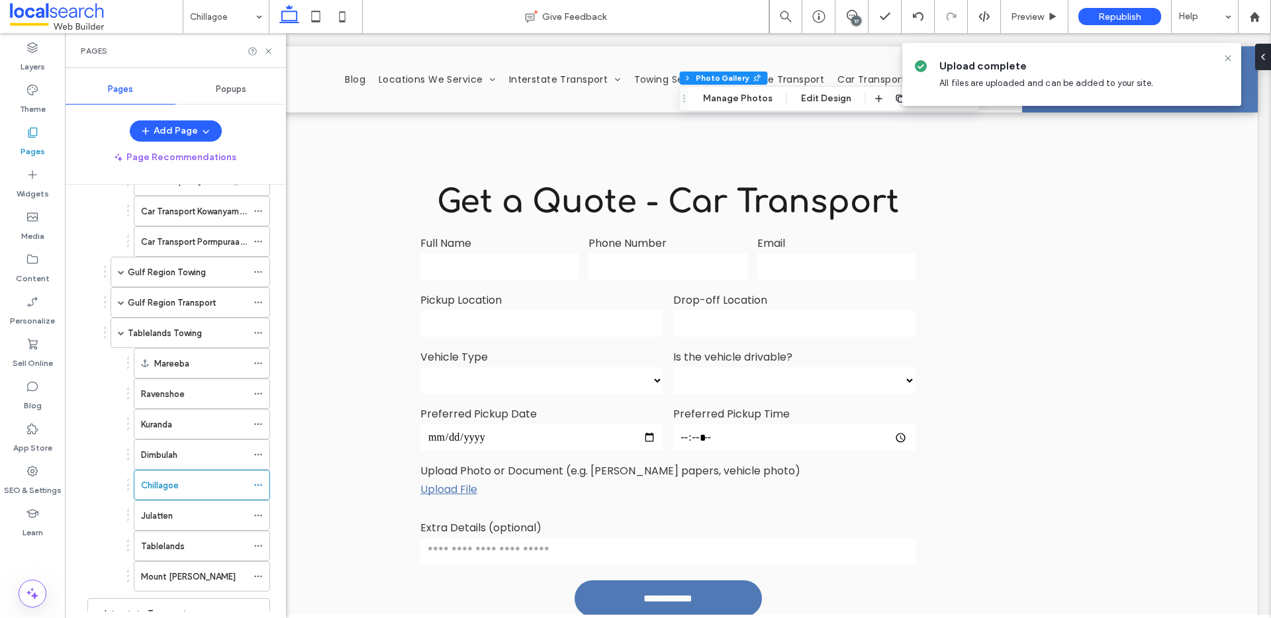
scroll to position [852, 0]
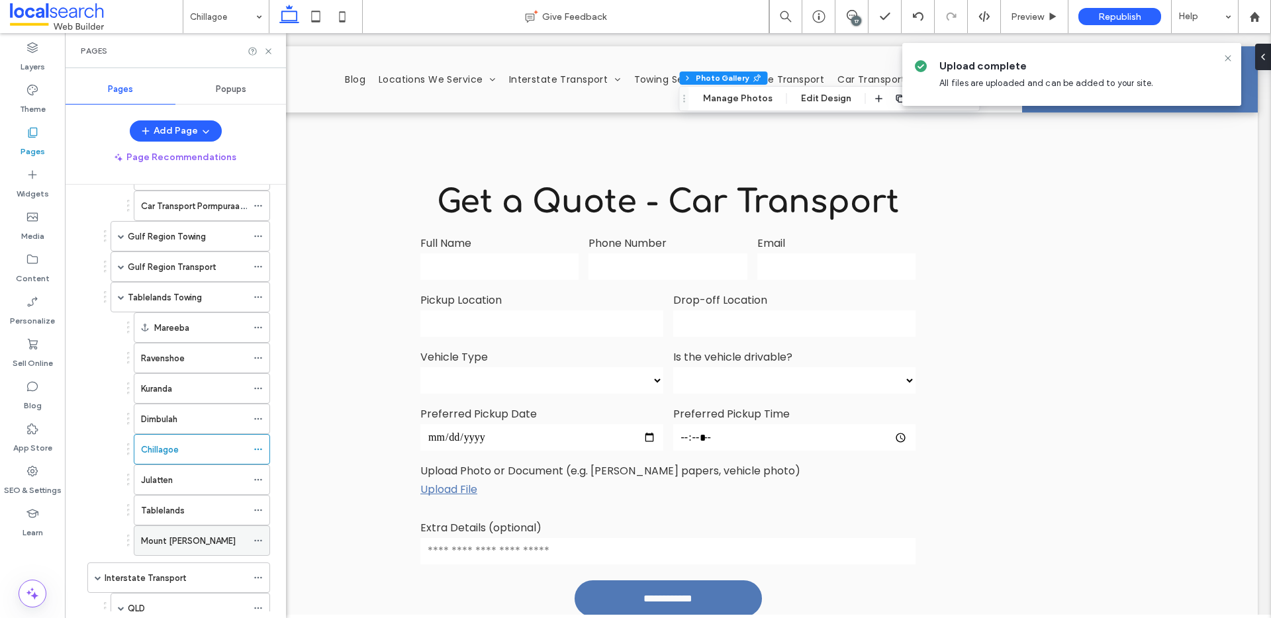
click at [214, 547] on div "Mount [PERSON_NAME]" at bounding box center [194, 541] width 106 height 14
click at [269, 50] on icon at bounding box center [268, 51] width 10 height 10
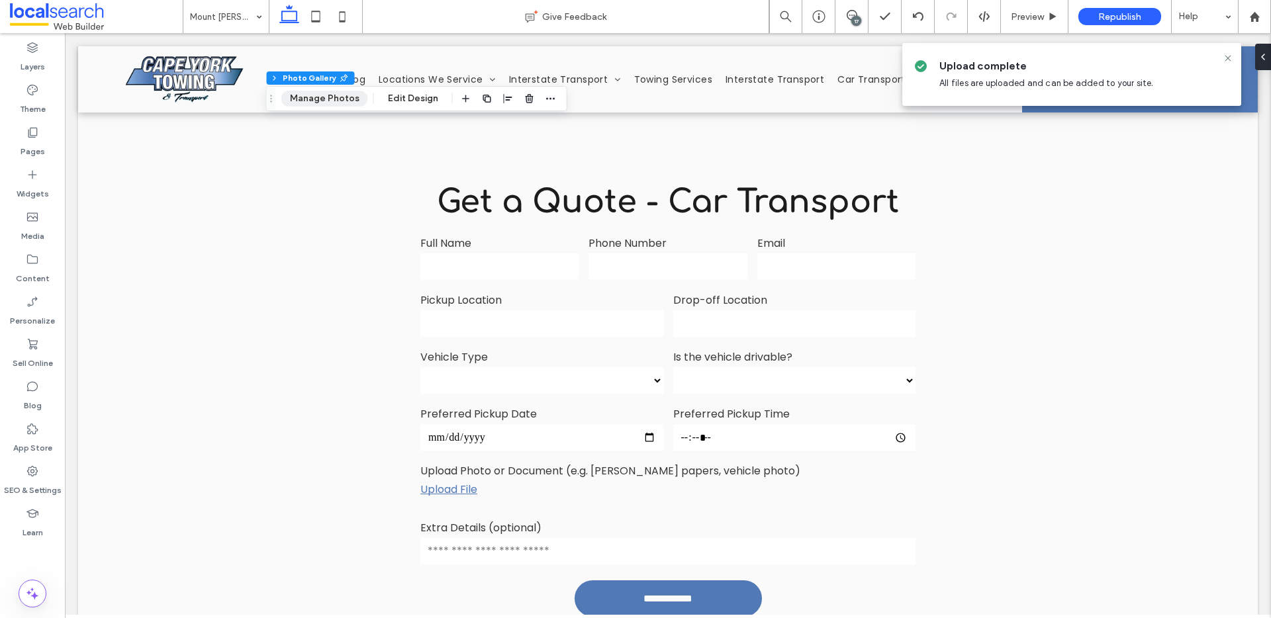
click at [339, 99] on button "Manage Photos" at bounding box center [324, 99] width 87 height 16
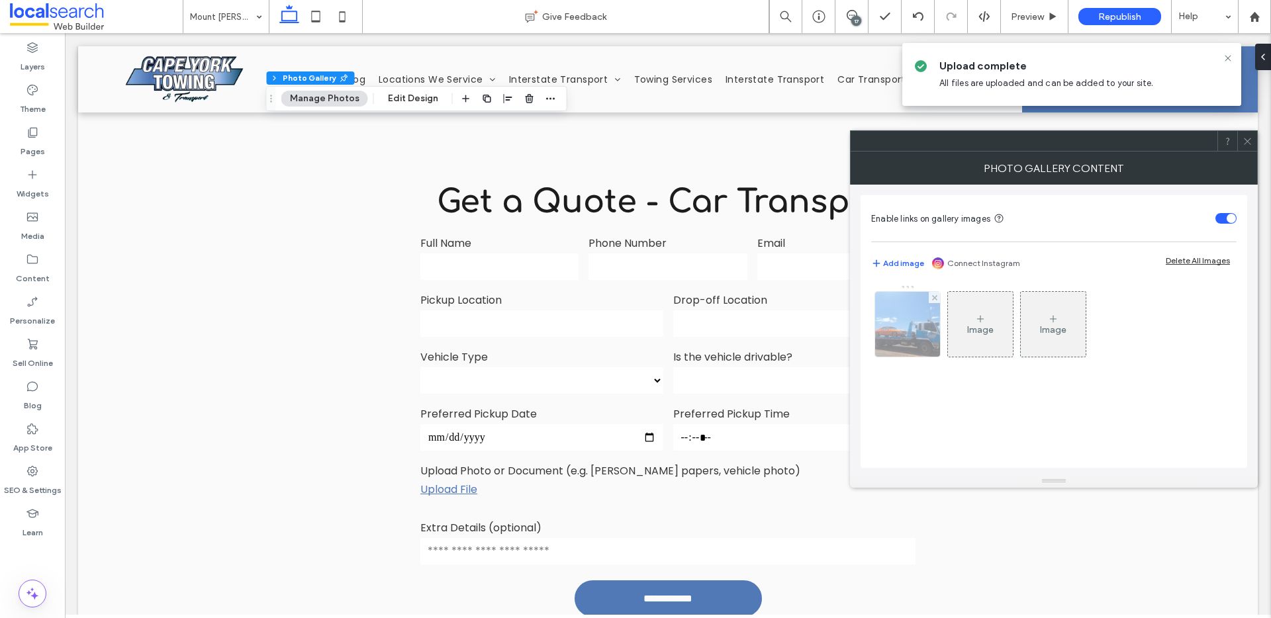
click at [907, 342] on img at bounding box center [907, 324] width 87 height 65
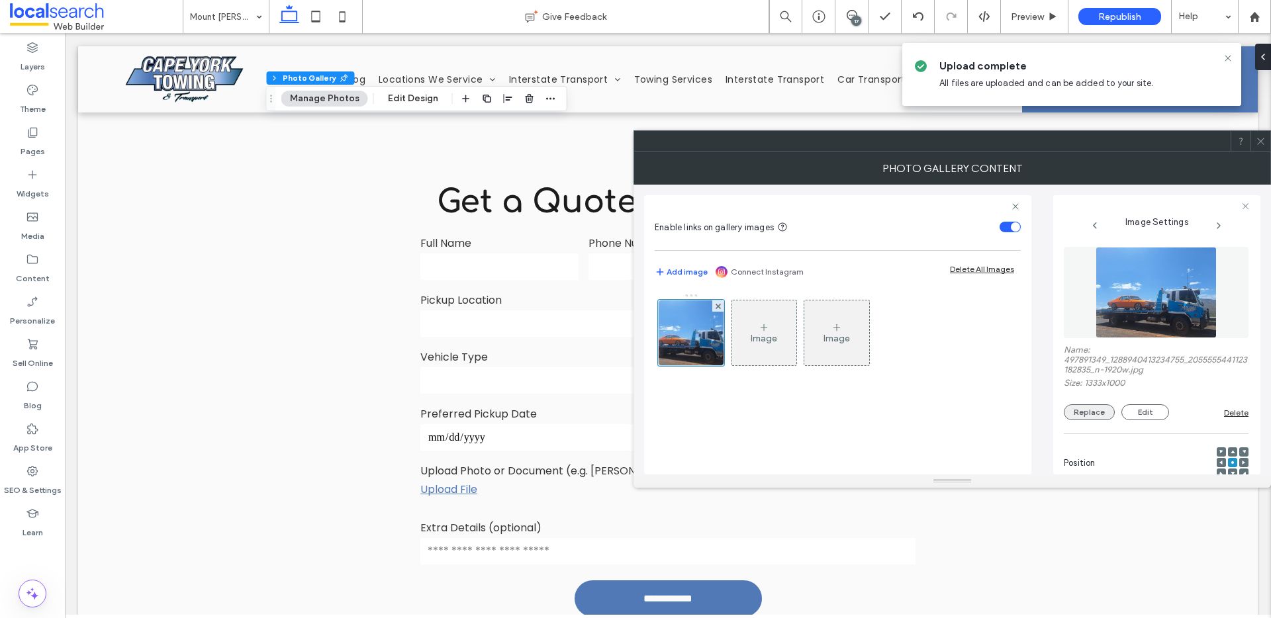
click at [1070, 410] on button "Replace" at bounding box center [1089, 412] width 51 height 16
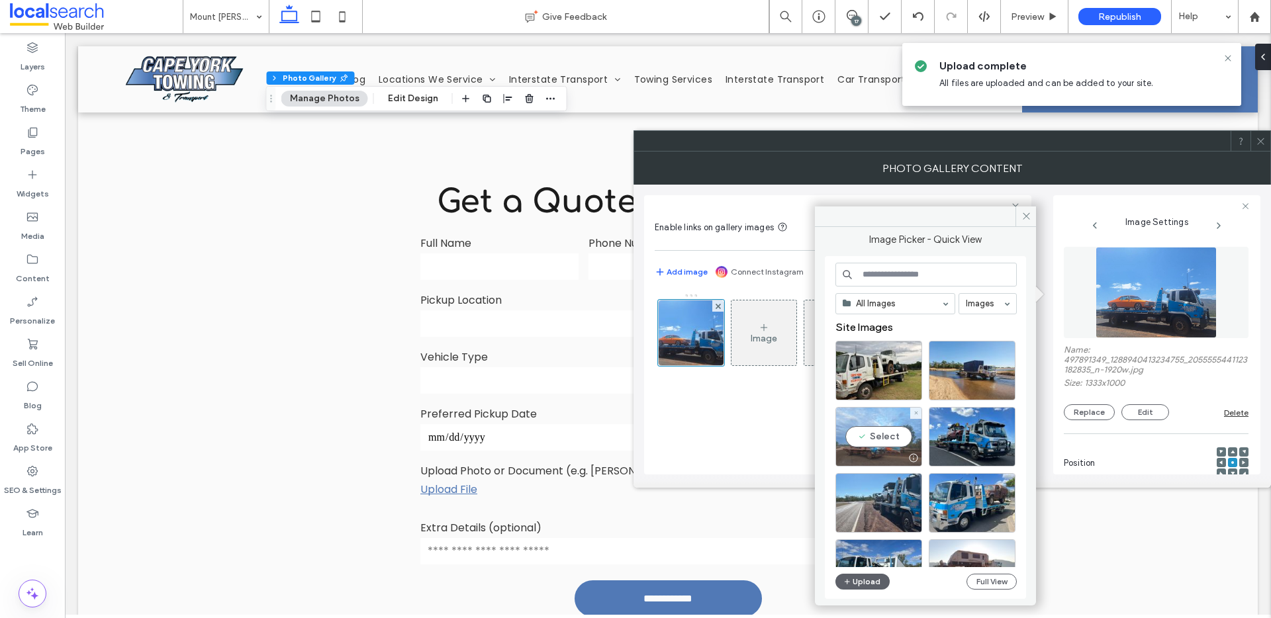
click at [881, 439] on div "Select" at bounding box center [878, 437] width 87 height 60
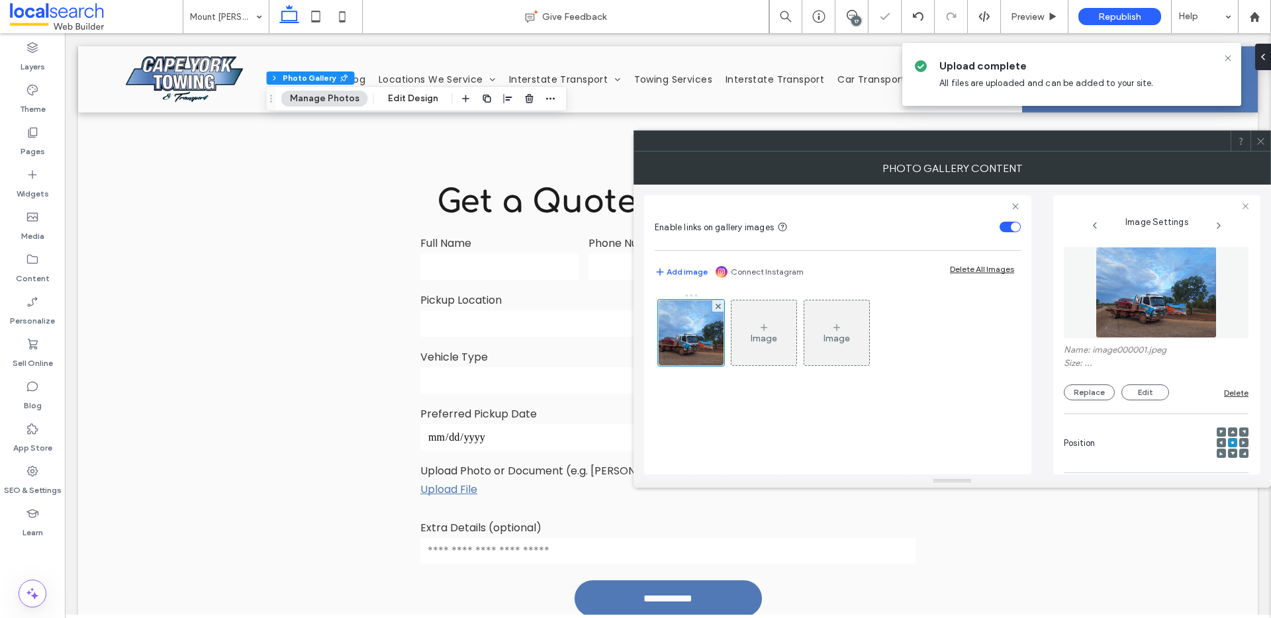
click at [1254, 142] on div at bounding box center [1260, 141] width 20 height 20
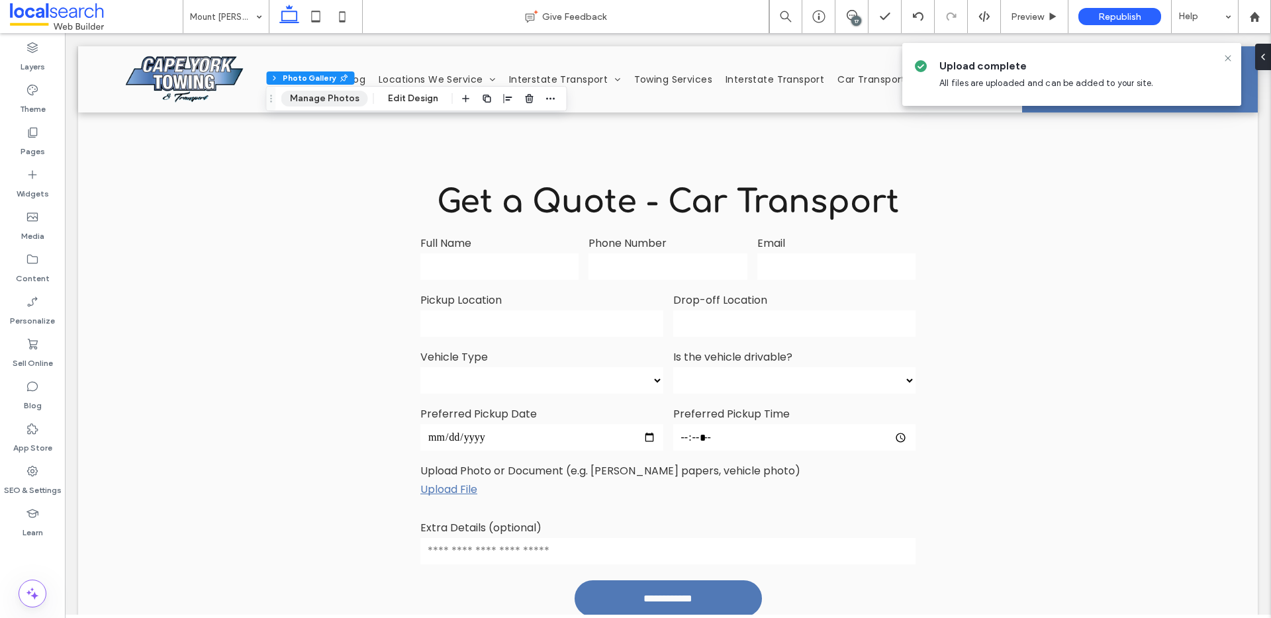
click at [310, 93] on button "Manage Photos" at bounding box center [324, 99] width 87 height 16
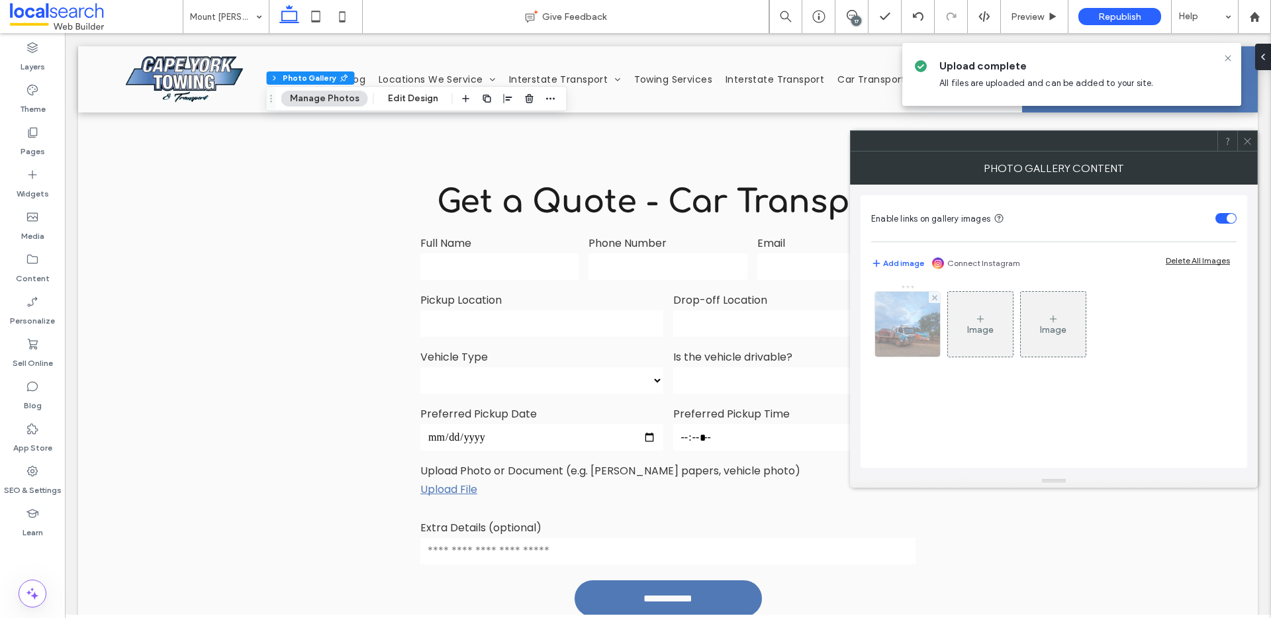
click at [892, 342] on img at bounding box center [907, 324] width 87 height 65
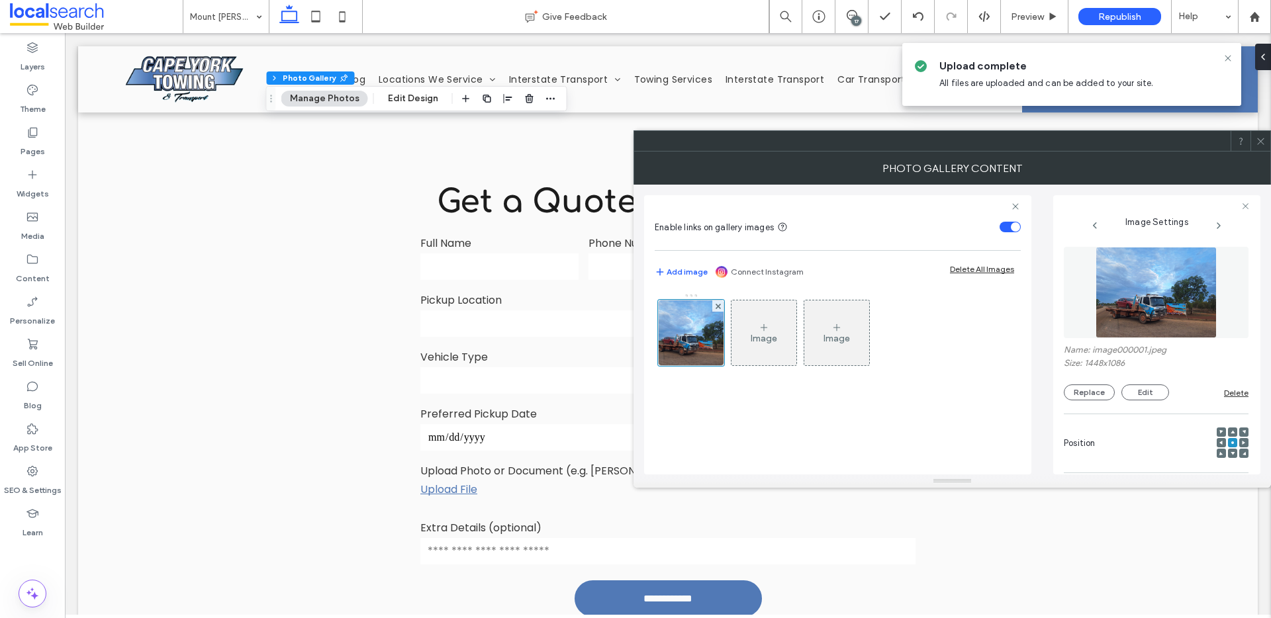
click at [1217, 445] on div at bounding box center [1221, 442] width 9 height 9
click at [1219, 444] on icon at bounding box center [1221, 443] width 4 height 4
click at [1262, 140] on use at bounding box center [1260, 141] width 7 height 7
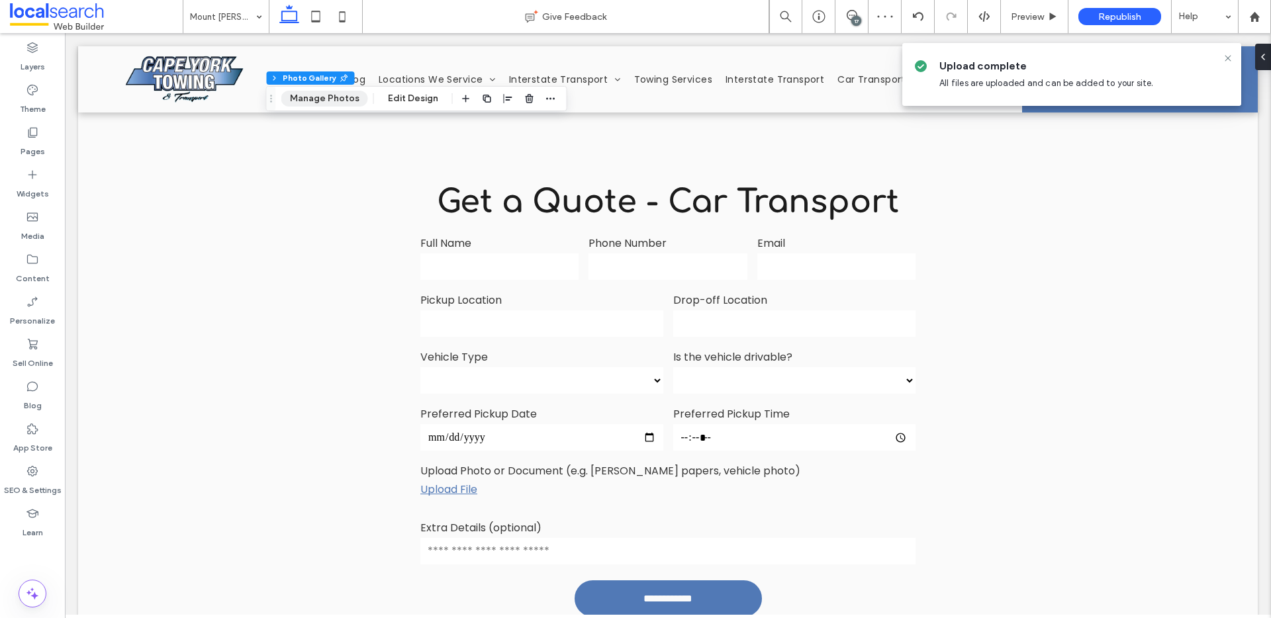
click at [330, 97] on button "Manage Photos" at bounding box center [324, 99] width 87 height 16
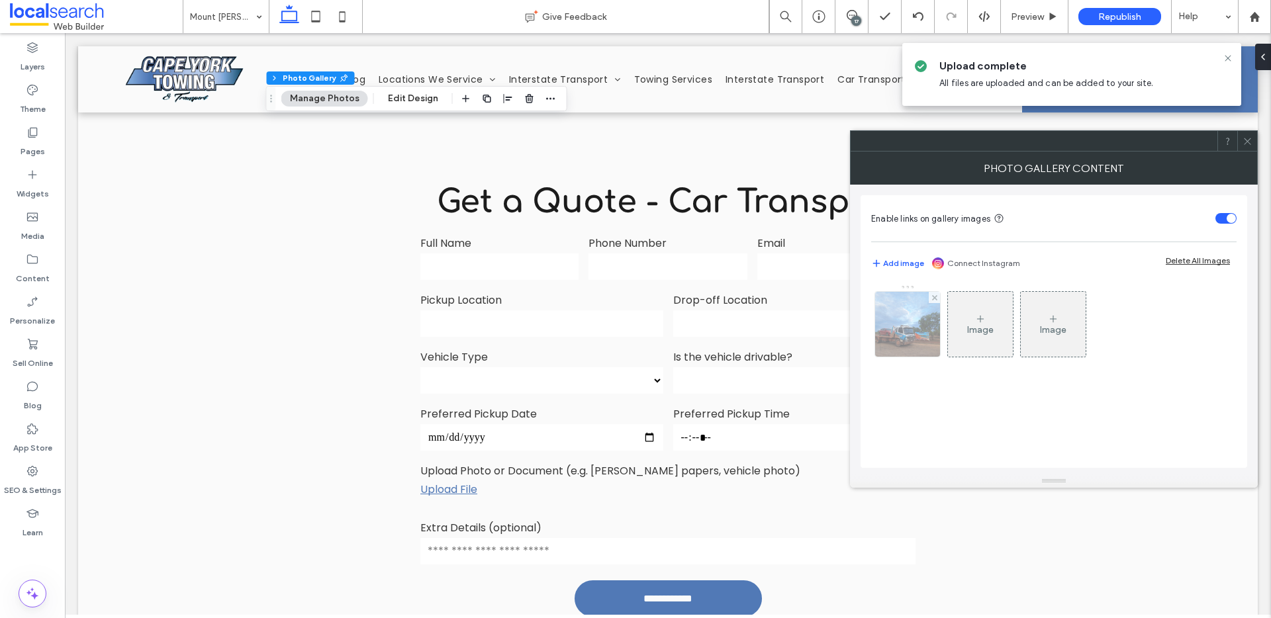
click at [907, 322] on img at bounding box center [907, 324] width 87 height 65
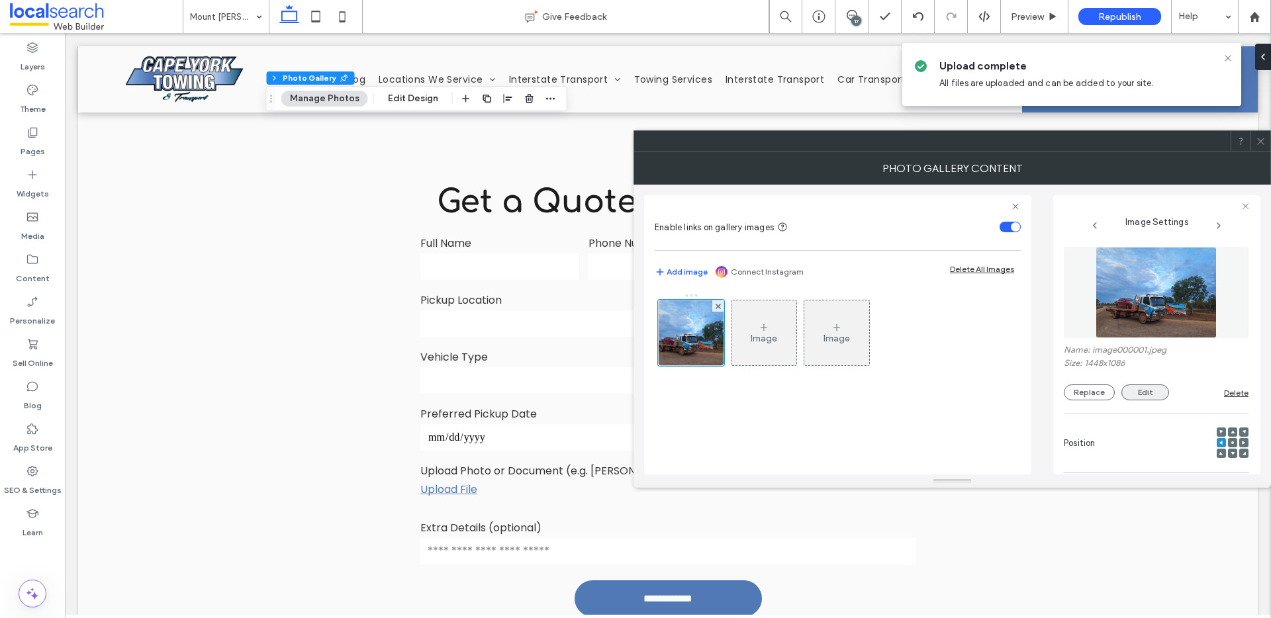
click at [1142, 394] on button "Edit" at bounding box center [1145, 393] width 48 height 16
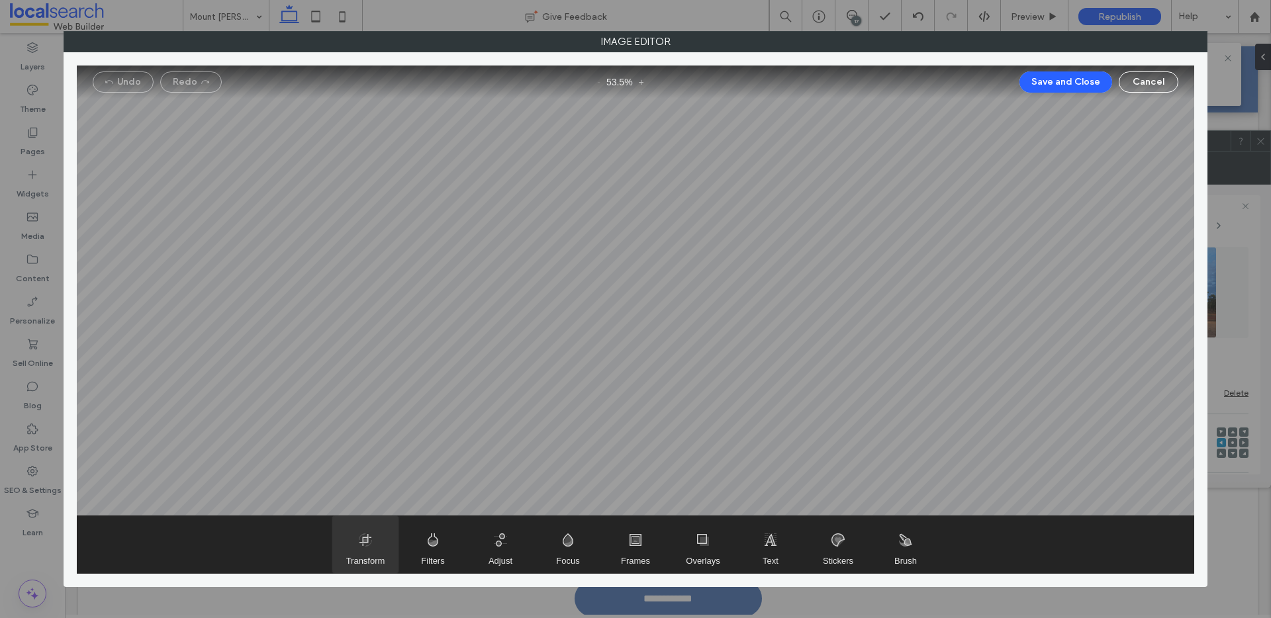
click at [351, 566] on span "Transform" at bounding box center [365, 544] width 66 height 57
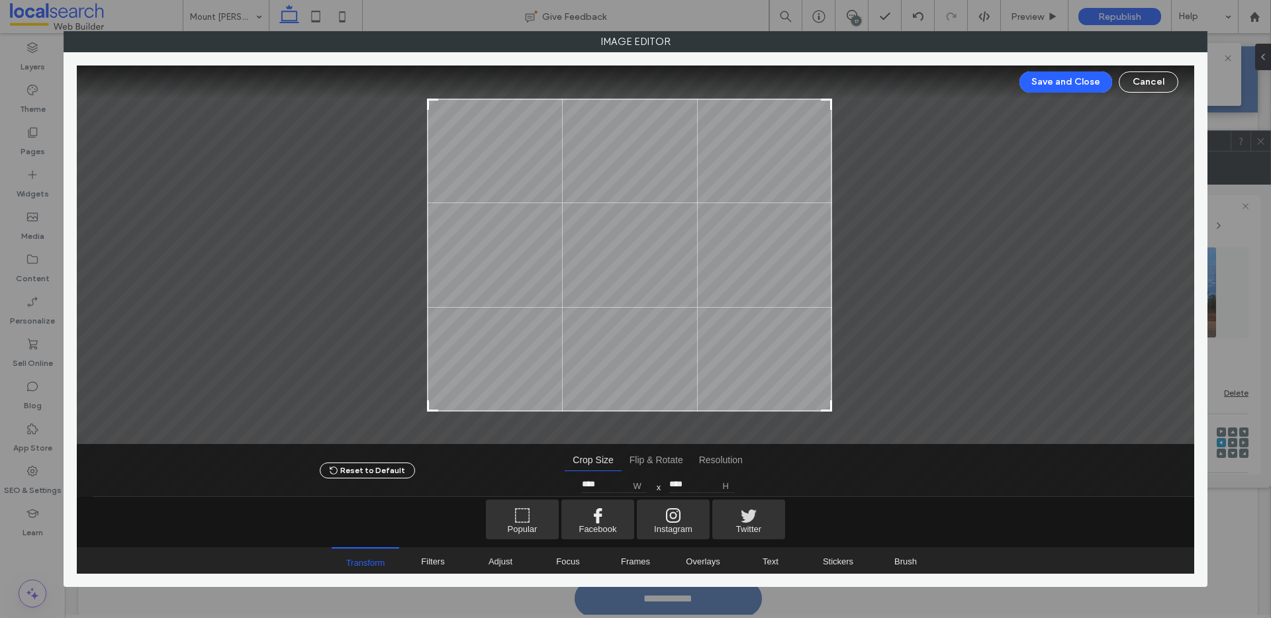
type input "****"
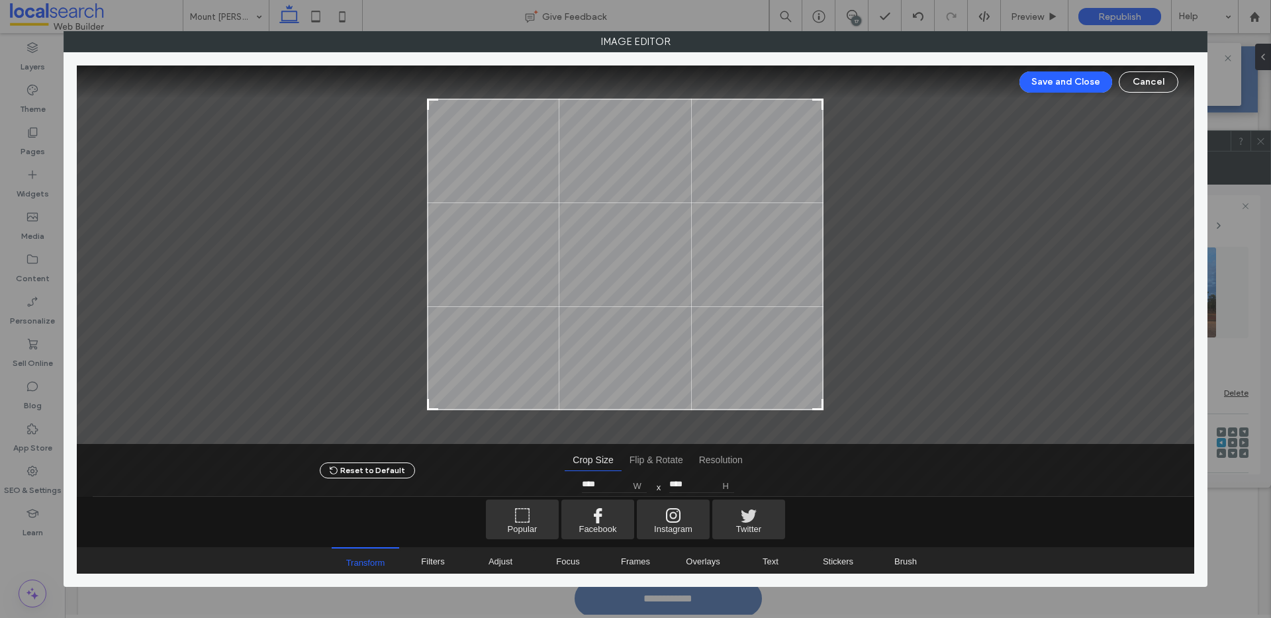
type input "****"
drag, startPoint x: 840, startPoint y: 410, endPoint x: 802, endPoint y: 411, distance: 37.7
click at [809, 411] on div at bounding box center [817, 404] width 16 height 16
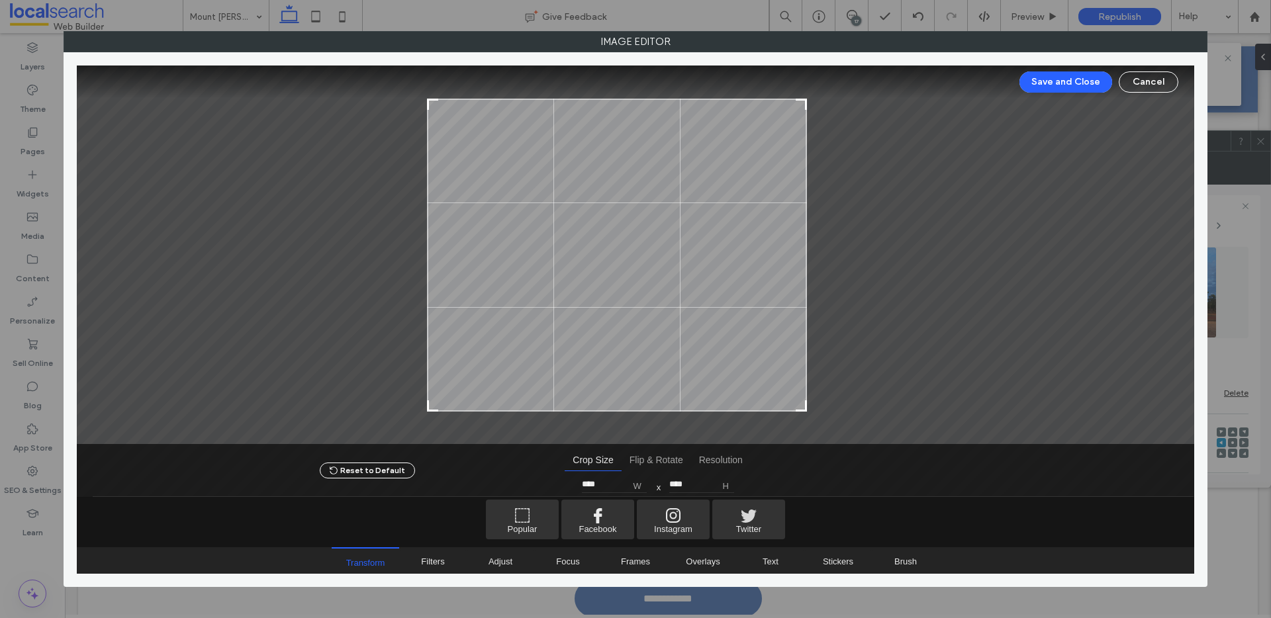
type input "****"
drag, startPoint x: 802, startPoint y: 410, endPoint x: 810, endPoint y: 411, distance: 8.0
click at [810, 411] on div at bounding box center [635, 255] width 1117 height 379
click at [1050, 80] on button "Save and Close" at bounding box center [1065, 81] width 93 height 21
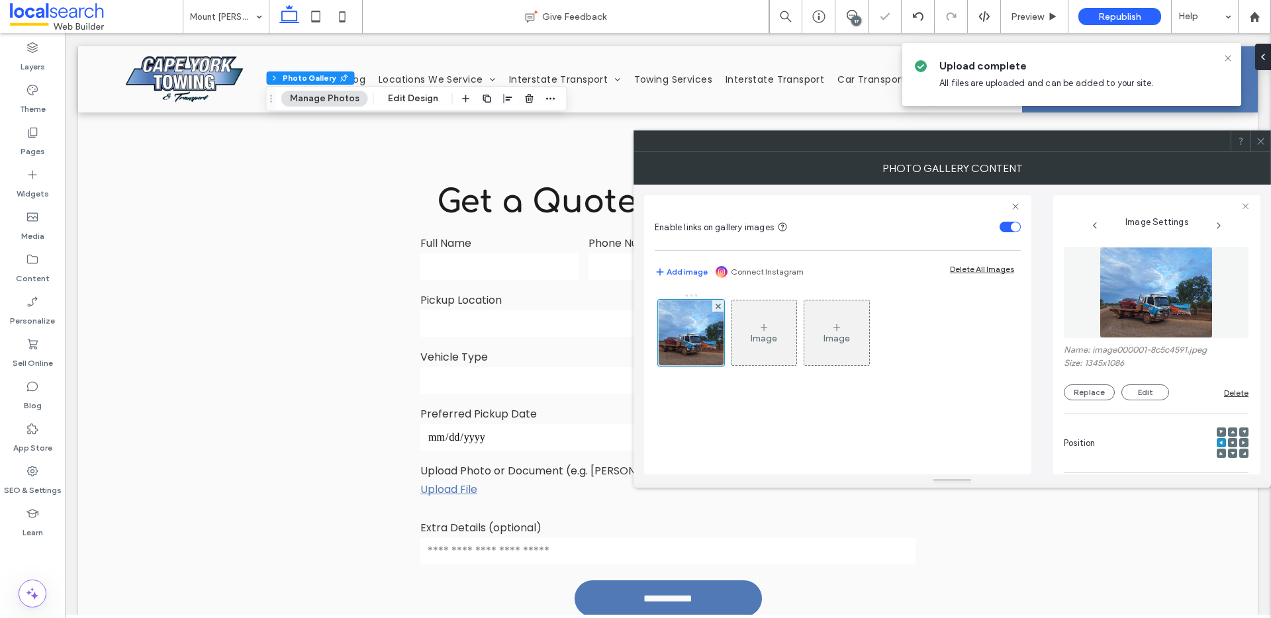
click at [1258, 144] on icon at bounding box center [1261, 141] width 10 height 10
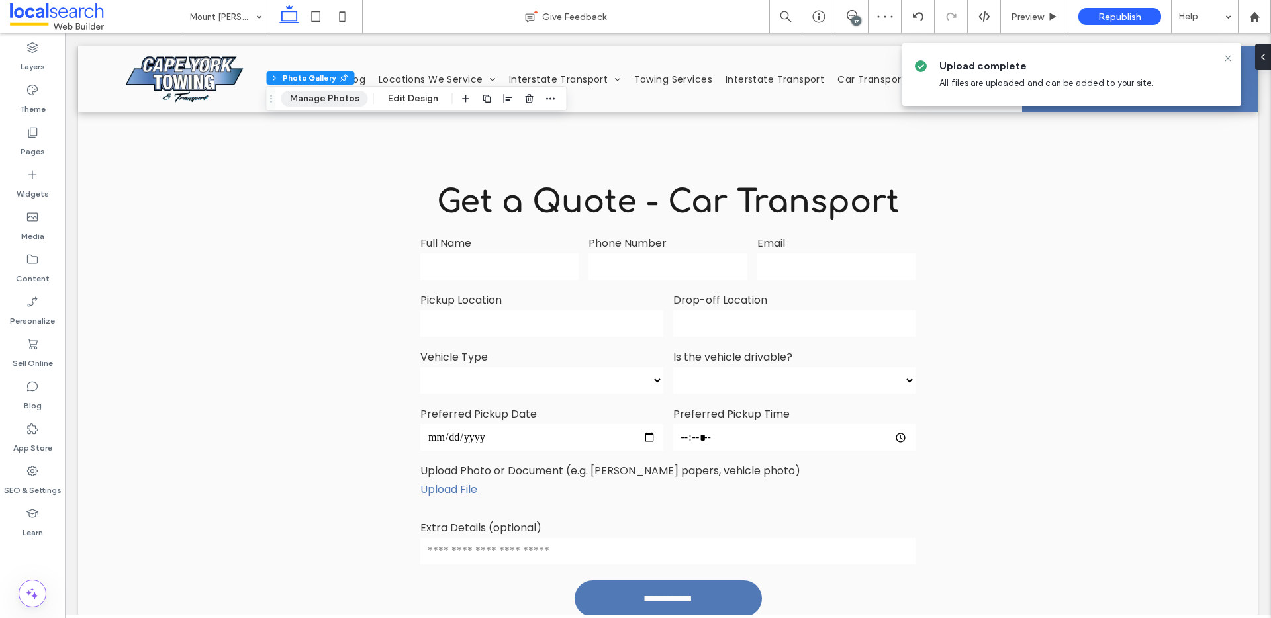
click at [309, 101] on button "Manage Photos" at bounding box center [324, 99] width 87 height 16
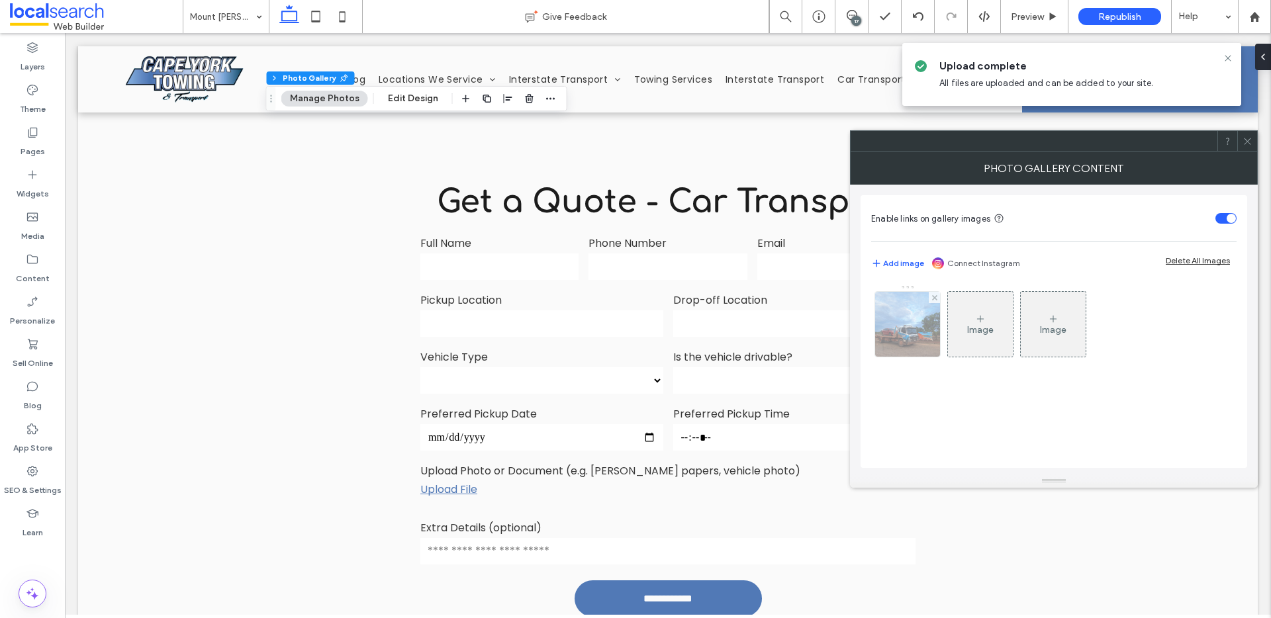
click at [906, 318] on img at bounding box center [907, 324] width 80 height 65
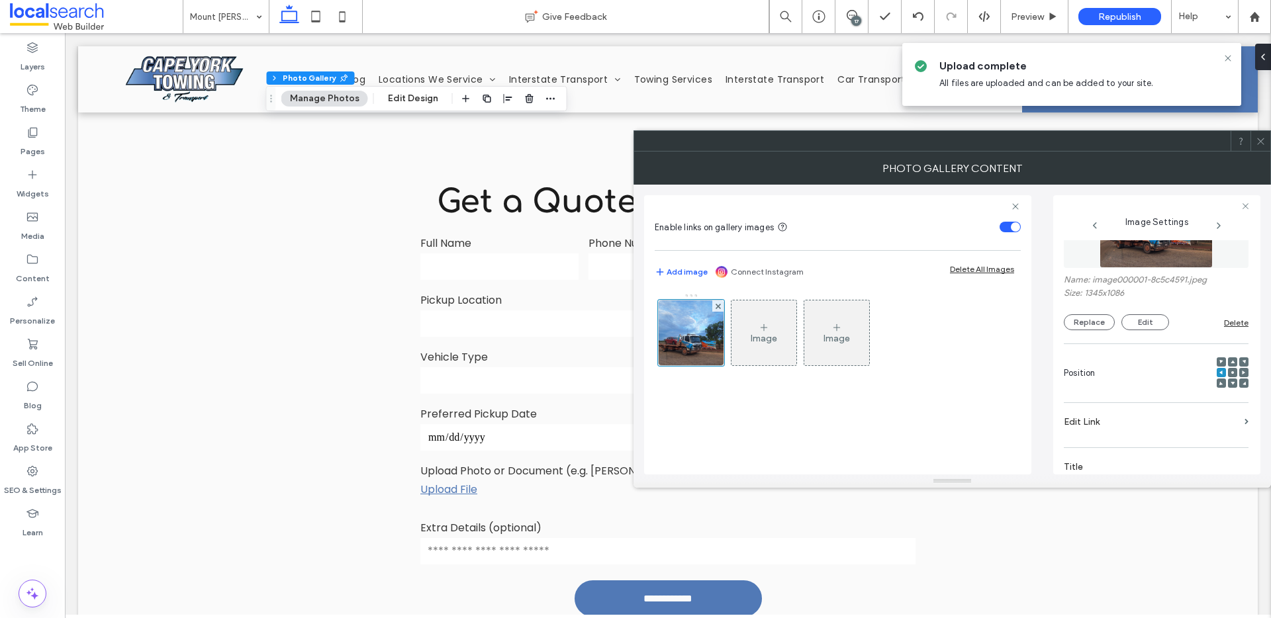
scroll to position [95, 0]
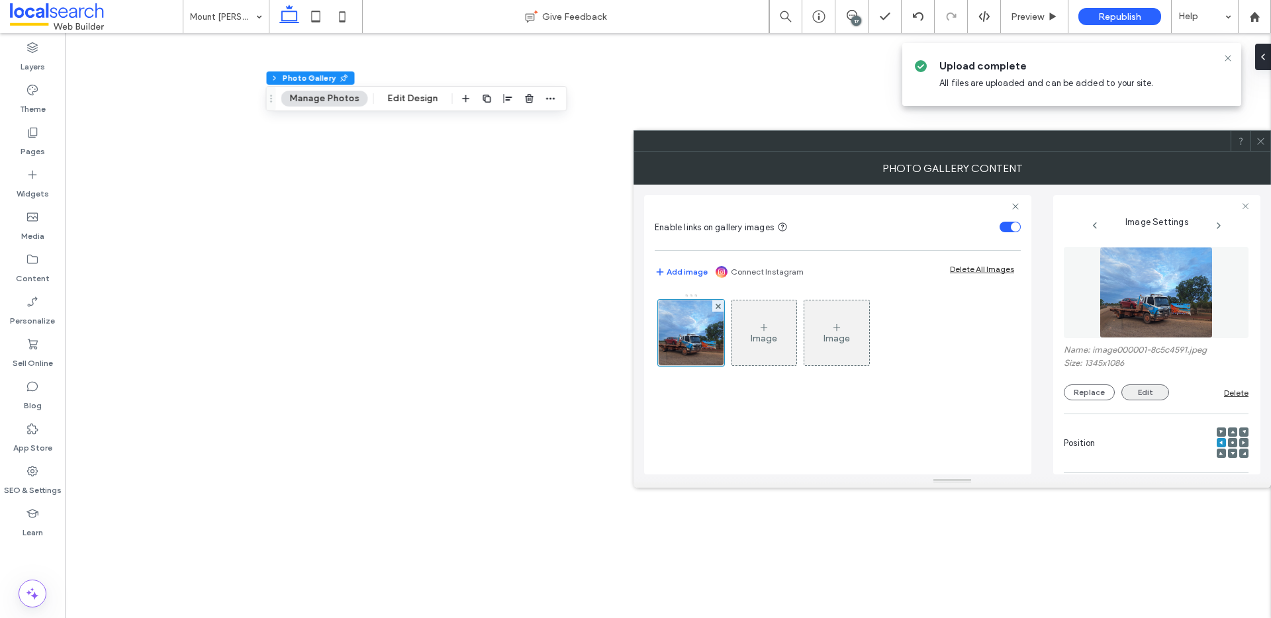
click at [1142, 385] on button "Edit" at bounding box center [1145, 393] width 48 height 16
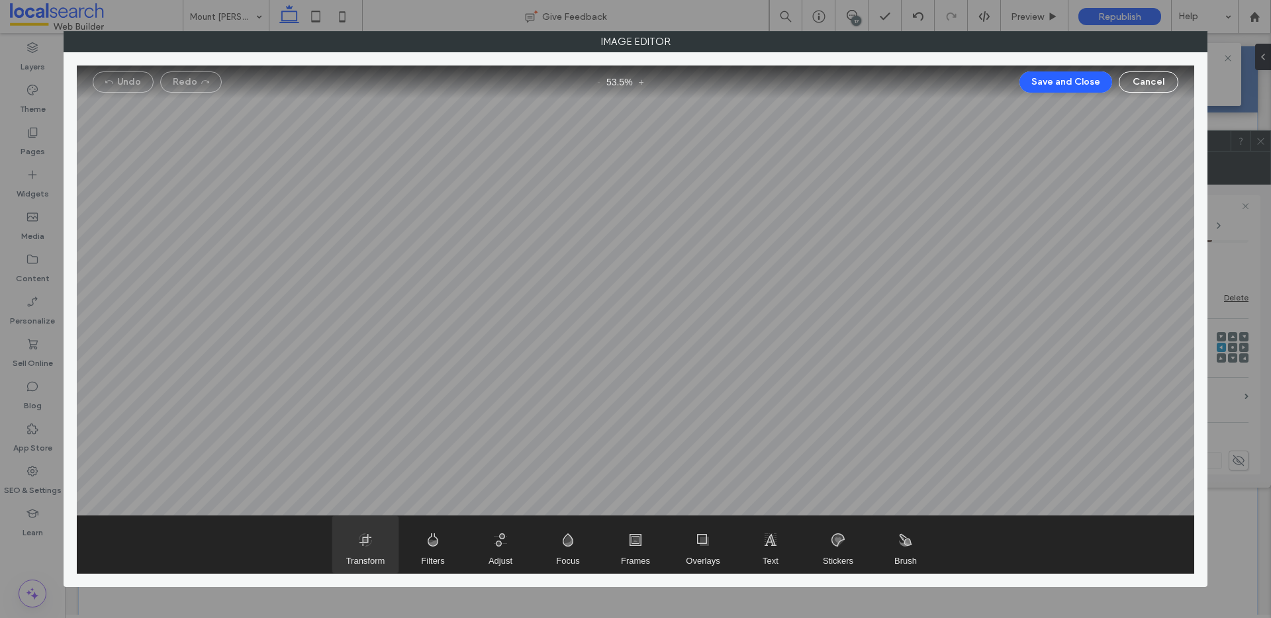
click at [370, 546] on span "Transform" at bounding box center [365, 544] width 66 height 57
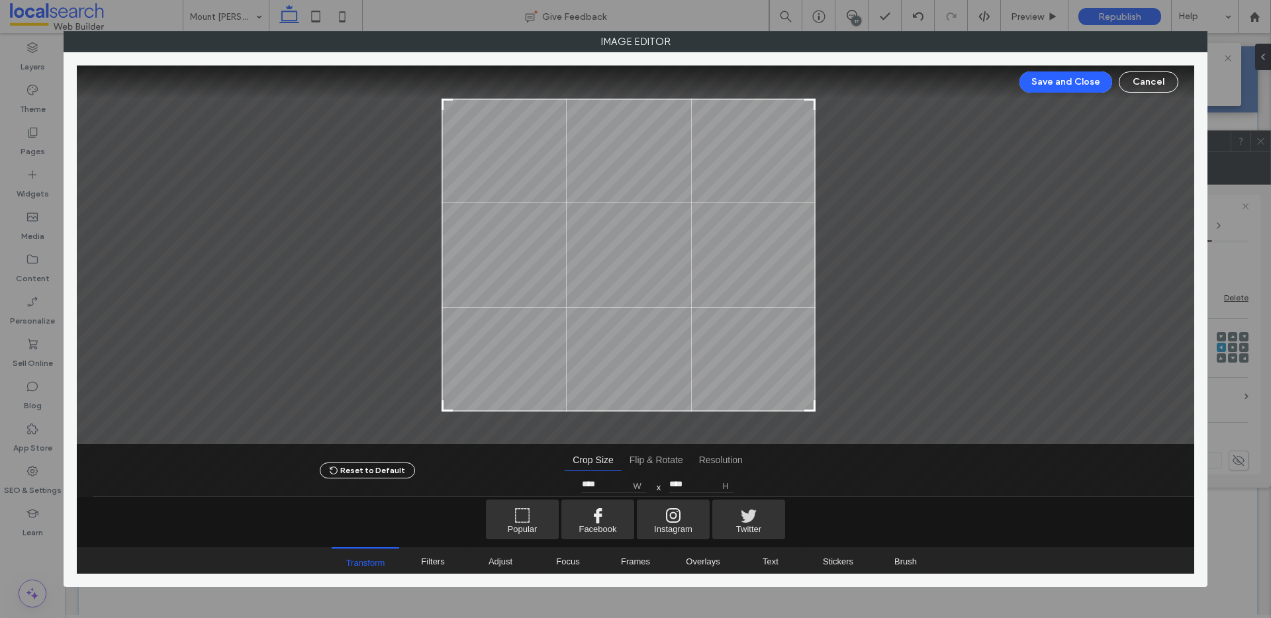
type input "****"
drag, startPoint x: 827, startPoint y: 406, endPoint x: 921, endPoint y: 292, distance: 147.6
click at [804, 409] on div at bounding box center [800, 406] width 16 height 16
click at [1079, 72] on button "Save and Close" at bounding box center [1065, 81] width 93 height 21
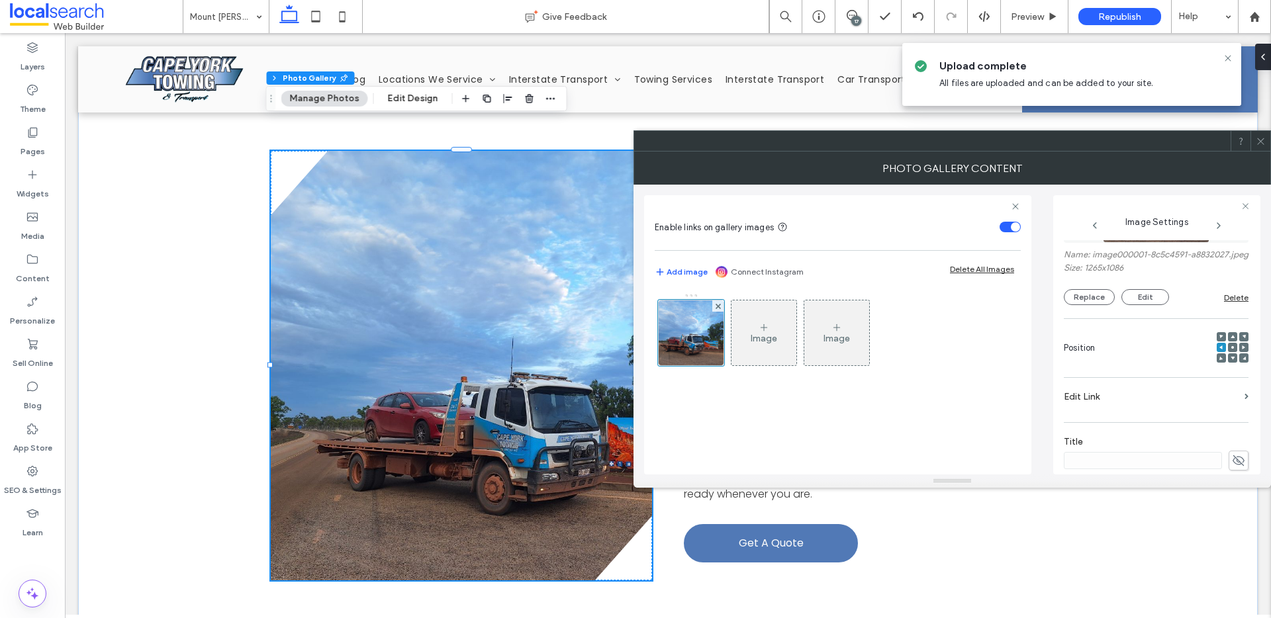
click at [1257, 139] on icon at bounding box center [1261, 141] width 10 height 10
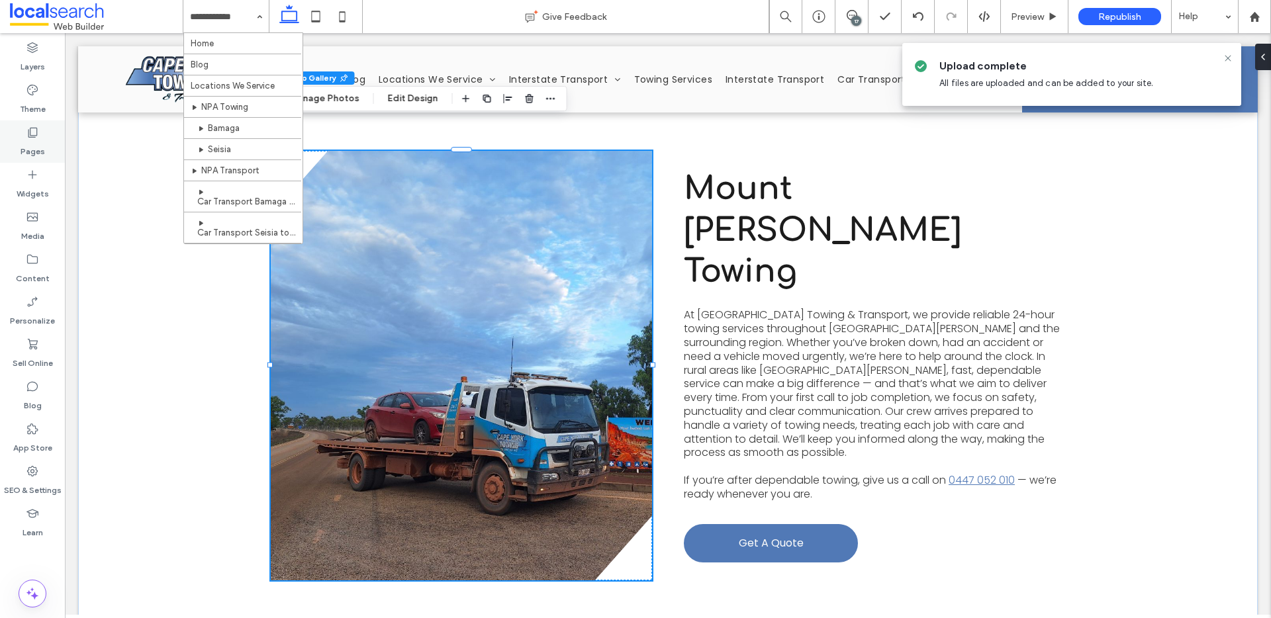
click at [13, 148] on div "Pages" at bounding box center [32, 141] width 65 height 42
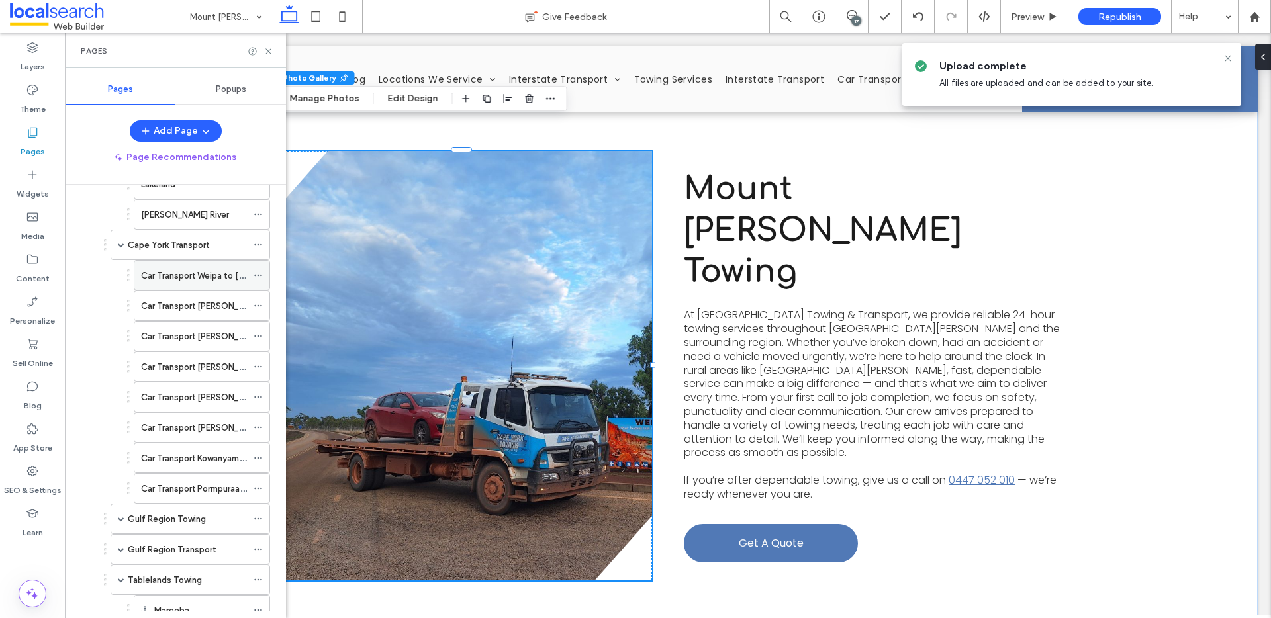
scroll to position [554, 0]
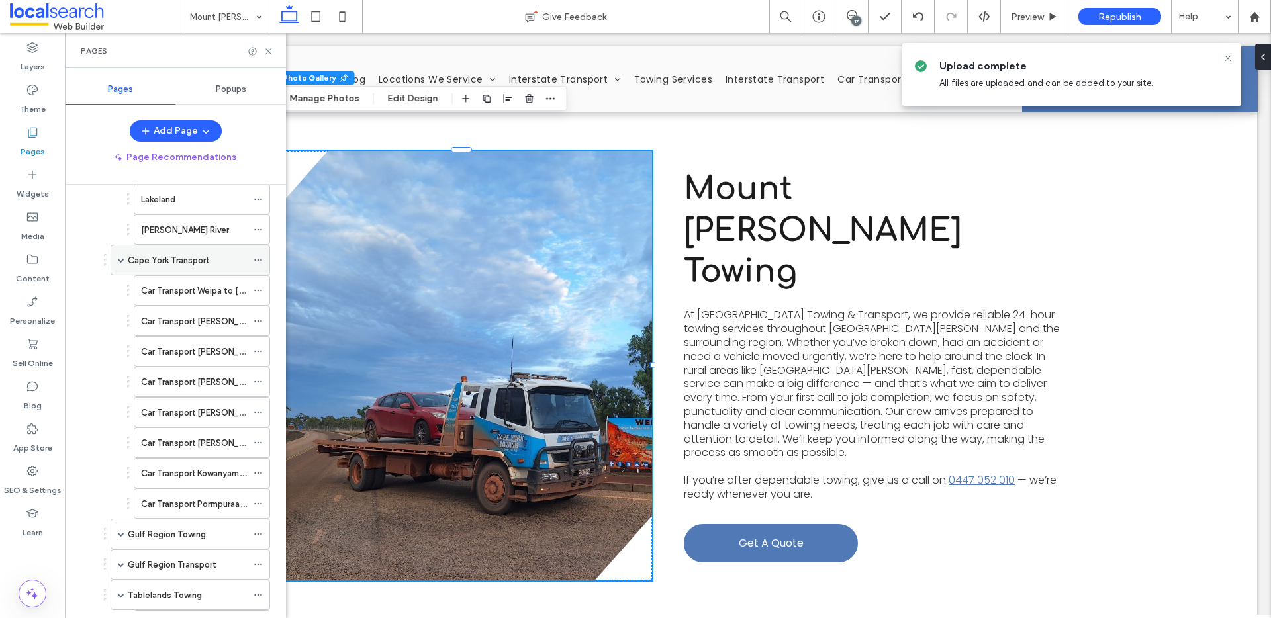
click at [121, 258] on span at bounding box center [121, 260] width 7 height 7
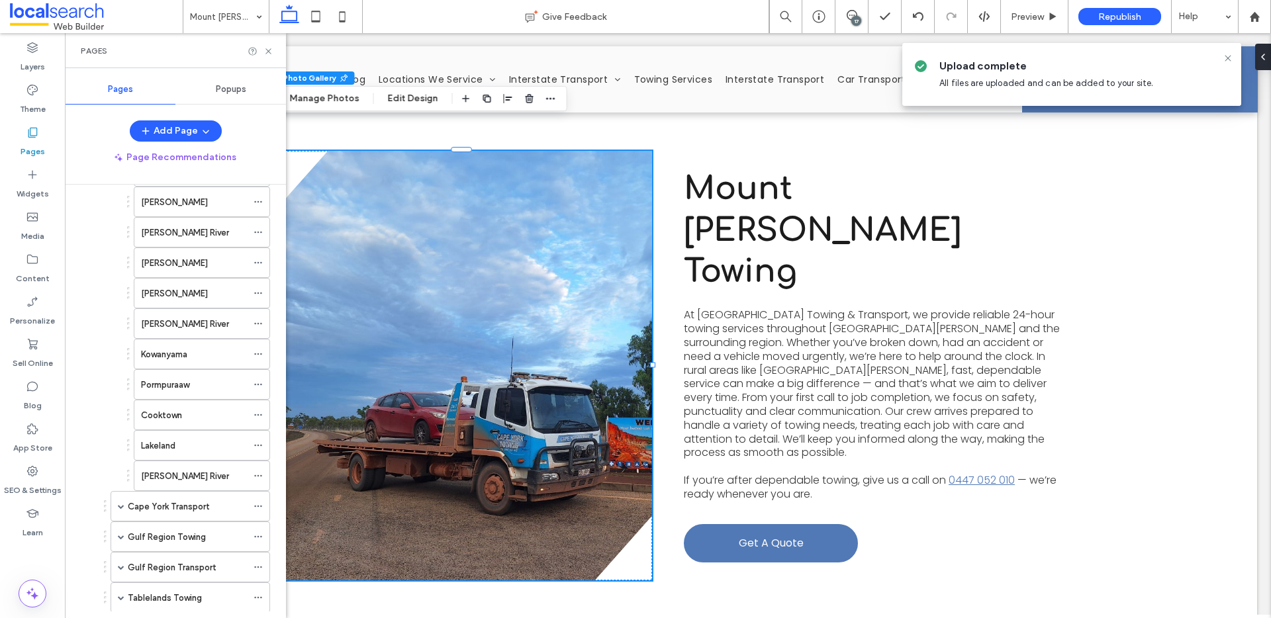
scroll to position [153, 0]
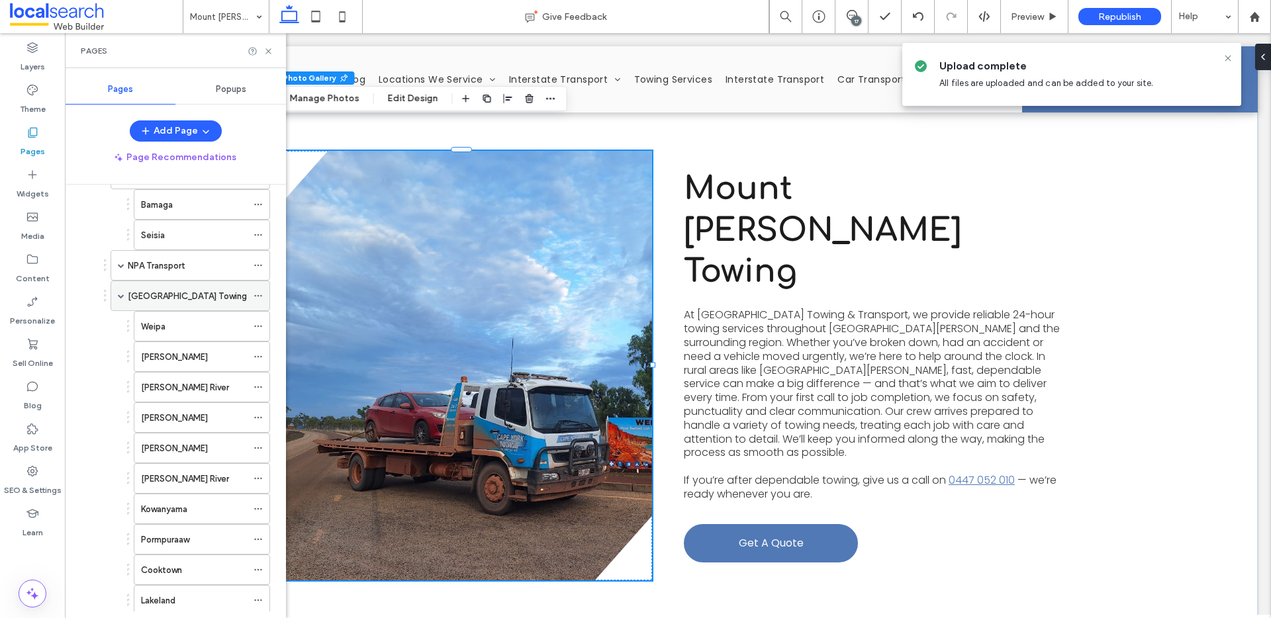
click at [115, 289] on div "[GEOGRAPHIC_DATA] Towing" at bounding box center [191, 296] width 160 height 30
click at [120, 297] on span at bounding box center [121, 296] width 7 height 7
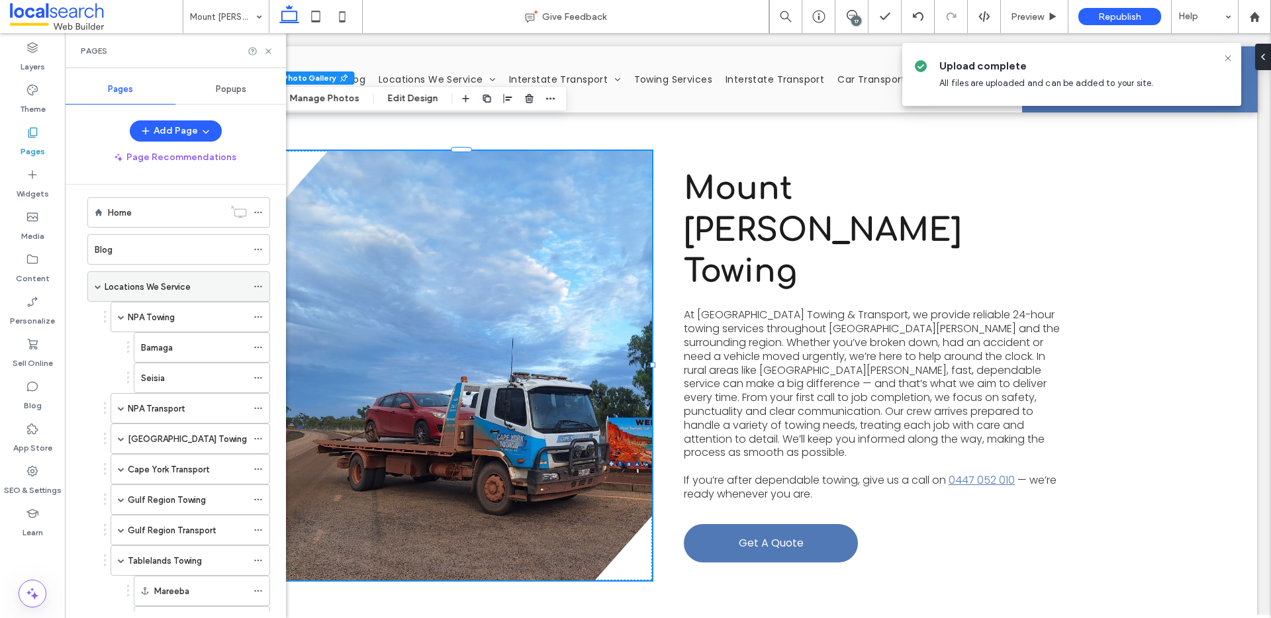
scroll to position [0, 0]
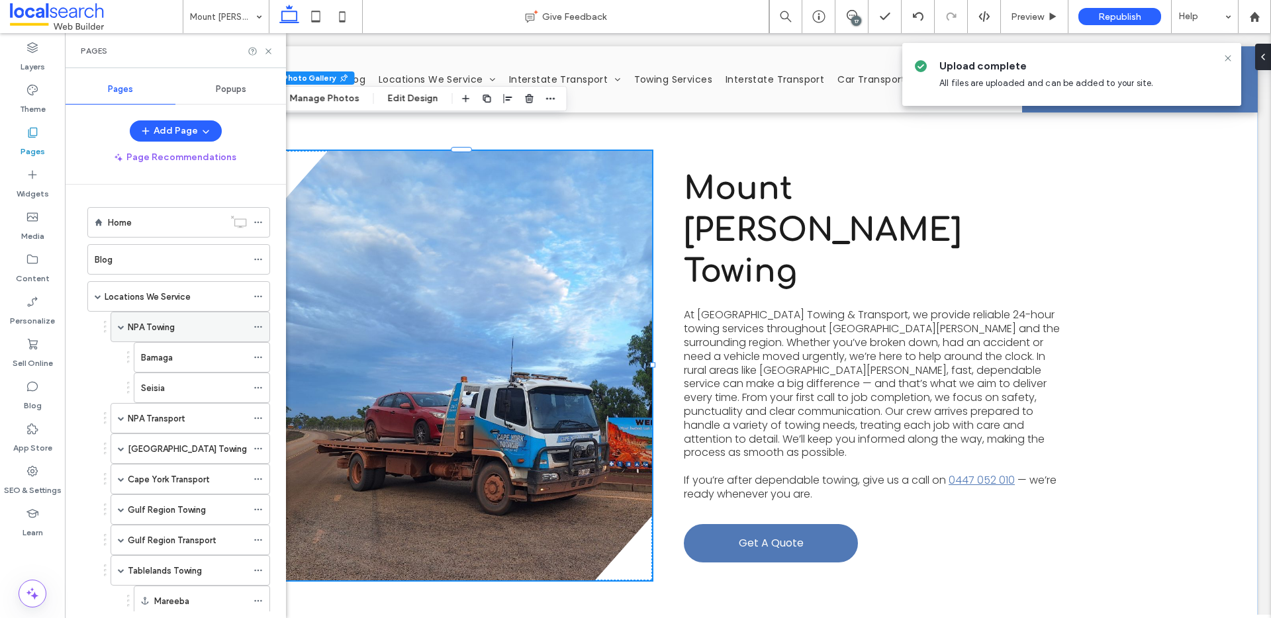
click at [124, 334] on div "NPA Towing" at bounding box center [191, 327] width 160 height 30
click at [121, 325] on span at bounding box center [121, 327] width 7 height 7
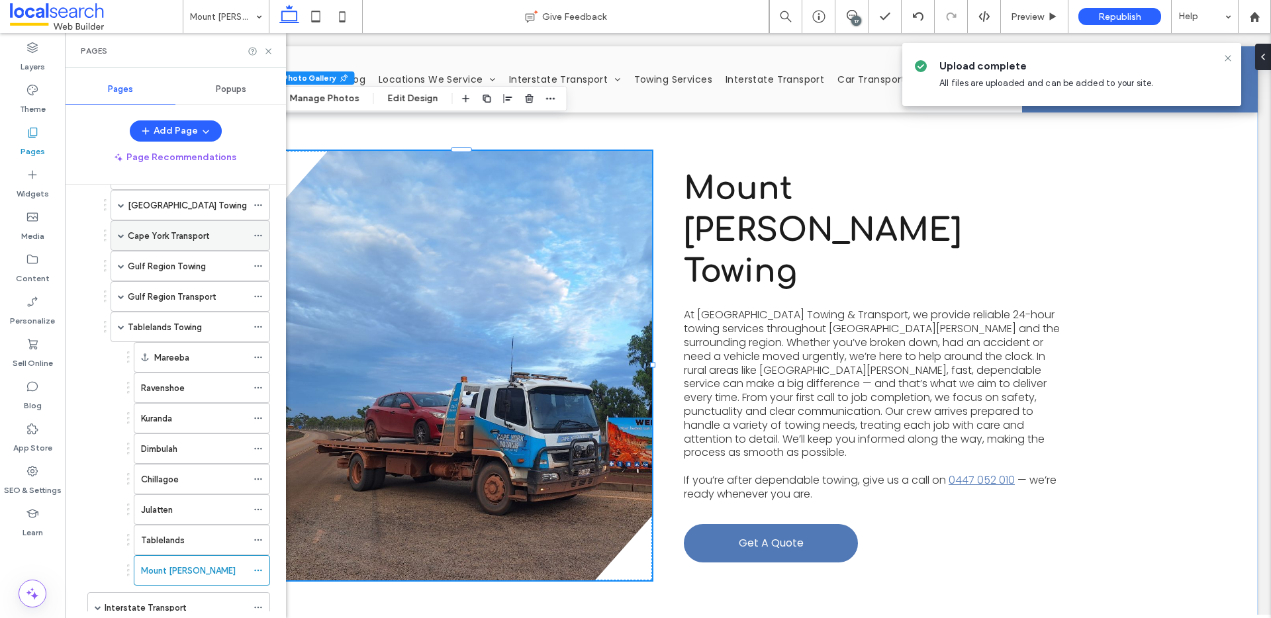
scroll to position [185, 0]
click at [122, 326] on span at bounding box center [121, 325] width 7 height 7
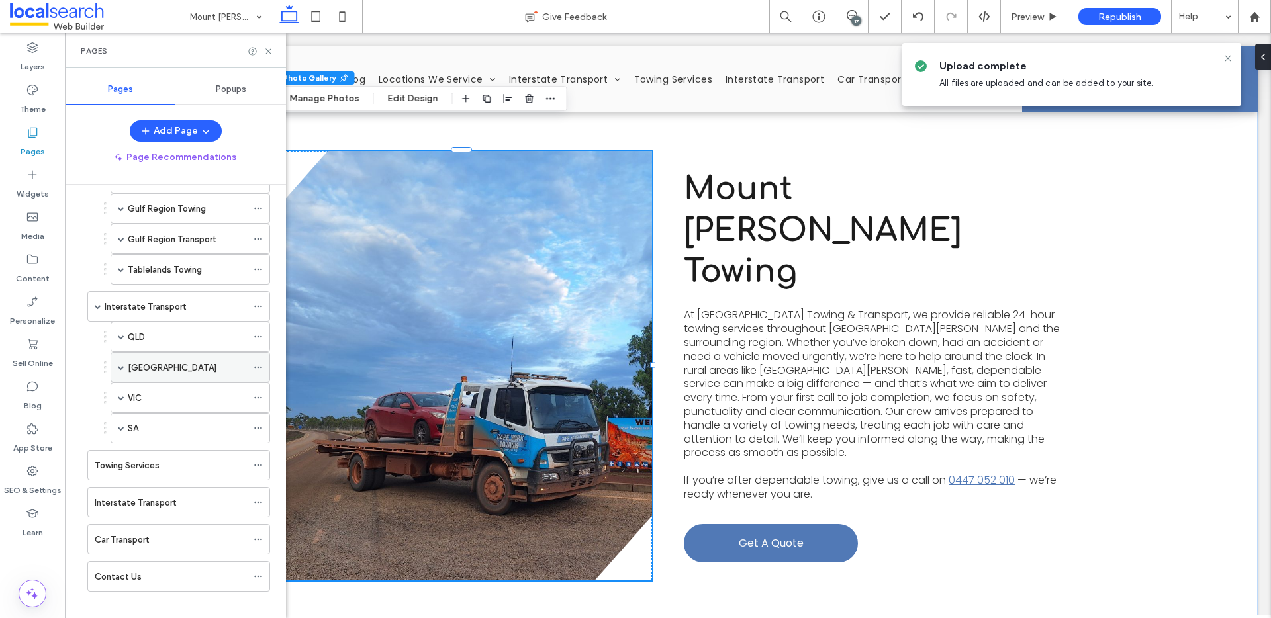
scroll to position [254, 0]
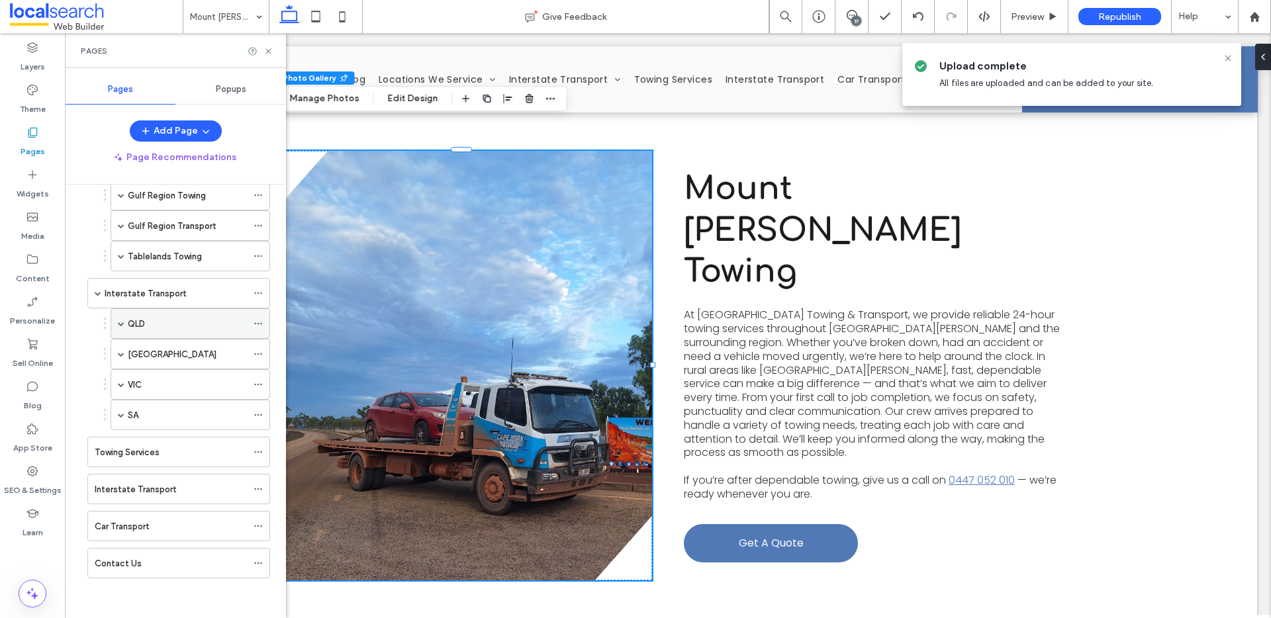
click at [122, 322] on span at bounding box center [121, 323] width 7 height 7
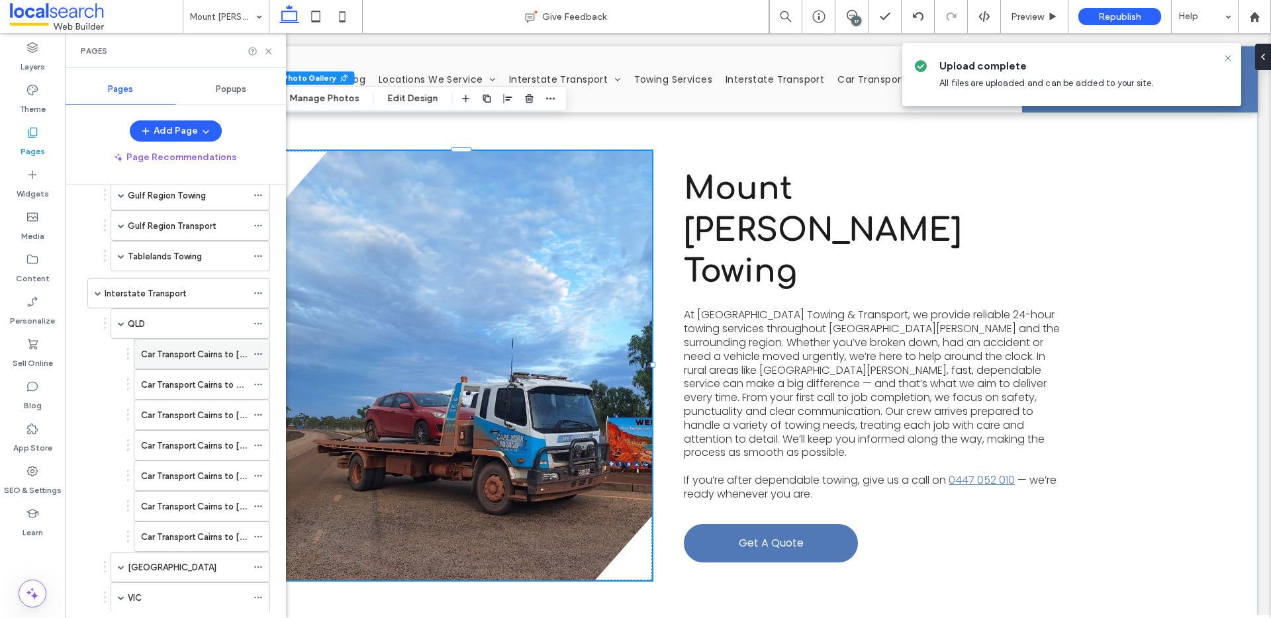
click at [194, 357] on label "Car Transport Cairns to [GEOGRAPHIC_DATA]" at bounding box center [232, 354] width 183 height 23
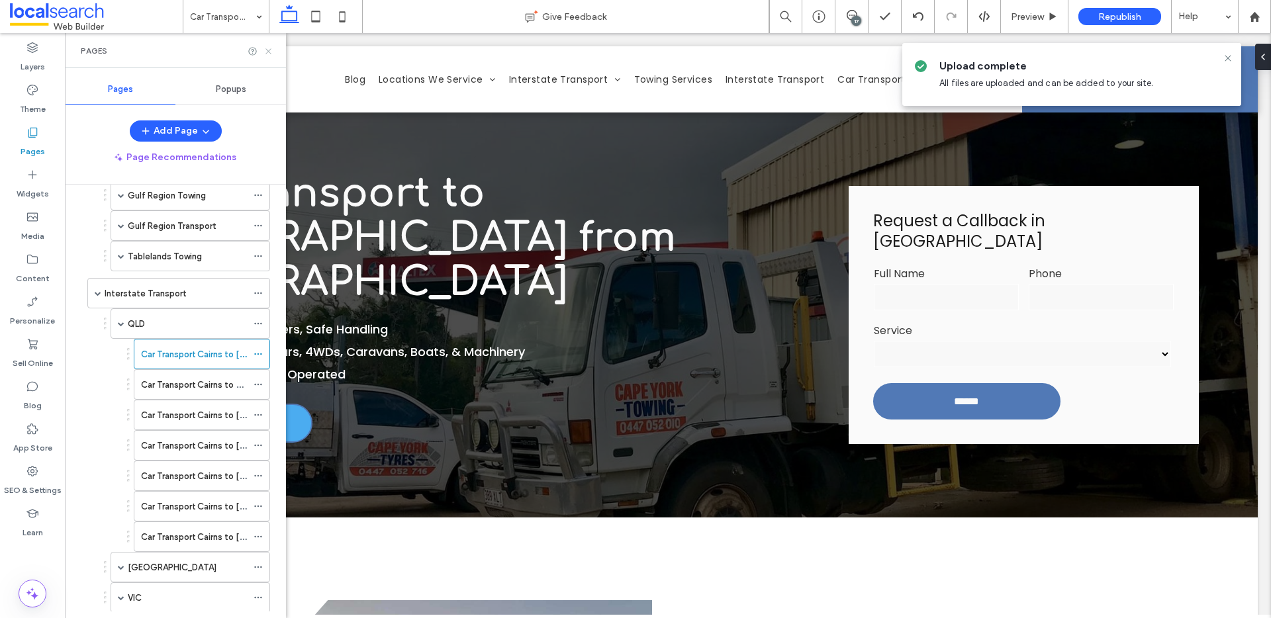
drag, startPoint x: 266, startPoint y: 50, endPoint x: 394, endPoint y: 255, distance: 242.3
click at [266, 50] on icon at bounding box center [268, 51] width 10 height 10
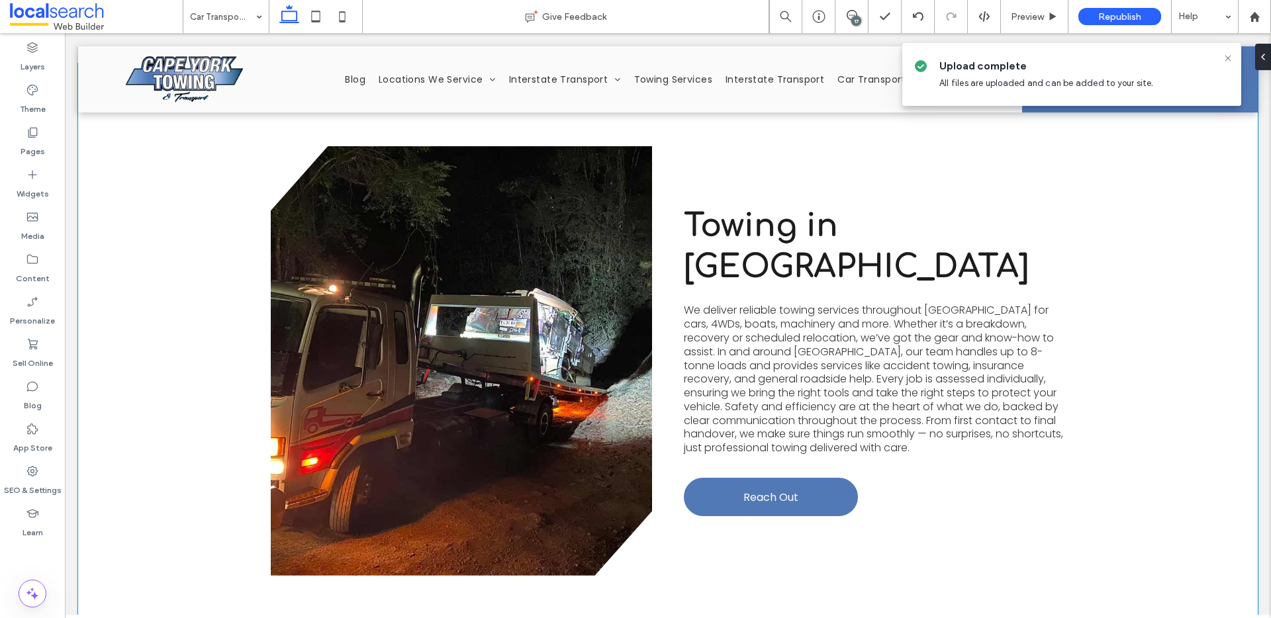
scroll to position [1558, 0]
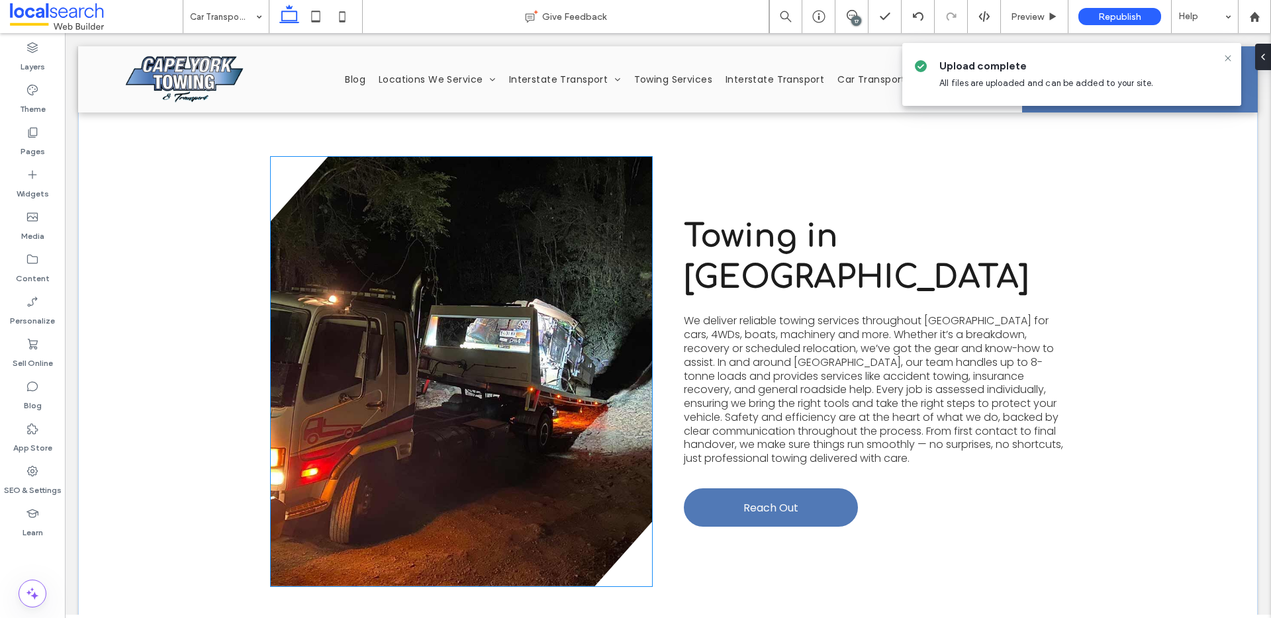
click at [512, 302] on link at bounding box center [461, 372] width 381 height 430
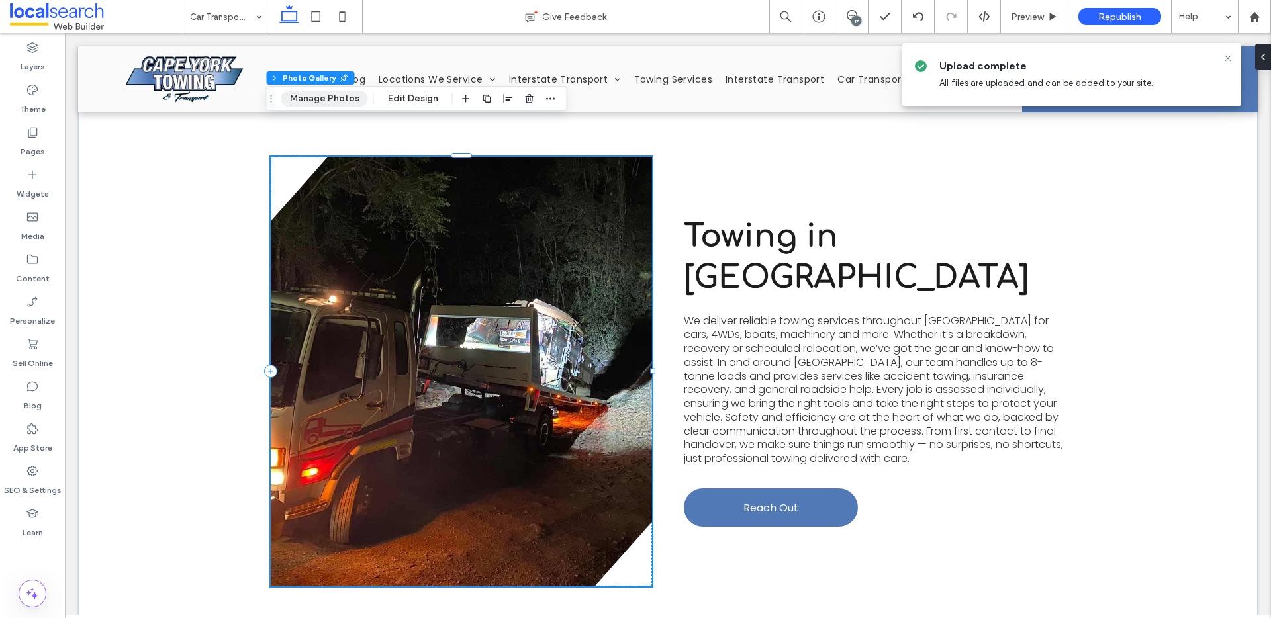
click at [338, 97] on button "Manage Photos" at bounding box center [324, 99] width 87 height 16
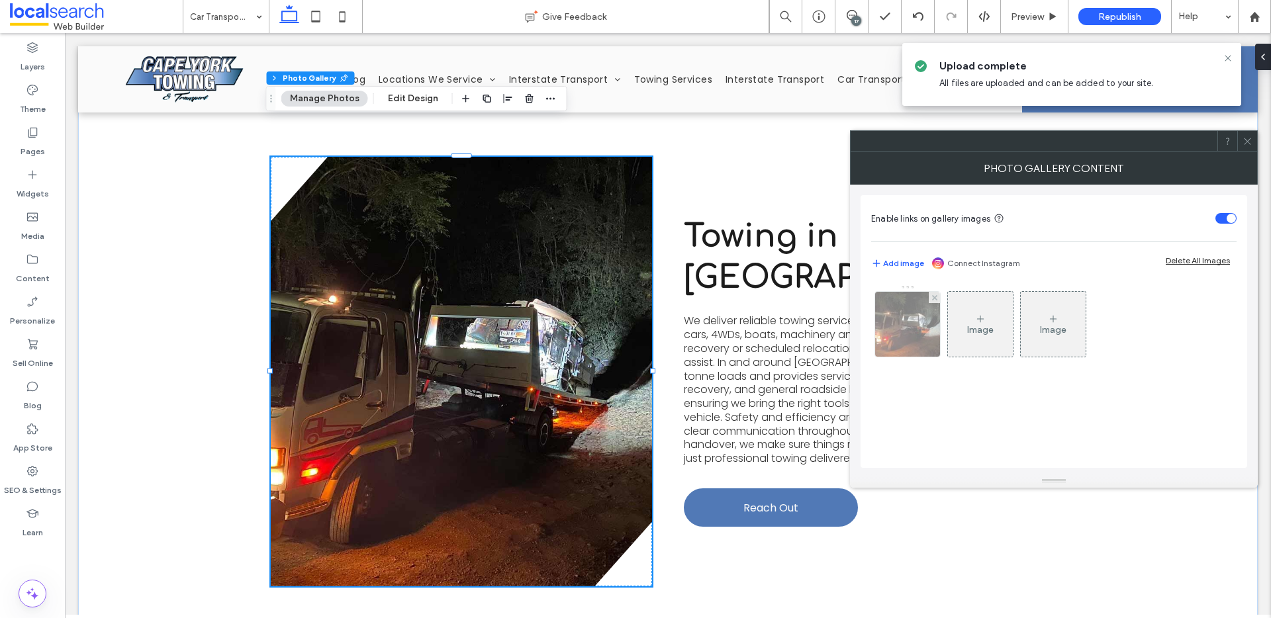
click at [917, 319] on img at bounding box center [907, 324] width 87 height 65
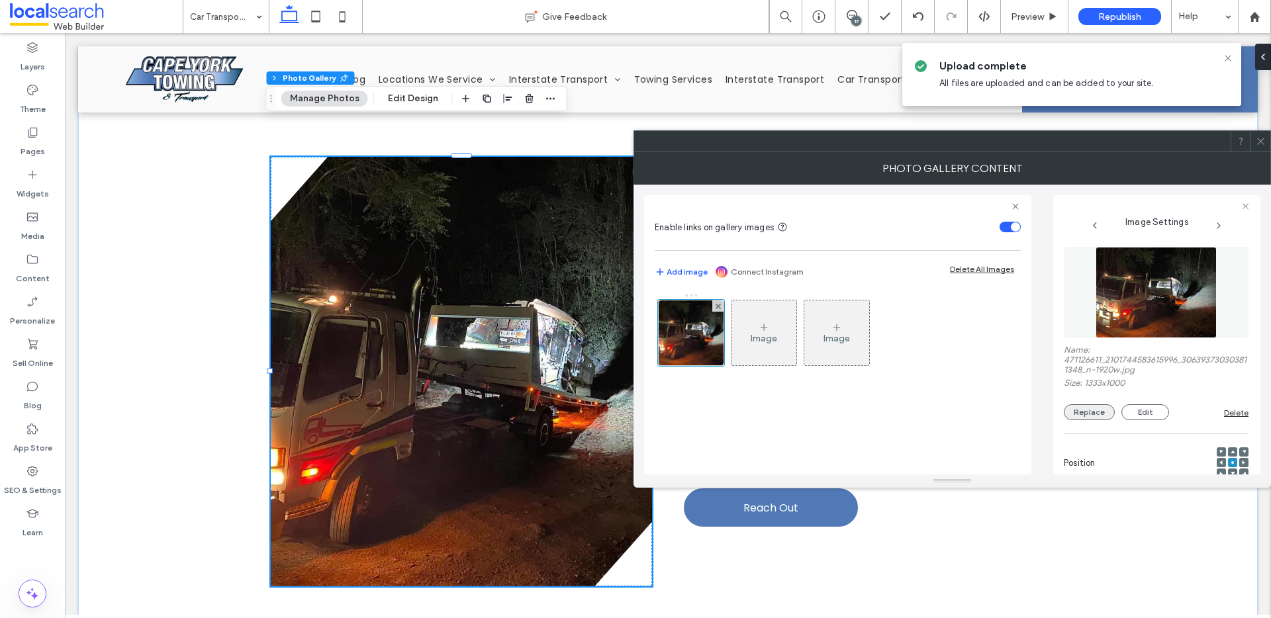
click at [1095, 414] on button "Replace" at bounding box center [1089, 412] width 51 height 16
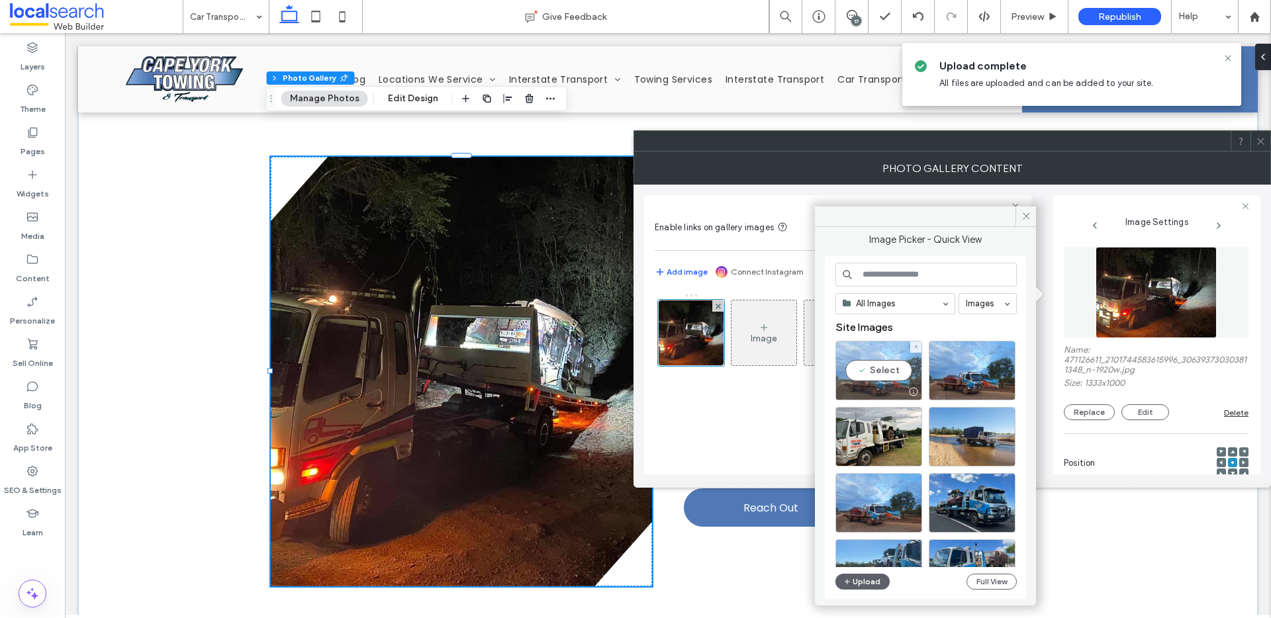
click at [899, 372] on div "Select" at bounding box center [878, 371] width 87 height 60
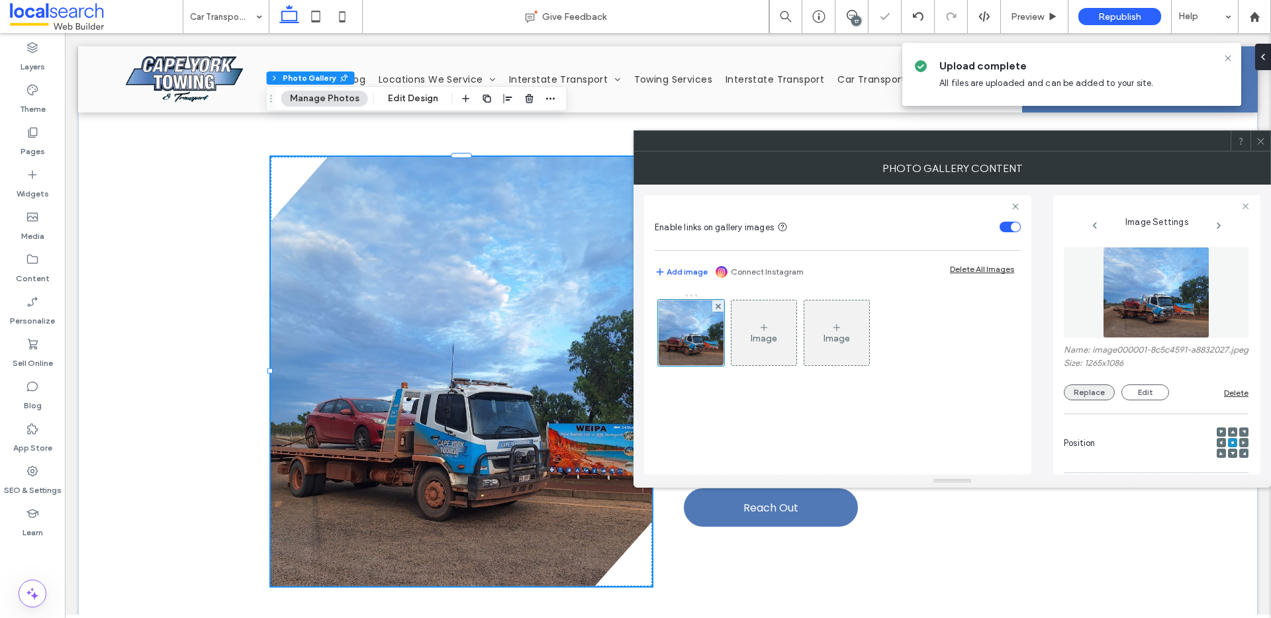
click at [1097, 400] on button "Replace" at bounding box center [1089, 393] width 51 height 16
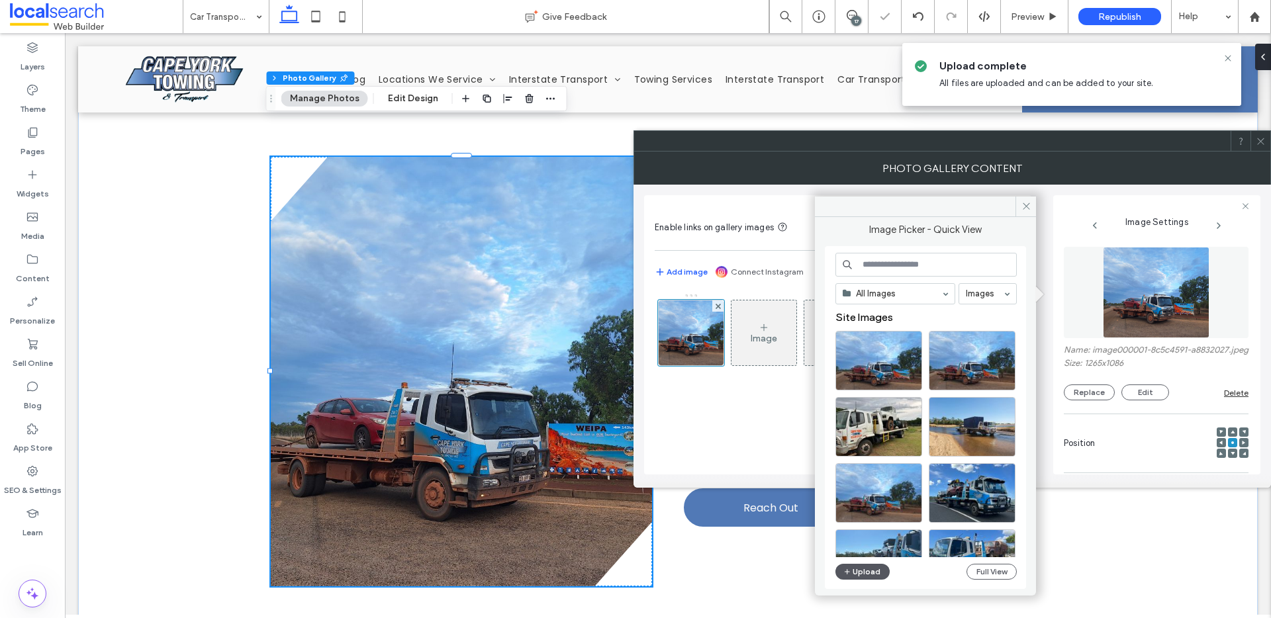
click at [860, 573] on button "Upload" at bounding box center [862, 572] width 54 height 16
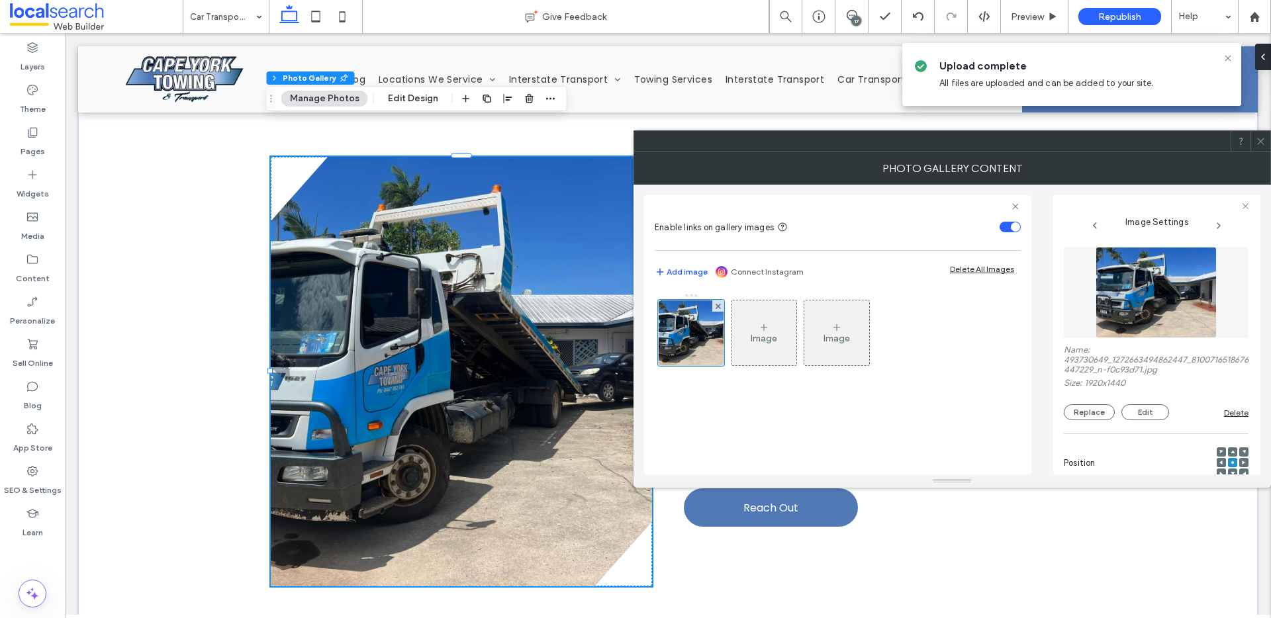
click at [1256, 143] on icon at bounding box center [1261, 141] width 10 height 10
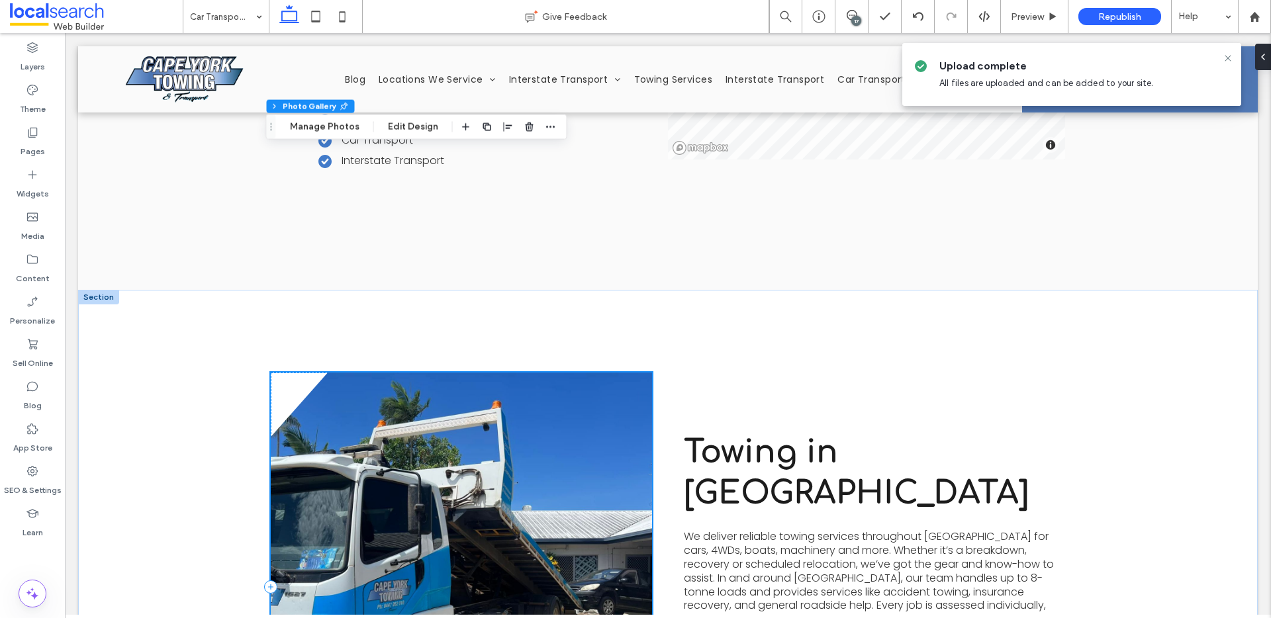
scroll to position [1314, 0]
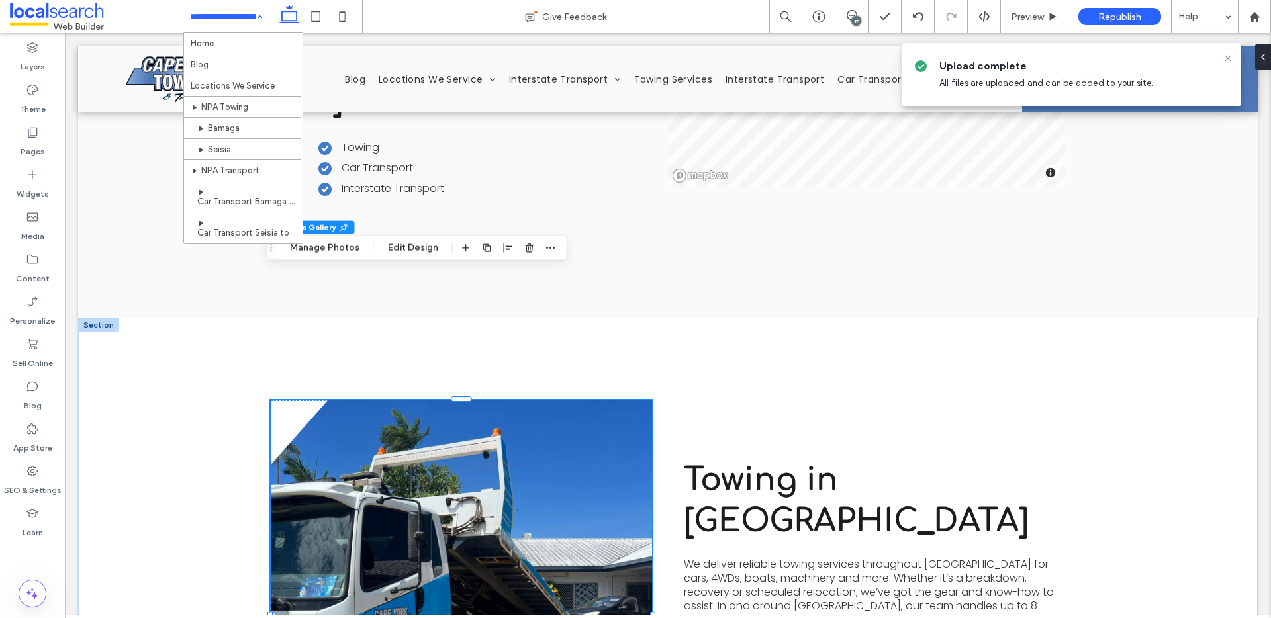
click at [241, 15] on input at bounding box center [223, 16] width 66 height 33
click at [38, 135] on icon at bounding box center [32, 132] width 13 height 13
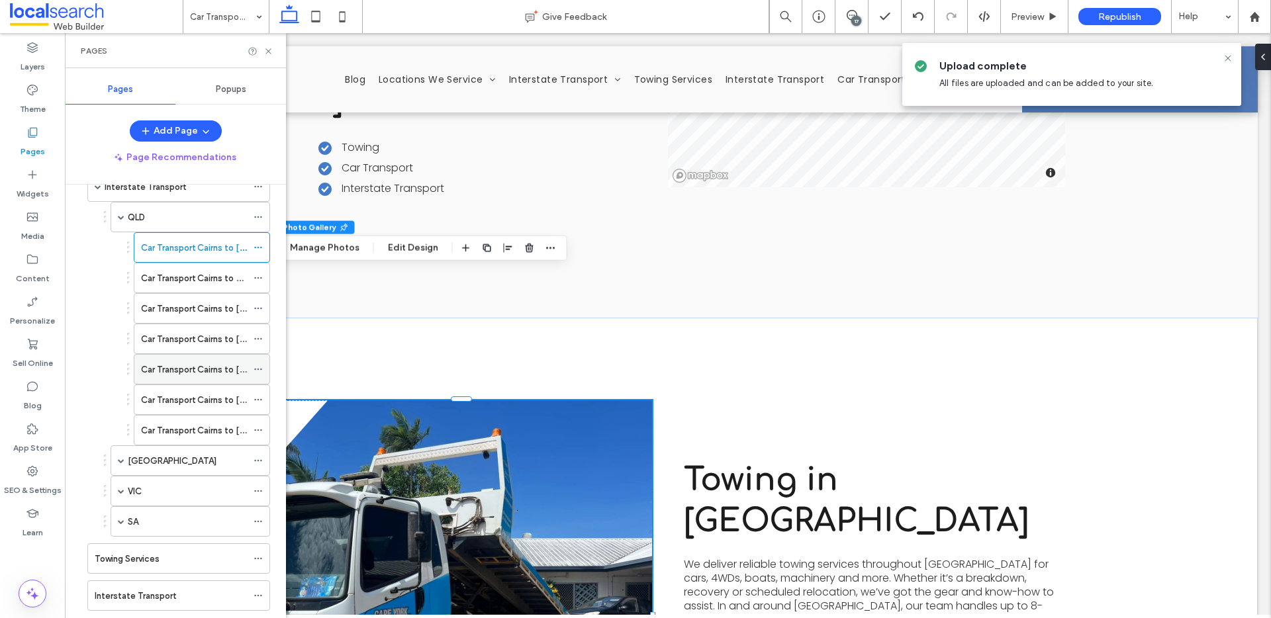
scroll to position [359, 0]
click at [200, 393] on div "Car Transport Cairns to [GEOGRAPHIC_DATA]" at bounding box center [194, 401] width 106 height 29
click at [0, 0] on div at bounding box center [0, 0] width 0 height 0
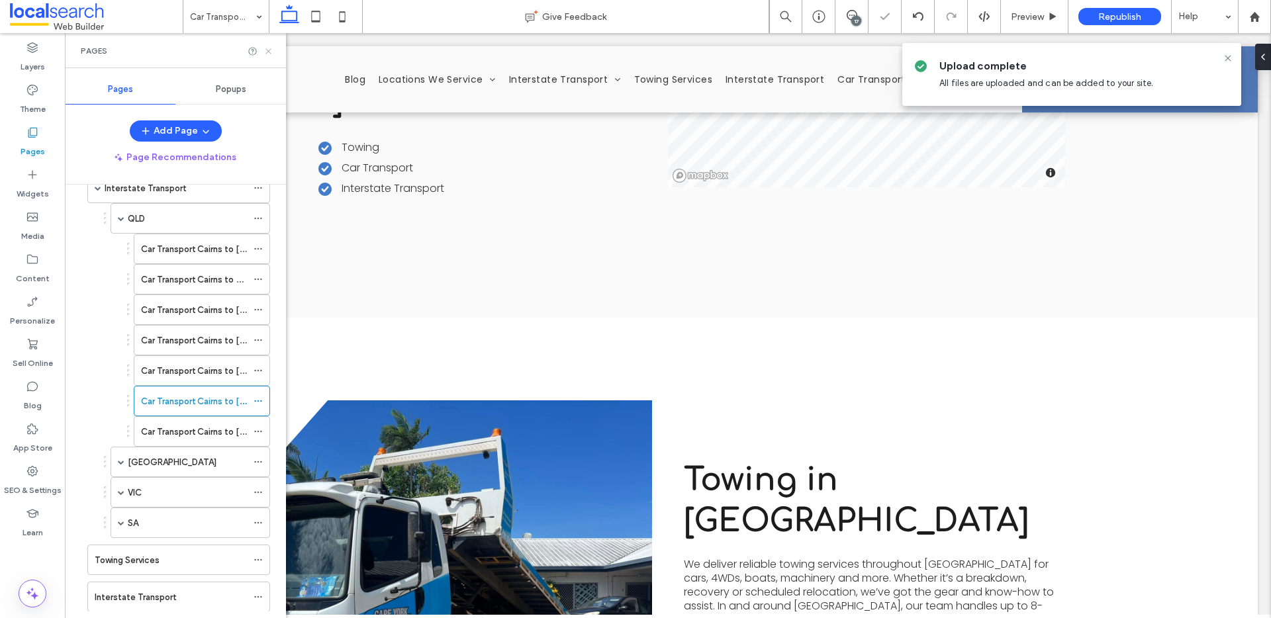
click at [270, 51] on icon at bounding box center [268, 51] width 10 height 10
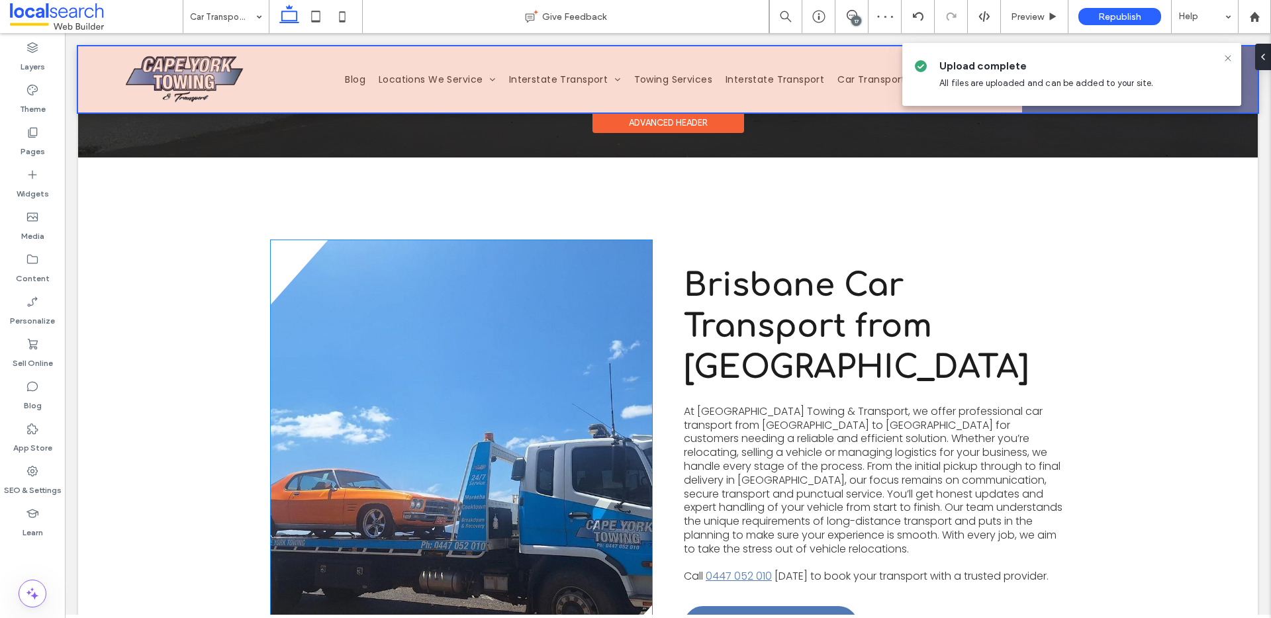
scroll to position [385, 0]
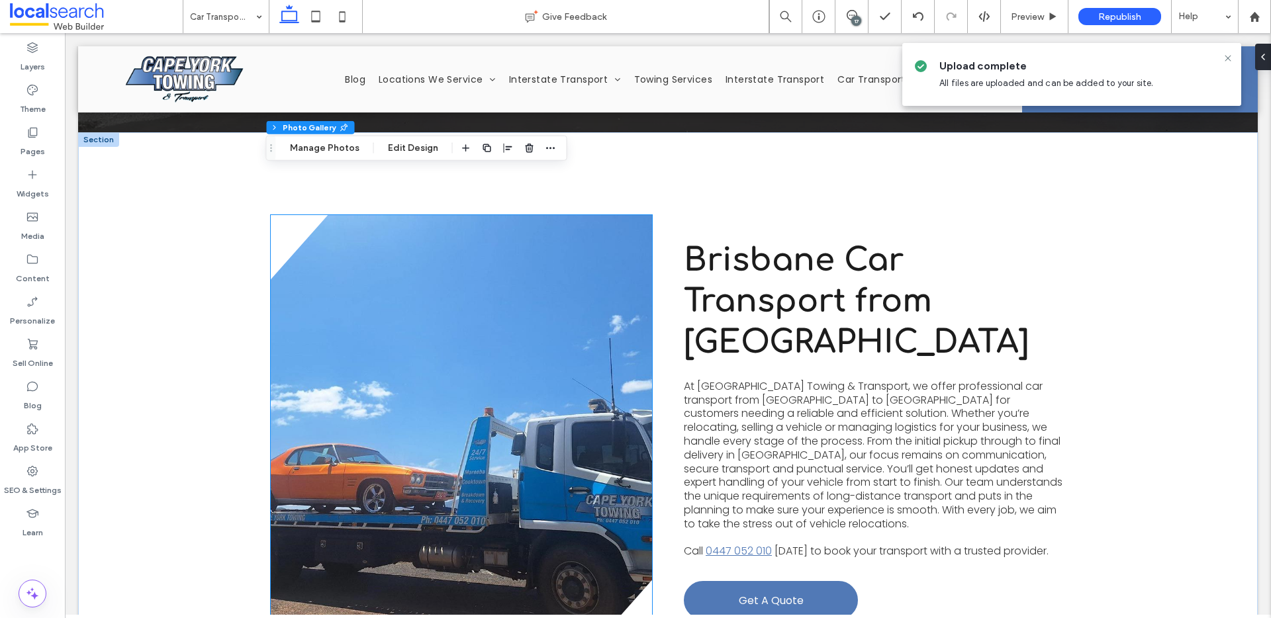
click at [433, 350] on link at bounding box center [461, 430] width 381 height 430
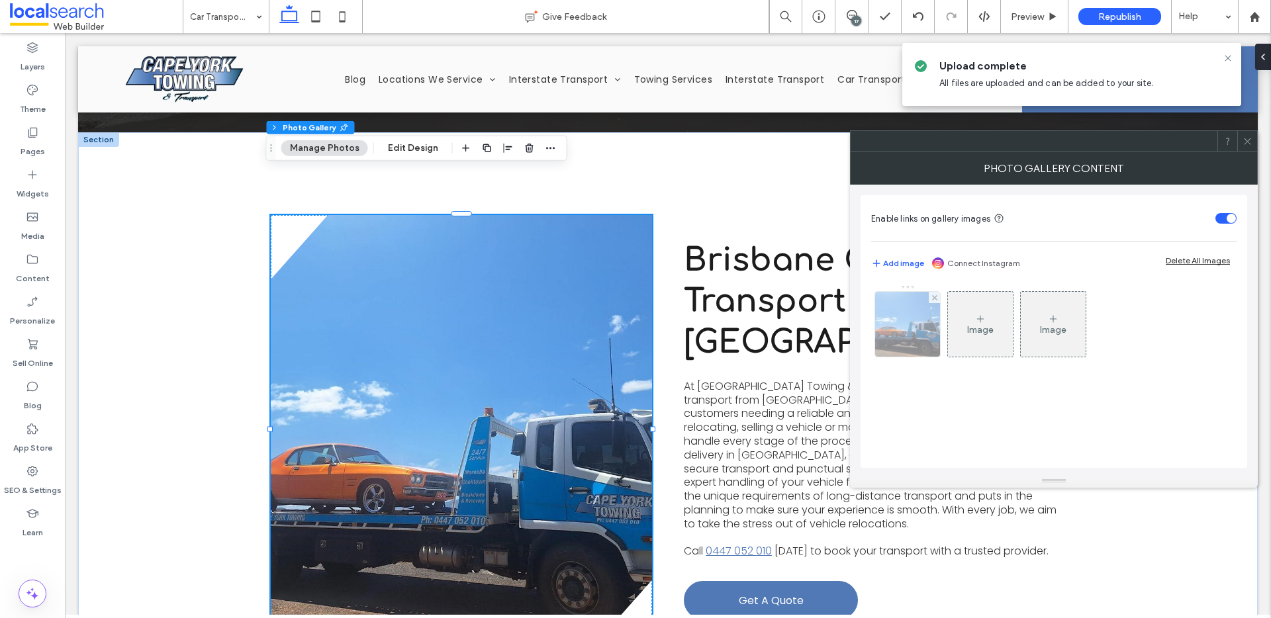
click at [909, 336] on img at bounding box center [907, 324] width 87 height 65
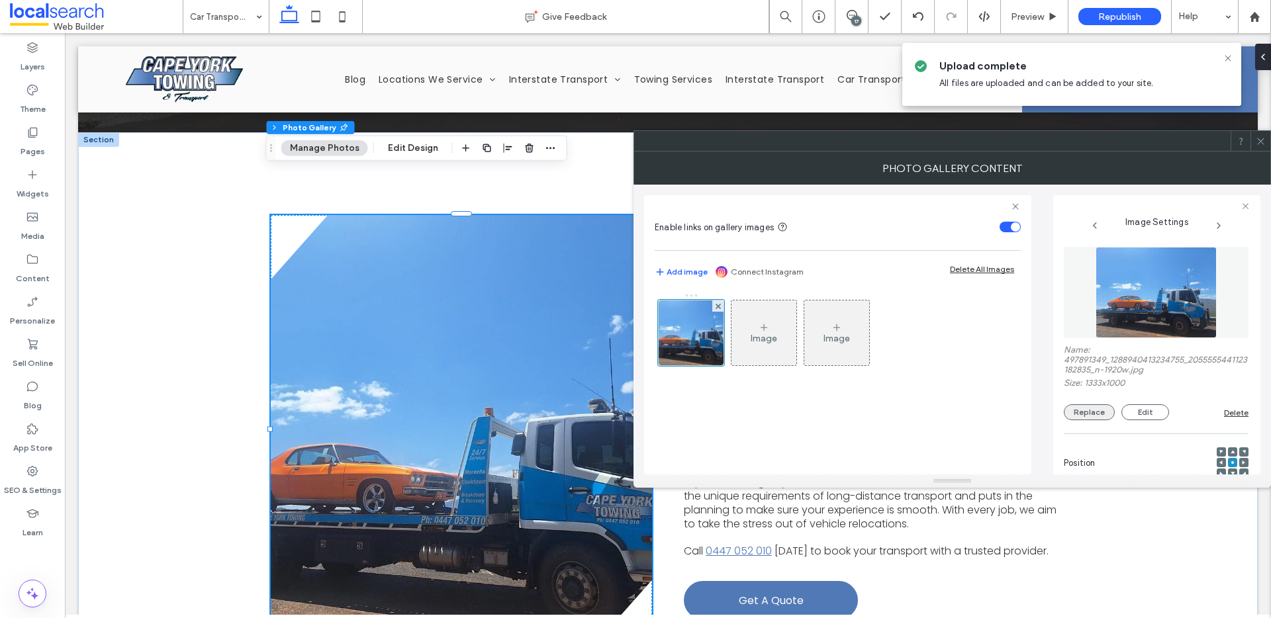
click at [1107, 412] on button "Replace" at bounding box center [1089, 412] width 51 height 16
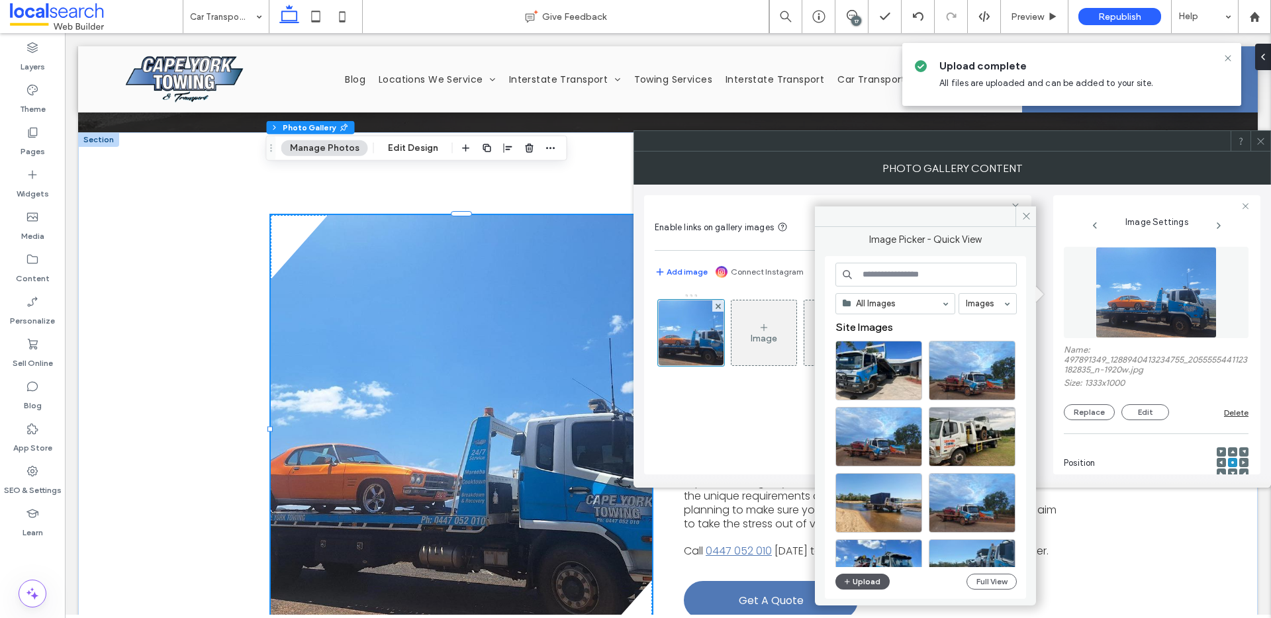
click at [856, 583] on button "Upload" at bounding box center [862, 582] width 54 height 16
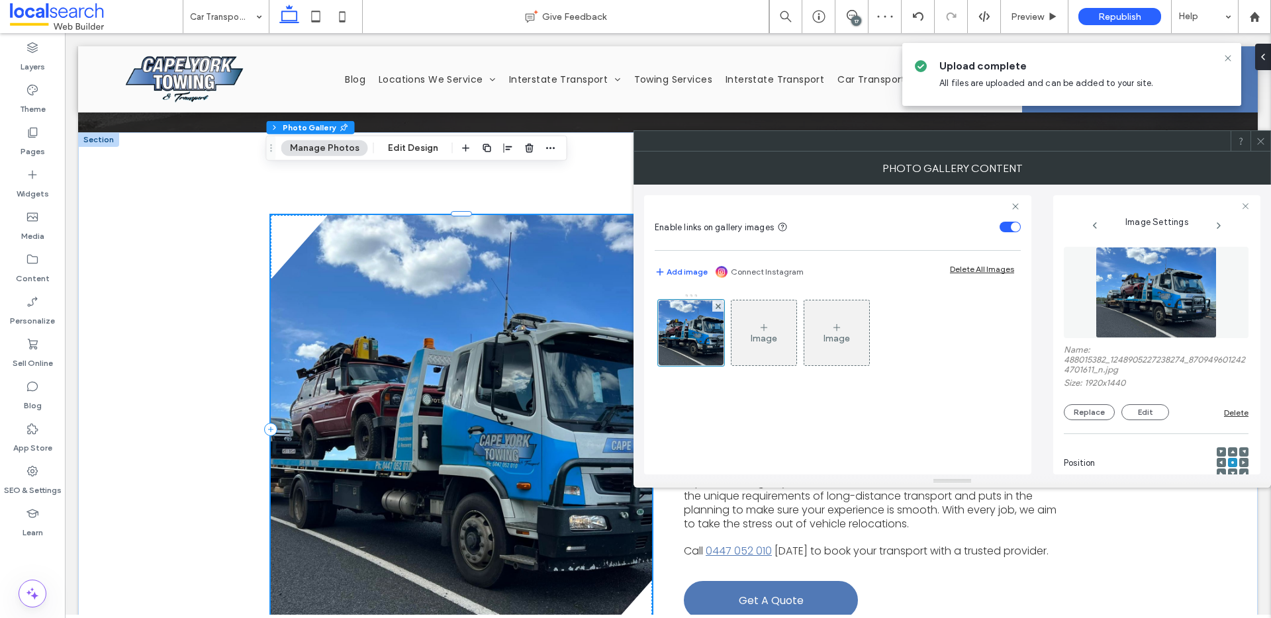
click at [1256, 141] on icon at bounding box center [1261, 141] width 10 height 10
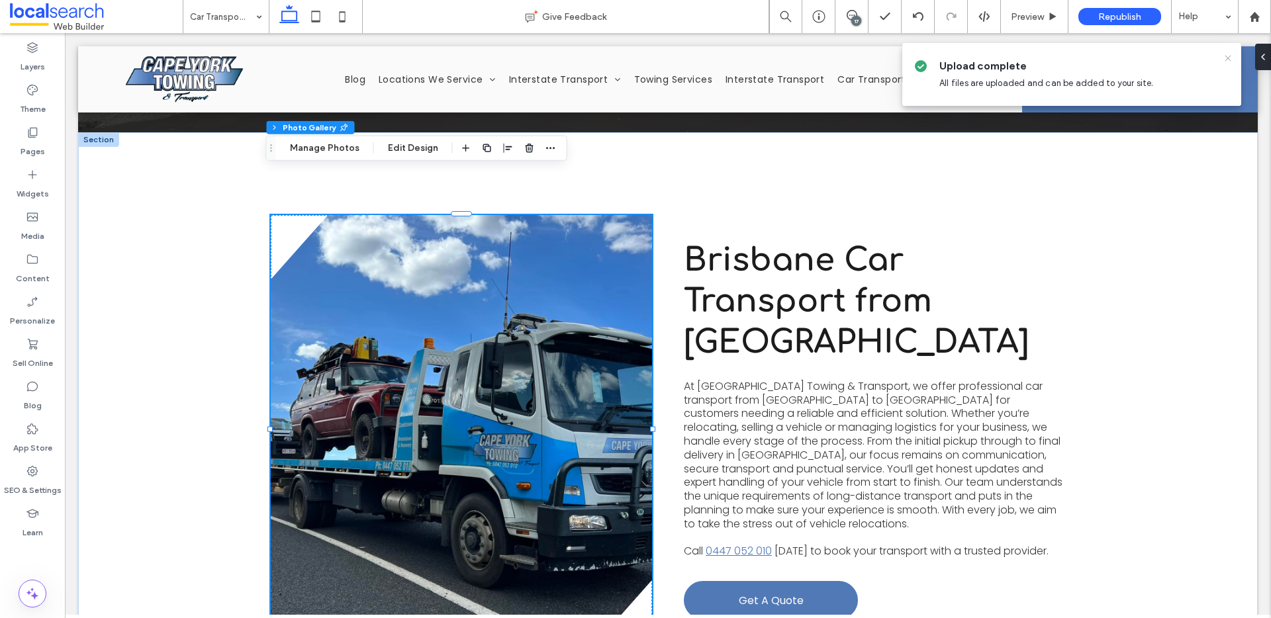
drag, startPoint x: 1228, startPoint y: 58, endPoint x: 1129, endPoint y: 64, distance: 98.8
click at [1228, 58] on use at bounding box center [1227, 58] width 6 height 6
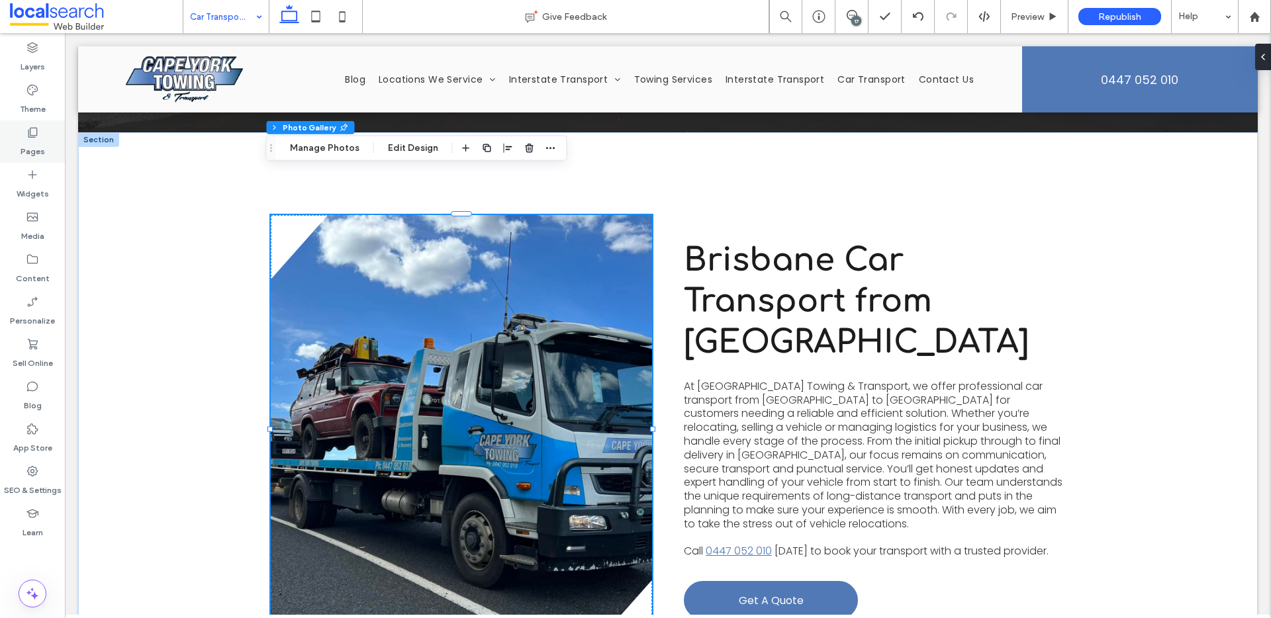
click at [16, 141] on div "Pages" at bounding box center [32, 141] width 65 height 42
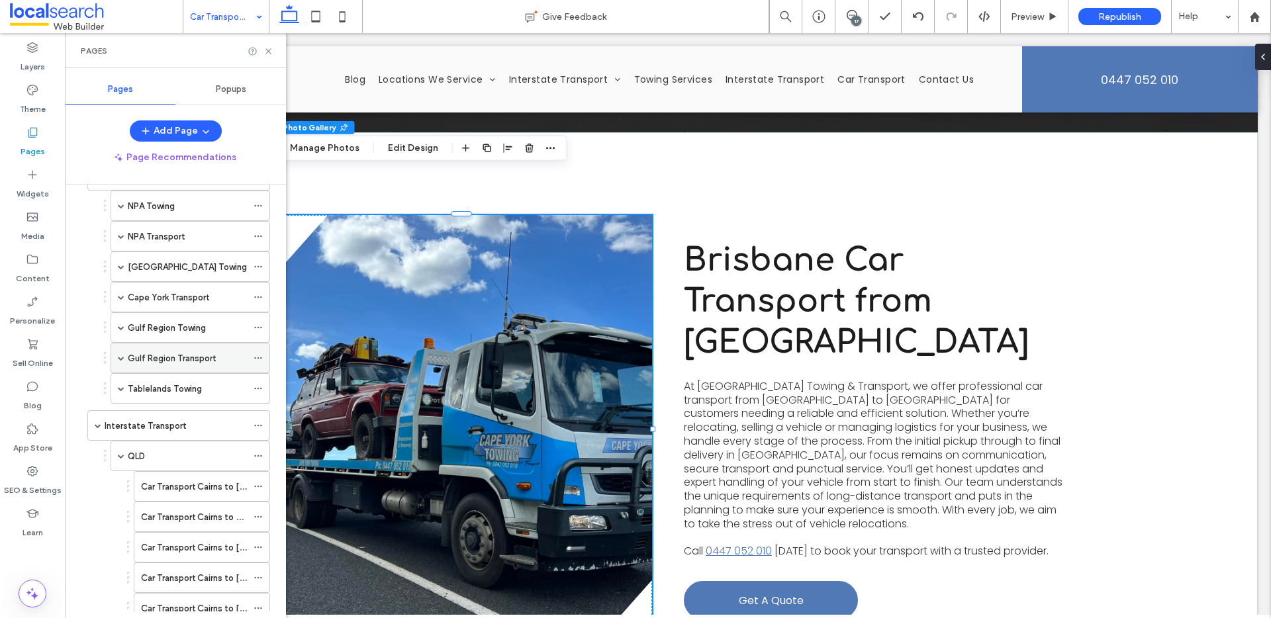
scroll to position [426, 0]
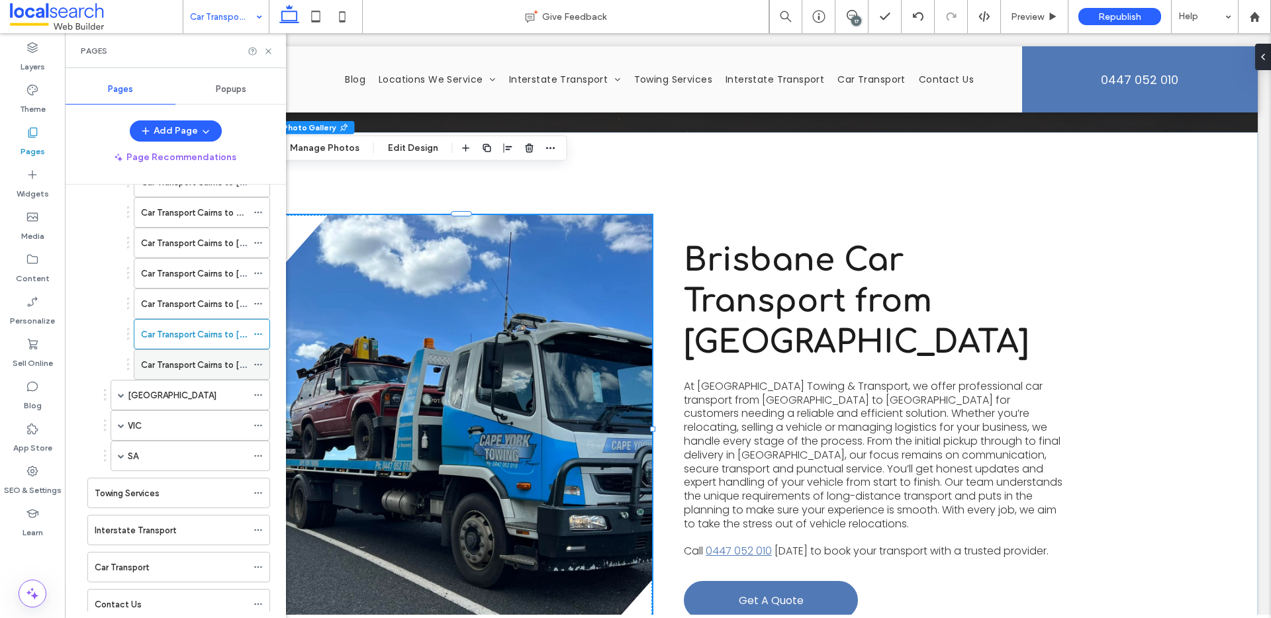
click at [214, 373] on div "Car Transport Cairns to [GEOGRAPHIC_DATA]" at bounding box center [194, 364] width 106 height 29
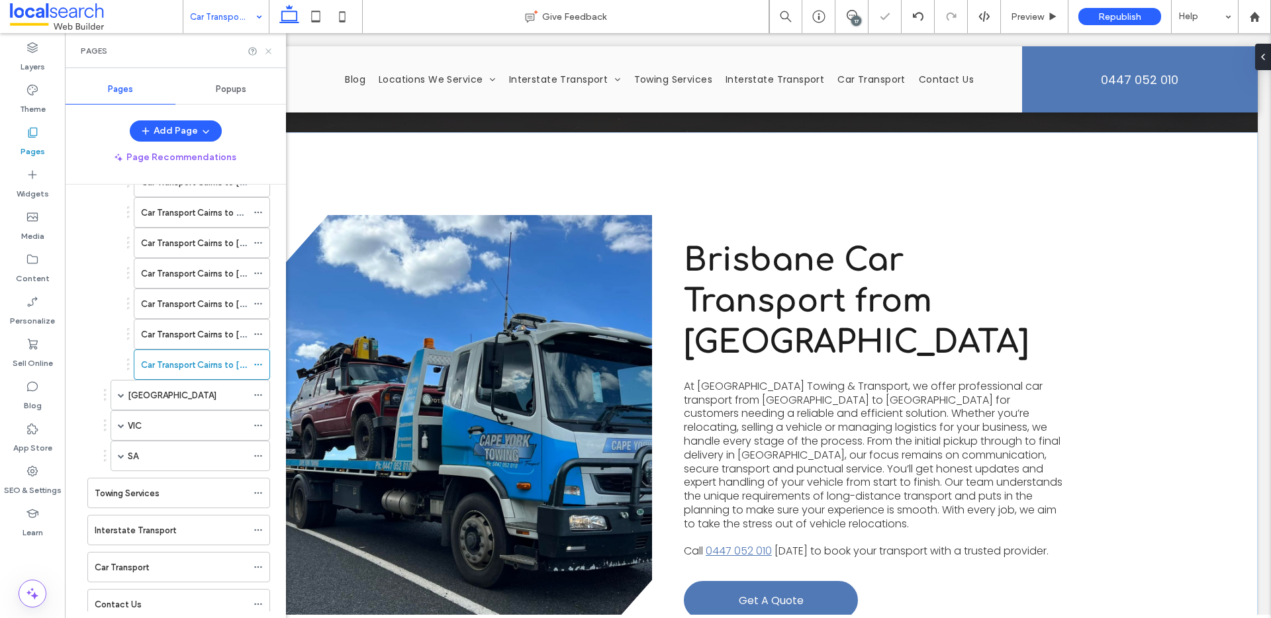
click at [269, 51] on use at bounding box center [267, 50] width 5 height 5
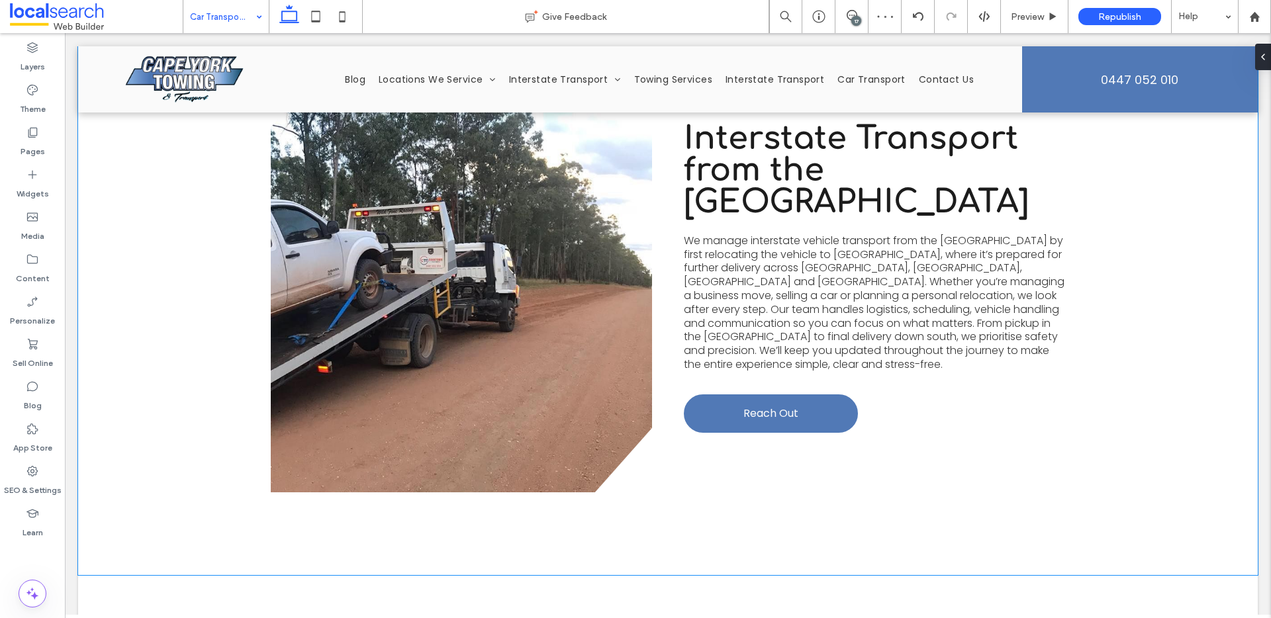
scroll to position [3258, 0]
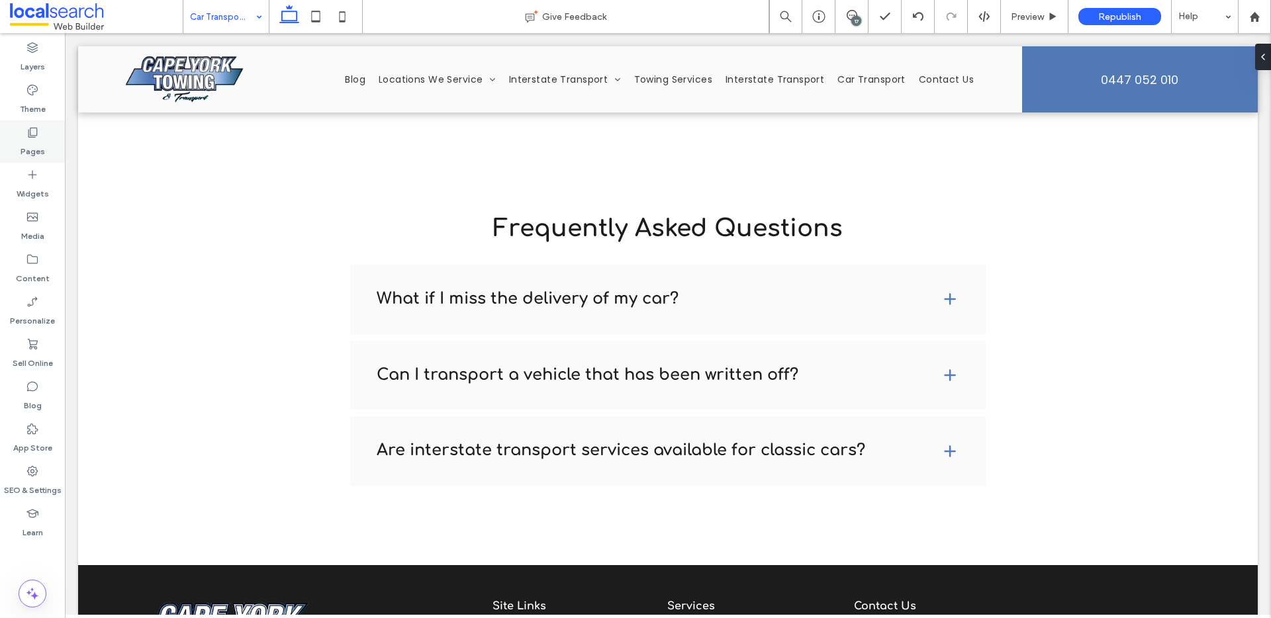
click at [49, 131] on div "Pages" at bounding box center [32, 141] width 65 height 42
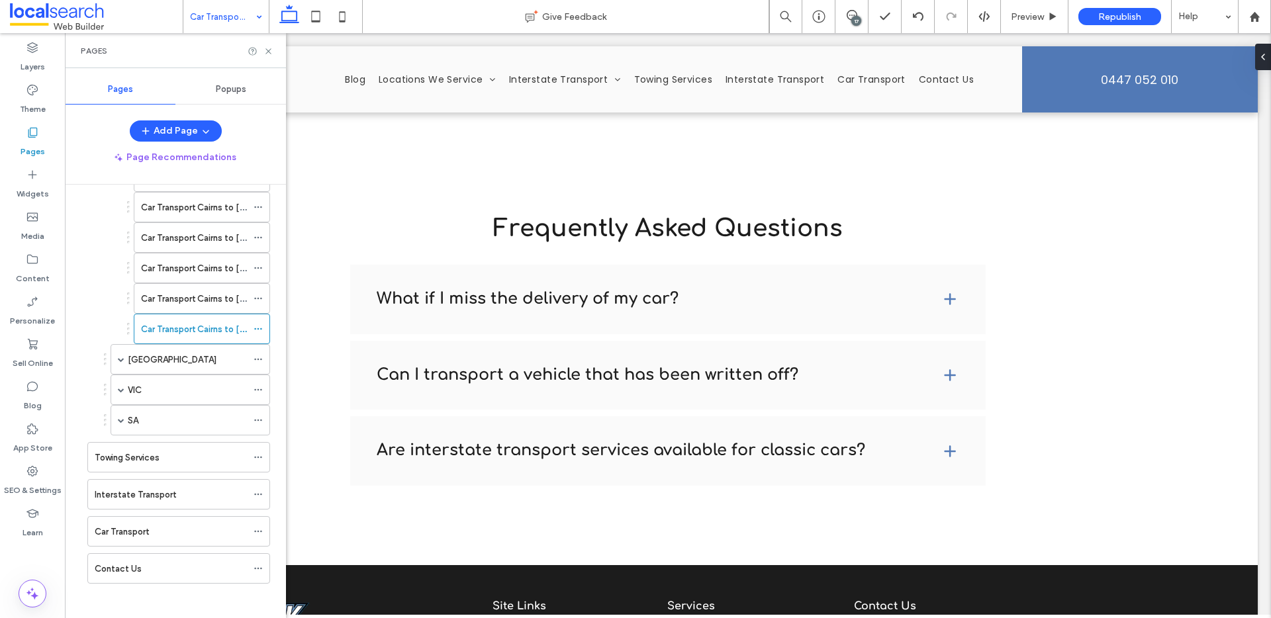
scroll to position [467, 0]
click at [122, 416] on span at bounding box center [121, 415] width 7 height 7
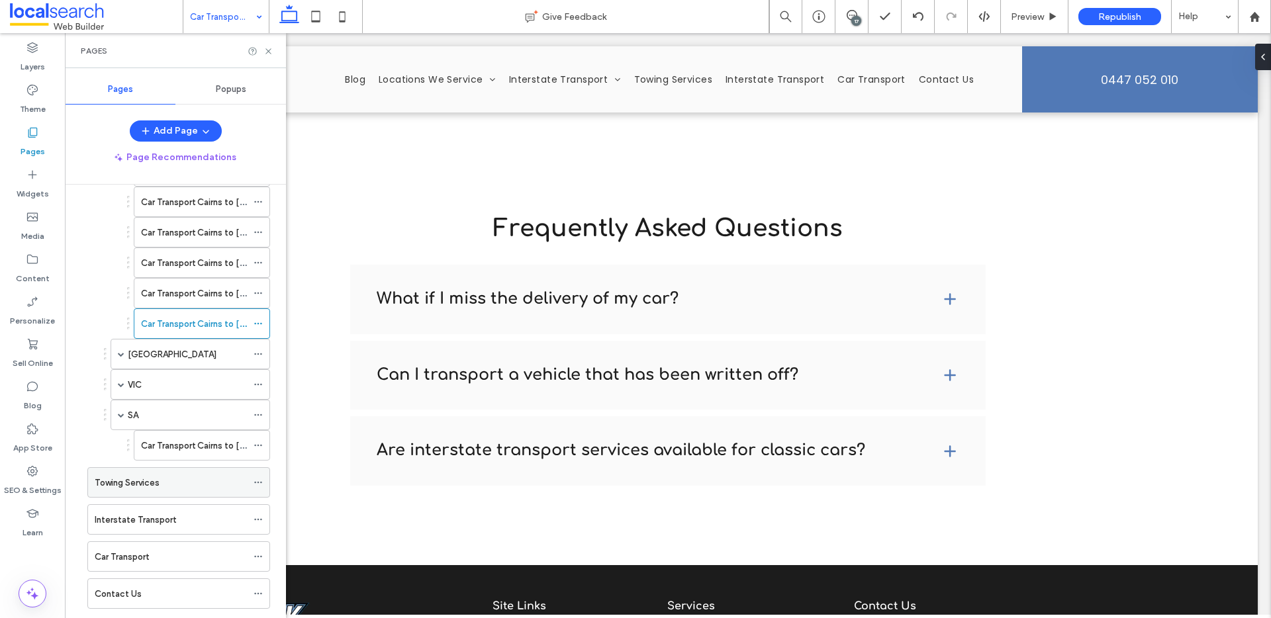
click at [189, 470] on div "Towing Services" at bounding box center [171, 482] width 152 height 29
click at [188, 451] on div "Towing Services Give Feedback 17 Preview Republish Help Design Panel Site Comme…" at bounding box center [635, 309] width 1271 height 618
click at [190, 445] on div at bounding box center [635, 309] width 1271 height 618
click at [190, 445] on div "Towing Services Give Feedback 17 Preview Republish Help Design Panel Site Comme…" at bounding box center [635, 309] width 1271 height 618
click at [190, 445] on label "Car Transport Cairns to [GEOGRAPHIC_DATA]" at bounding box center [232, 445] width 183 height 23
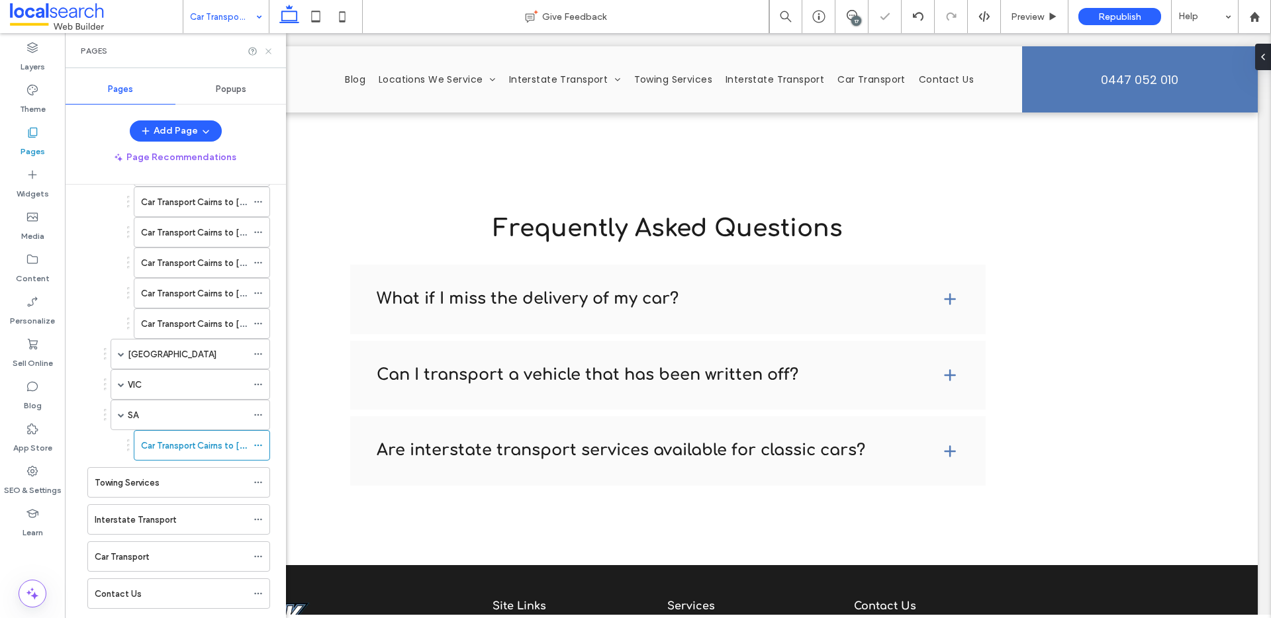
click at [265, 50] on icon at bounding box center [268, 51] width 10 height 10
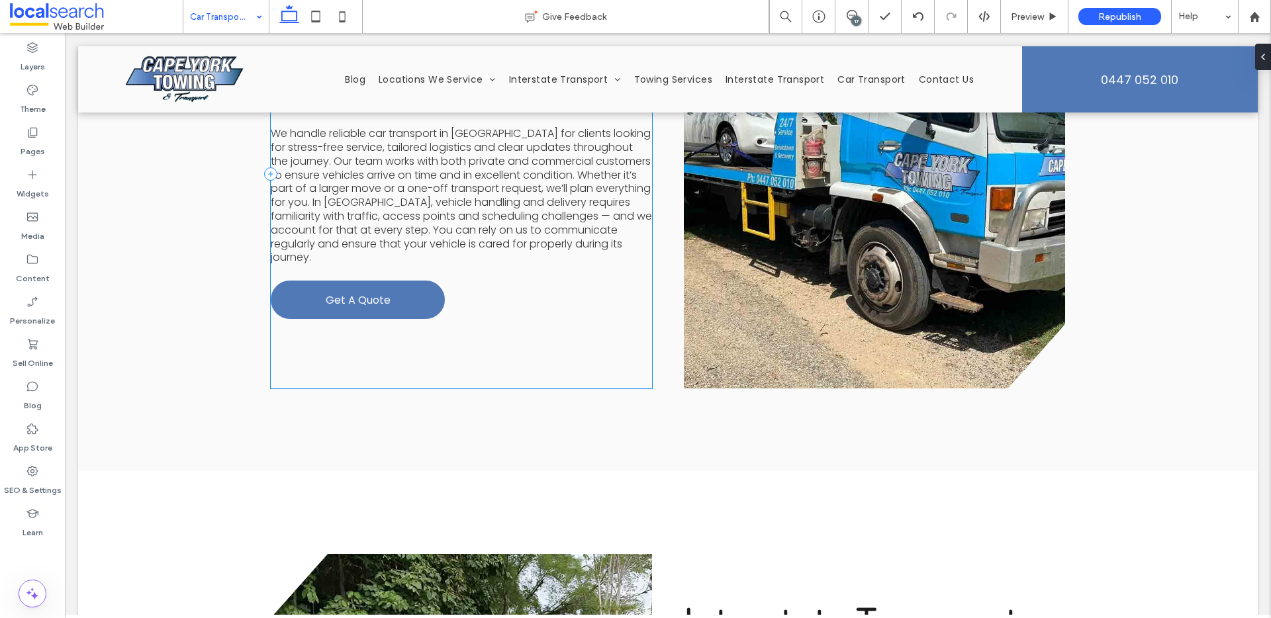
scroll to position [2612, 0]
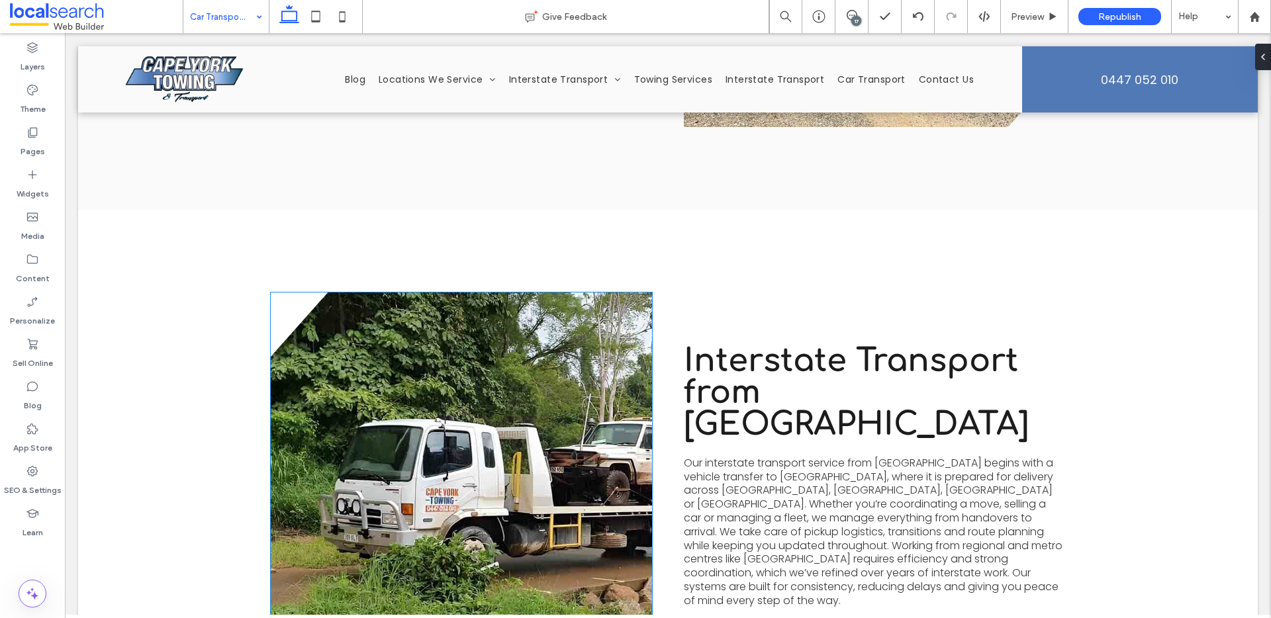
click at [533, 360] on link at bounding box center [461, 508] width 381 height 430
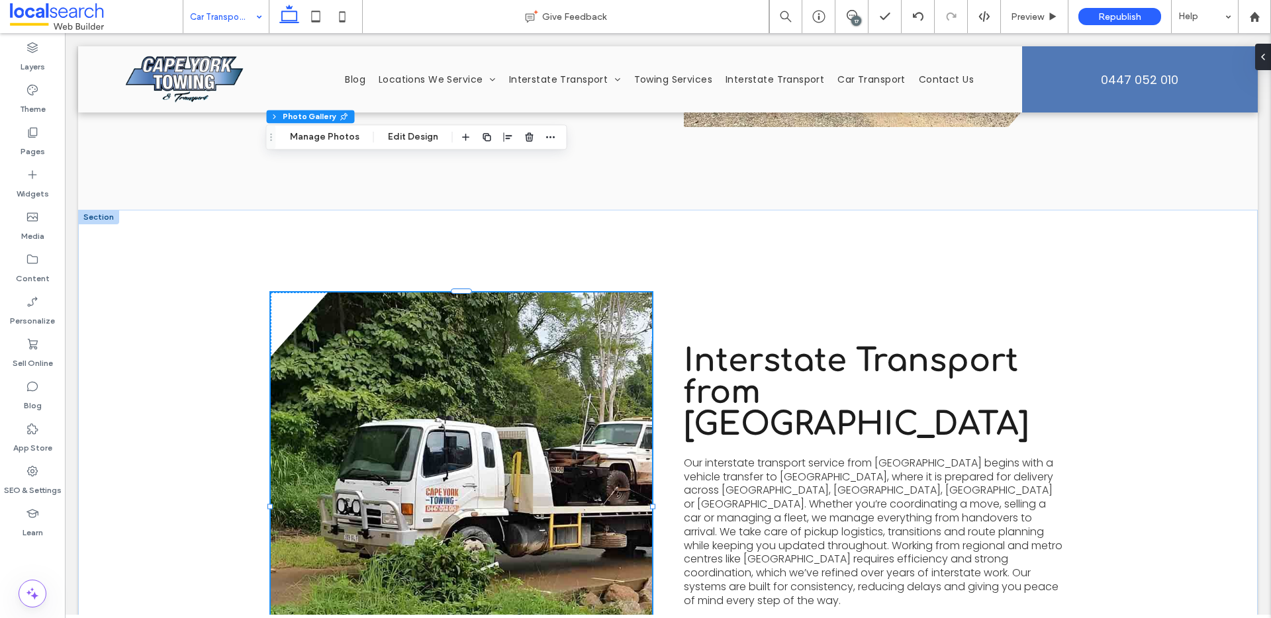
click at [388, 293] on link at bounding box center [461, 508] width 381 height 430
click at [340, 138] on button "Manage Photos" at bounding box center [324, 137] width 87 height 16
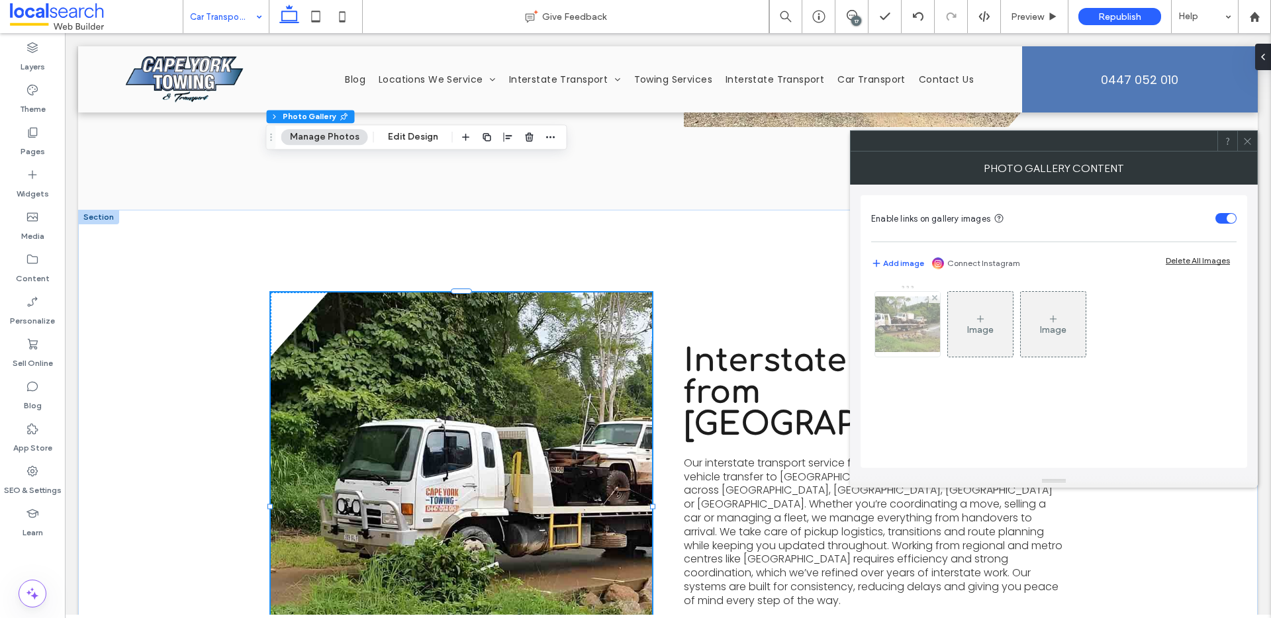
click at [898, 346] on div at bounding box center [907, 324] width 65 height 65
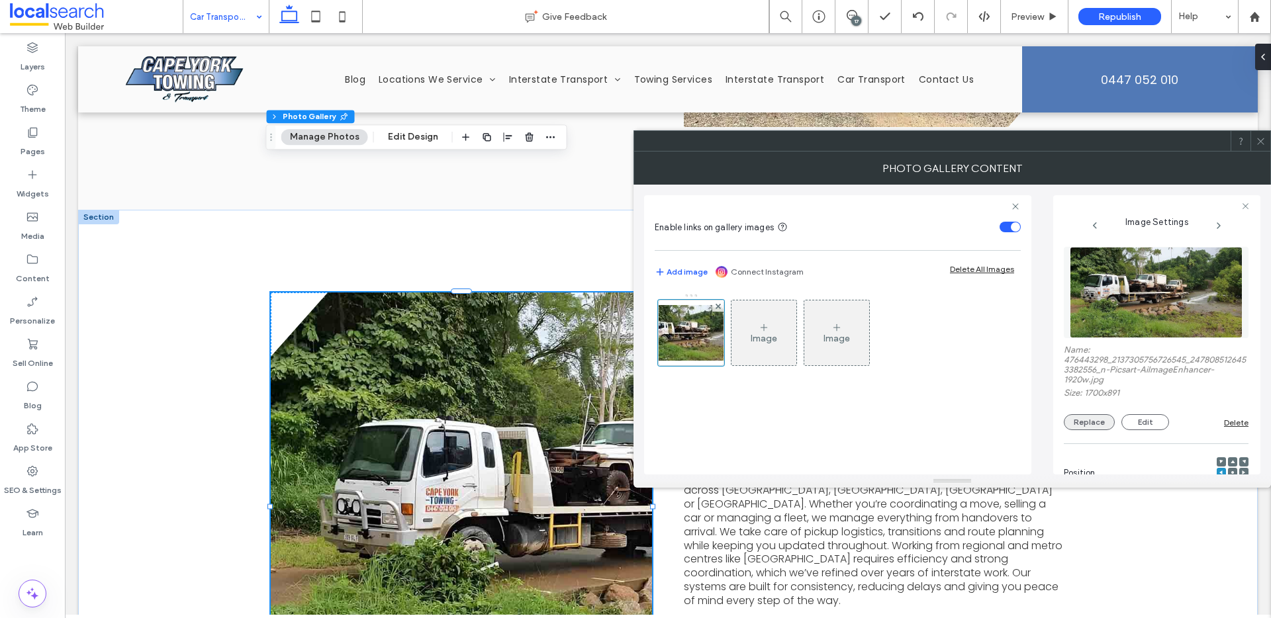
click at [1079, 414] on button "Replace" at bounding box center [1089, 422] width 51 height 16
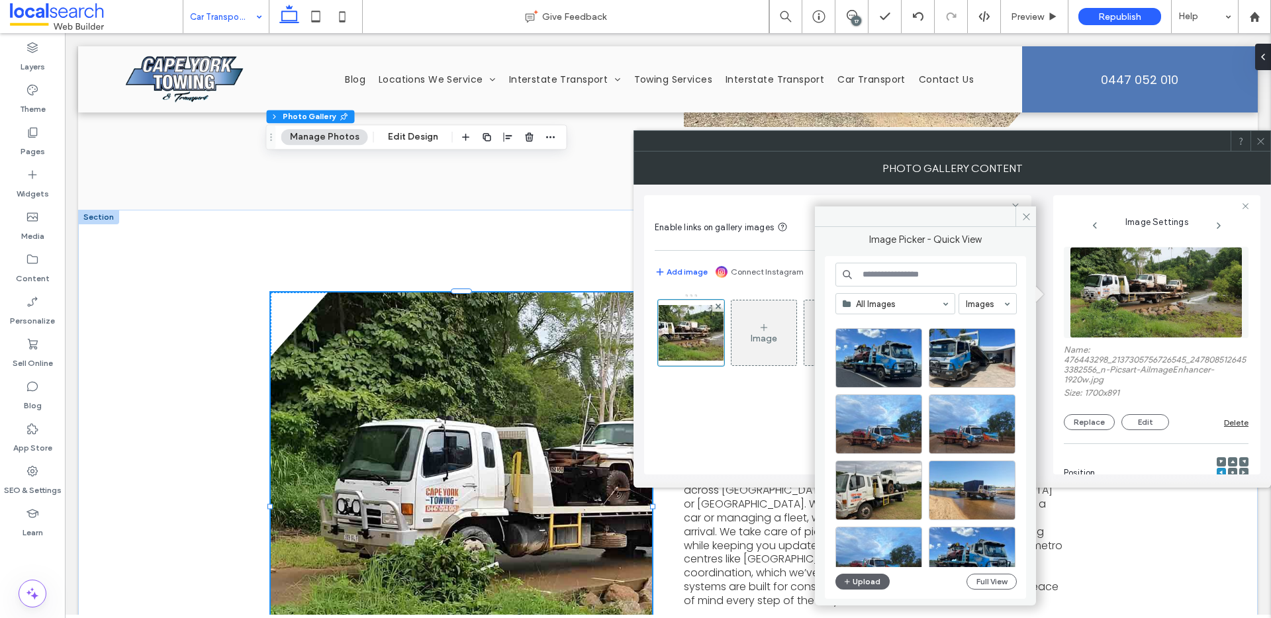
scroll to position [78, 0]
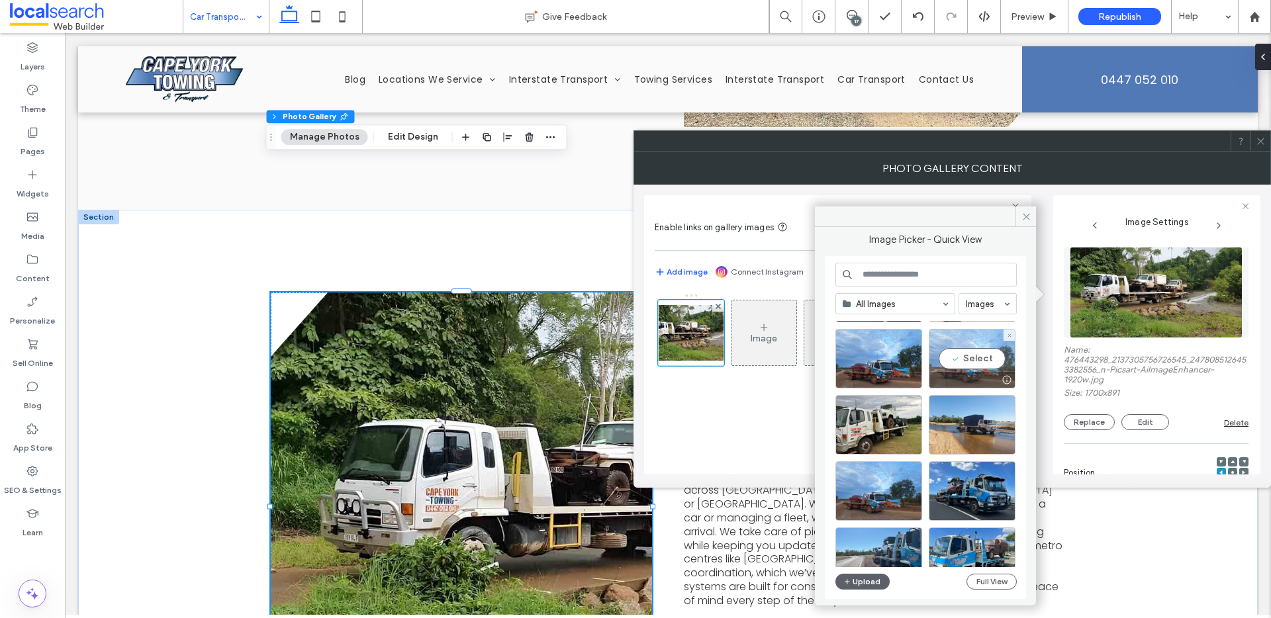
click at [957, 355] on div "Select" at bounding box center [972, 359] width 87 height 60
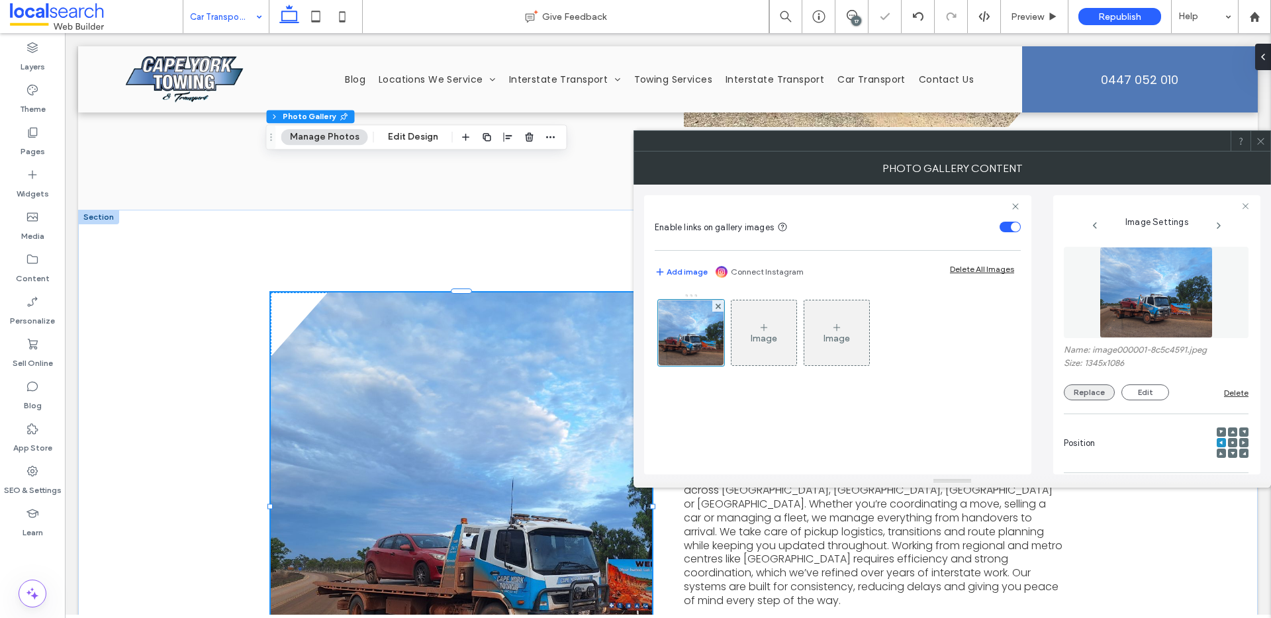
click at [1099, 386] on button "Replace" at bounding box center [1089, 393] width 51 height 16
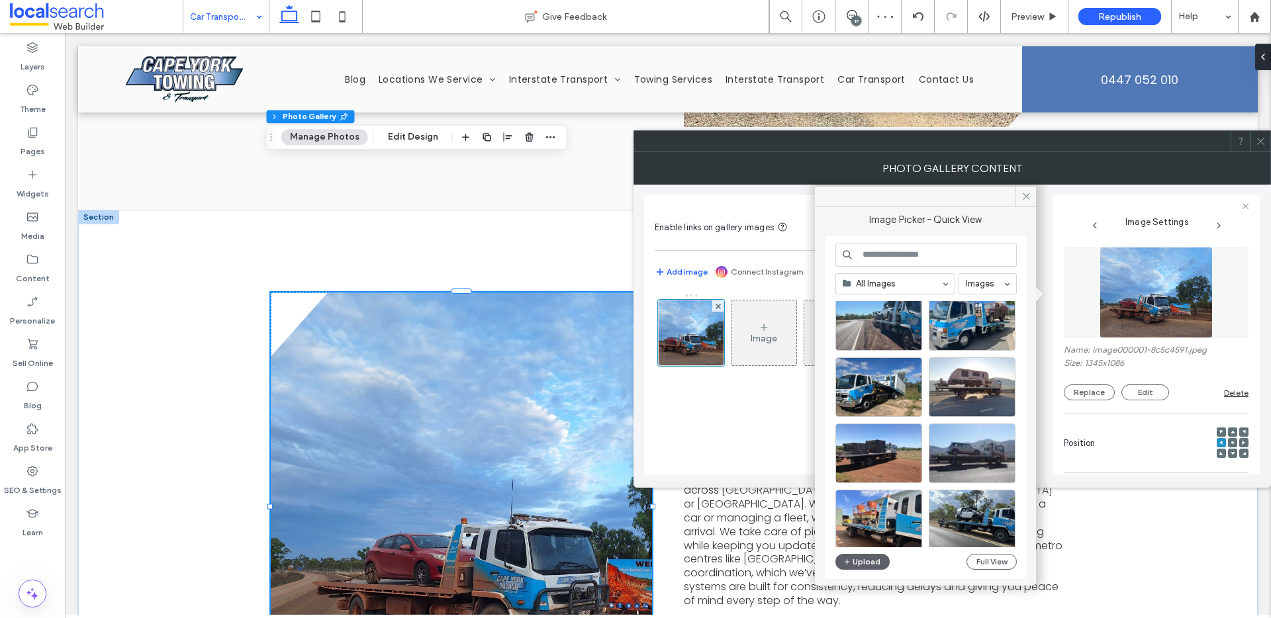
scroll to position [568, 0]
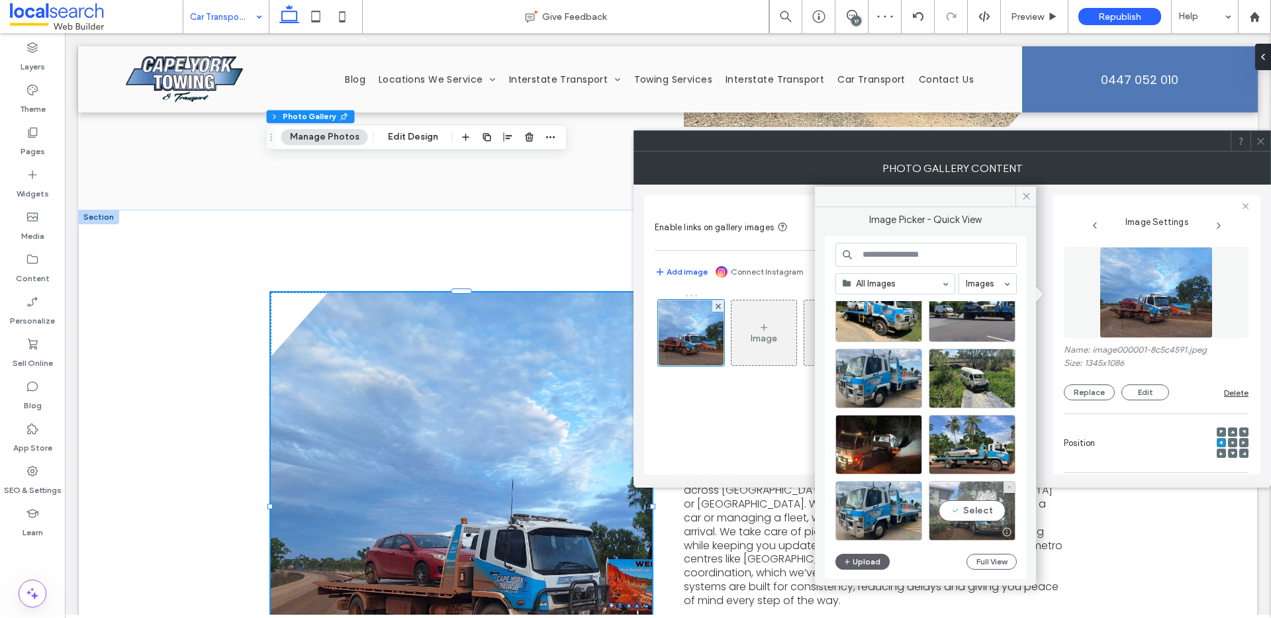
click at [974, 511] on div "Select" at bounding box center [972, 511] width 87 height 60
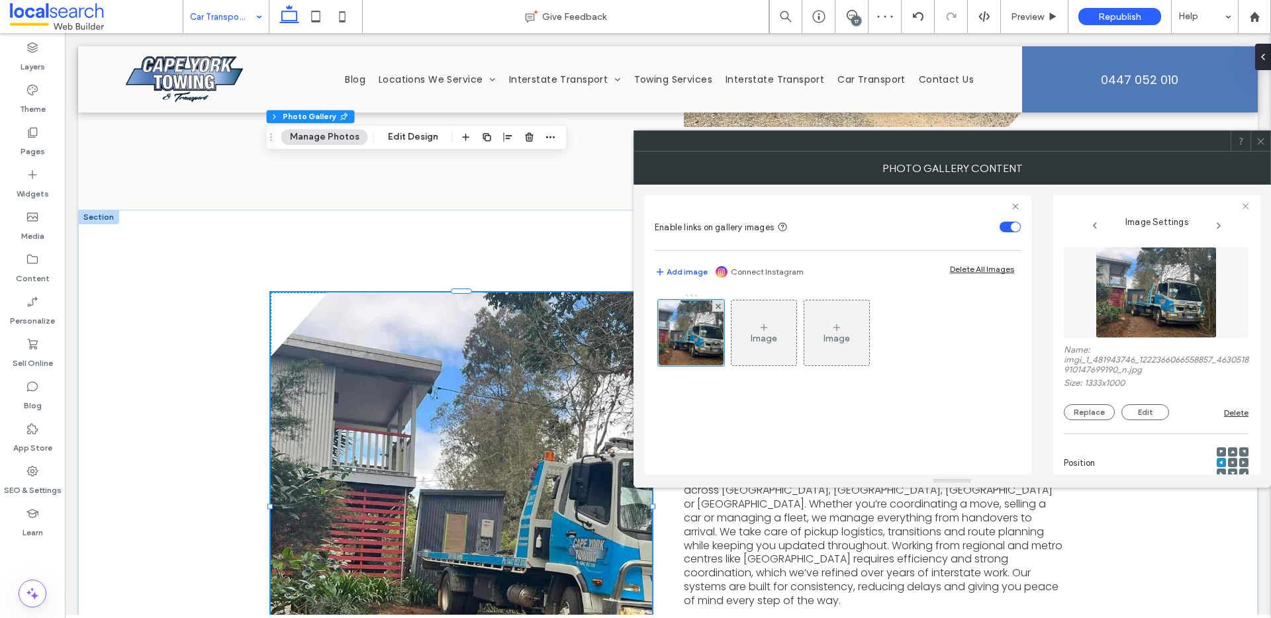
click at [1260, 142] on use at bounding box center [1260, 141] width 7 height 7
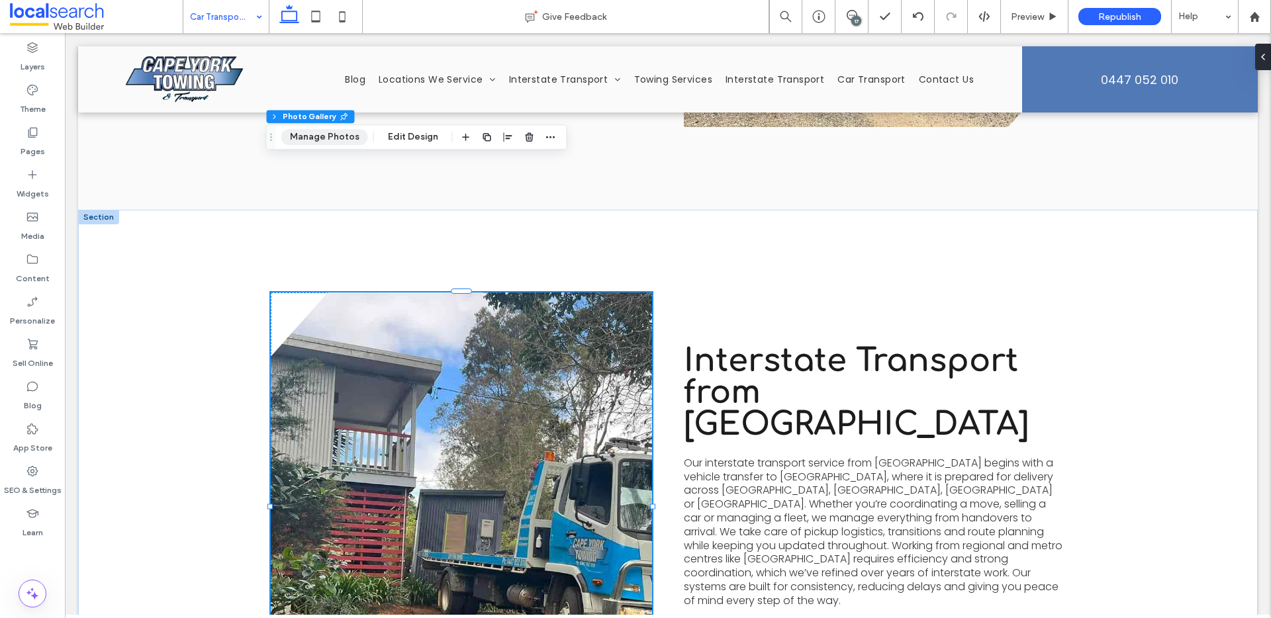
click at [330, 144] on button "Manage Photos" at bounding box center [324, 137] width 87 height 16
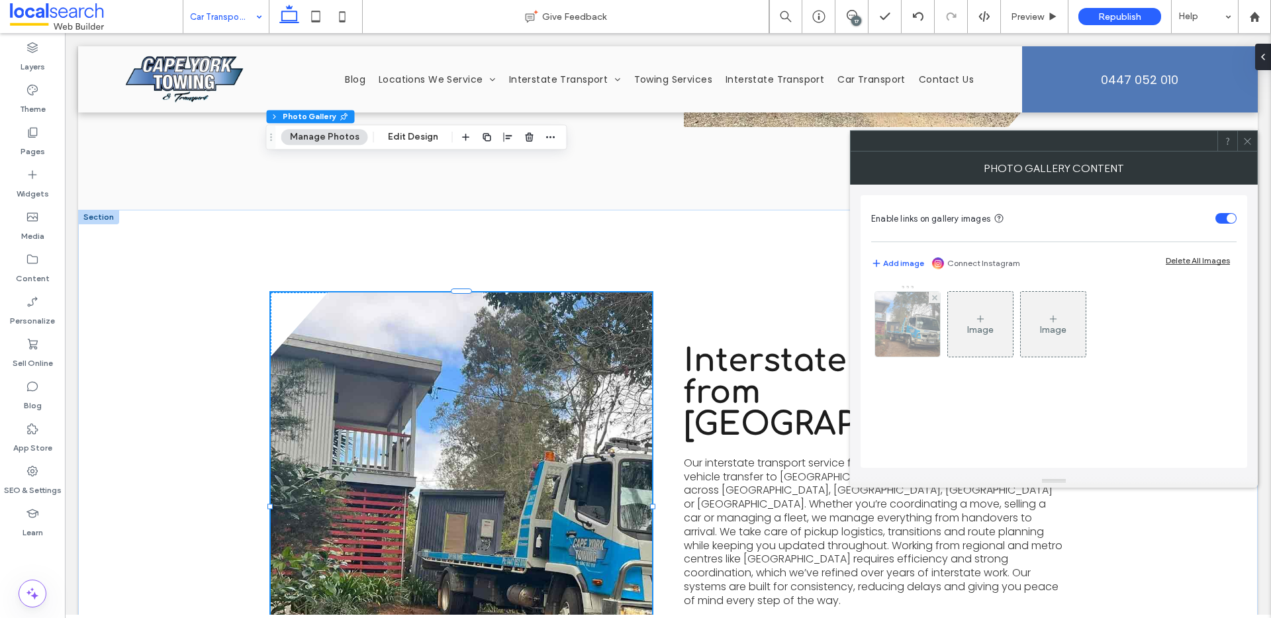
click at [890, 342] on img at bounding box center [907, 324] width 87 height 65
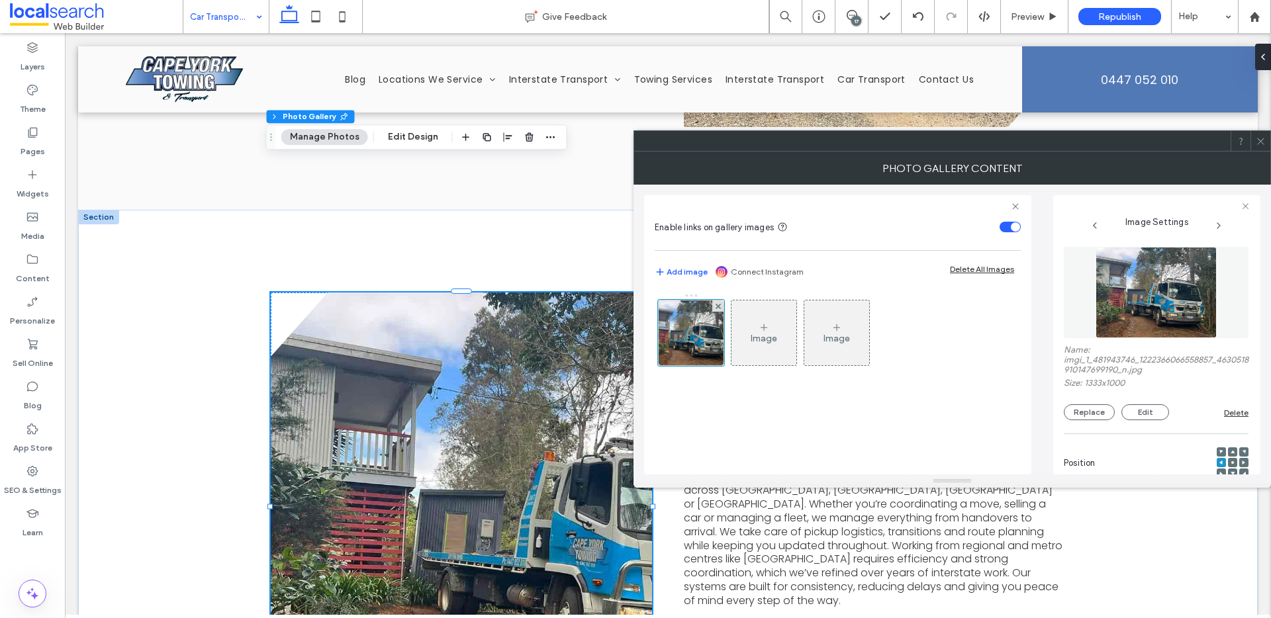
click at [1242, 461] on use at bounding box center [1243, 463] width 3 height 4
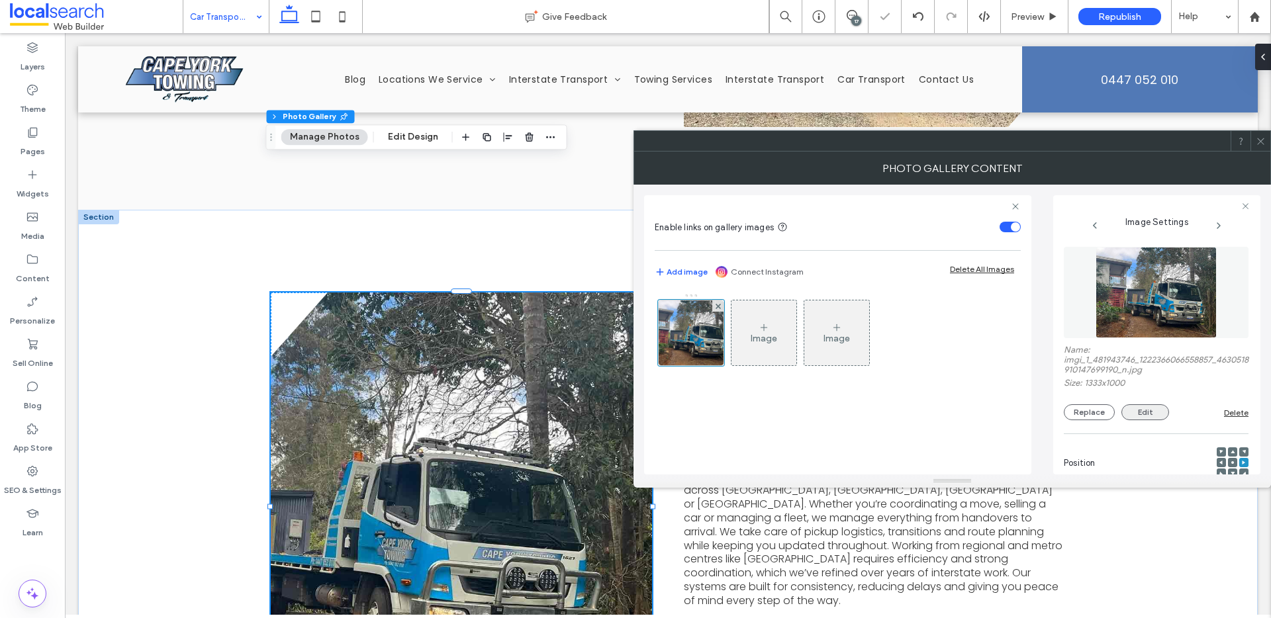
click at [1137, 406] on button "Edit" at bounding box center [1145, 412] width 48 height 16
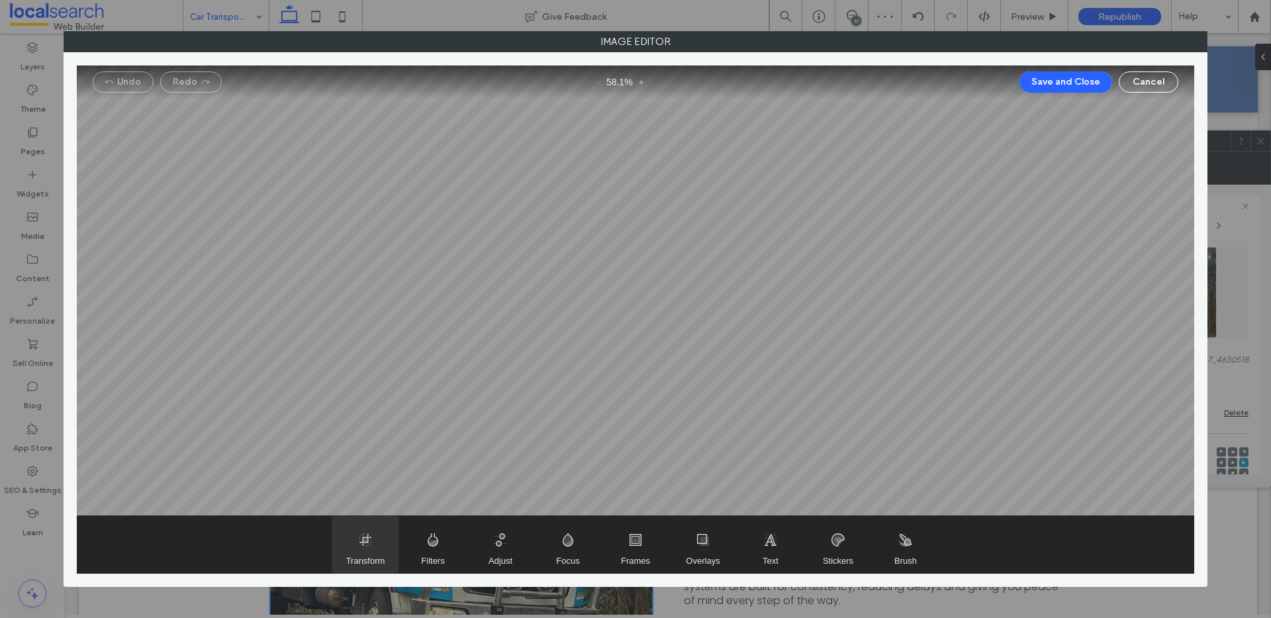
click at [363, 537] on span "Transform" at bounding box center [365, 544] width 66 height 57
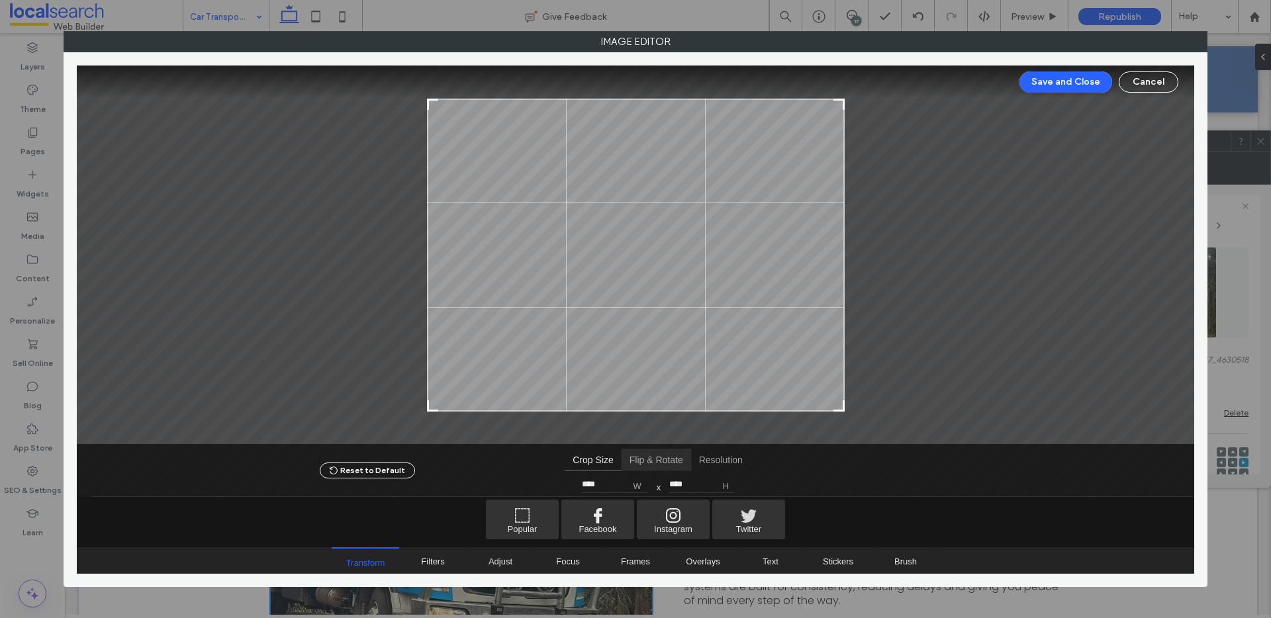
click at [643, 458] on span "Flip & Rotate" at bounding box center [656, 459] width 69 height 21
click at [657, 482] on div "0 °" at bounding box center [658, 484] width 20 height 10
click at [667, 483] on div "-3 °" at bounding box center [657, 484] width 129 height 13
click at [1061, 70] on div "Save and Close Cancel" at bounding box center [635, 82] width 1117 height 33
click at [1066, 86] on button "Save and Close" at bounding box center [1065, 81] width 93 height 21
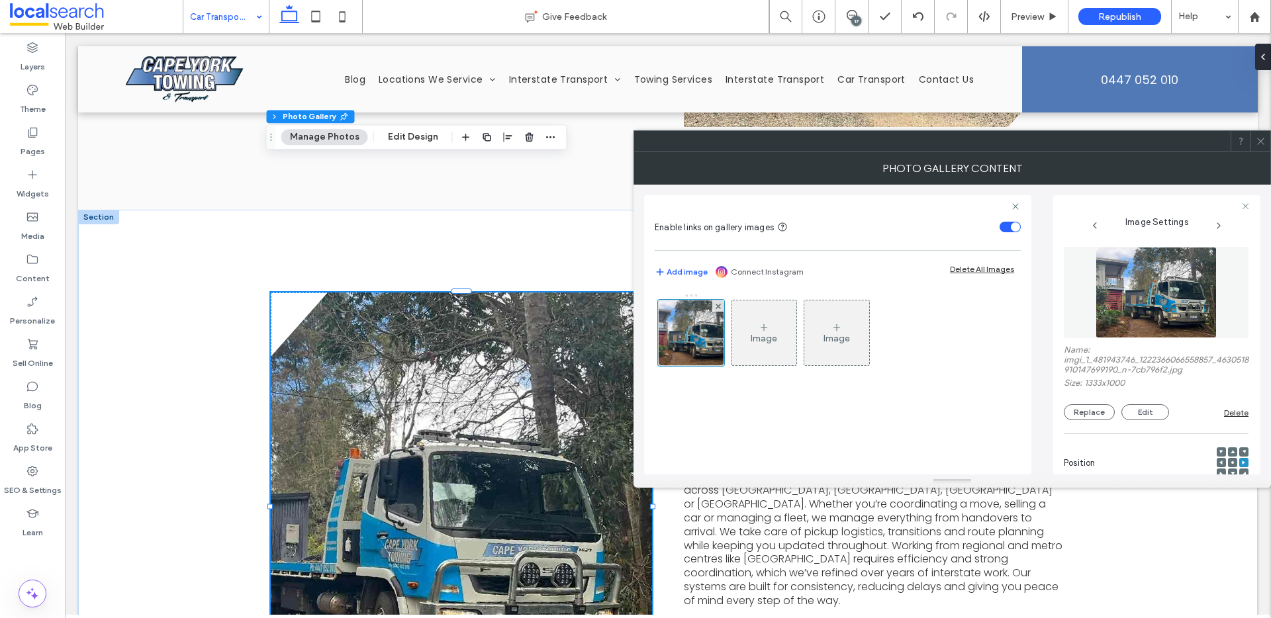
click at [1263, 139] on icon at bounding box center [1261, 141] width 10 height 10
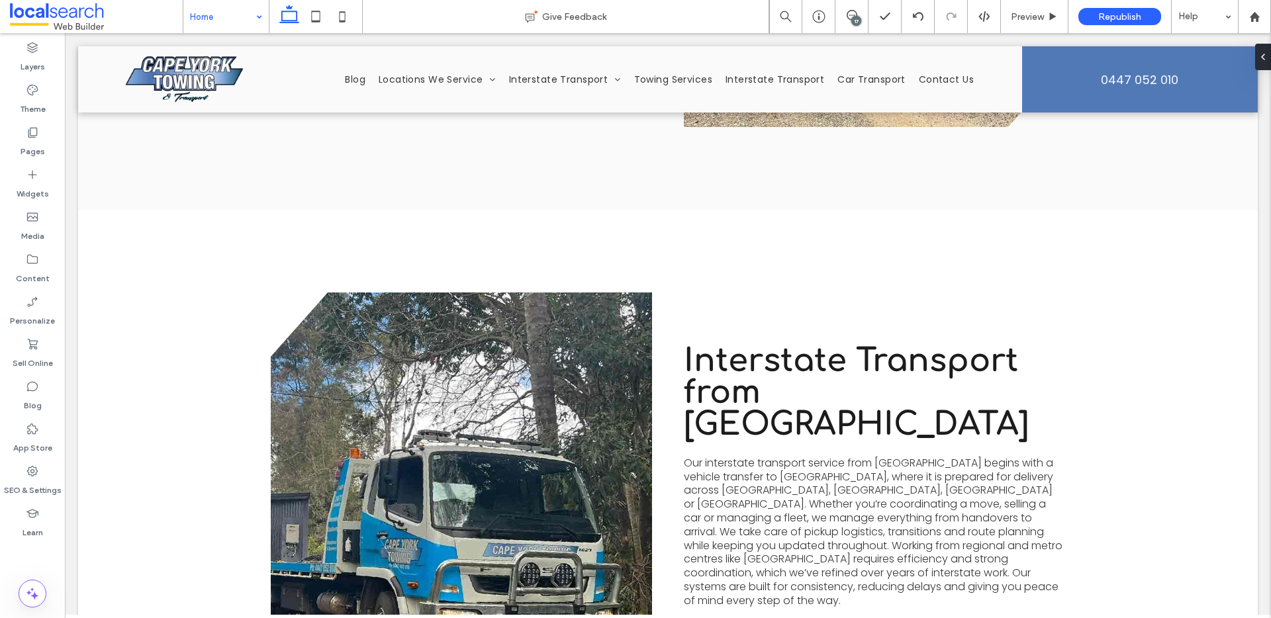
click at [1100, 14] on span "Republish" at bounding box center [1119, 16] width 43 height 11
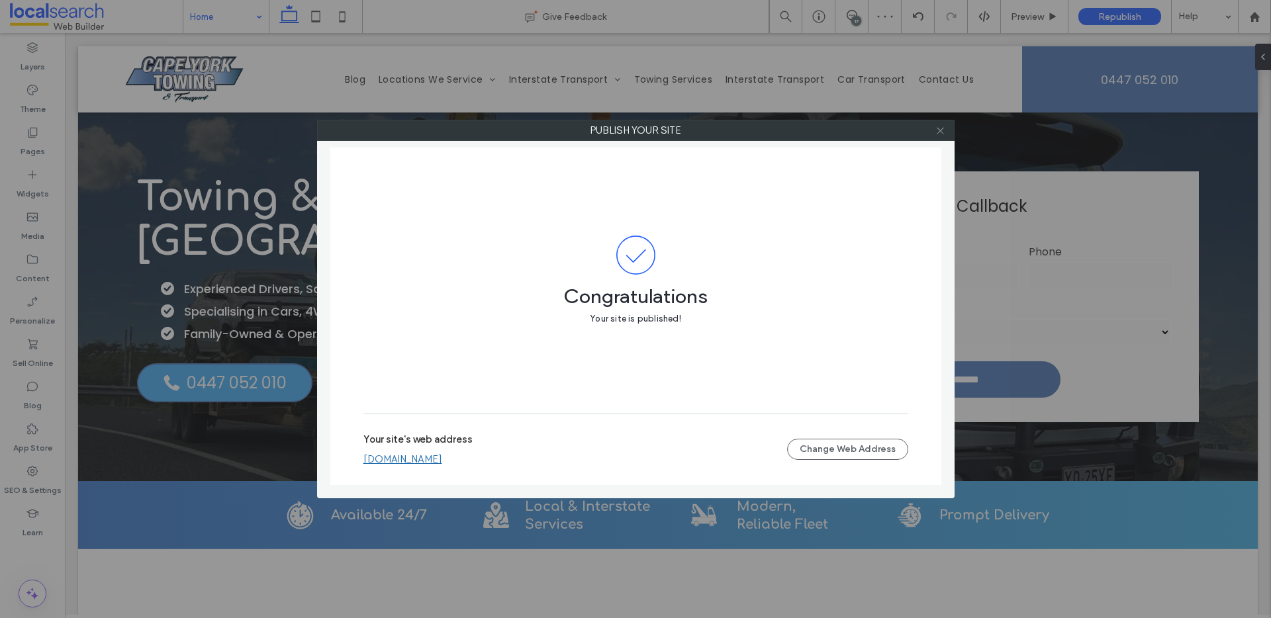
click at [939, 131] on icon at bounding box center [940, 131] width 10 height 10
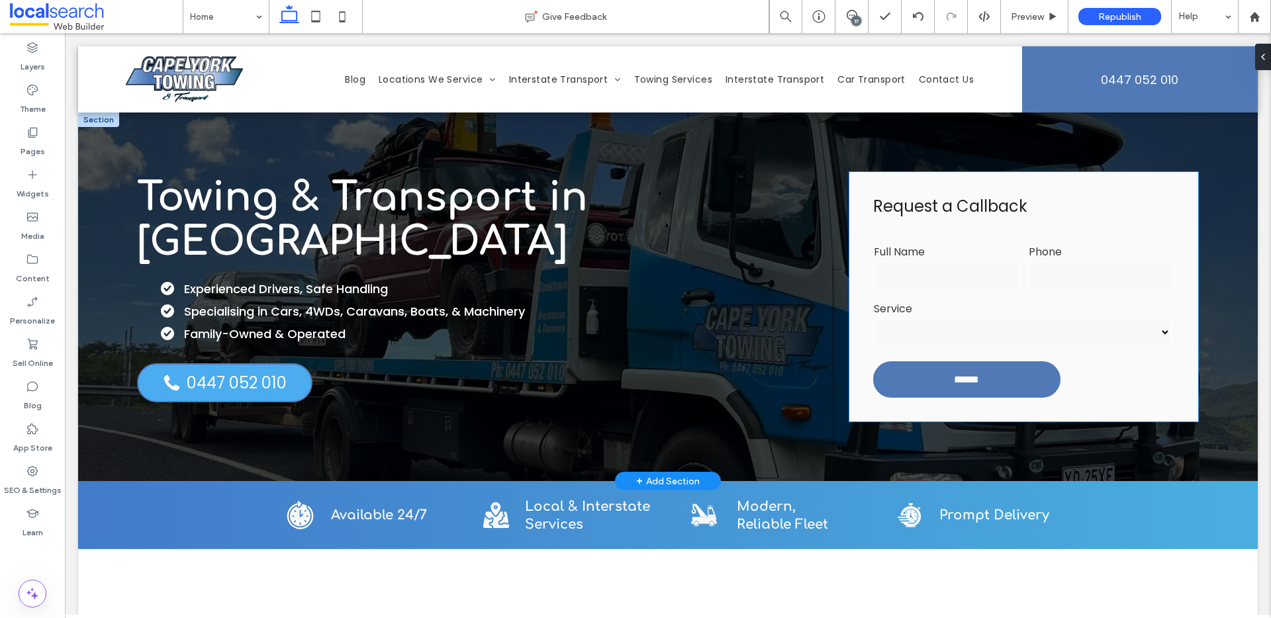
click at [988, 275] on input "text" at bounding box center [946, 275] width 145 height 26
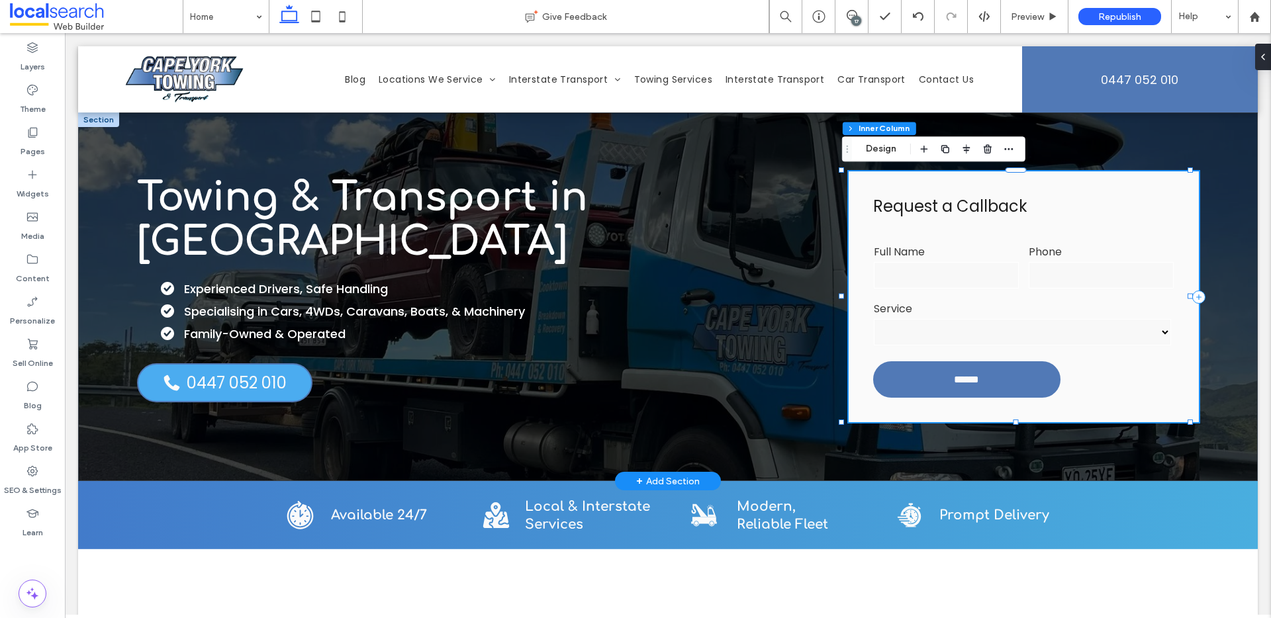
click at [988, 275] on input "text" at bounding box center [946, 275] width 145 height 26
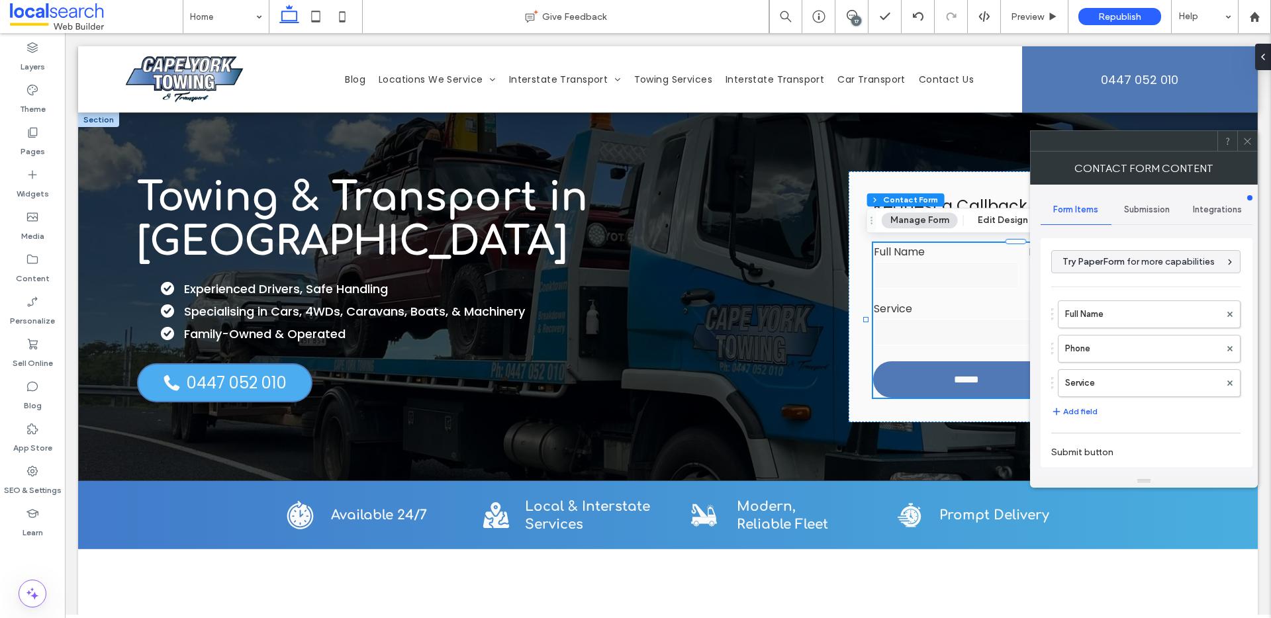
click at [1150, 218] on div "Submission" at bounding box center [1146, 209] width 71 height 29
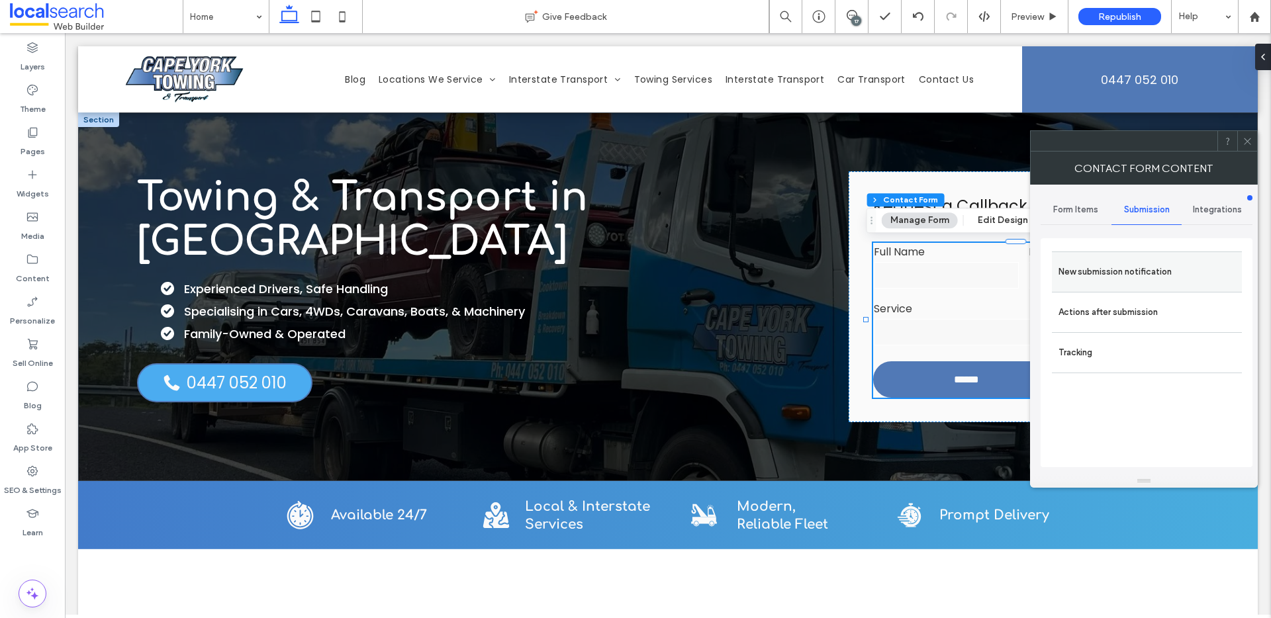
click at [1144, 259] on label "New submission notification" at bounding box center [1146, 272] width 177 height 26
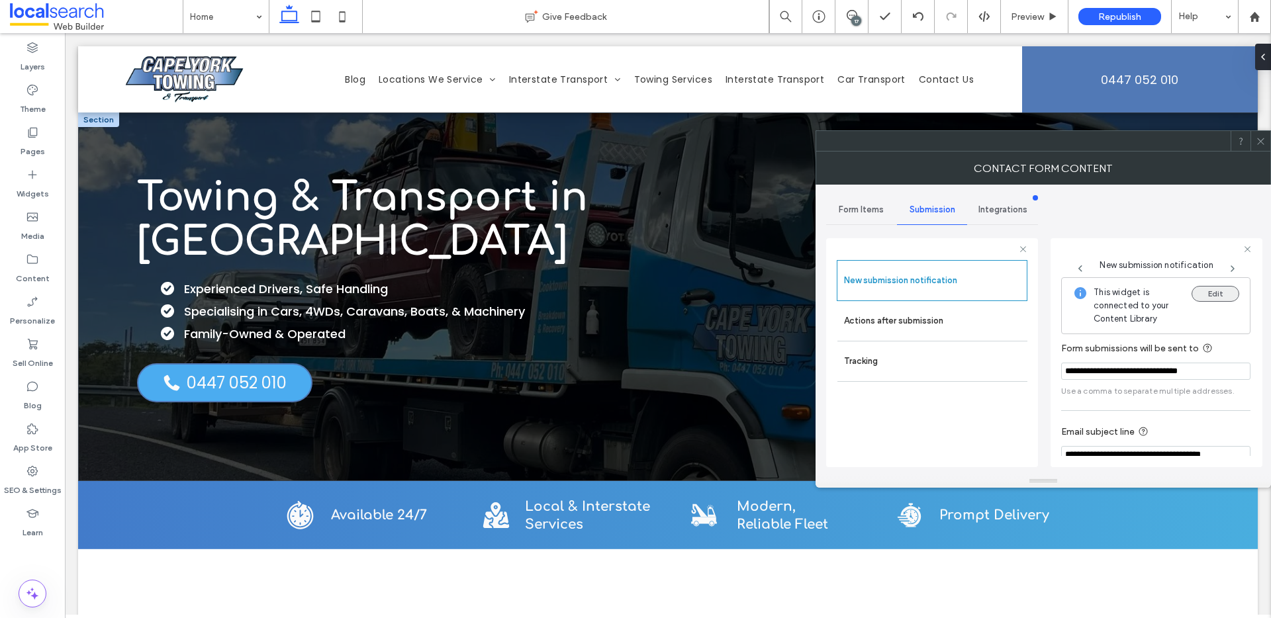
click at [1201, 290] on button "Edit" at bounding box center [1215, 294] width 48 height 16
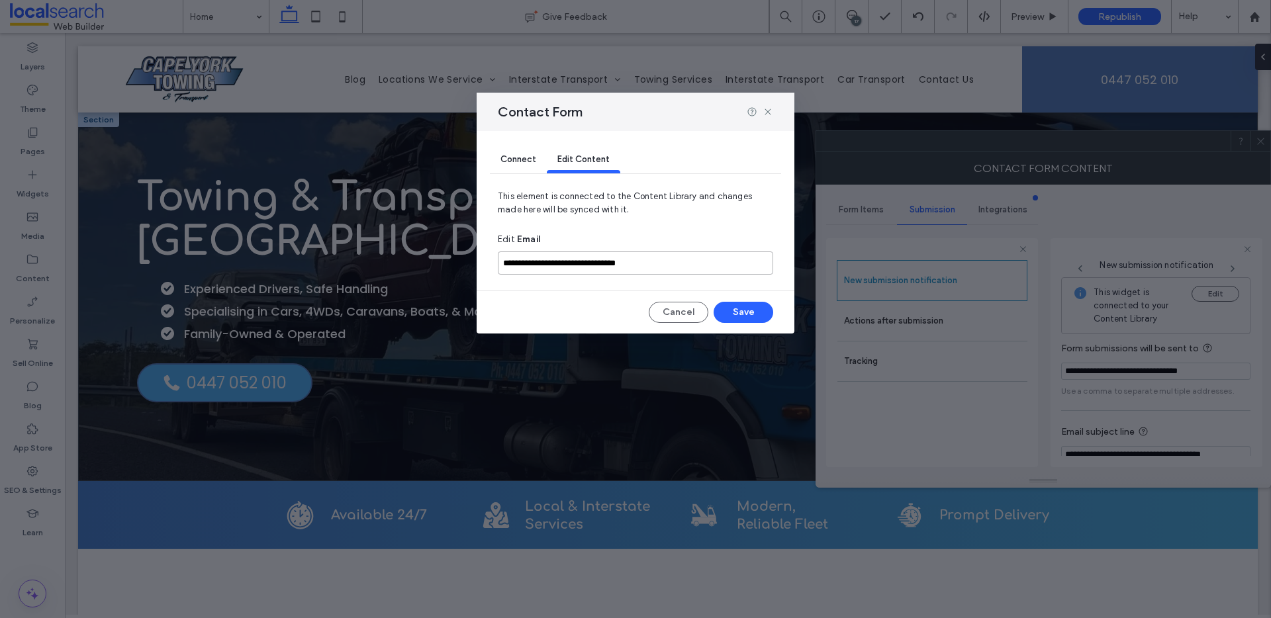
drag, startPoint x: 708, startPoint y: 261, endPoint x: 488, endPoint y: 268, distance: 219.8
click at [488, 268] on div "**********" at bounding box center [636, 232] width 318 height 203
click at [503, 263] on input "**********" at bounding box center [635, 263] width 275 height 23
drag, startPoint x: 503, startPoint y: 263, endPoint x: 651, endPoint y: 266, distance: 148.3
click at [652, 266] on input "**********" at bounding box center [635, 263] width 275 height 23
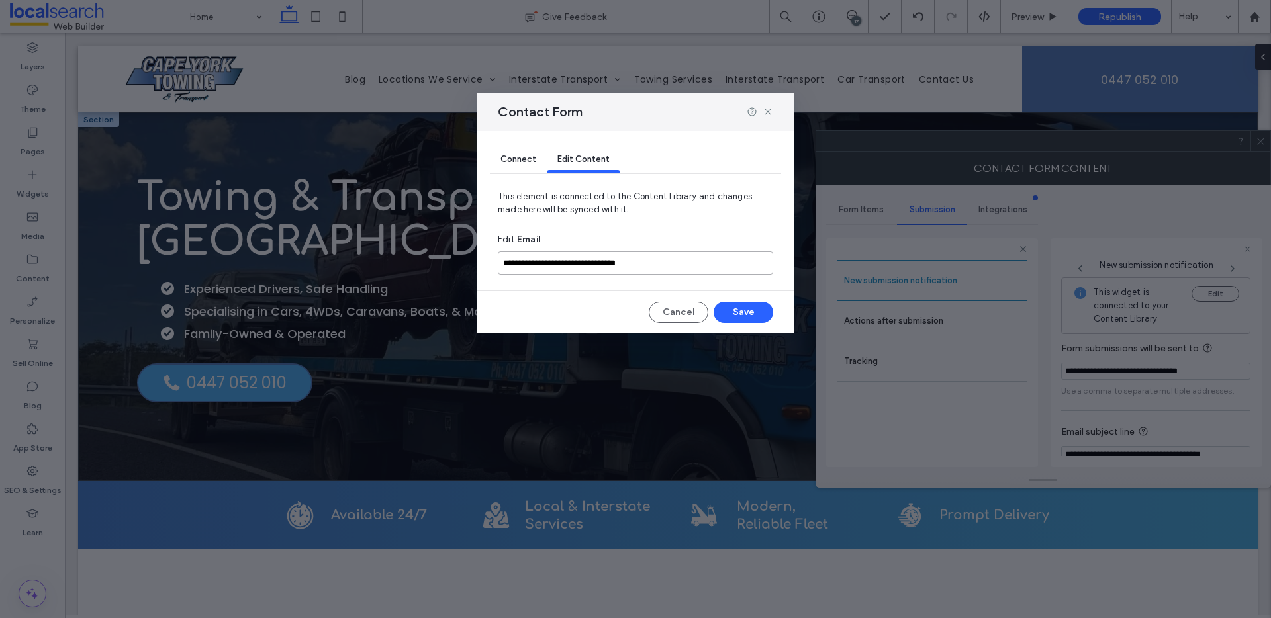
paste input
type input "**********"
click at [723, 310] on button "Save" at bounding box center [744, 312] width 60 height 21
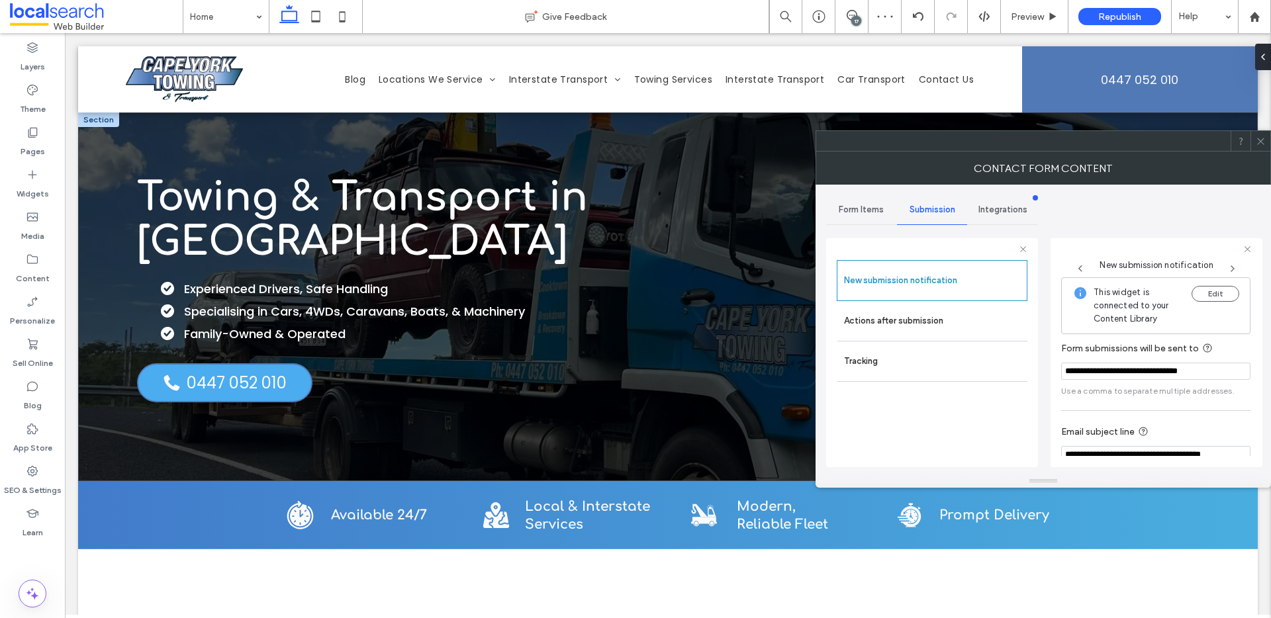
click at [1260, 146] on span at bounding box center [1261, 141] width 10 height 20
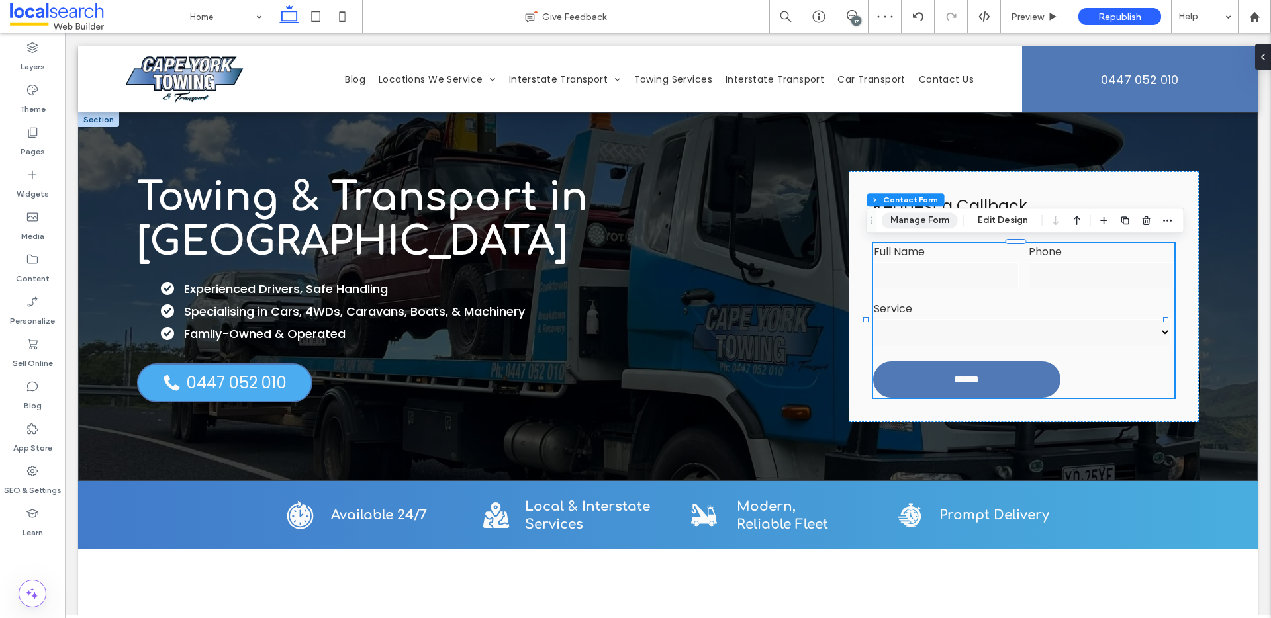
type input "*"
type input "***"
type input "*"
type input "***"
click at [923, 222] on button "Manage Form" at bounding box center [920, 220] width 76 height 16
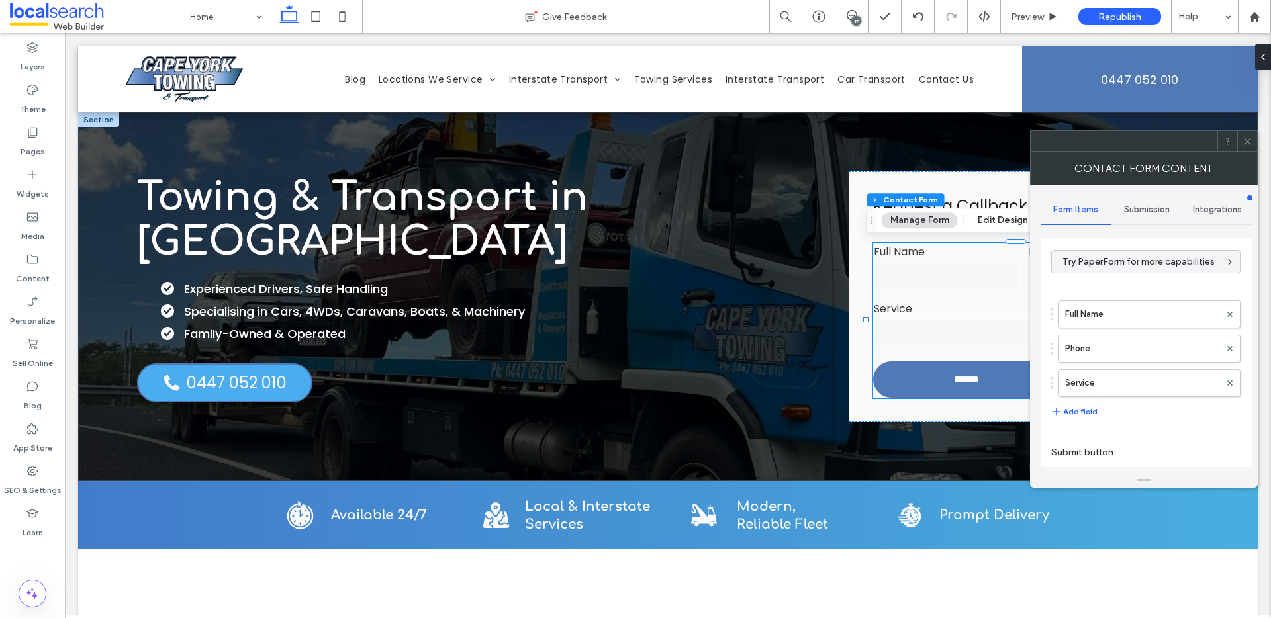
click at [1156, 210] on span "Submission" at bounding box center [1147, 210] width 46 height 11
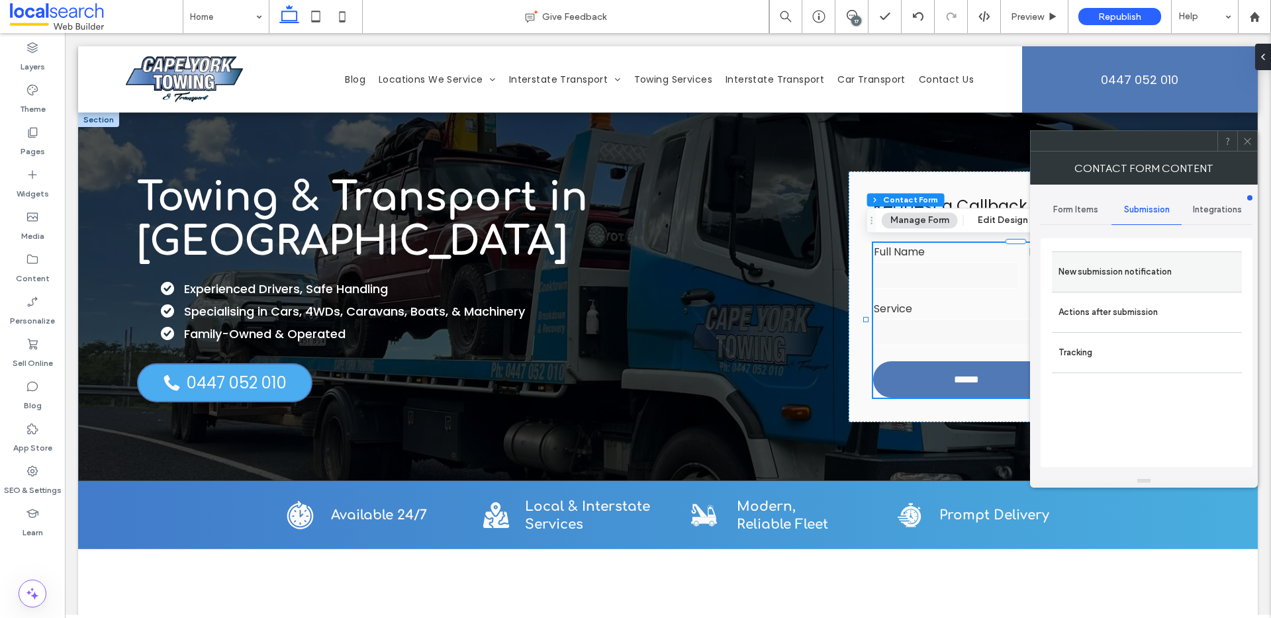
click at [1121, 262] on label "New submission notification" at bounding box center [1146, 272] width 177 height 26
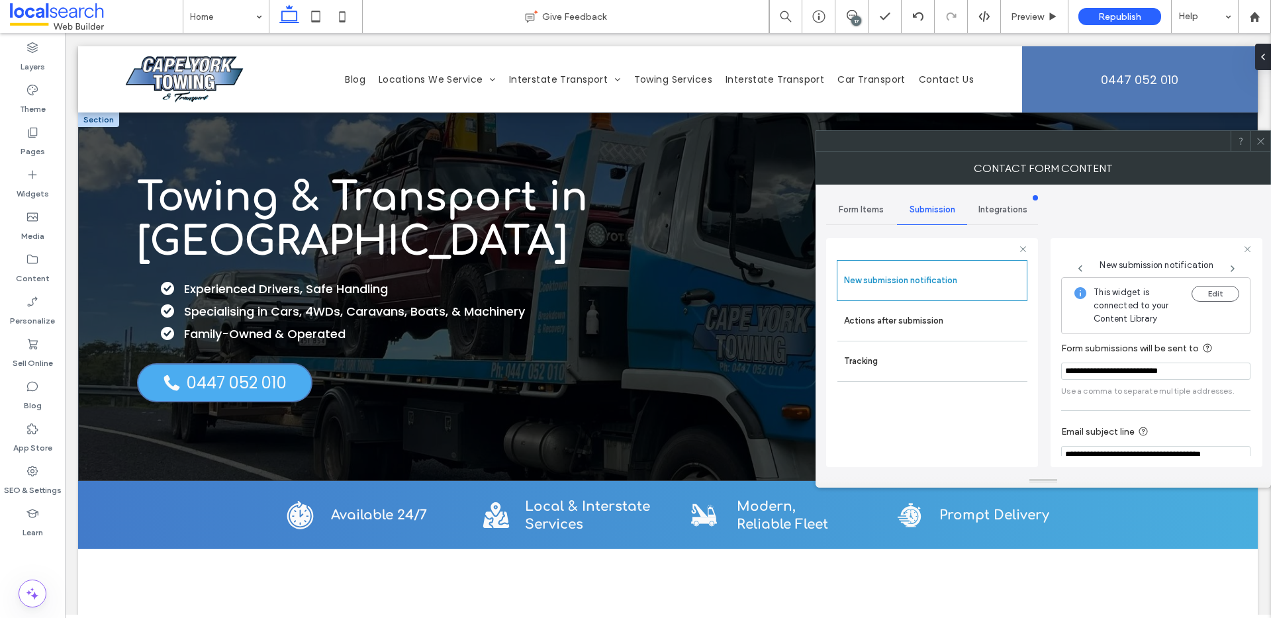
click at [1253, 137] on div at bounding box center [1260, 141] width 20 height 20
